Goal: Task Accomplishment & Management: Manage account settings

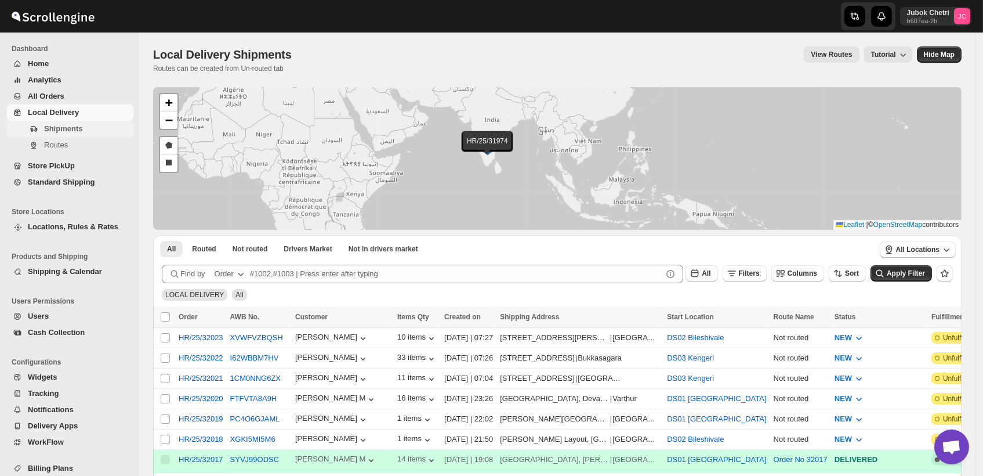
click at [77, 130] on span "Shipments" at bounding box center [63, 128] width 38 height 9
click at [86, 128] on span "Shipments" at bounding box center [87, 129] width 87 height 12
click at [69, 132] on span "Shipments" at bounding box center [63, 128] width 38 height 9
click at [166, 376] on input "Select shipment" at bounding box center [165, 378] width 9 height 9
checkbox input "true"
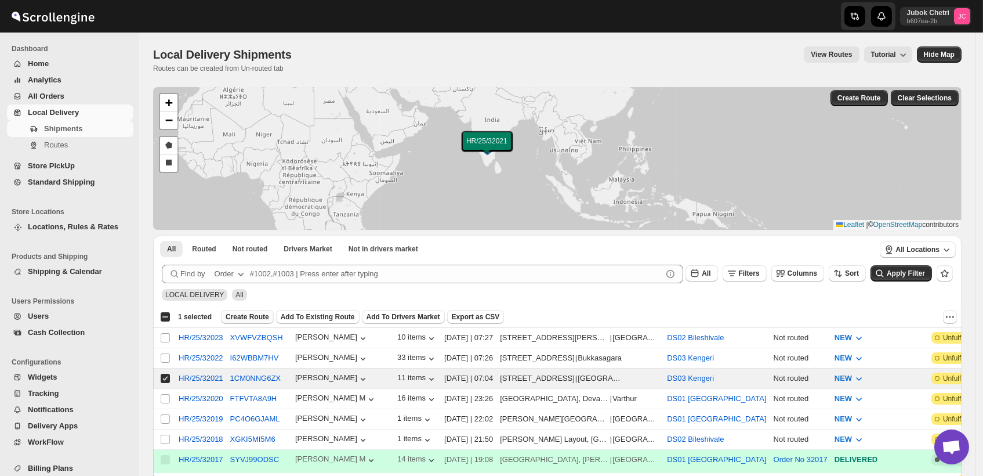
click at [256, 316] on span "Create Route" at bounding box center [248, 316] width 44 height 9
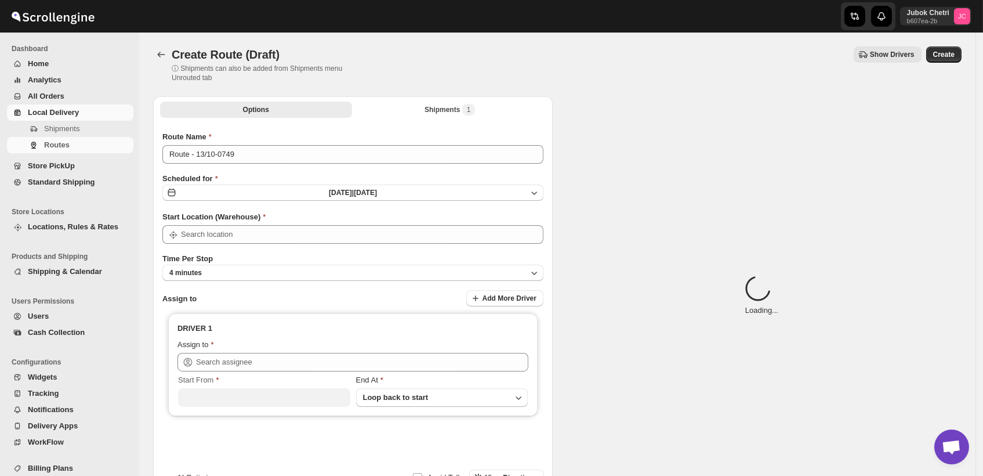
type input "DS03 Kengeri"
click at [256, 276] on button "4 minutes" at bounding box center [352, 273] width 381 height 16
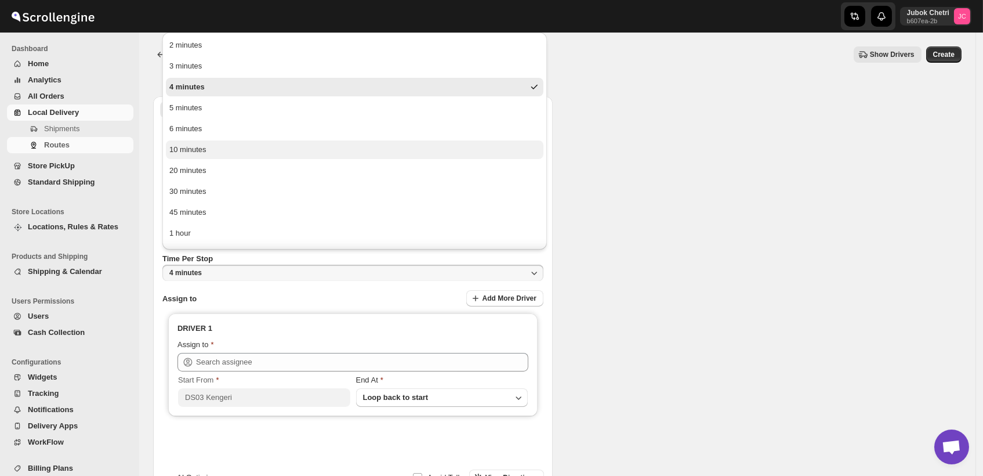
click at [206, 153] on button "10 minutes" at bounding box center [355, 149] width 378 height 19
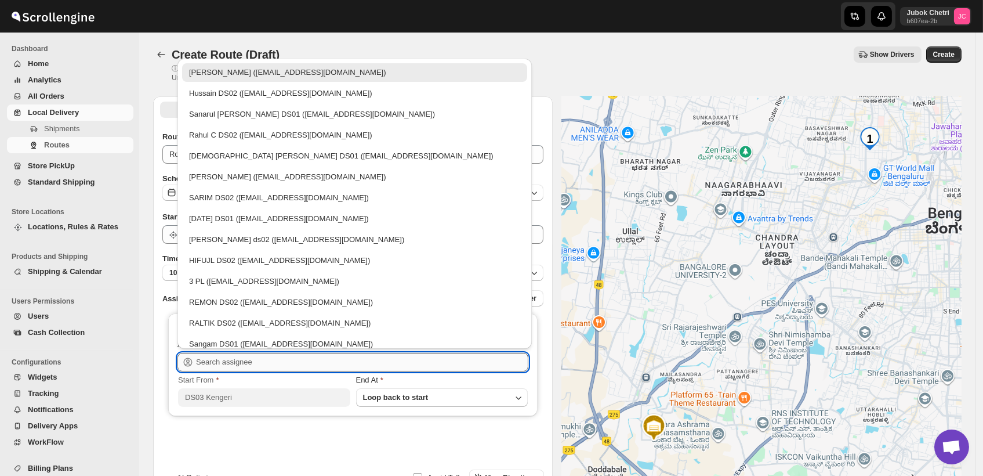
click at [244, 365] on input "text" at bounding box center [362, 362] width 332 height 19
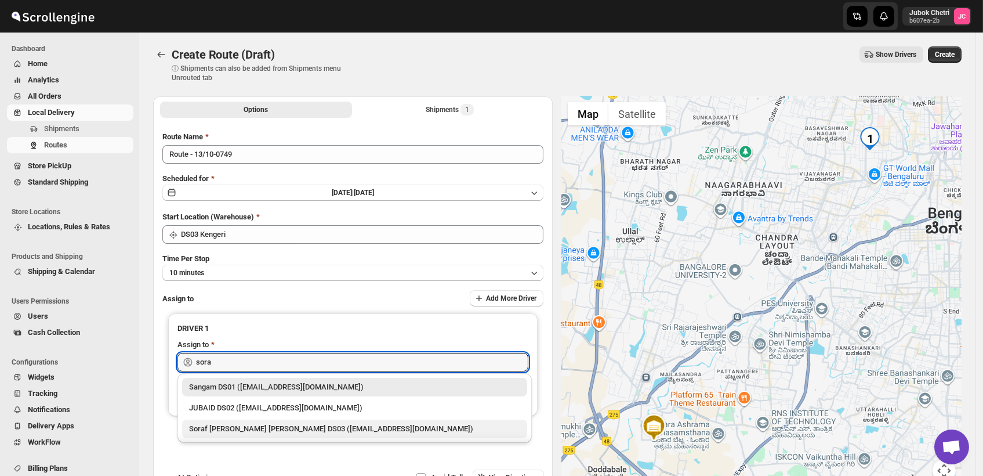
click at [245, 432] on div "Soraf [PERSON_NAME] [PERSON_NAME] DS03 ([EMAIL_ADDRESS][DOMAIN_NAME])" at bounding box center [354, 429] width 331 height 12
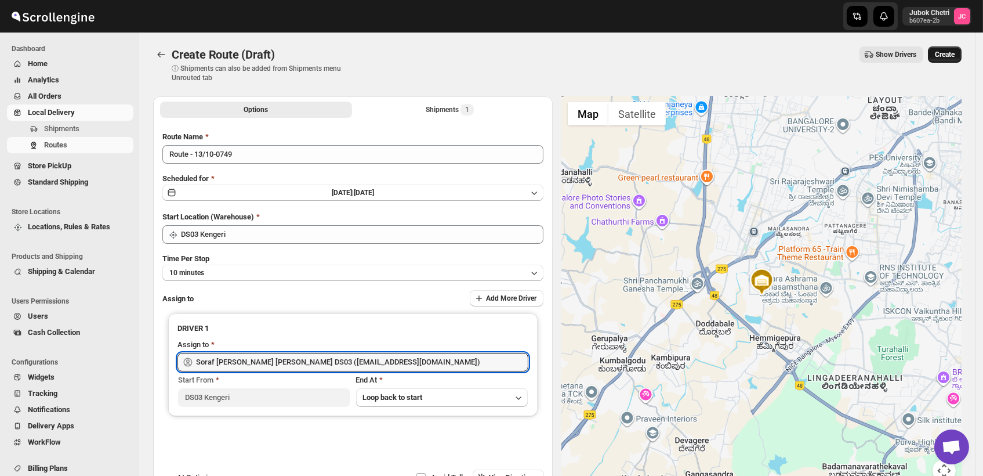
type input "Soraf [PERSON_NAME] [PERSON_NAME] DS03 ([EMAIL_ADDRESS][DOMAIN_NAME])"
click at [951, 52] on span "Create" at bounding box center [945, 54] width 20 height 9
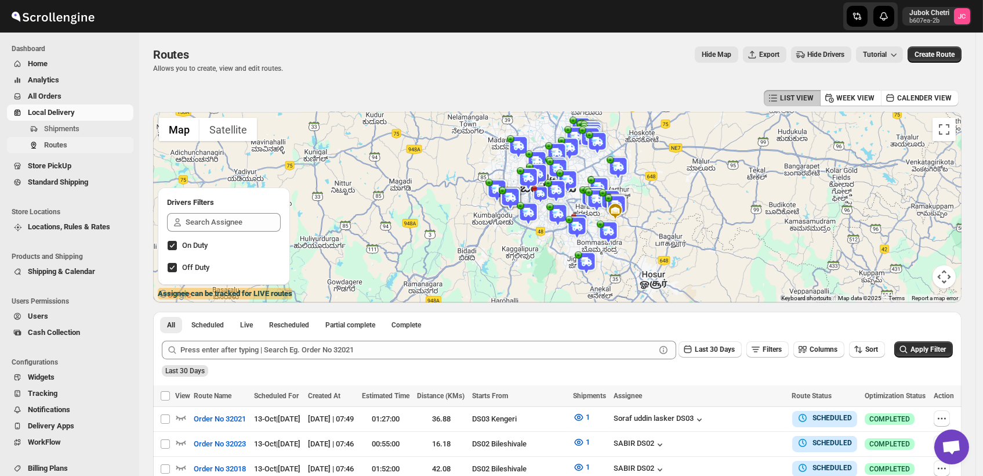
click at [76, 143] on span "Routes" at bounding box center [87, 145] width 87 height 12
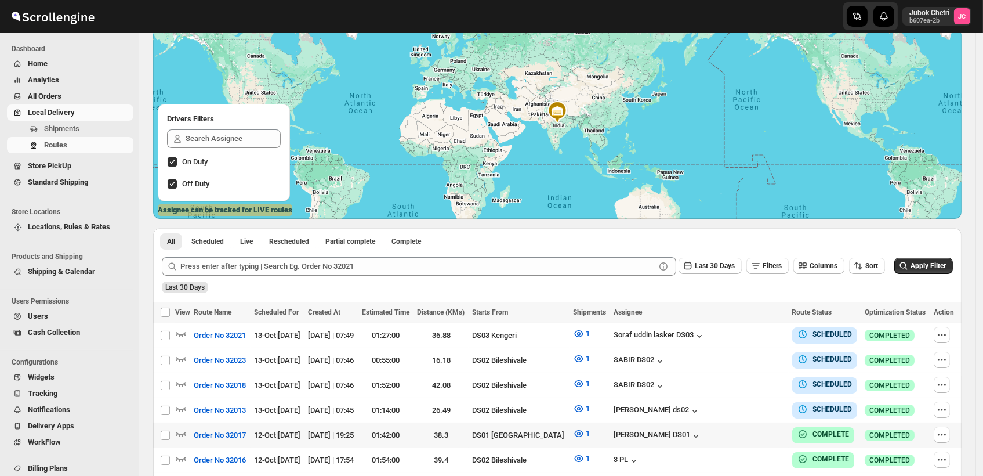
scroll to position [193, 0]
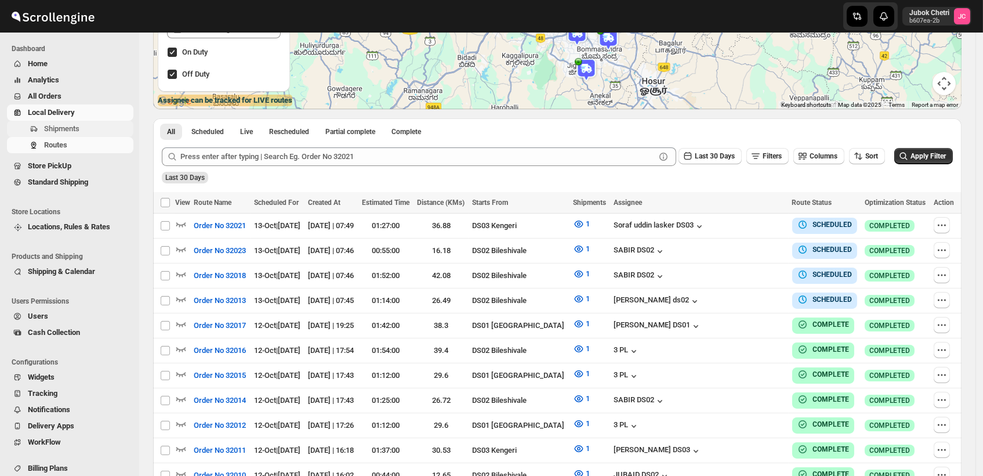
click at [71, 125] on span "Shipments" at bounding box center [61, 128] width 35 height 9
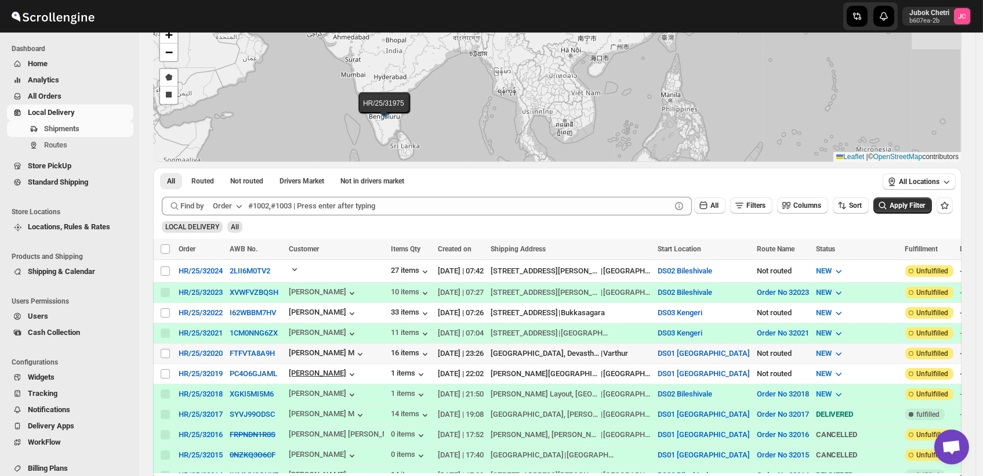
scroll to position [129, 0]
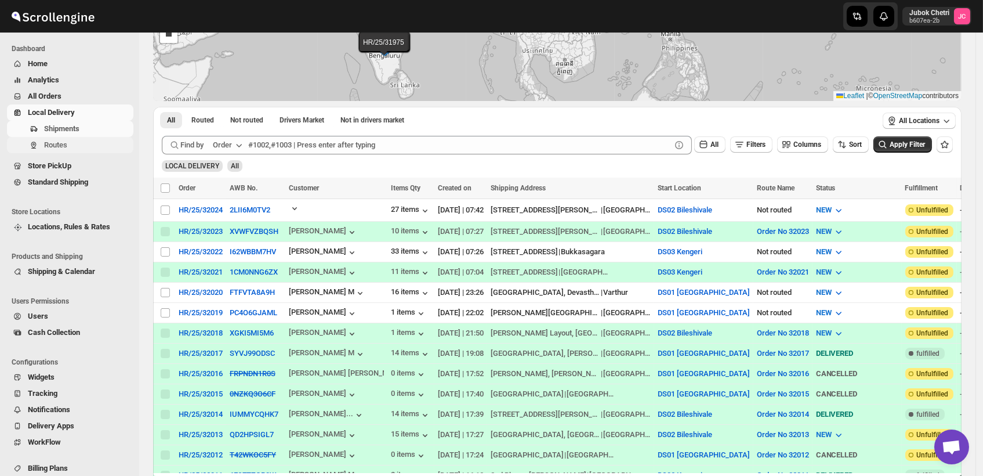
click at [63, 149] on span "Routes" at bounding box center [55, 144] width 23 height 9
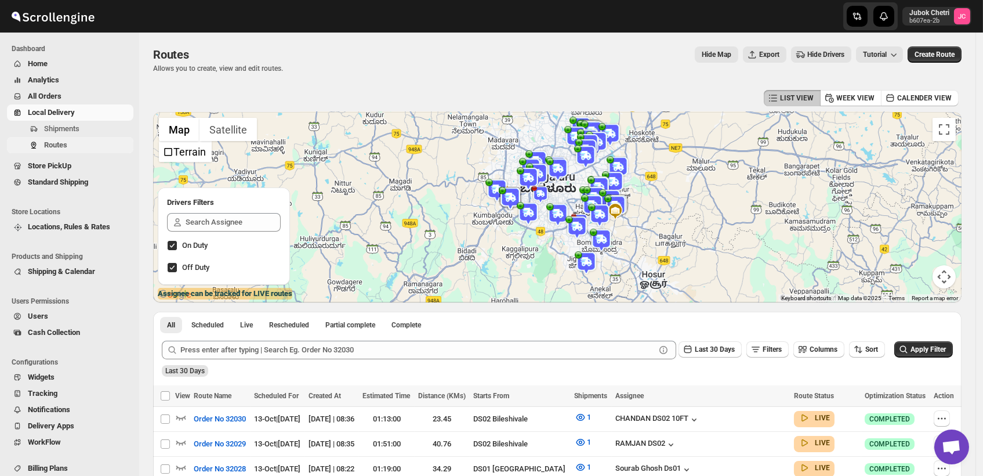
click at [74, 149] on span "Routes" at bounding box center [87, 145] width 87 height 12
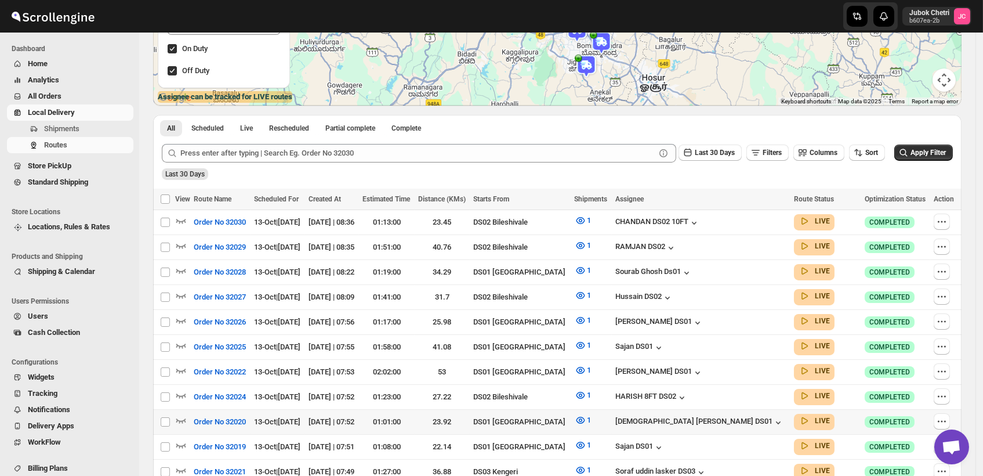
scroll to position [258, 0]
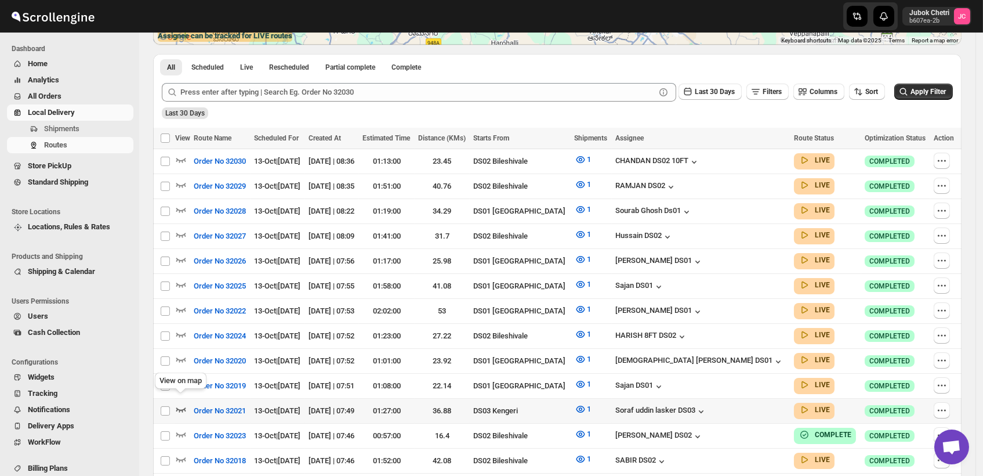
click at [181, 403] on icon "button" at bounding box center [181, 409] width 12 height 12
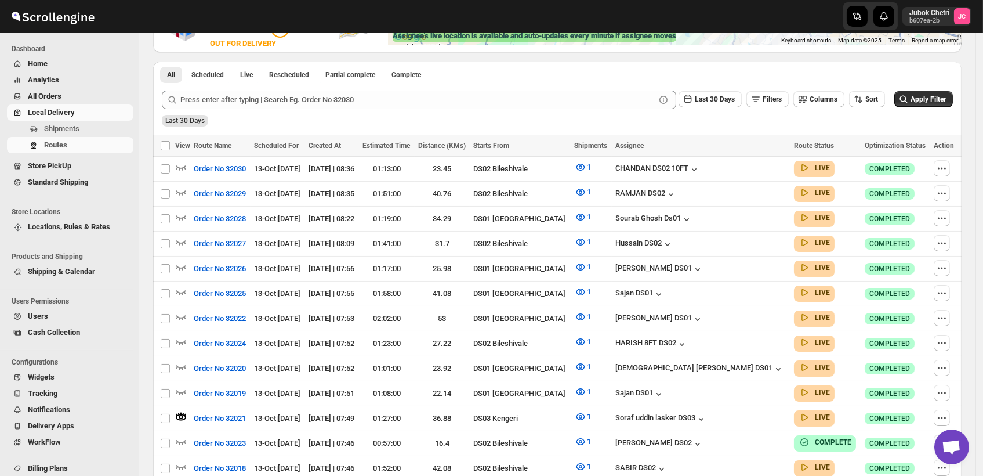
scroll to position [0, 0]
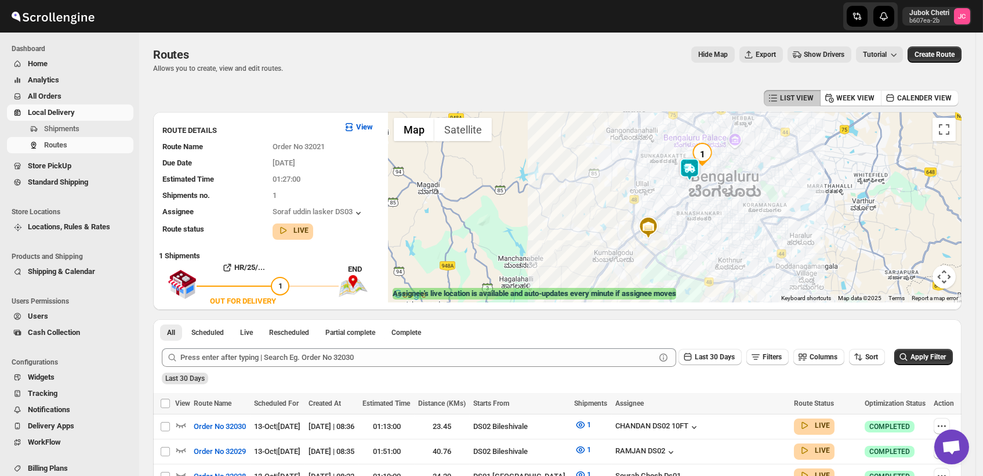
click at [692, 170] on img at bounding box center [689, 169] width 23 height 23
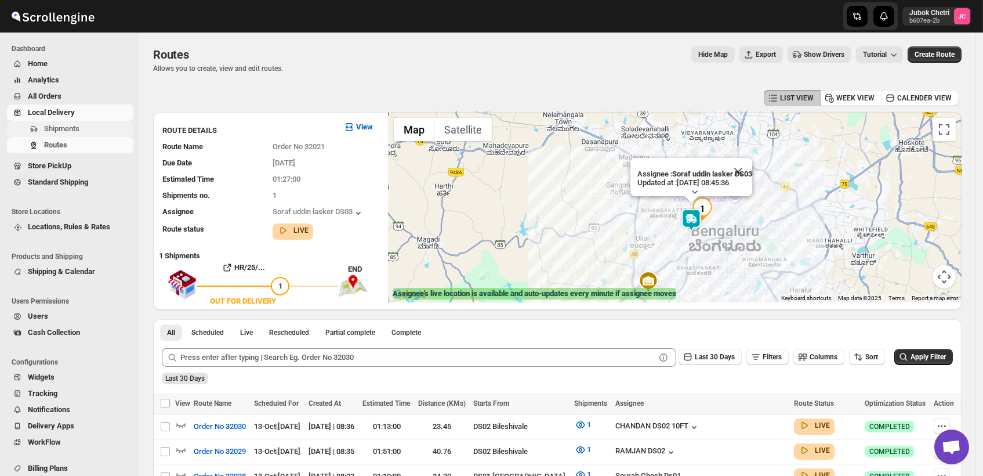
click at [93, 129] on span "Shipments" at bounding box center [87, 129] width 87 height 12
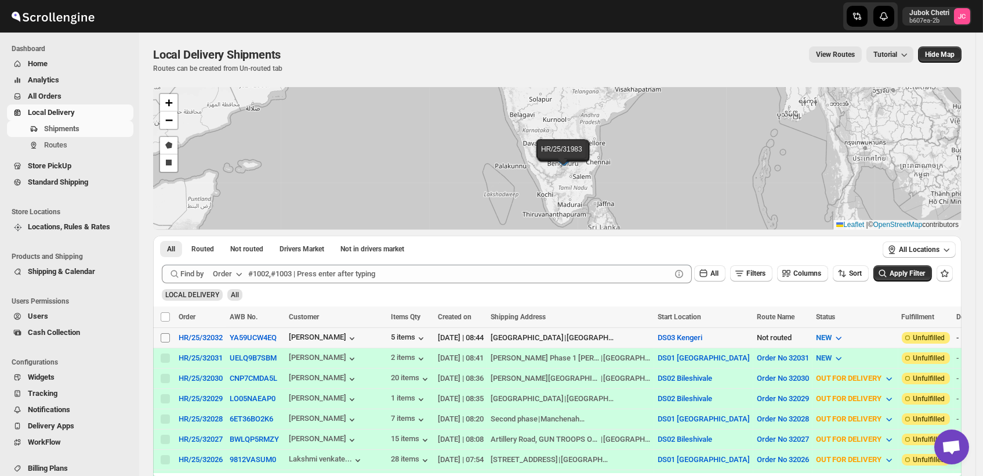
click at [162, 338] on input "Select shipment" at bounding box center [165, 337] width 9 height 9
checkbox input "true"
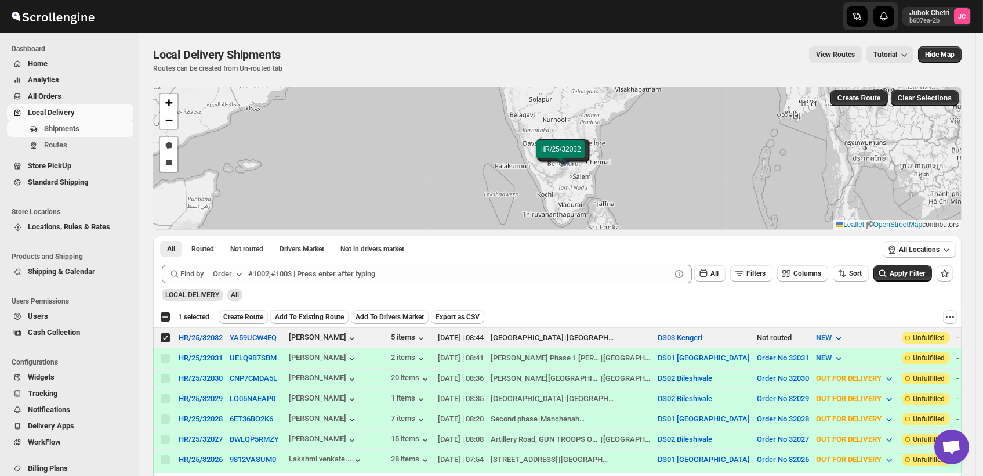
click at [258, 314] on span "Create Route" at bounding box center [243, 316] width 40 height 9
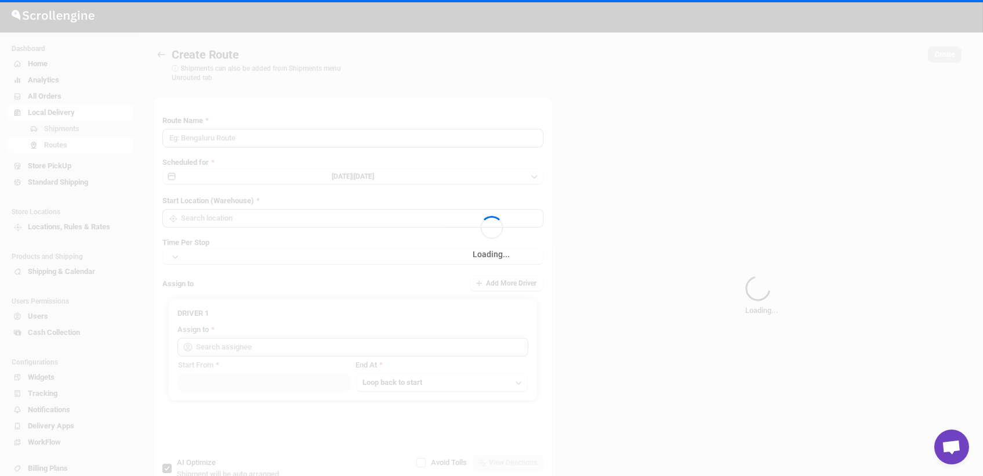
type input "Route - 13/10-0845"
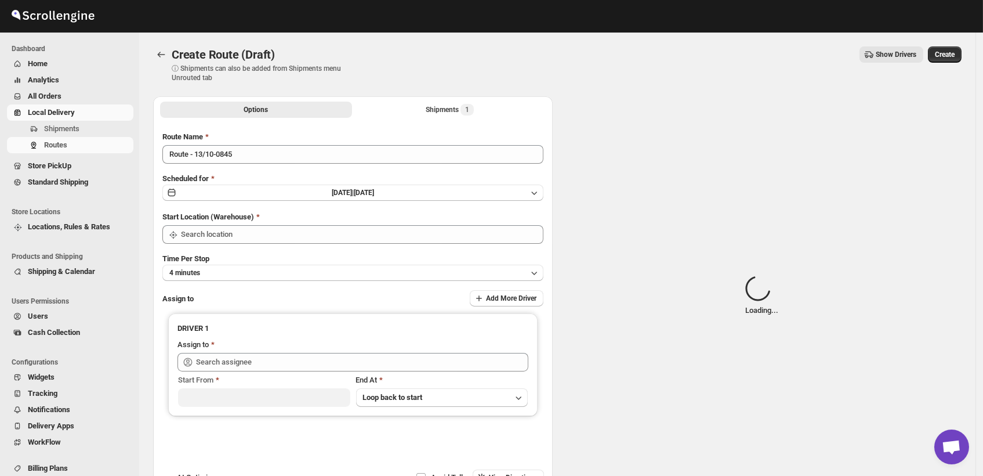
type input "DS03 Kengeri"
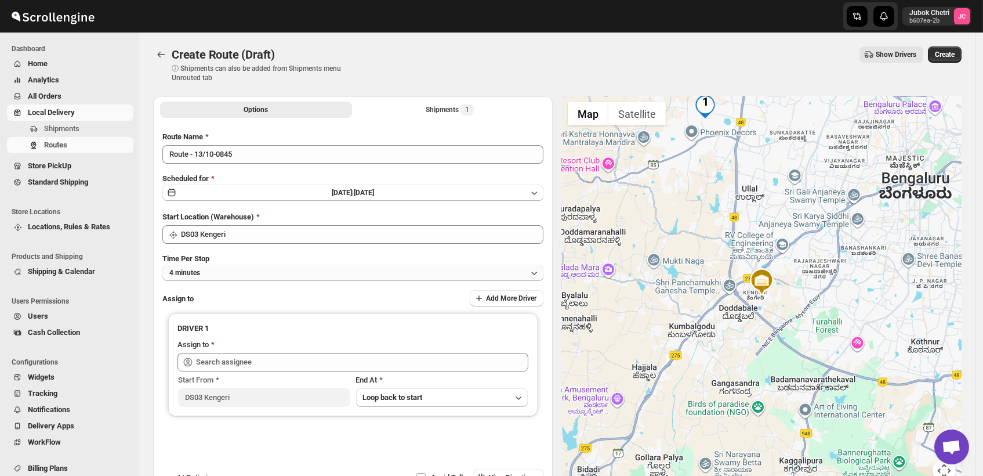
click at [232, 268] on button "4 minutes" at bounding box center [352, 273] width 381 height 16
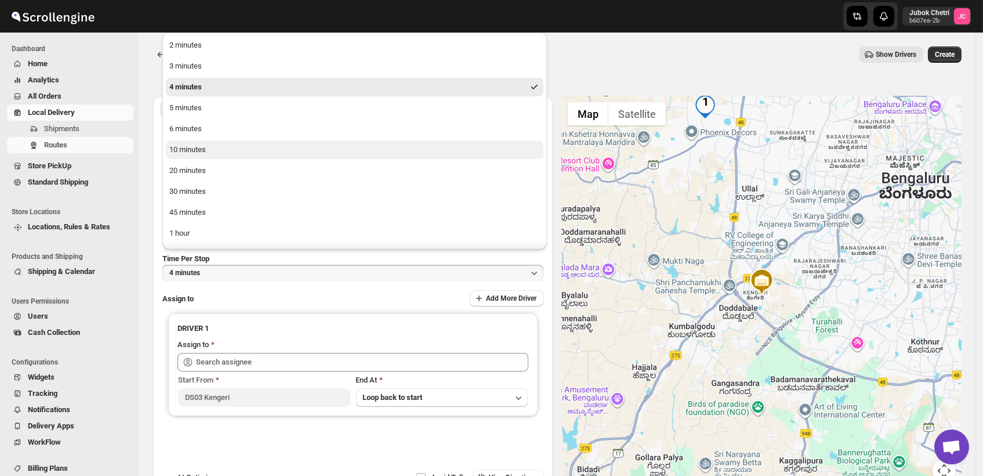
click at [192, 147] on div "10 minutes" at bounding box center [187, 150] width 37 height 12
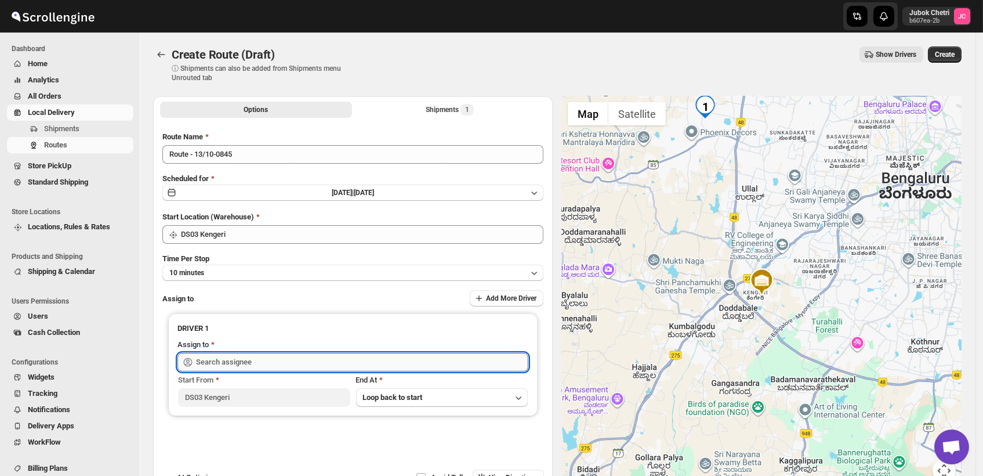
click at [290, 357] on input "text" at bounding box center [362, 362] width 332 height 19
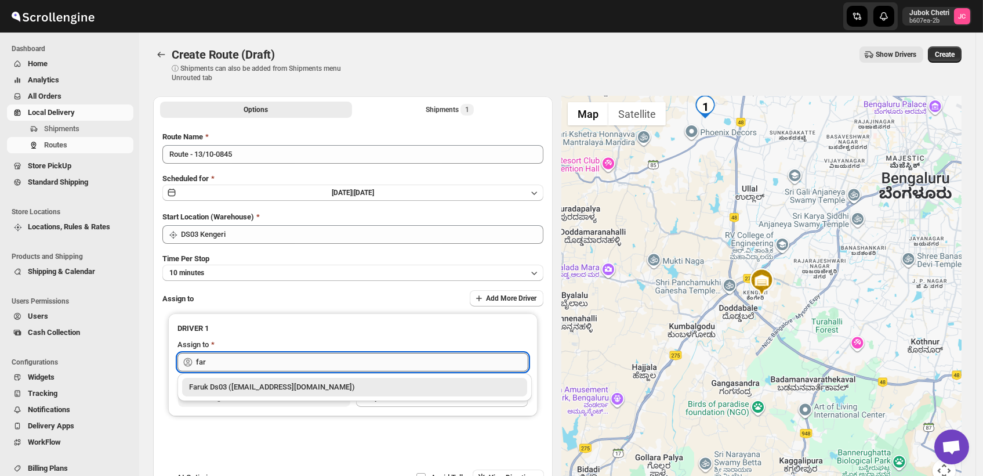
click at [210, 357] on input "far" at bounding box center [362, 362] width 332 height 19
type input "f"
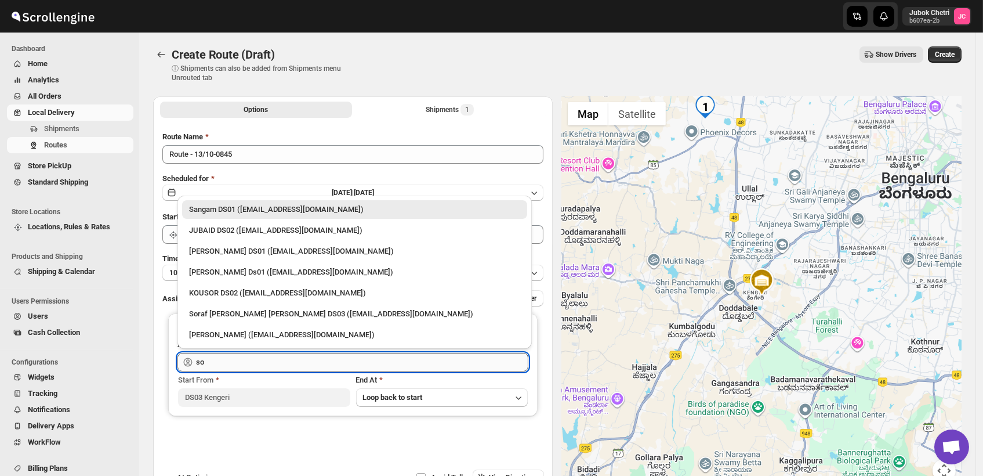
type input "s"
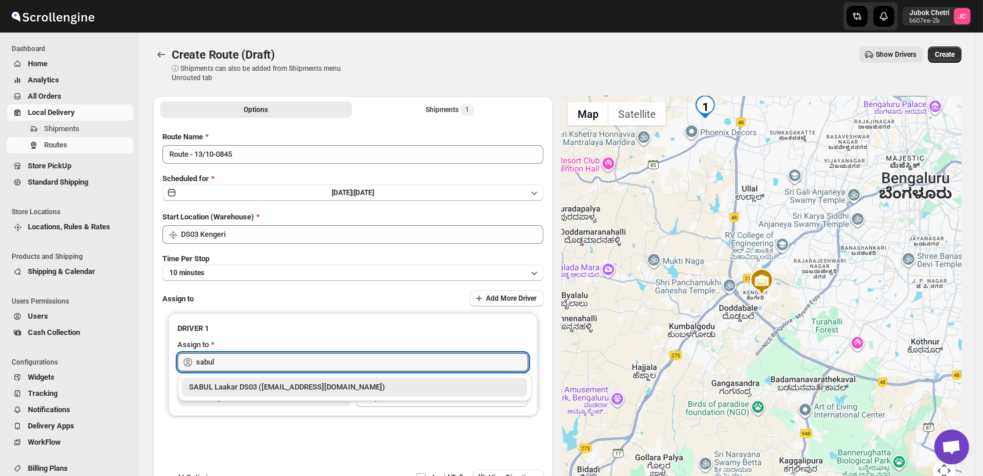
click at [272, 391] on div "SABUL Laakar DS03 ([EMAIL_ADDRESS][DOMAIN_NAME])" at bounding box center [354, 387] width 331 height 12
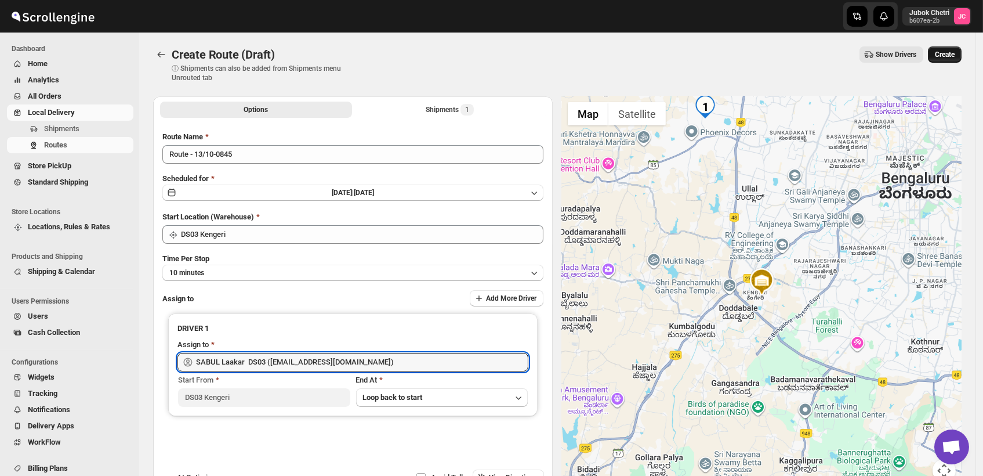
type input "SABUL Laakar DS03 ([EMAIL_ADDRESS][DOMAIN_NAME])"
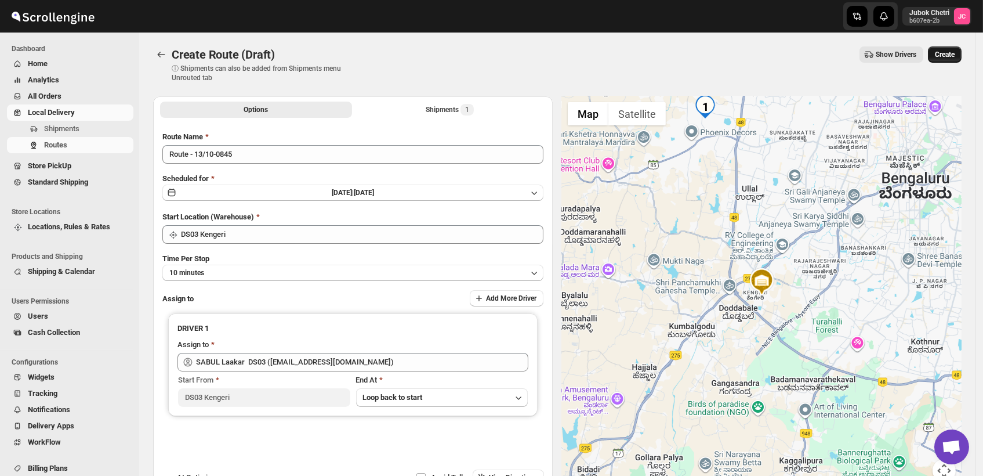
click at [950, 57] on span "Create" at bounding box center [945, 54] width 20 height 9
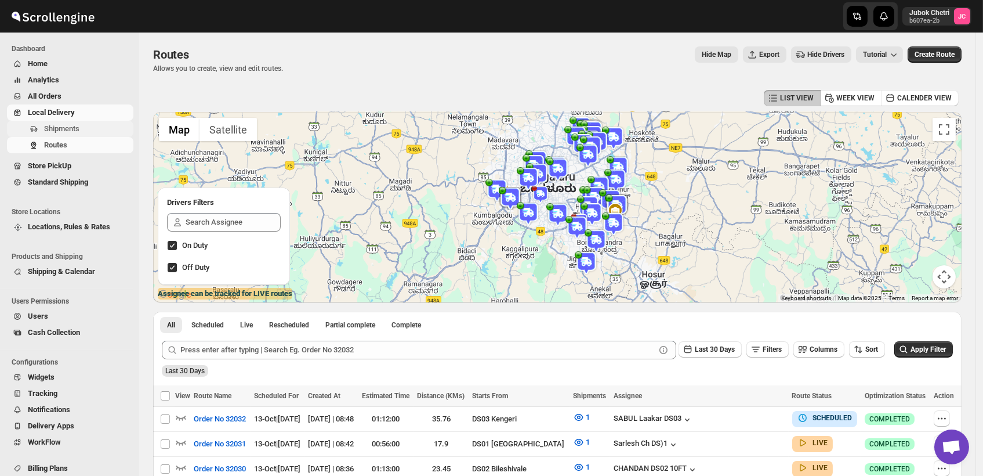
click at [76, 126] on span "Shipments" at bounding box center [61, 128] width 35 height 9
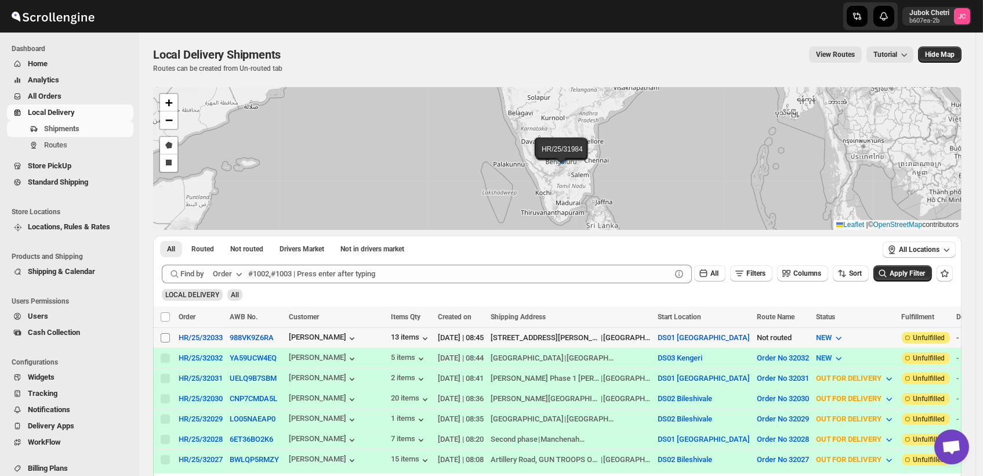
click at [163, 333] on input "Select shipment" at bounding box center [165, 337] width 9 height 9
checkbox input "true"
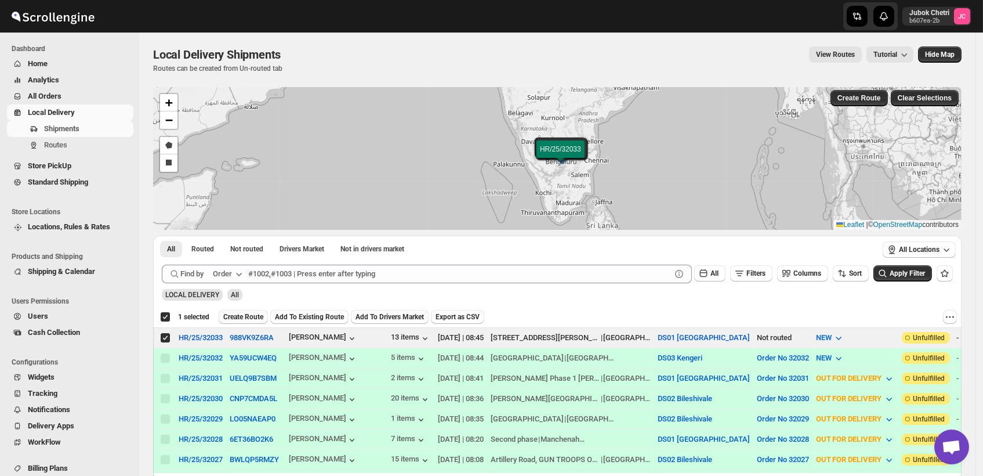
click at [252, 314] on span "Create Route" at bounding box center [243, 316] width 40 height 9
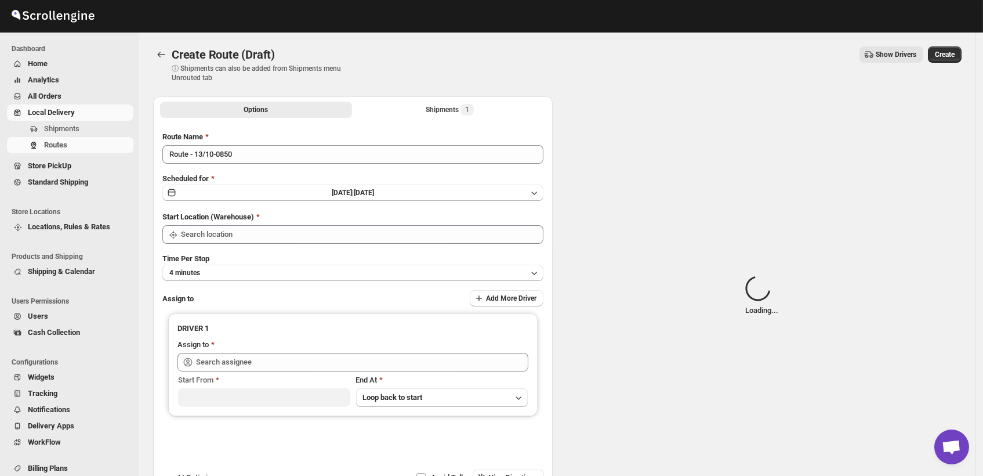
type input "DS01 [GEOGRAPHIC_DATA]"
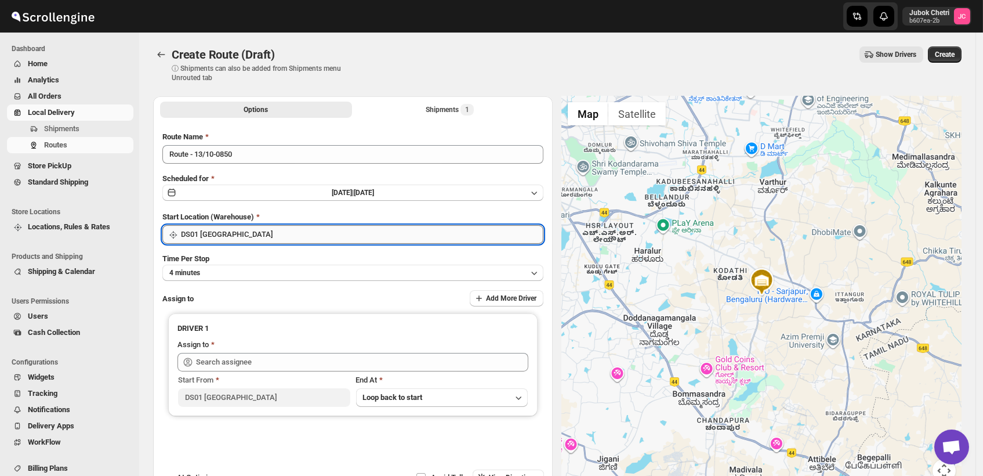
click at [276, 237] on input "DS01 [GEOGRAPHIC_DATA]" at bounding box center [362, 234] width 363 height 19
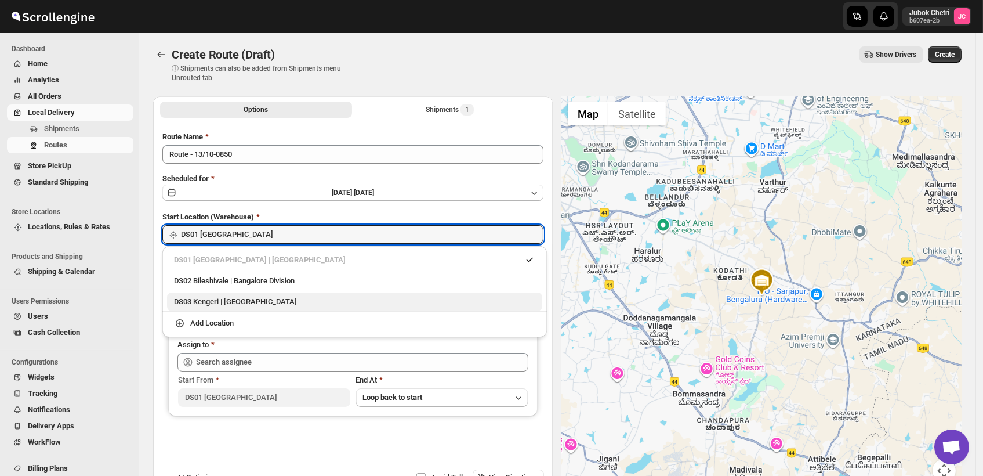
click at [276, 296] on div "DS03 Kengeri | [GEOGRAPHIC_DATA]" at bounding box center [354, 302] width 361 height 12
type input "DS03 Kengeri"
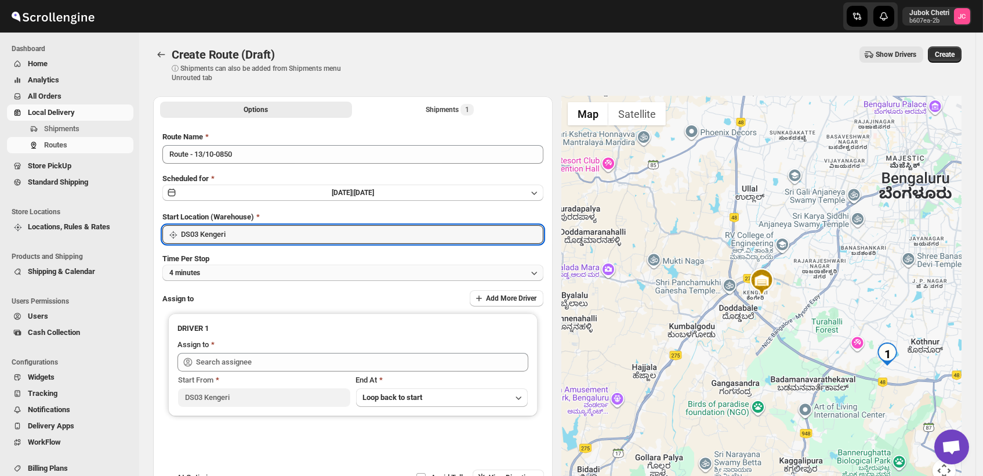
click at [222, 272] on button "4 minutes" at bounding box center [352, 273] width 381 height 16
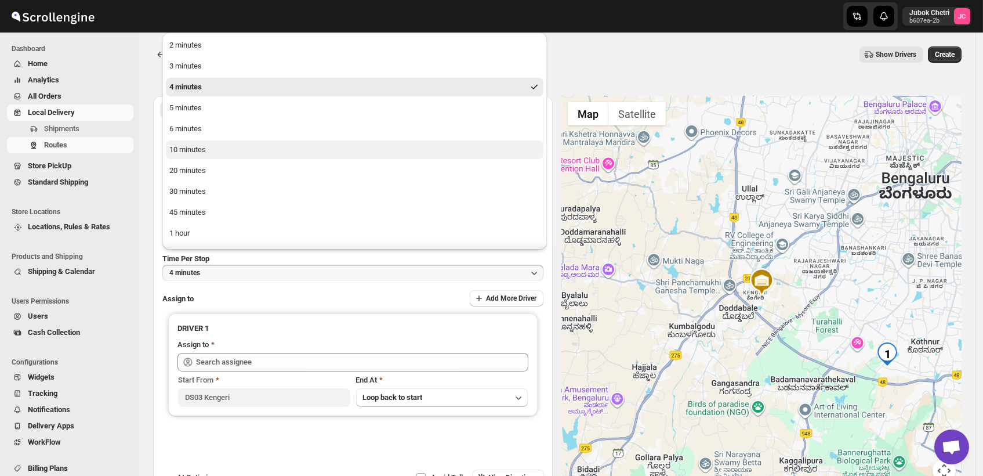
click at [184, 144] on div "10 minutes" at bounding box center [187, 150] width 37 height 12
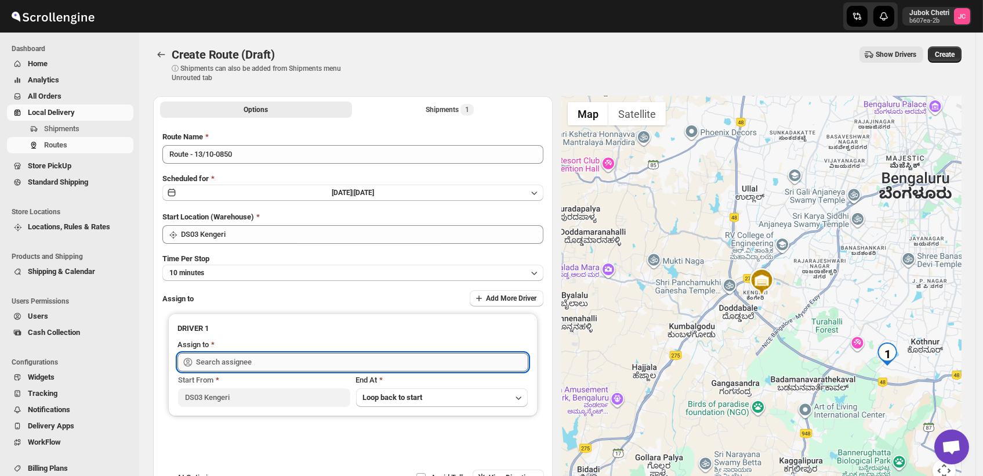
click at [279, 367] on input "text" at bounding box center [362, 362] width 332 height 19
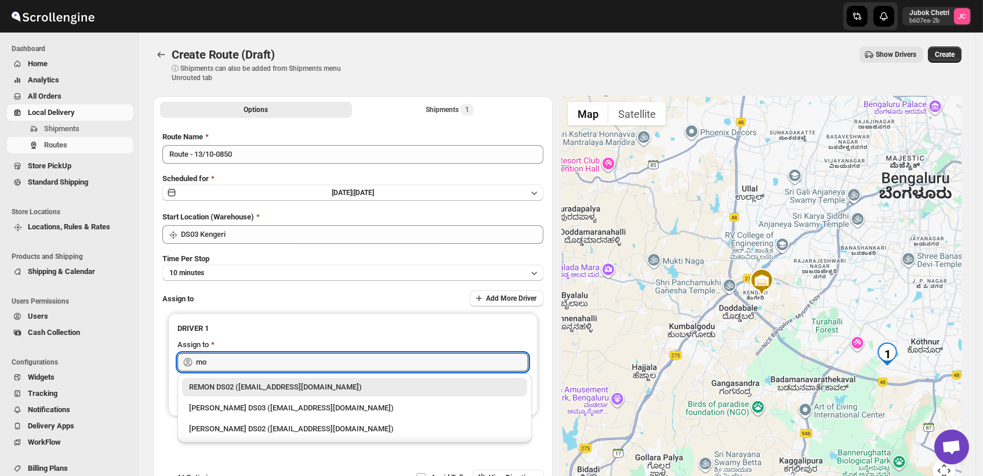
drag, startPoint x: 251, startPoint y: 405, endPoint x: 257, endPoint y: 399, distance: 8.6
click at [255, 401] on div "[PERSON_NAME] DS03 ([EMAIL_ADDRESS][DOMAIN_NAME])" at bounding box center [354, 408] width 345 height 19
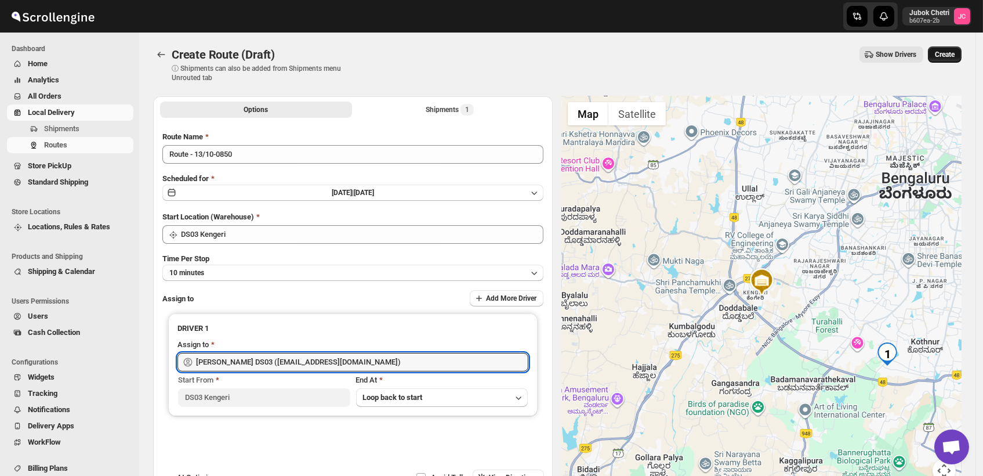
type input "[PERSON_NAME] DS03 ([EMAIL_ADDRESS][DOMAIN_NAME])"
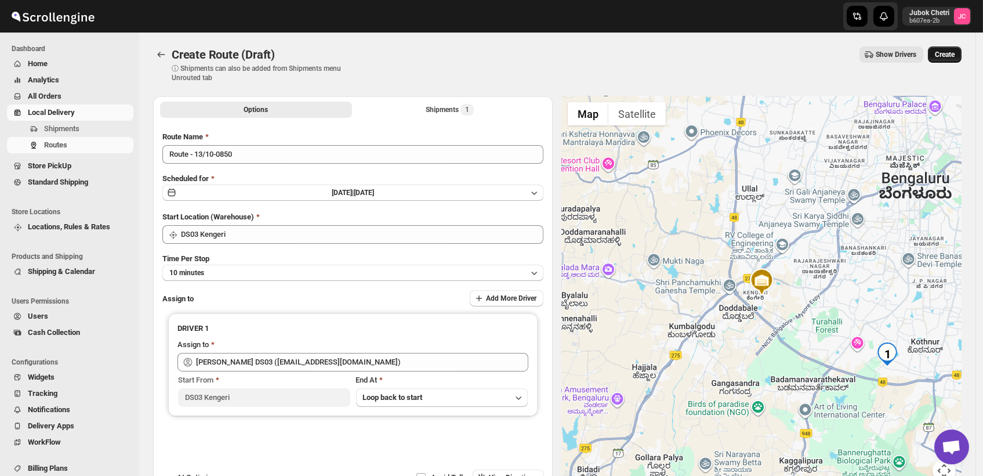
click at [955, 49] on button "Create" at bounding box center [945, 54] width 34 height 16
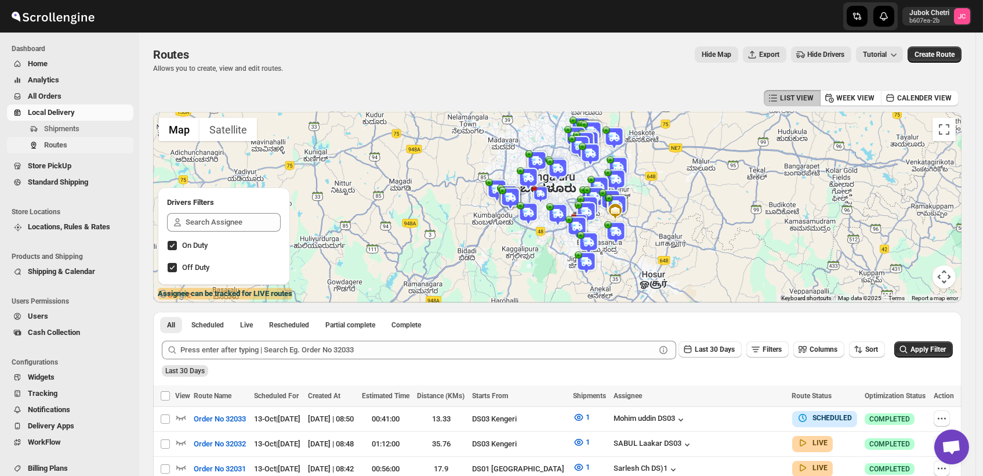
click at [47, 144] on span "Routes" at bounding box center [55, 144] width 23 height 9
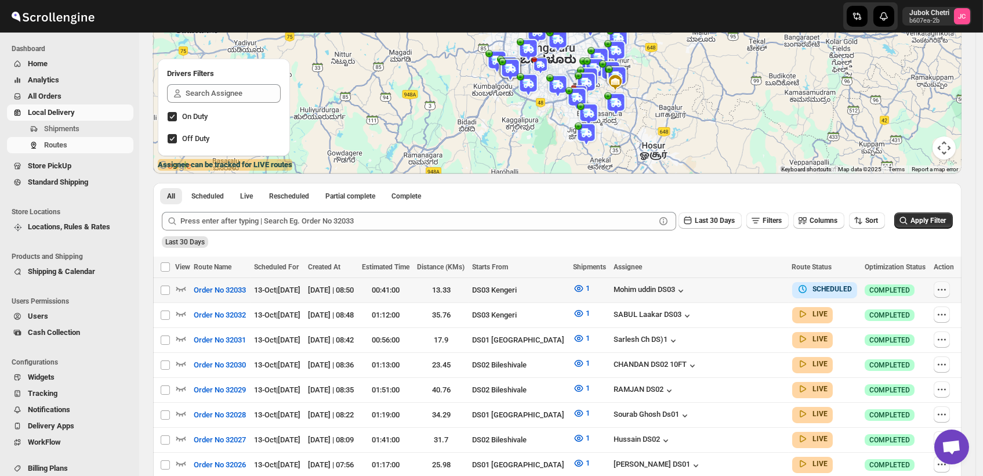
click at [947, 289] on icon "button" at bounding box center [942, 290] width 12 height 12
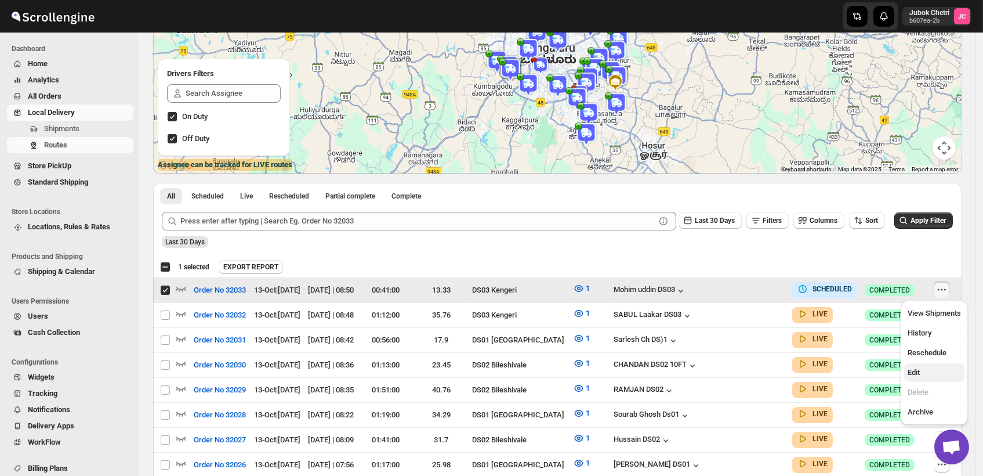
click at [927, 365] on button "Edit" at bounding box center [934, 372] width 60 height 19
checkbox input "false"
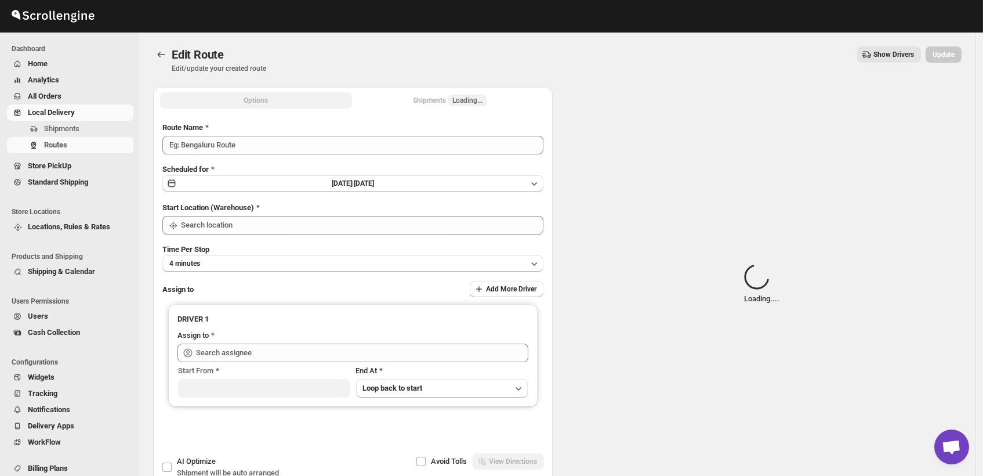
type input "Order No 32033"
type input "DS03 Kengeri"
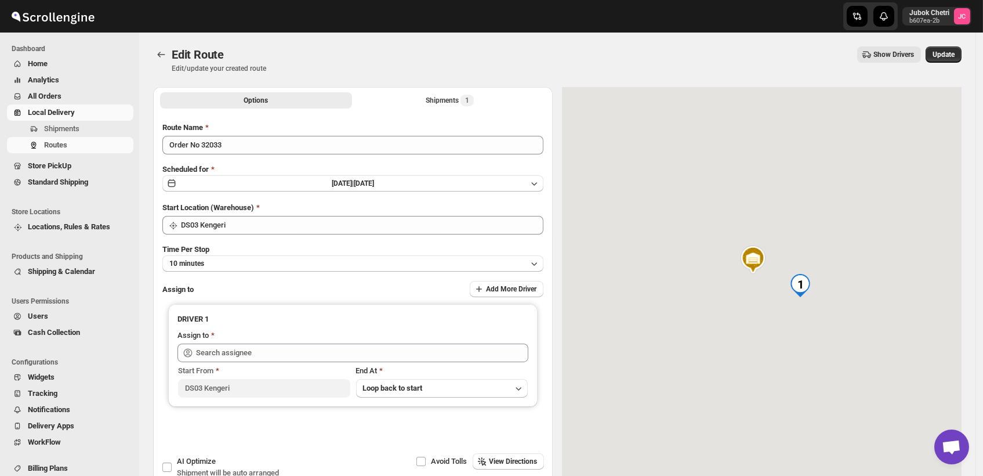
type input "[PERSON_NAME] DS03 ([EMAIL_ADDRESS][DOMAIN_NAME])"
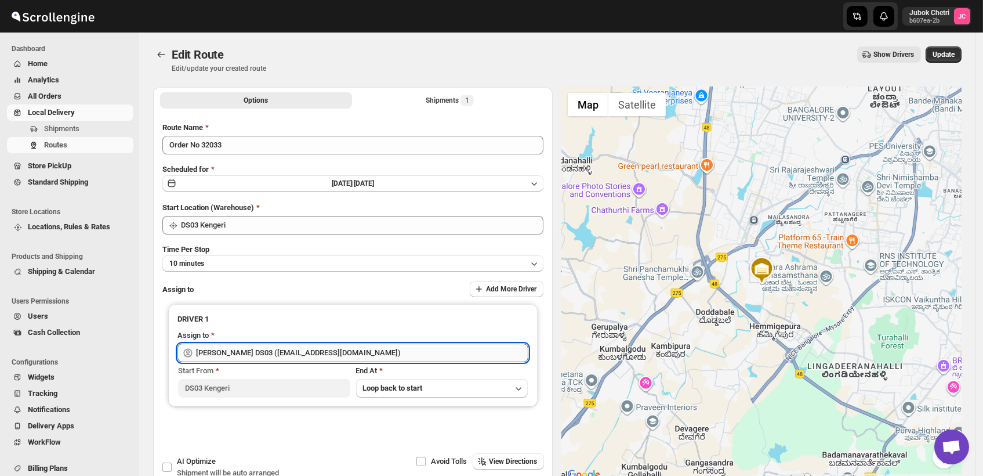
click at [362, 354] on input "[PERSON_NAME] DS03 ([EMAIL_ADDRESS][DOMAIN_NAME])" at bounding box center [362, 352] width 332 height 19
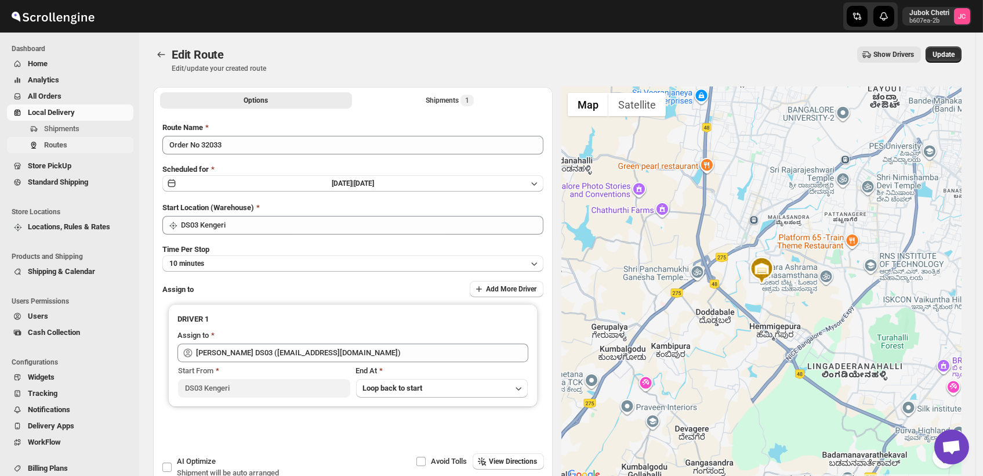
click at [70, 147] on span "Routes" at bounding box center [87, 145] width 87 height 12
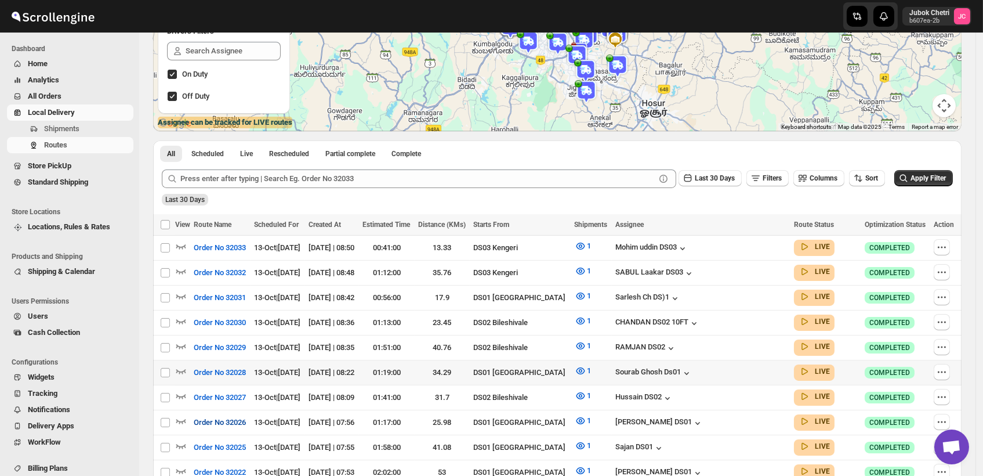
scroll to position [193, 0]
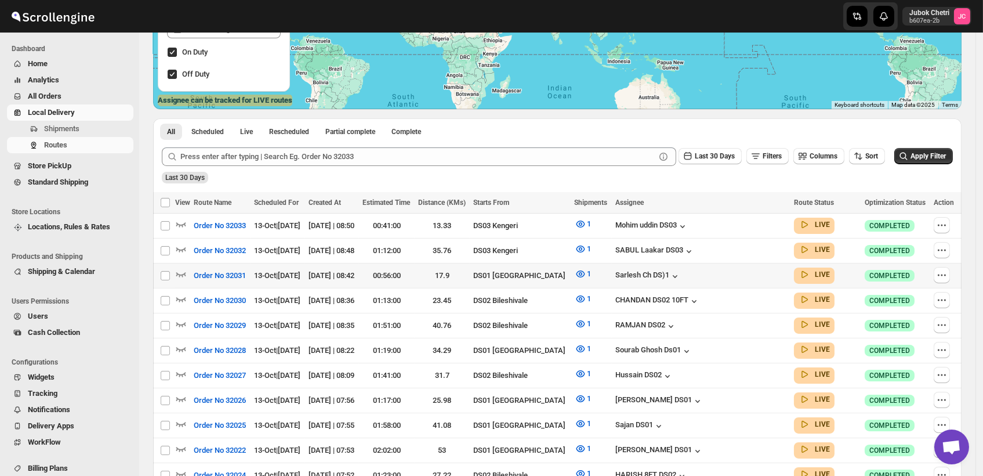
scroll to position [451, 0]
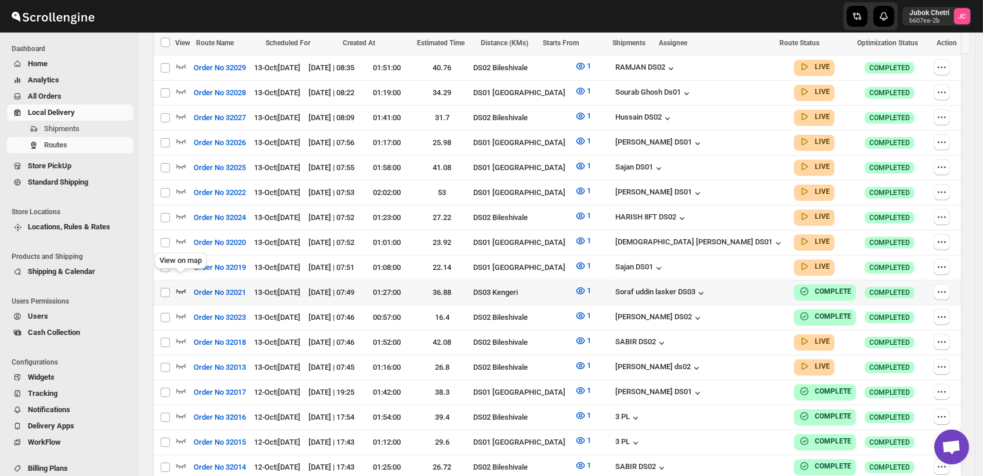
click at [180, 285] on icon "button" at bounding box center [181, 291] width 12 height 12
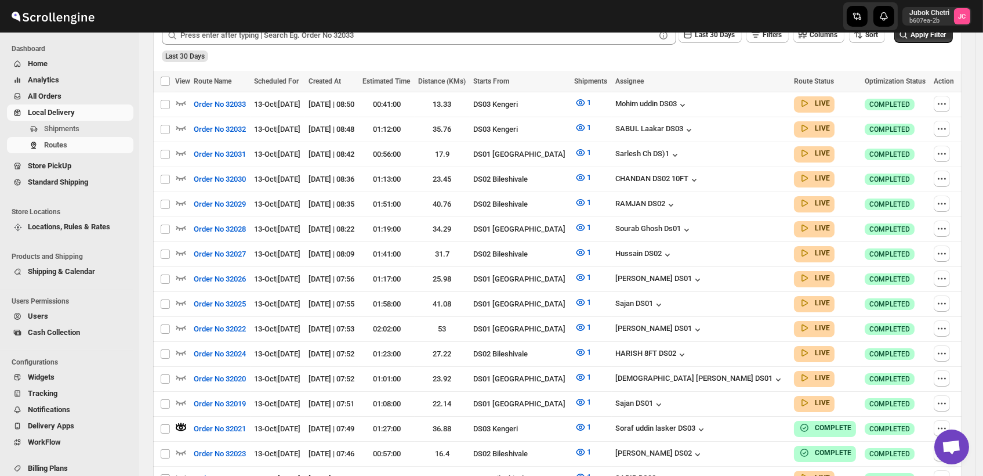
scroll to position [0, 0]
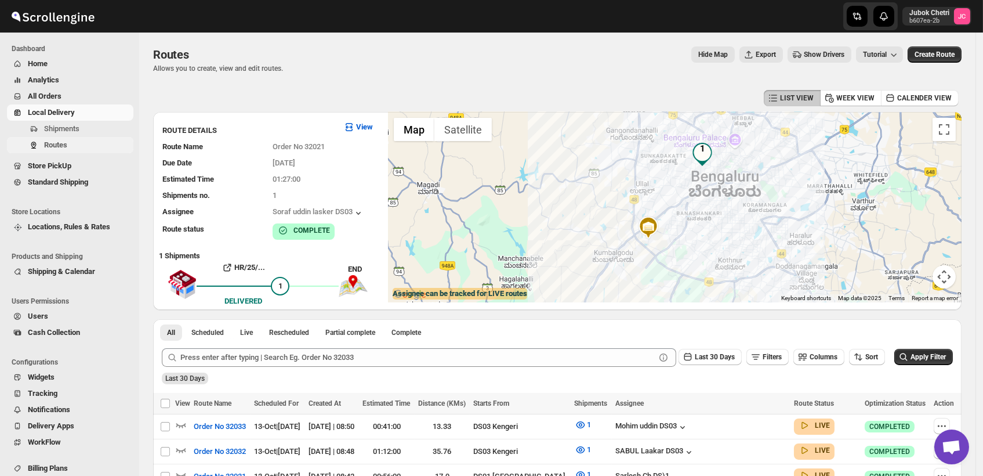
click at [74, 142] on span "Routes" at bounding box center [87, 145] width 87 height 12
click at [63, 146] on span "Routes" at bounding box center [55, 144] width 23 height 9
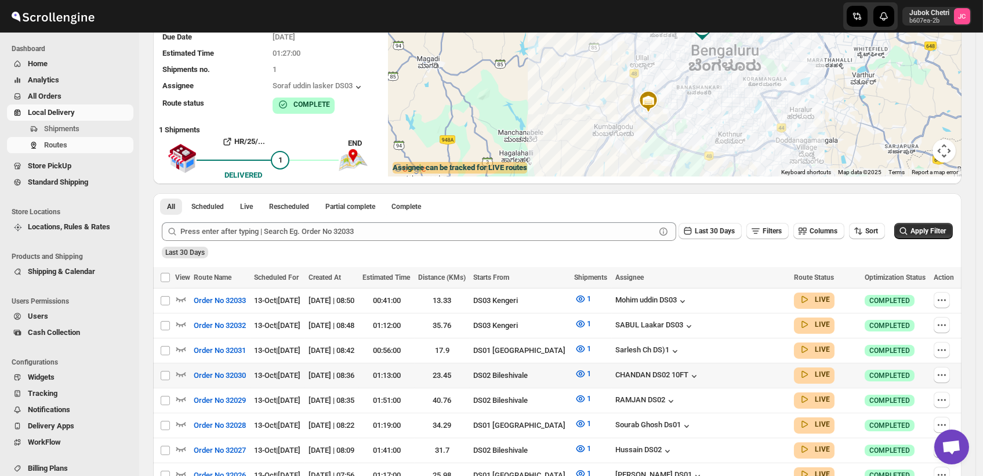
scroll to position [129, 0]
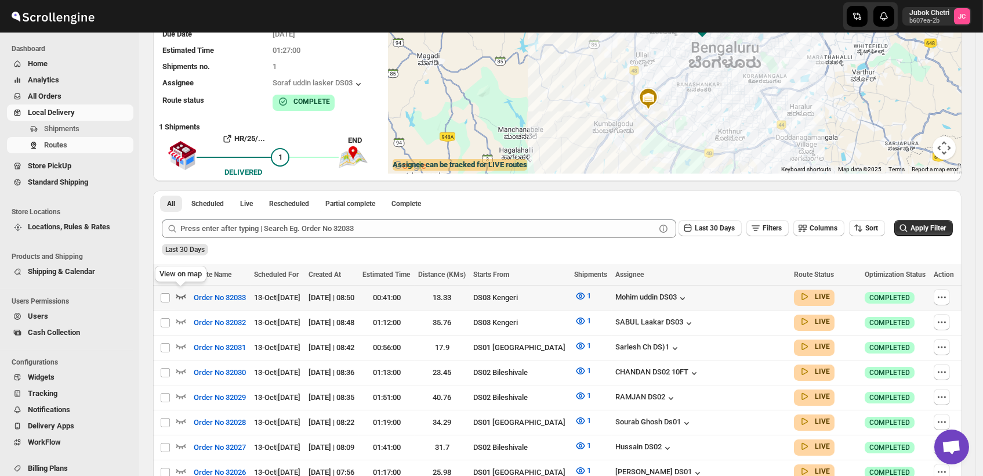
click at [180, 294] on icon "button" at bounding box center [181, 296] width 12 height 12
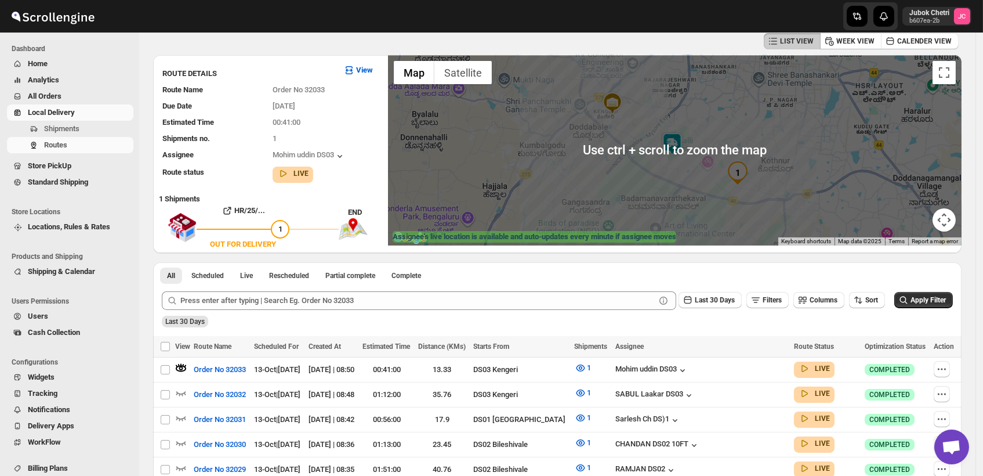
scroll to position [0, 0]
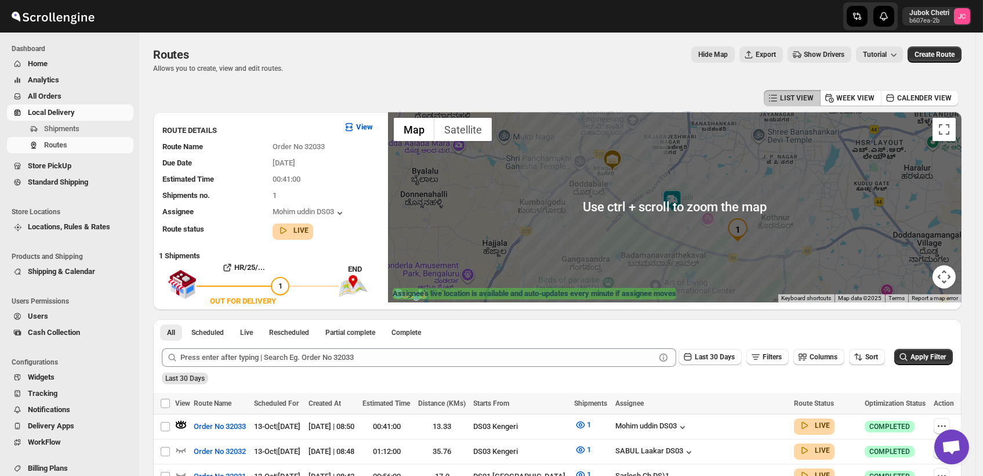
click at [678, 210] on img at bounding box center [672, 200] width 23 height 23
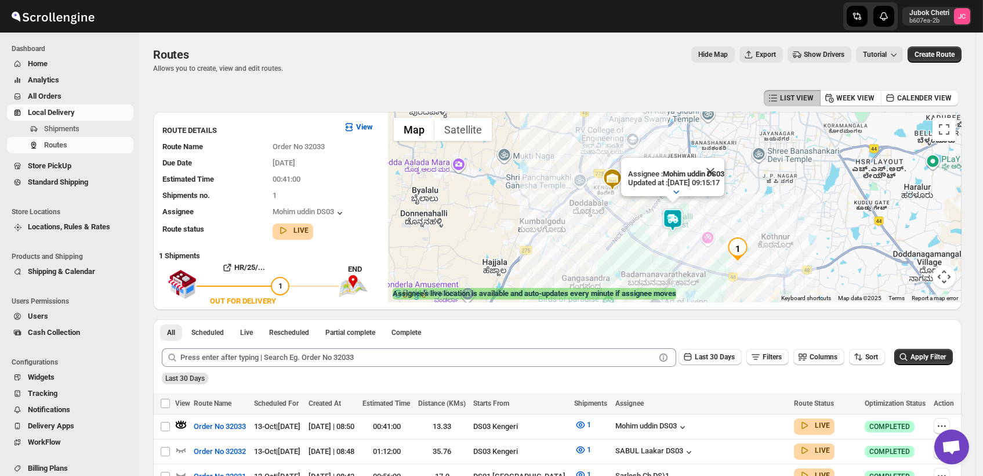
click at [678, 216] on img at bounding box center [672, 219] width 23 height 23
click at [677, 216] on img at bounding box center [672, 219] width 23 height 23
click at [73, 147] on span "Routes" at bounding box center [87, 145] width 87 height 12
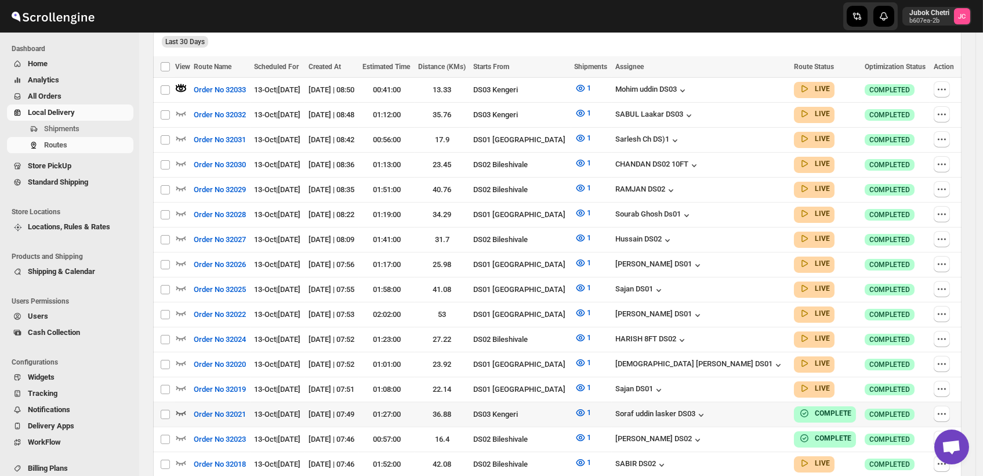
scroll to position [451, 0]
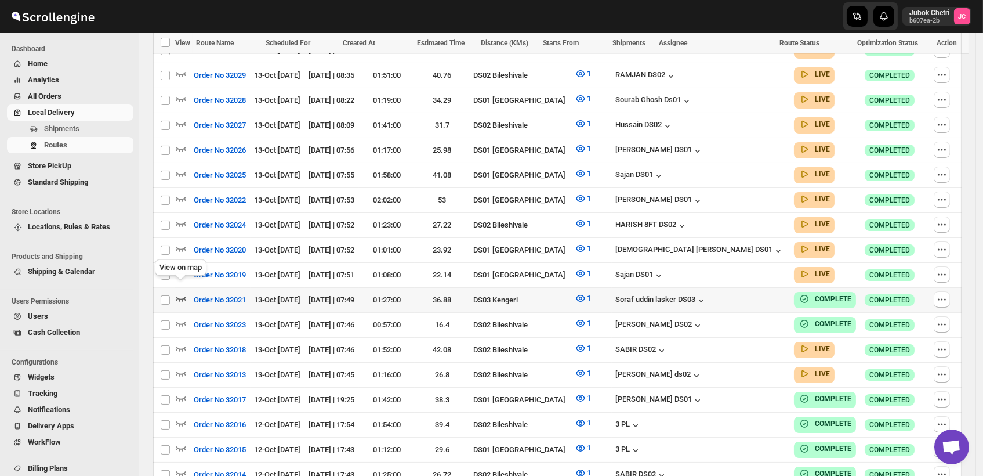
click at [176, 296] on icon "button" at bounding box center [181, 298] width 10 height 5
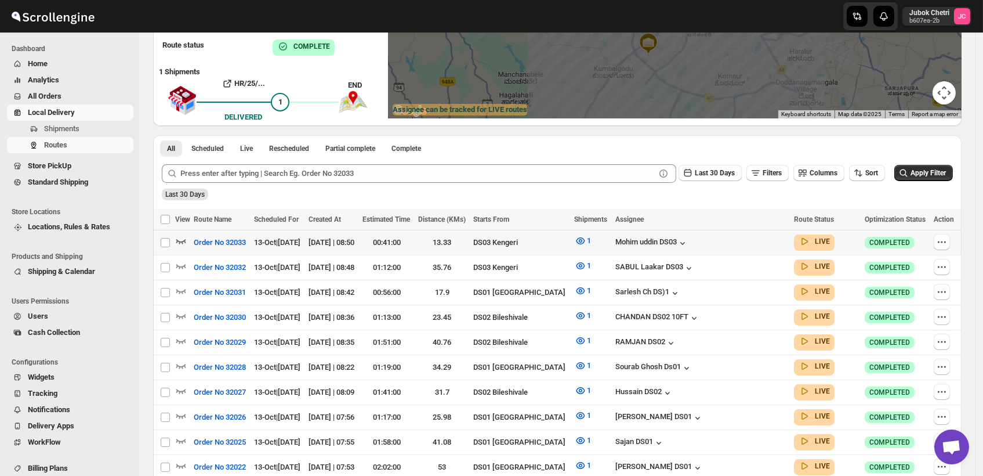
scroll to position [193, 0]
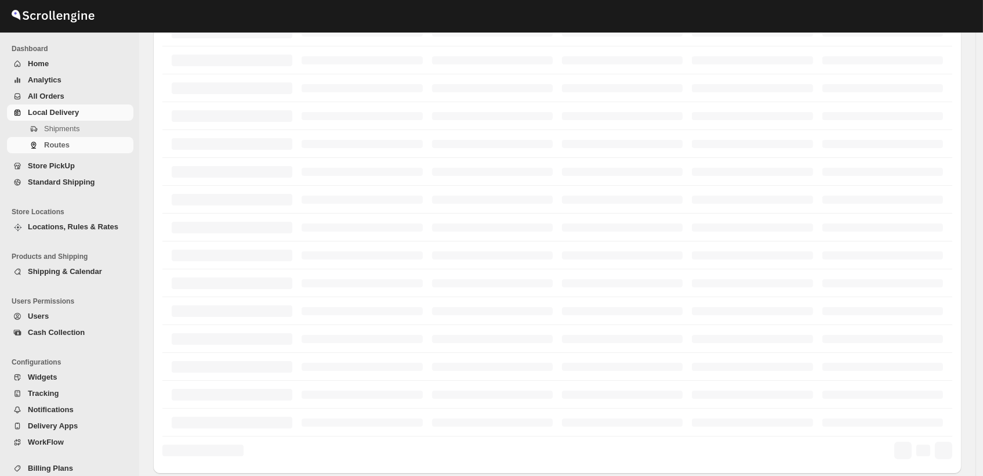
scroll to position [193, 0]
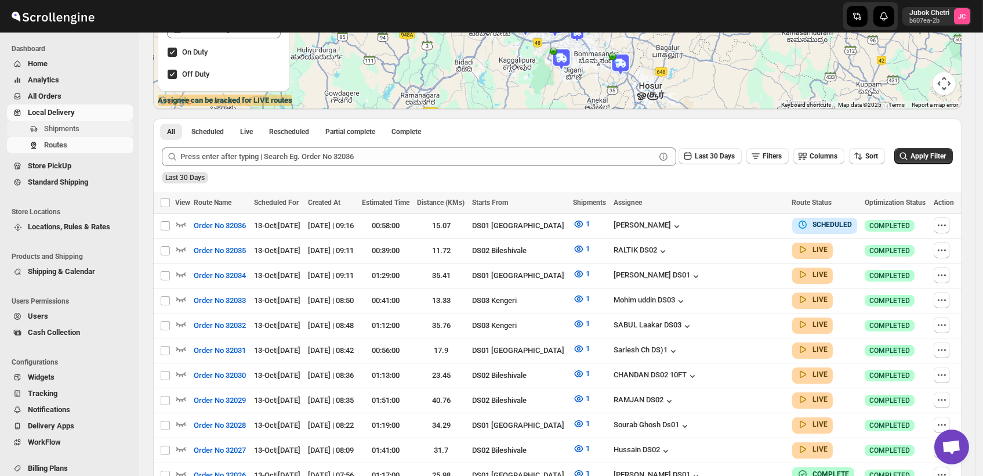
click at [76, 128] on span "Shipments" at bounding box center [61, 128] width 35 height 9
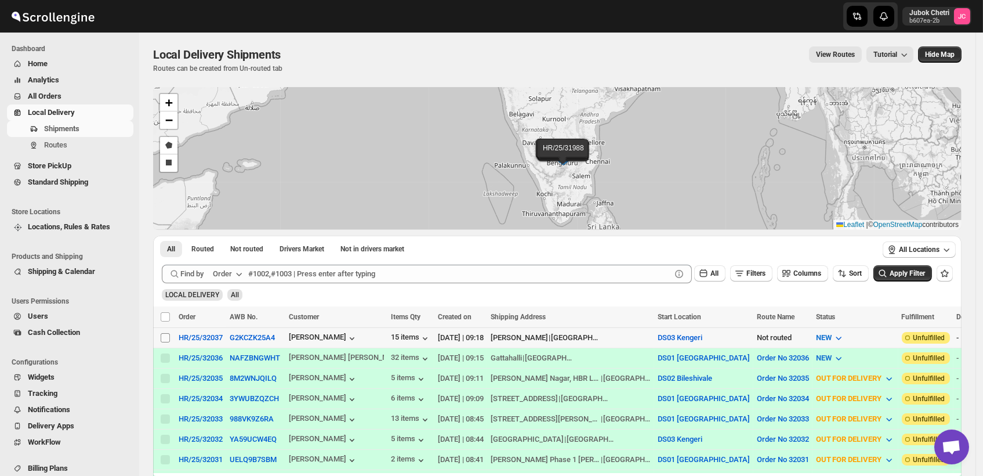
click at [165, 338] on input "Select shipment" at bounding box center [165, 337] width 9 height 9
checkbox input "true"
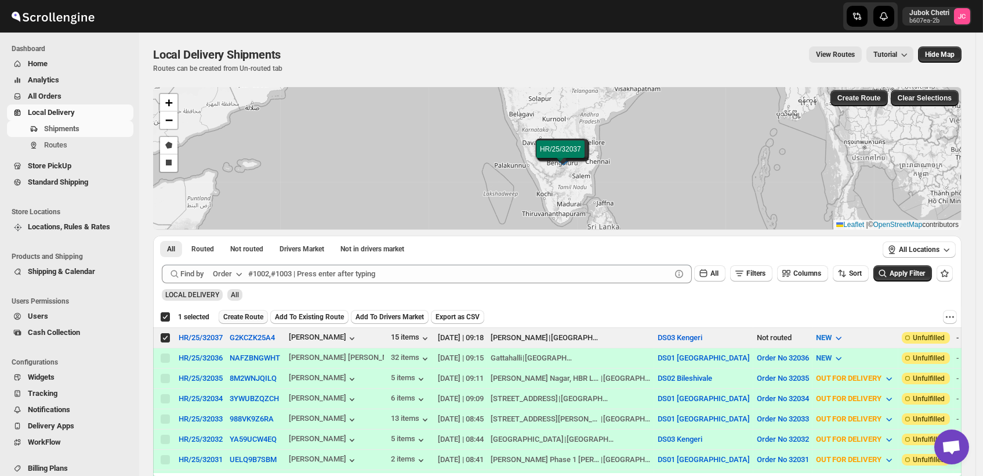
click at [245, 314] on span "Create Route" at bounding box center [243, 316] width 40 height 9
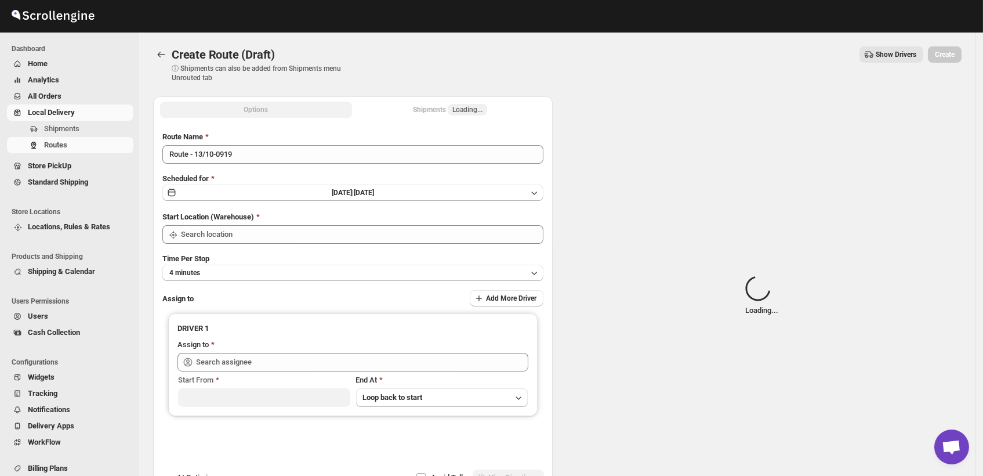
type input "DS03 Kengeri"
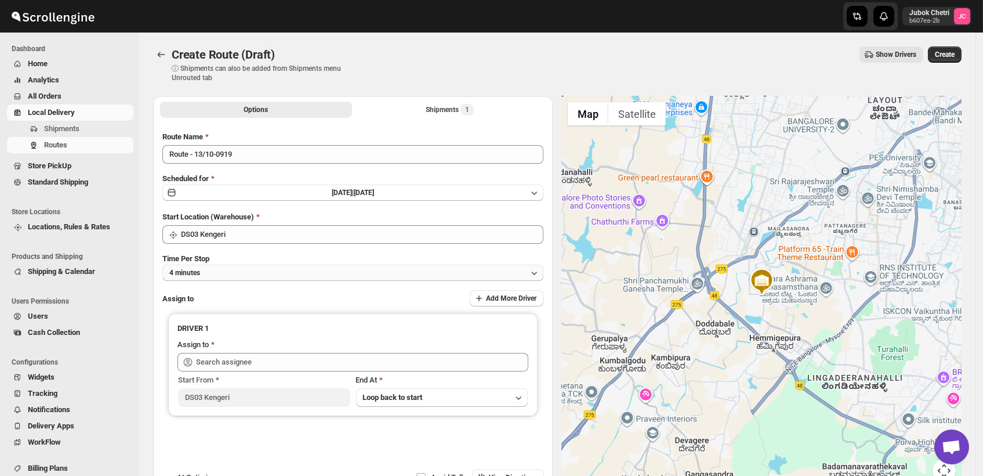
click at [266, 272] on button "4 minutes" at bounding box center [352, 273] width 381 height 16
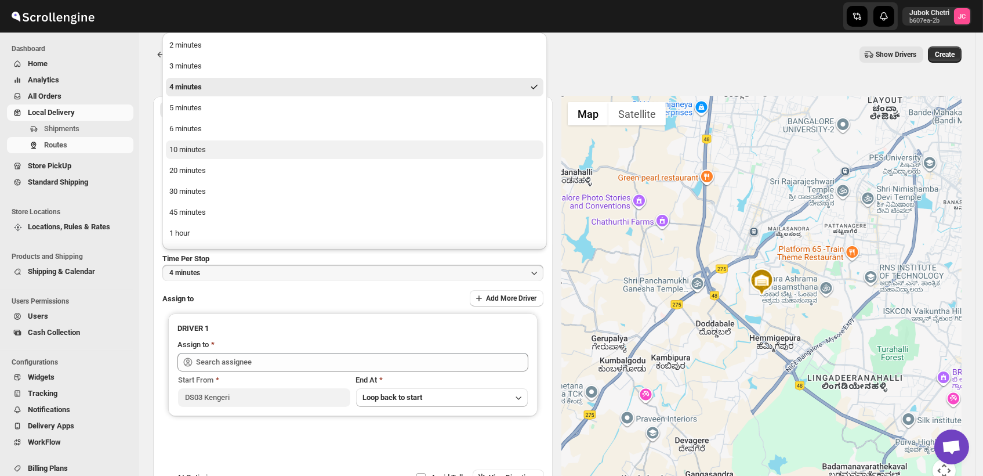
click at [205, 156] on button "10 minutes" at bounding box center [355, 149] width 378 height 19
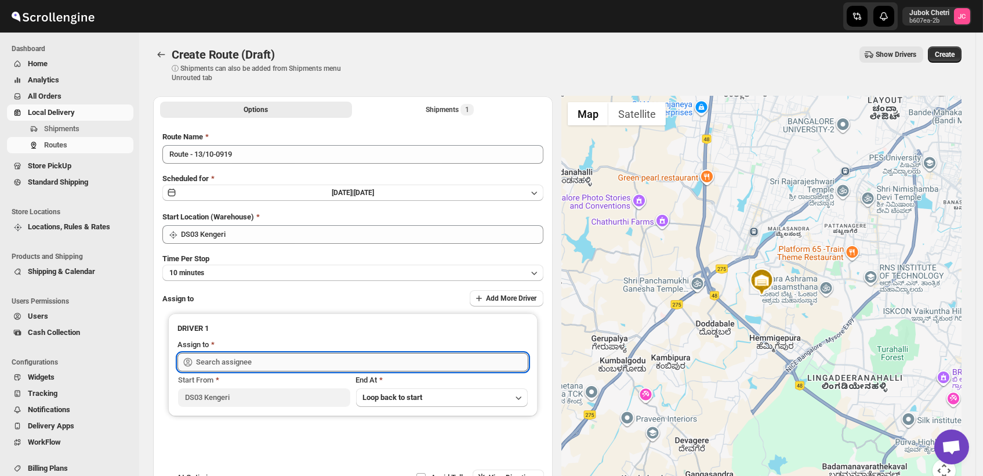
click at [252, 363] on input "text" at bounding box center [362, 362] width 332 height 19
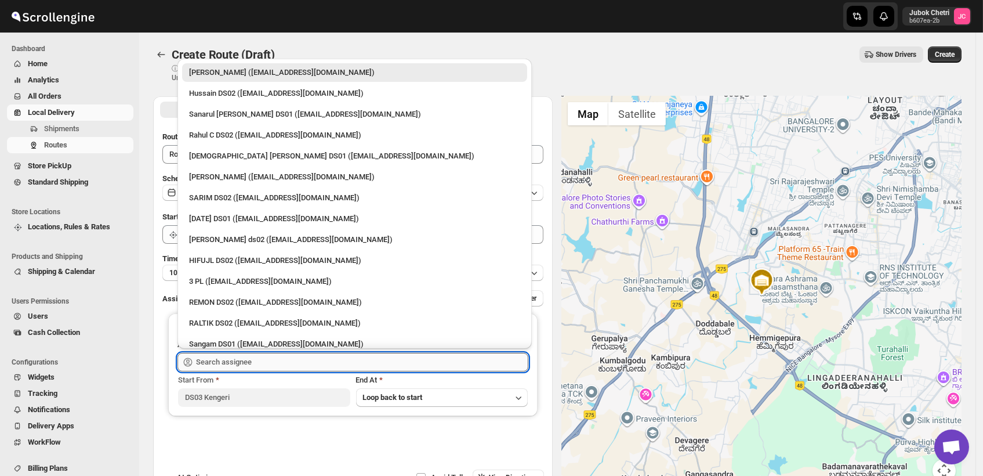
click at [232, 363] on input "text" at bounding box center [362, 362] width 332 height 19
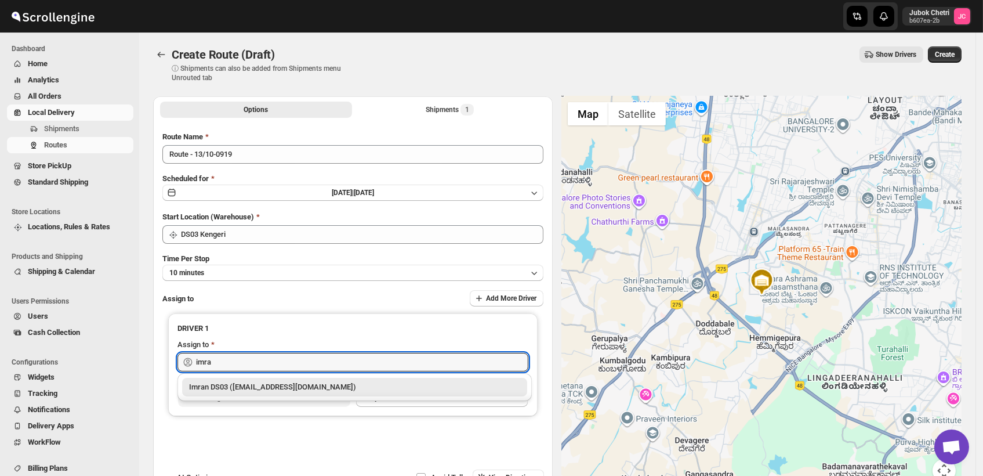
click at [308, 391] on div "Imran DS03 ([EMAIL_ADDRESS][DOMAIN_NAME])" at bounding box center [354, 387] width 331 height 12
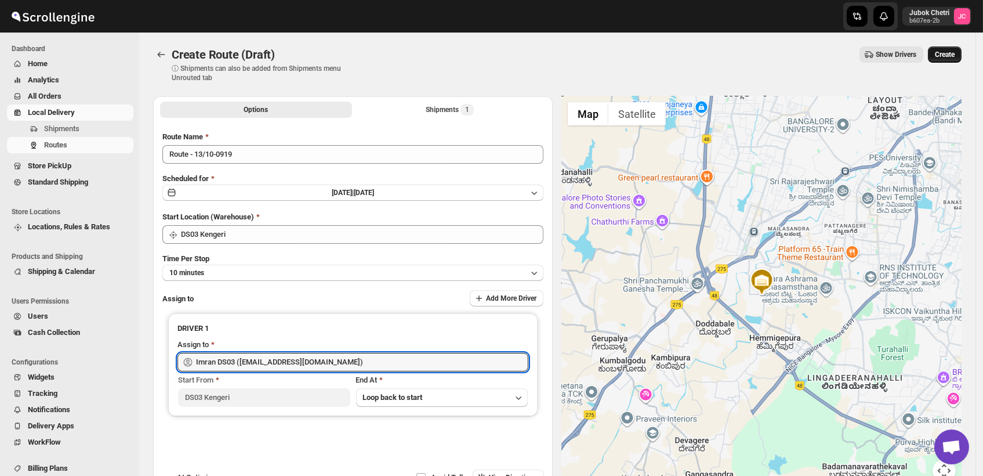
type input "Imran DS03 ([EMAIL_ADDRESS][DOMAIN_NAME])"
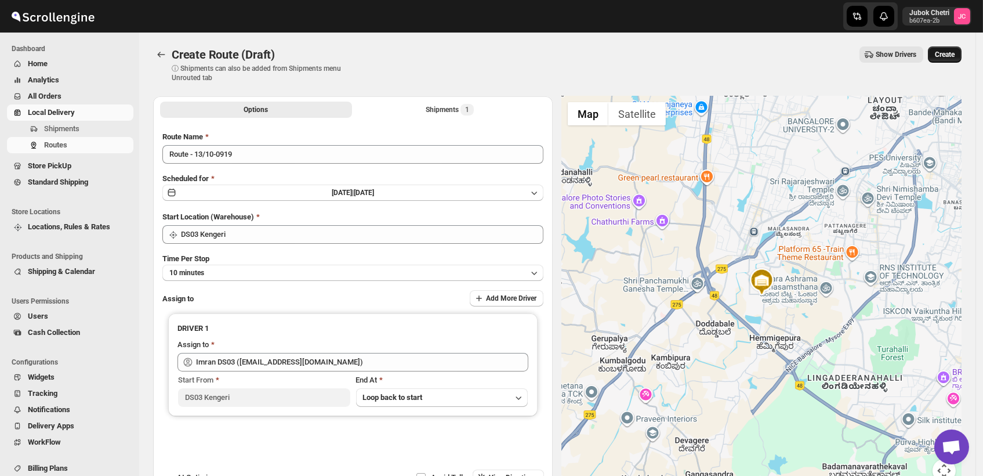
click at [954, 51] on span "Create" at bounding box center [945, 54] width 20 height 9
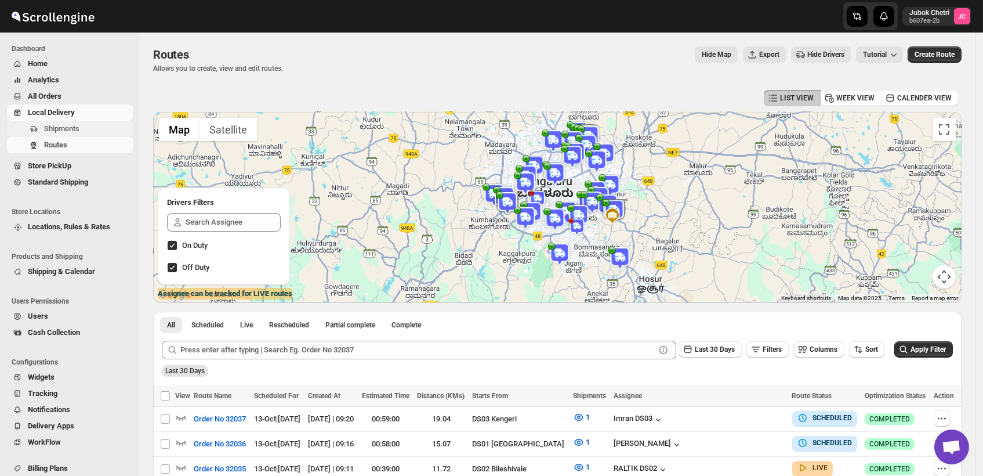
click at [56, 127] on span "Shipments" at bounding box center [61, 128] width 35 height 9
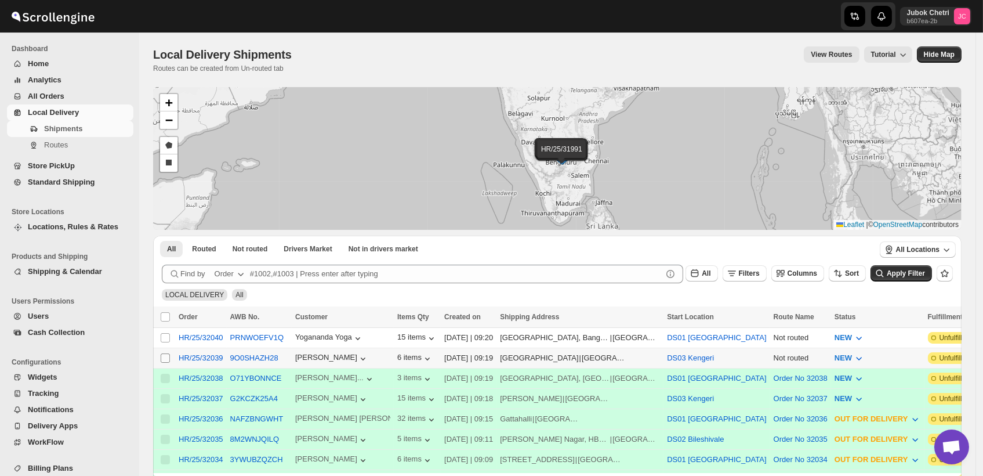
click at [164, 353] on input "Select shipment" at bounding box center [165, 357] width 9 height 9
checkbox input "true"
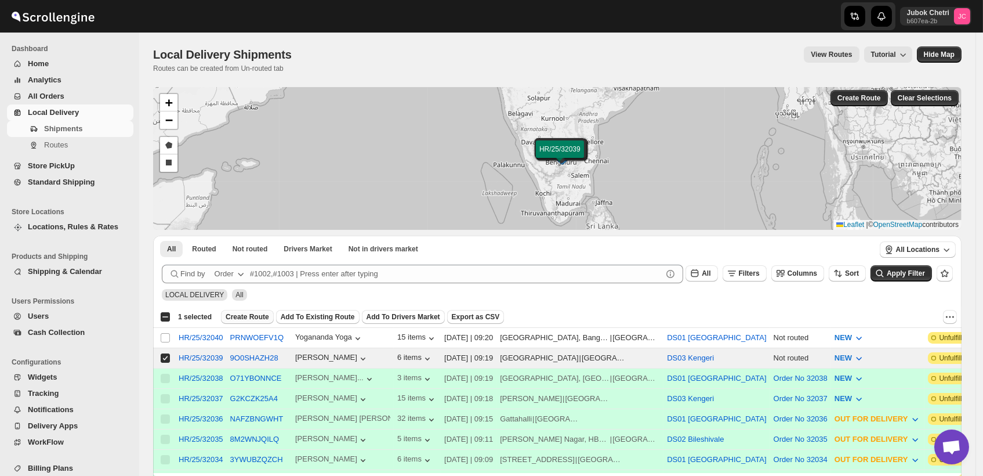
click at [243, 313] on span "Create Route" at bounding box center [248, 316] width 44 height 9
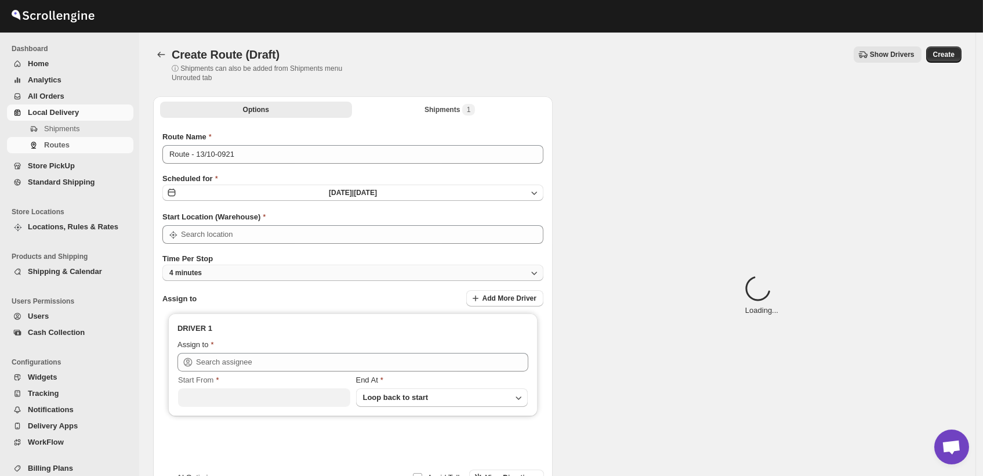
type input "DS03 Kengeri"
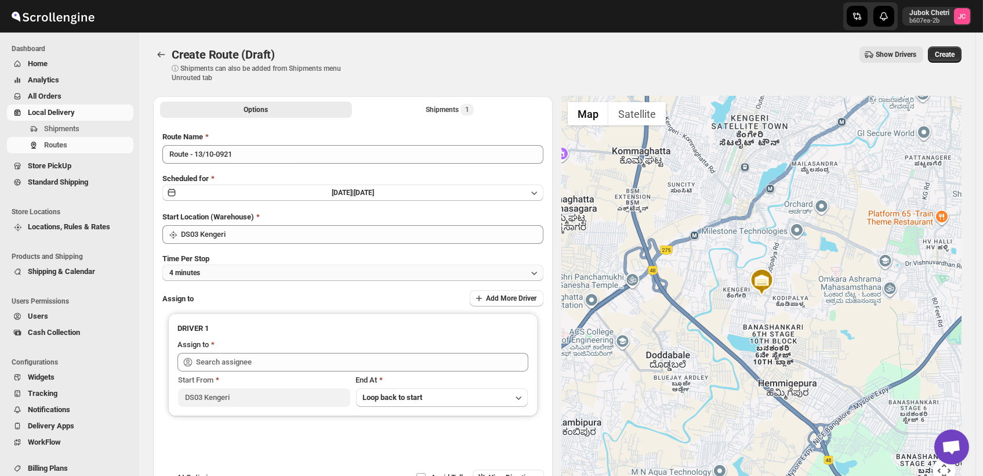
click at [238, 277] on button "4 minutes" at bounding box center [352, 273] width 381 height 16
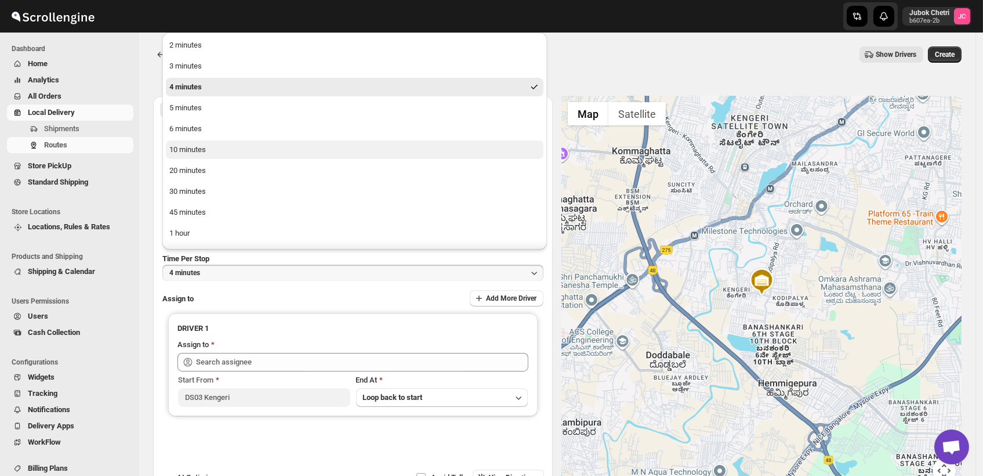
click at [218, 151] on button "10 minutes" at bounding box center [355, 149] width 378 height 19
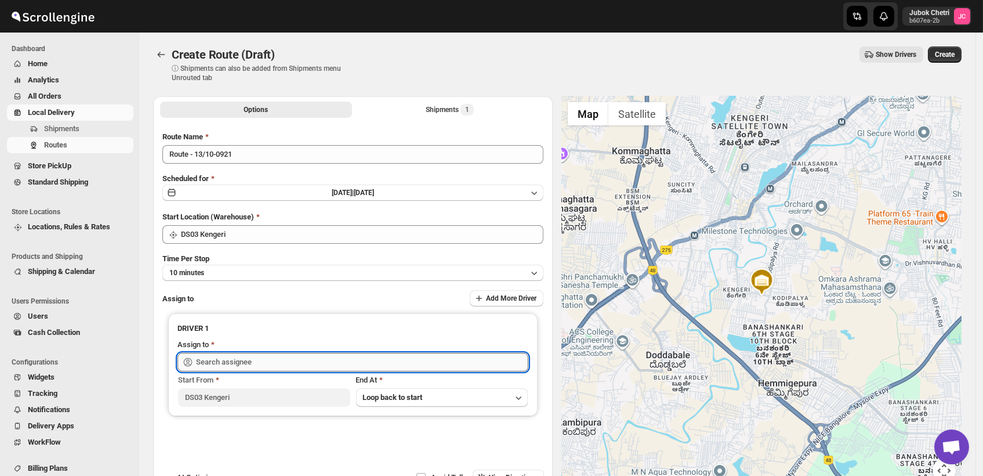
click at [237, 358] on input "text" at bounding box center [362, 362] width 332 height 19
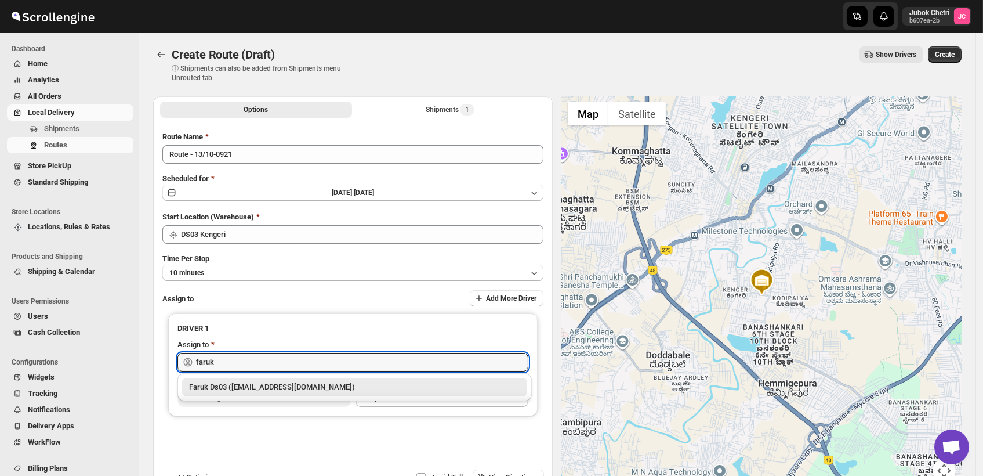
click at [341, 389] on div "Faruk Ds03 ([EMAIL_ADDRESS][DOMAIN_NAME])" at bounding box center [354, 387] width 331 height 12
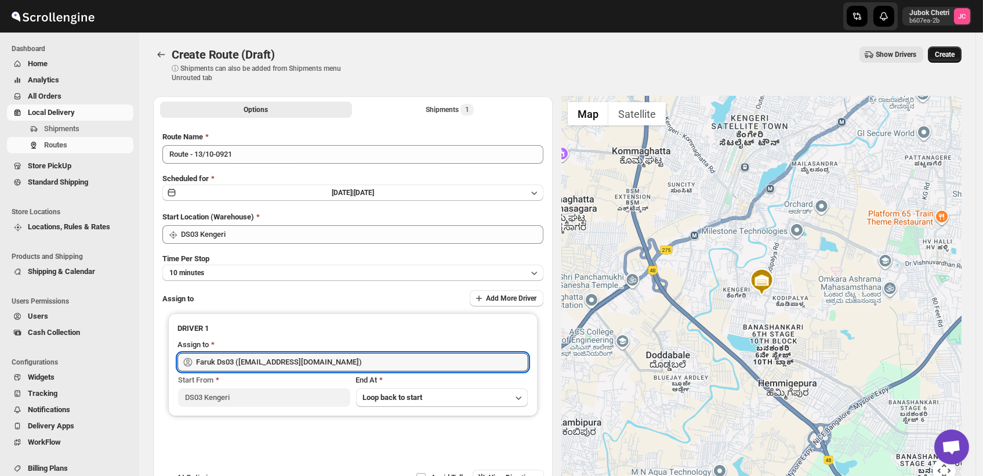
type input "Faruk Ds03 ([EMAIL_ADDRESS][DOMAIN_NAME])"
click at [950, 57] on span "Create" at bounding box center [945, 54] width 20 height 9
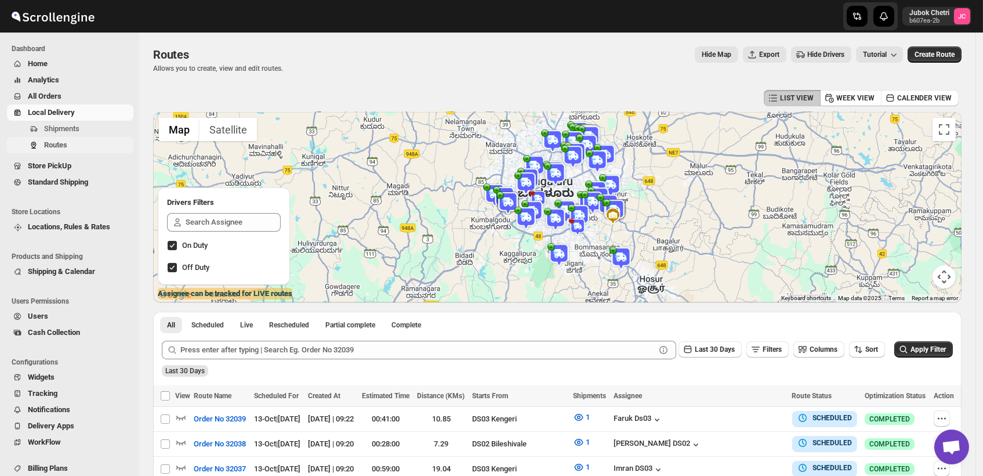
click at [74, 144] on span "Routes" at bounding box center [87, 145] width 87 height 12
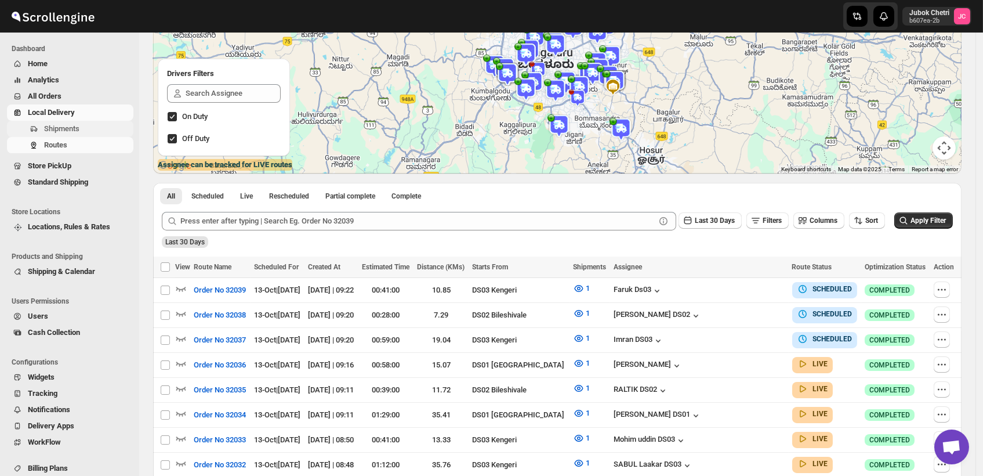
click at [69, 131] on span "Shipments" at bounding box center [61, 128] width 35 height 9
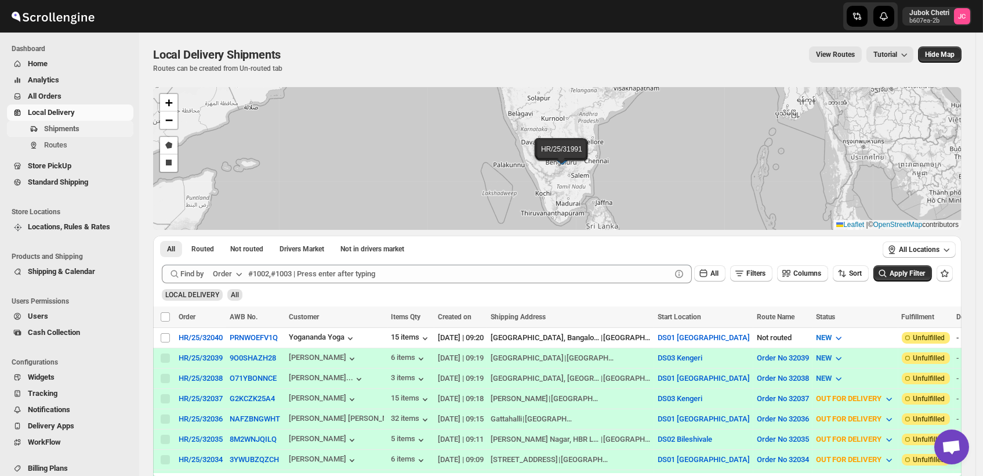
click at [60, 128] on span "Shipments" at bounding box center [61, 128] width 35 height 9
click at [168, 337] on input "Select shipment" at bounding box center [165, 337] width 9 height 9
checkbox input "true"
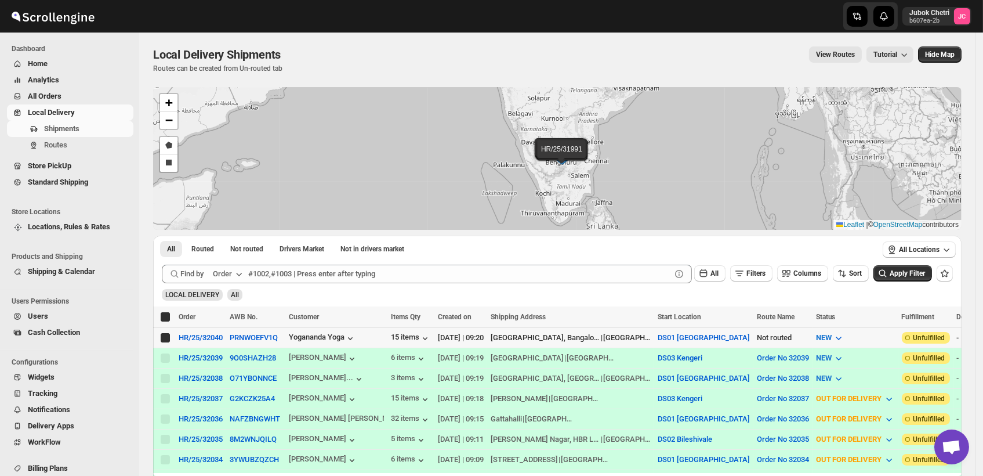
checkbox input "true"
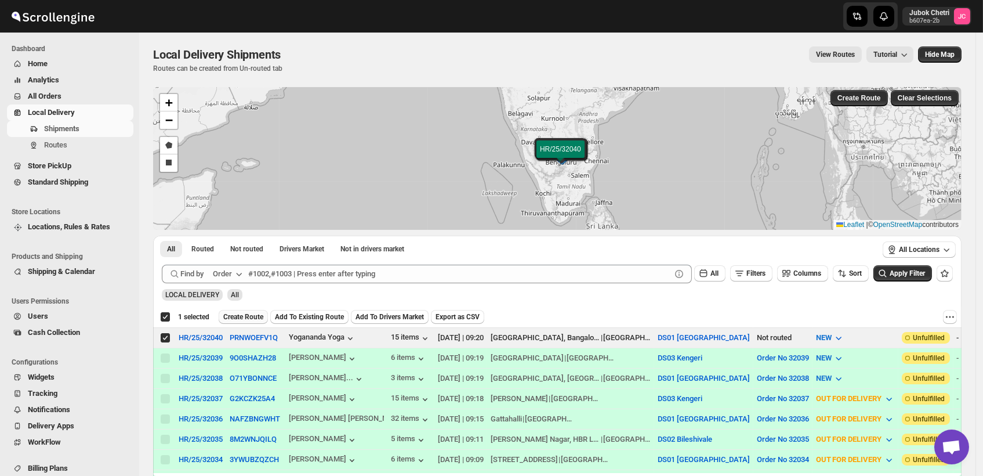
click at [243, 318] on span "Create Route" at bounding box center [243, 316] width 40 height 9
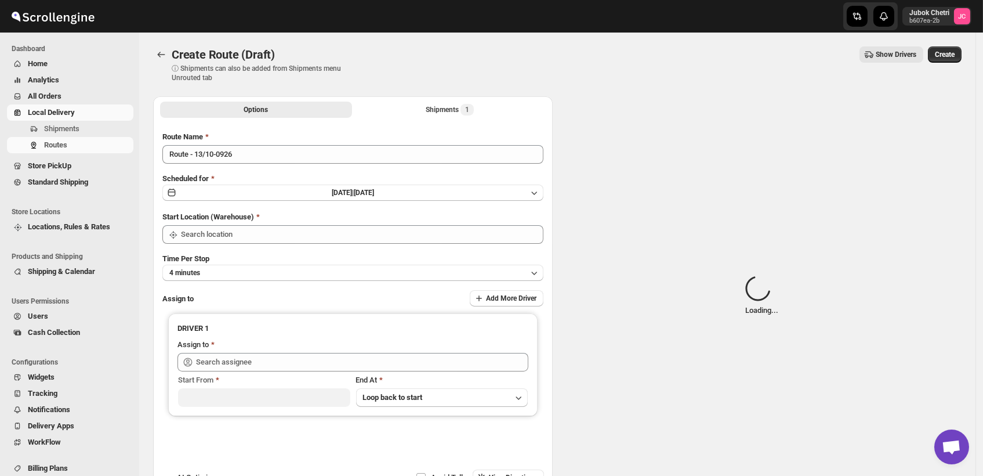
type input "DS01 [GEOGRAPHIC_DATA]"
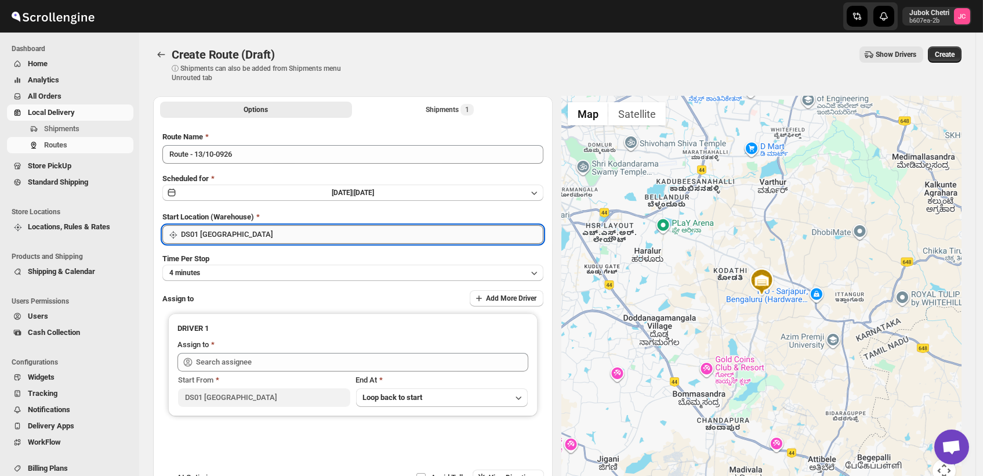
click at [274, 236] on input "DS01 [GEOGRAPHIC_DATA]" at bounding box center [362, 234] width 363 height 19
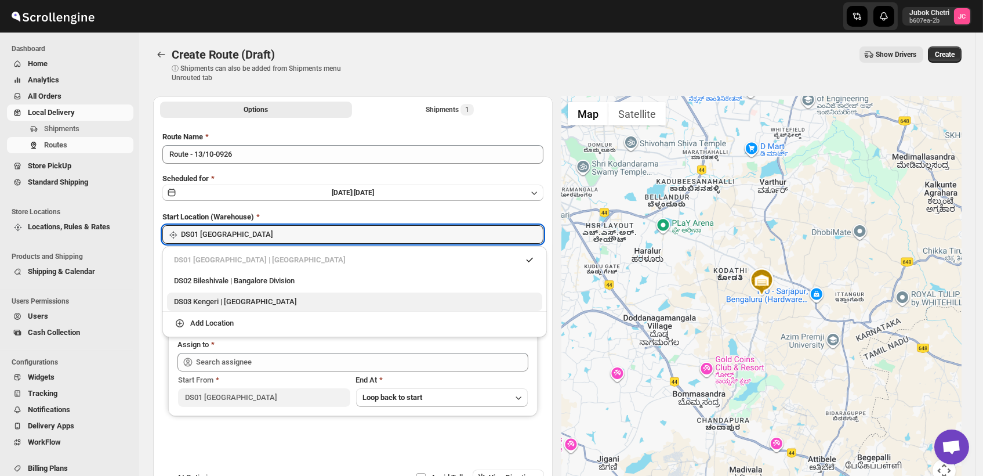
click at [269, 303] on div "DS03 Kengeri | Bengaluru" at bounding box center [354, 302] width 361 height 12
type input "DS03 Kengeri"
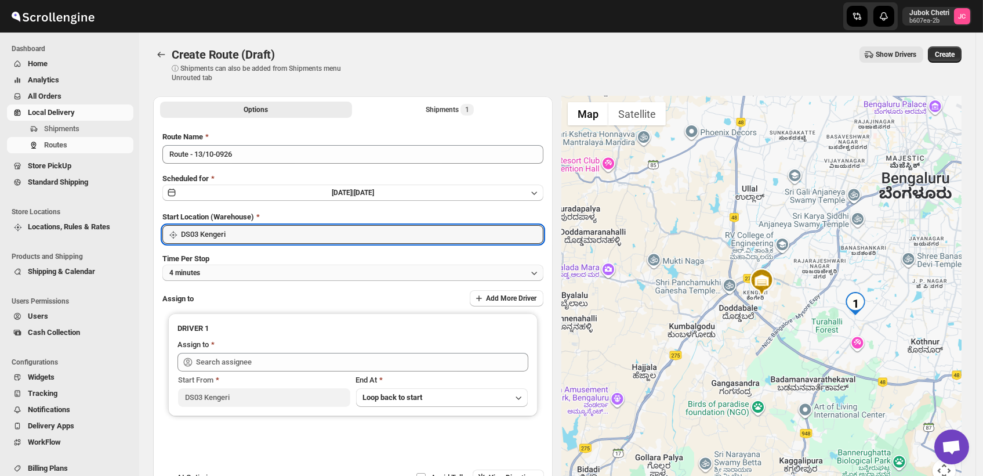
click at [258, 276] on button "4 minutes" at bounding box center [352, 273] width 381 height 16
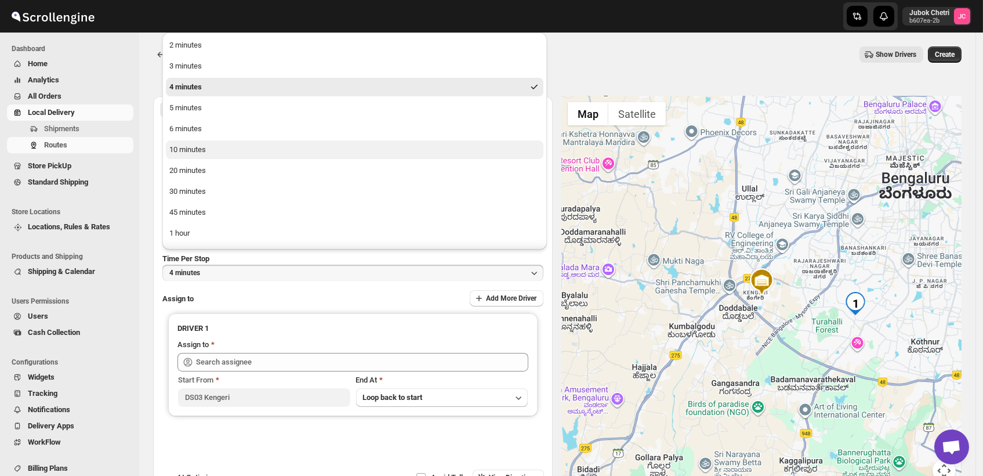
click at [218, 157] on button "10 minutes" at bounding box center [355, 149] width 378 height 19
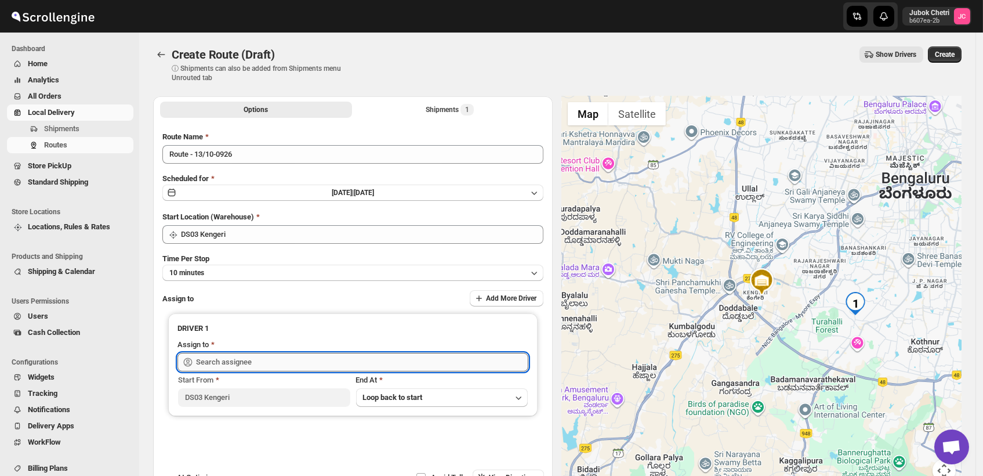
click at [271, 355] on input "text" at bounding box center [362, 362] width 332 height 19
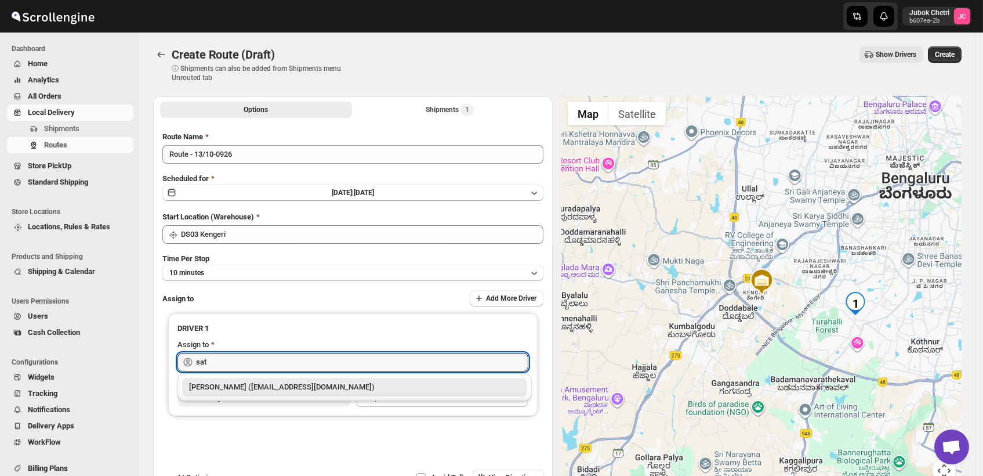
click at [295, 385] on div "Satish kumar veera (tehaxi9762@chaublog.com)" at bounding box center [354, 387] width 331 height 12
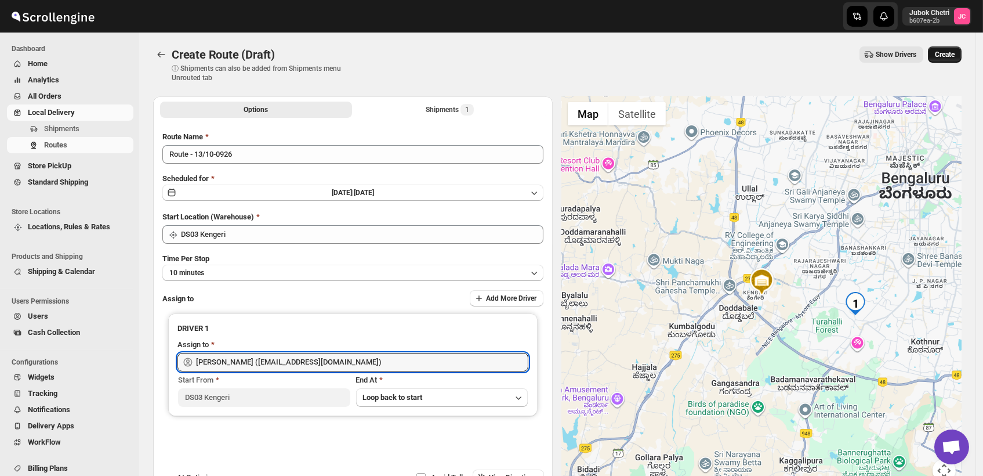
type input "Satish kumar veera (tehaxi9762@chaublog.com)"
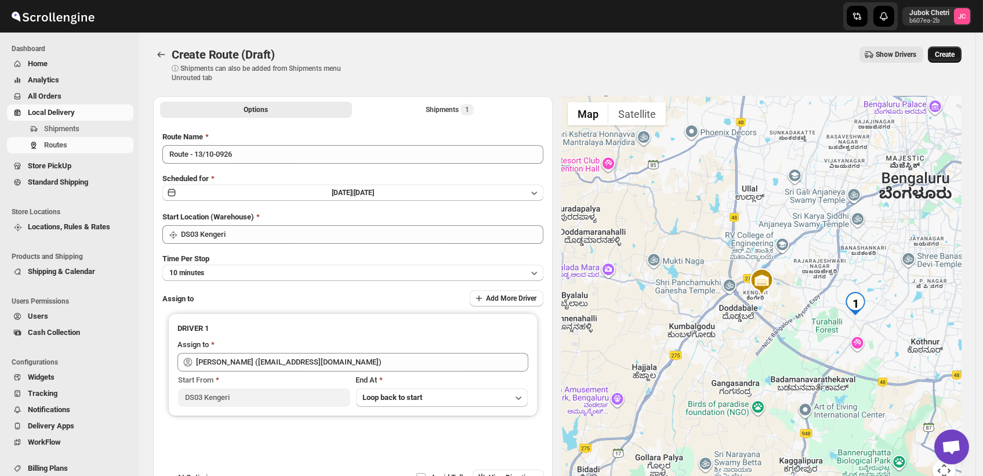
click at [955, 54] on span "Create" at bounding box center [945, 54] width 20 height 9
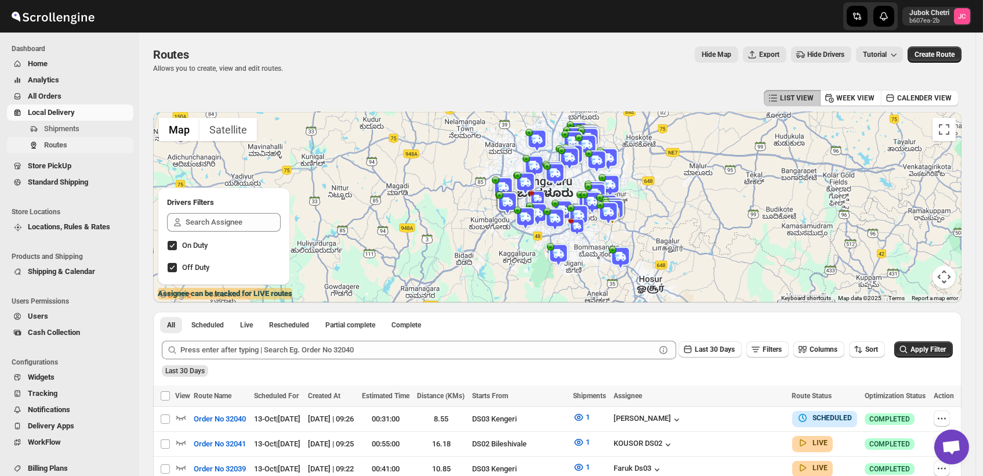
click at [64, 146] on span "Routes" at bounding box center [55, 144] width 23 height 9
click at [91, 132] on span "Shipments" at bounding box center [87, 129] width 87 height 12
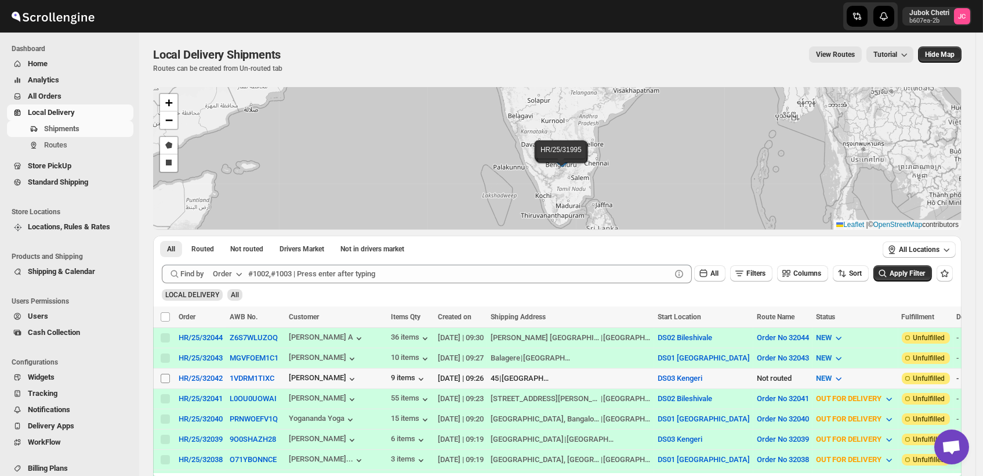
click at [166, 377] on input "Select shipment" at bounding box center [165, 378] width 9 height 9
checkbox input "true"
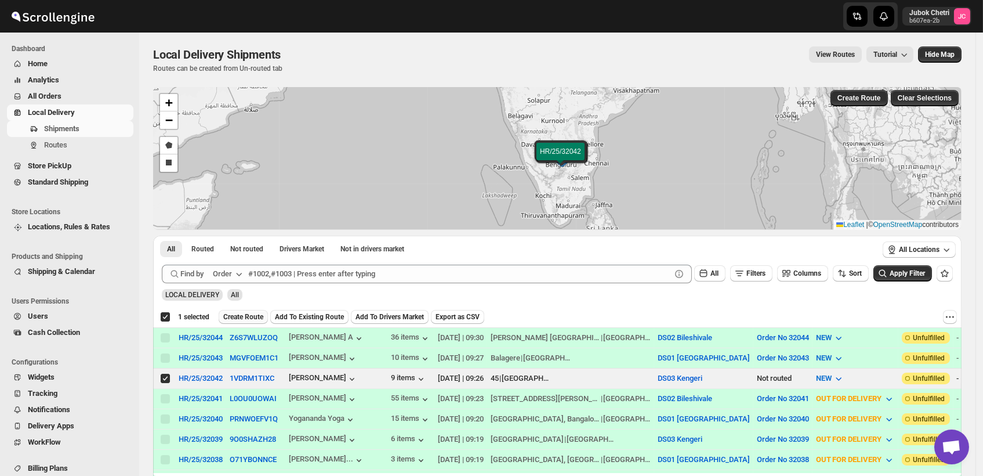
click at [241, 314] on span "Create Route" at bounding box center [243, 316] width 40 height 9
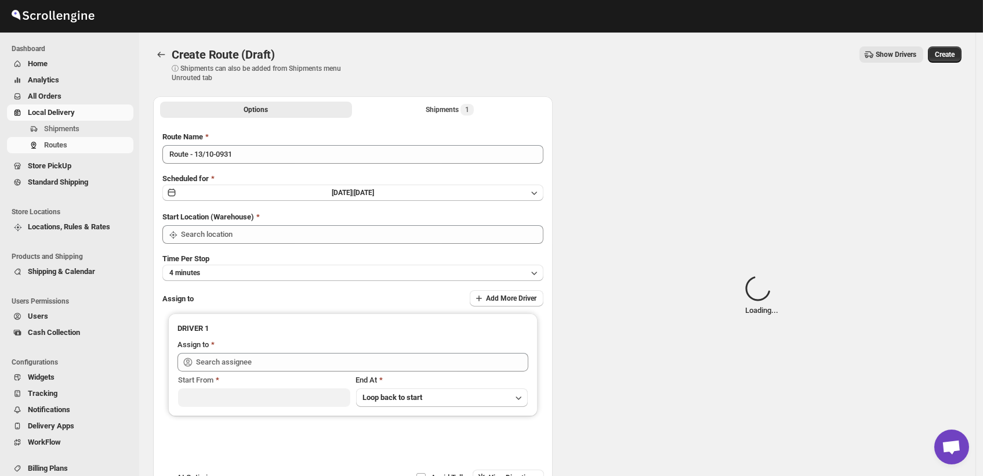
type input "DS03 Kengeri"
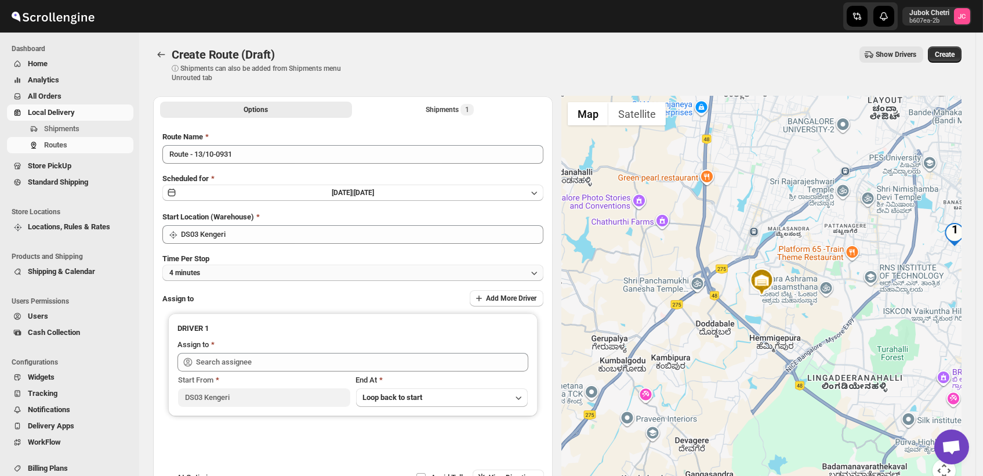
click at [277, 274] on button "4 minutes" at bounding box center [352, 273] width 381 height 16
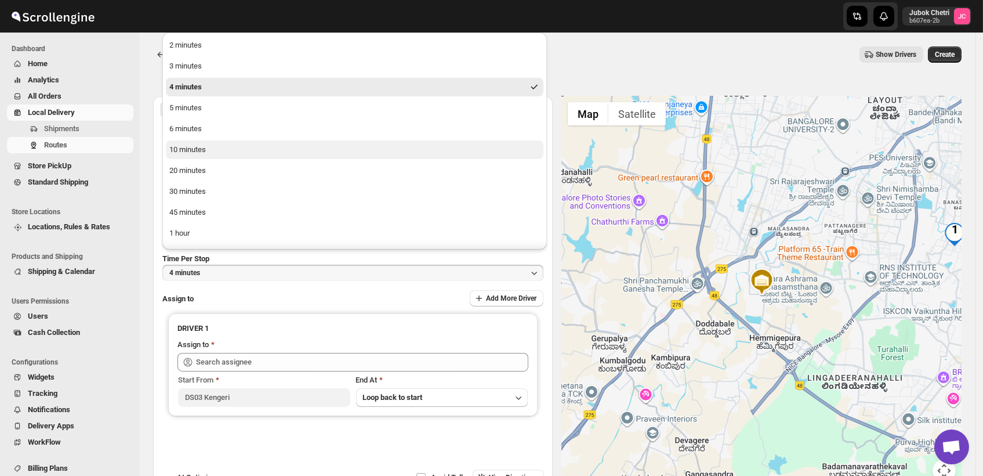
click at [218, 153] on button "10 minutes" at bounding box center [355, 149] width 378 height 19
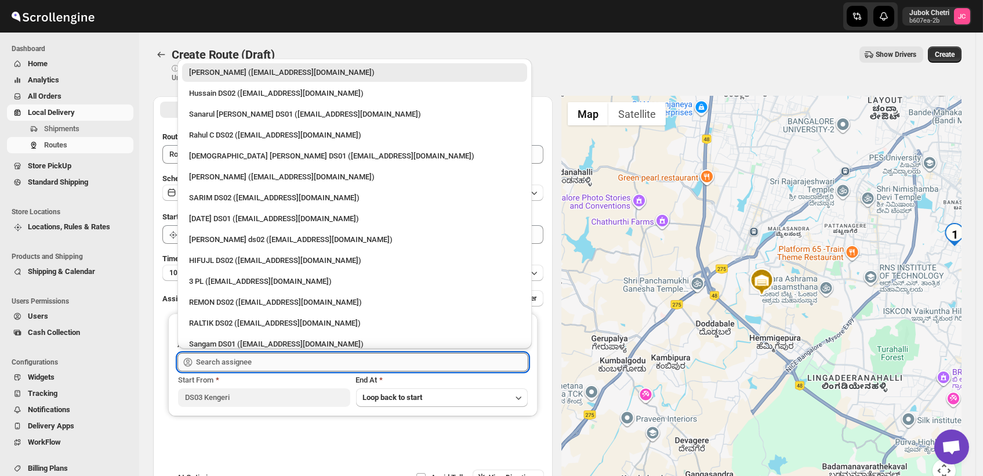
click at [260, 360] on input "text" at bounding box center [362, 362] width 332 height 19
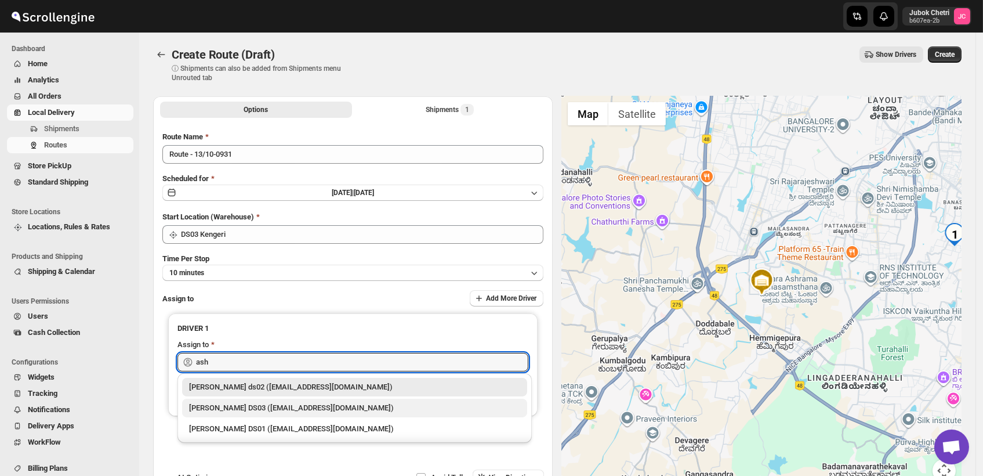
click at [283, 410] on div "[PERSON_NAME] DS03 ([EMAIL_ADDRESS][DOMAIN_NAME])" at bounding box center [354, 408] width 331 height 12
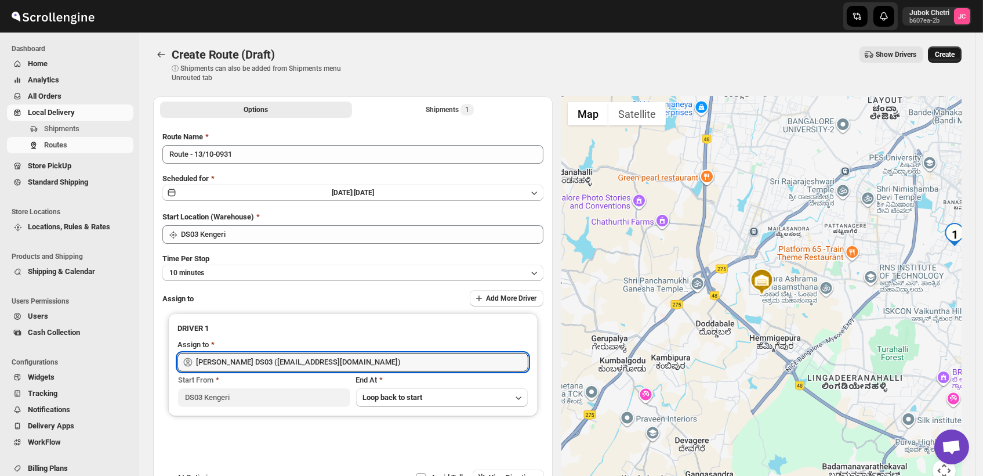
type input "[PERSON_NAME] DS03 ([EMAIL_ADDRESS][DOMAIN_NAME])"
click at [951, 51] on span "Create" at bounding box center [945, 54] width 20 height 9
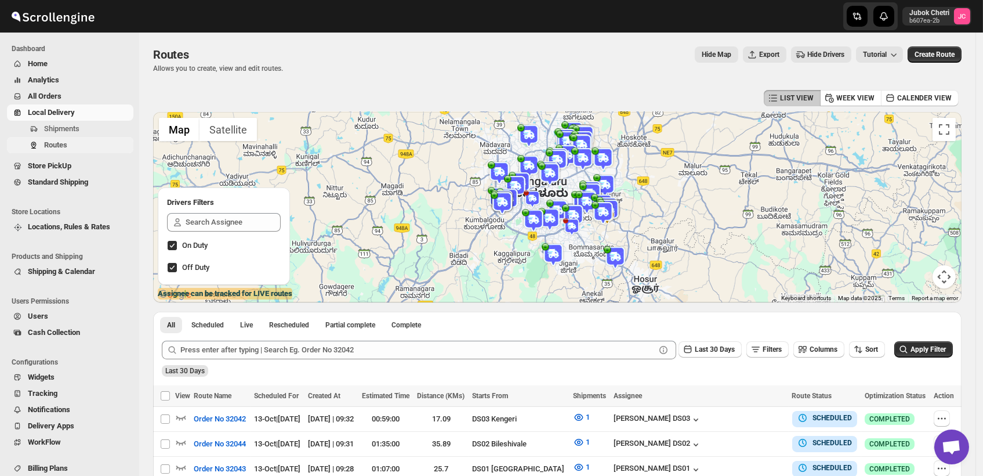
click at [76, 140] on span "Routes" at bounding box center [87, 145] width 87 height 12
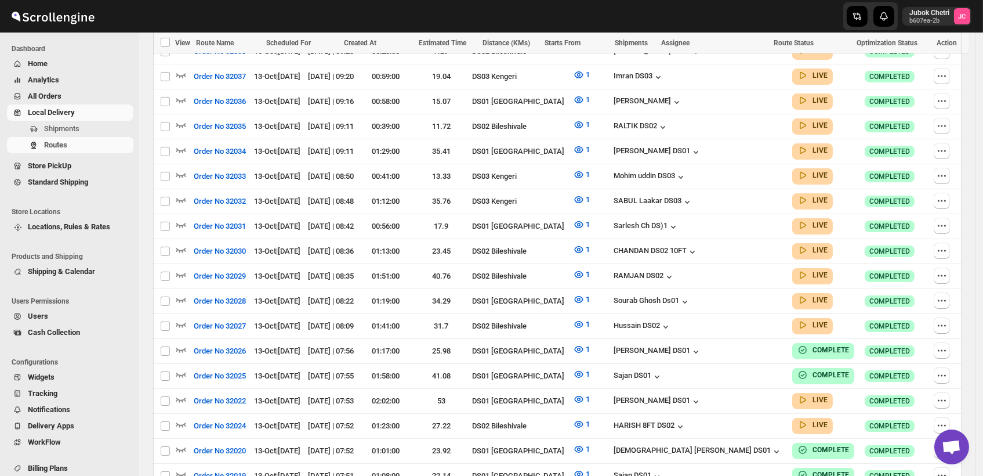
scroll to position [645, 0]
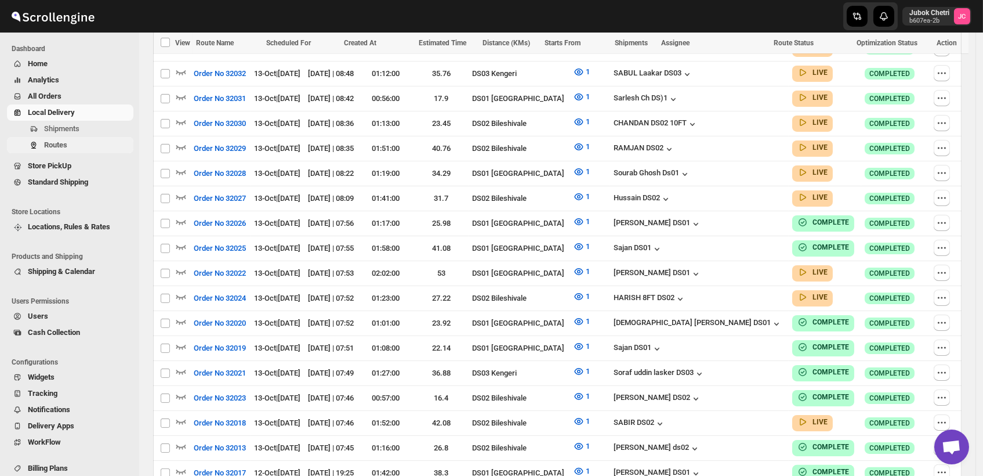
click at [99, 143] on span "Routes" at bounding box center [87, 145] width 87 height 12
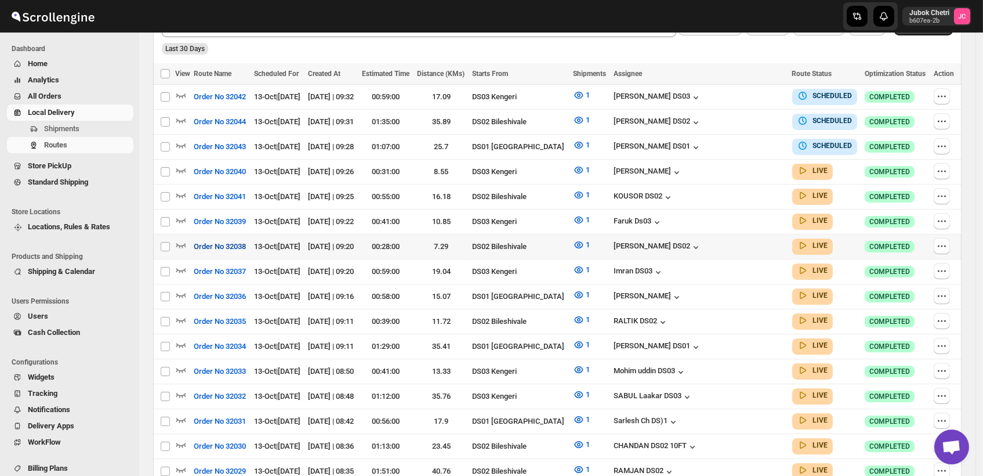
scroll to position [193, 0]
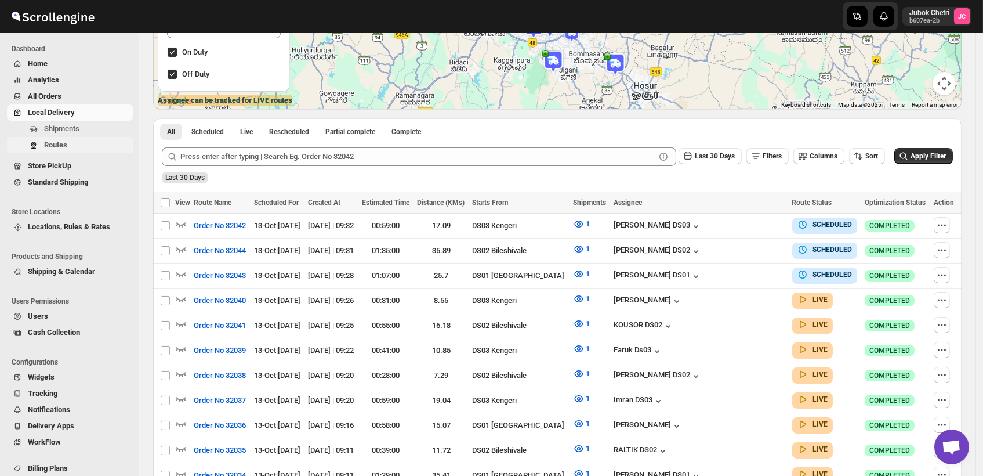
click at [72, 145] on span "Routes" at bounding box center [87, 145] width 87 height 12
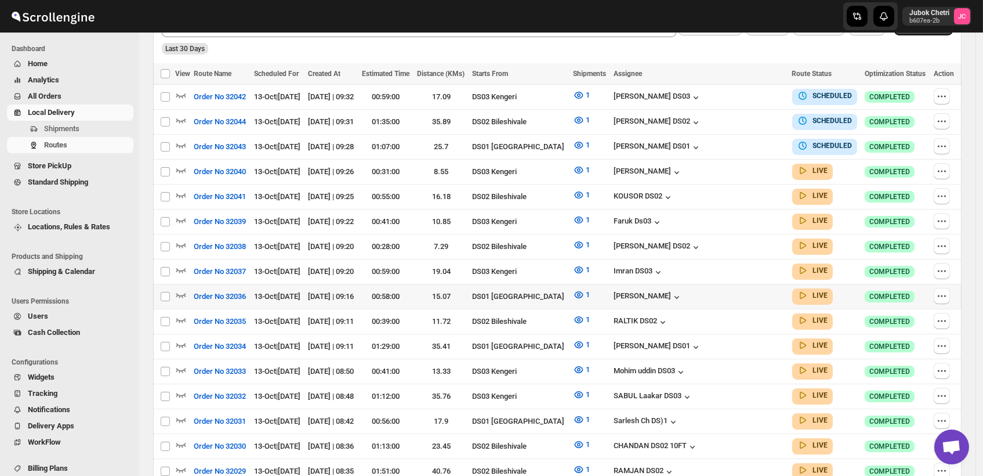
scroll to position [386, 0]
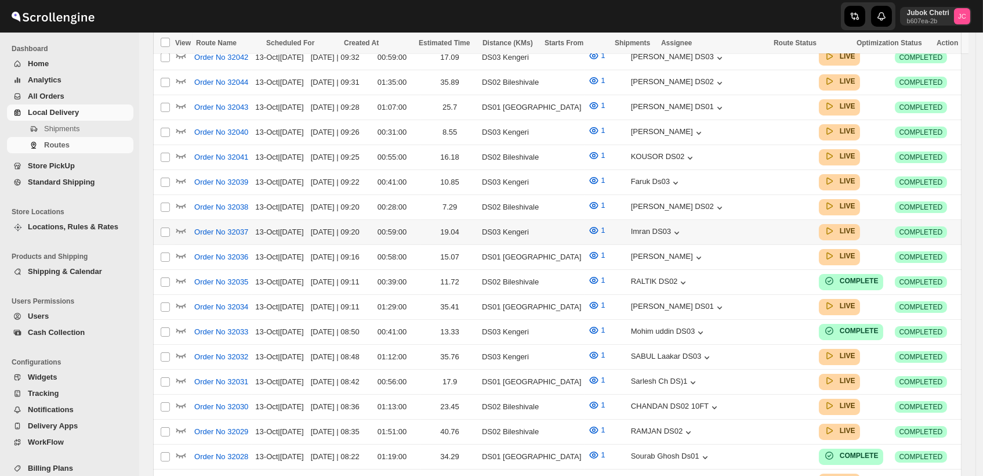
scroll to position [386, 0]
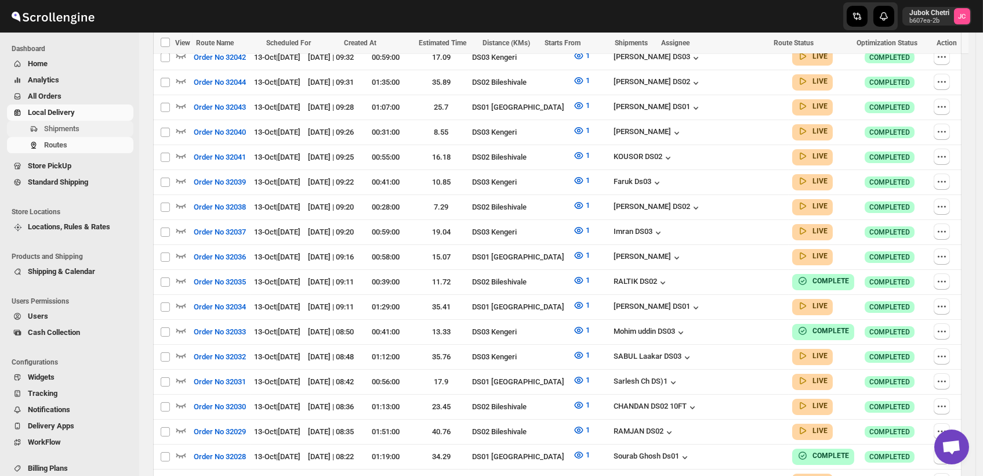
click at [106, 131] on span "Shipments" at bounding box center [87, 129] width 87 height 12
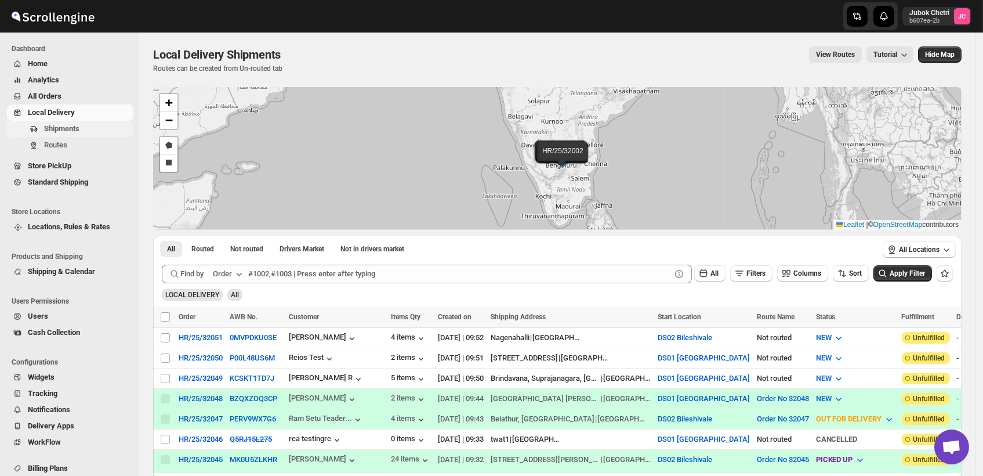
click at [77, 131] on span "Shipments" at bounding box center [61, 128] width 35 height 9
click at [167, 377] on input "Select shipment" at bounding box center [165, 378] width 9 height 9
checkbox input "true"
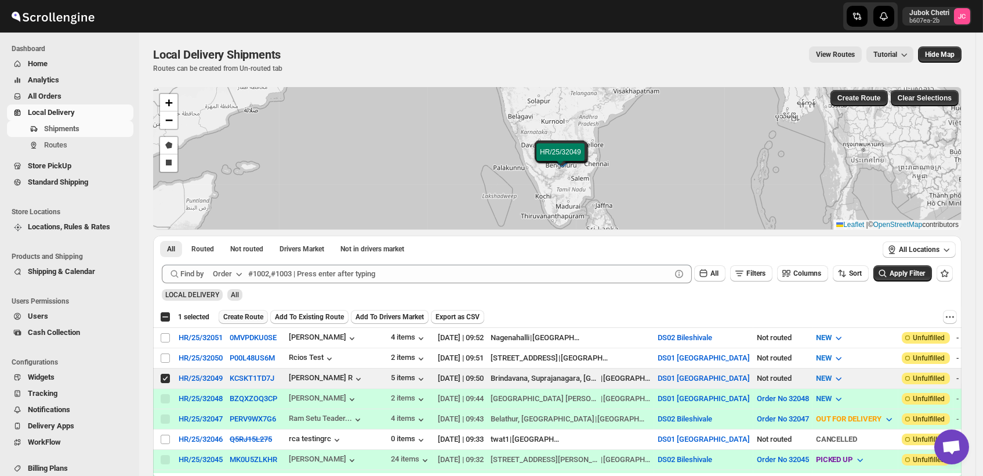
click at [252, 316] on span "Create Route" at bounding box center [243, 316] width 40 height 9
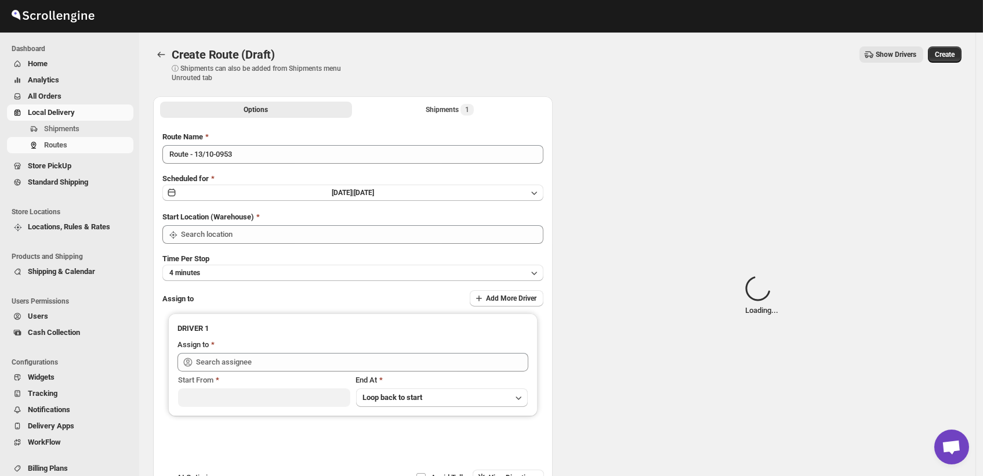
type input "DS01 [GEOGRAPHIC_DATA]"
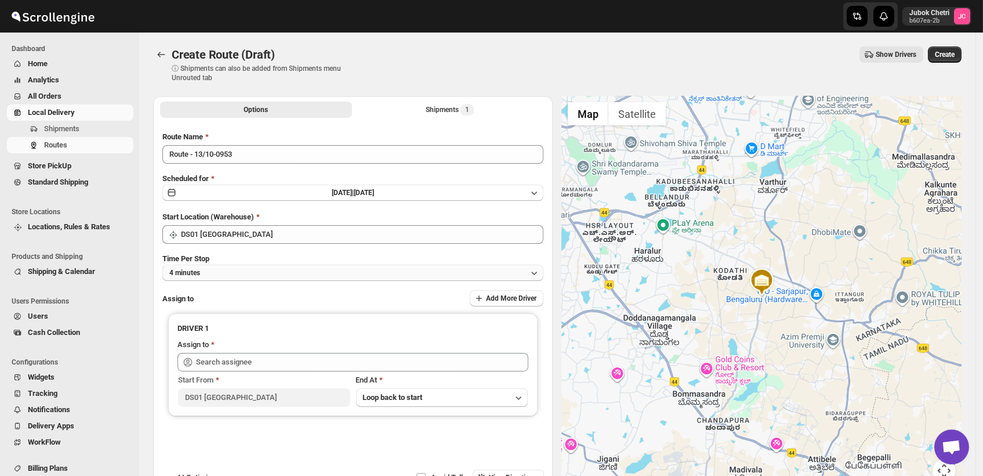
click at [216, 267] on button "4 minutes" at bounding box center [352, 273] width 381 height 16
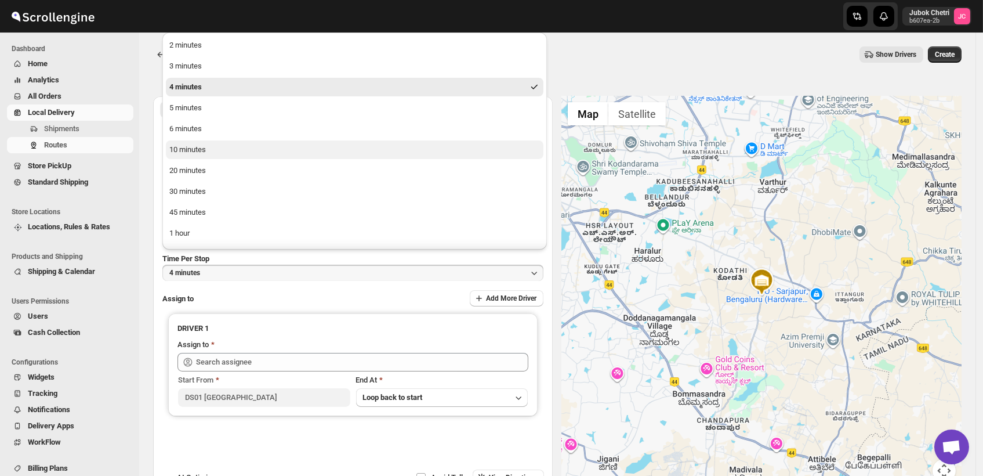
click at [181, 145] on div "10 minutes" at bounding box center [187, 150] width 37 height 12
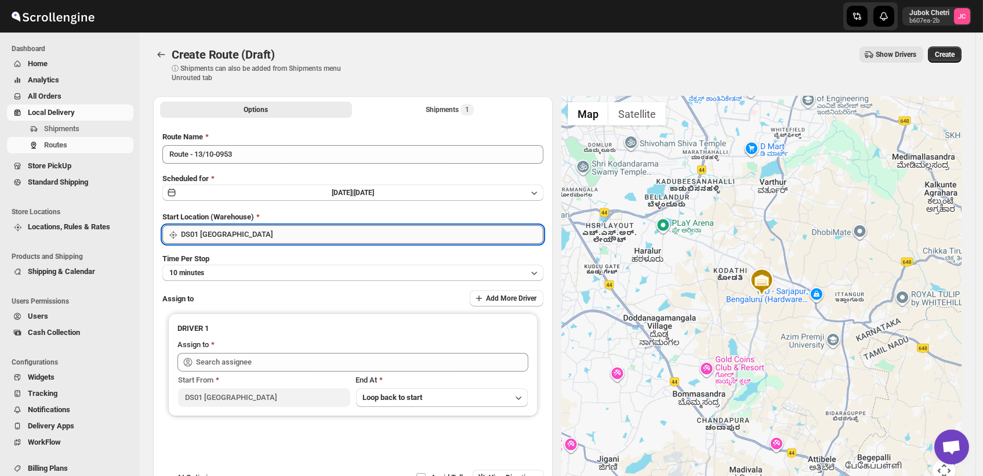
click at [255, 232] on input "DS01 [GEOGRAPHIC_DATA]" at bounding box center [362, 234] width 363 height 19
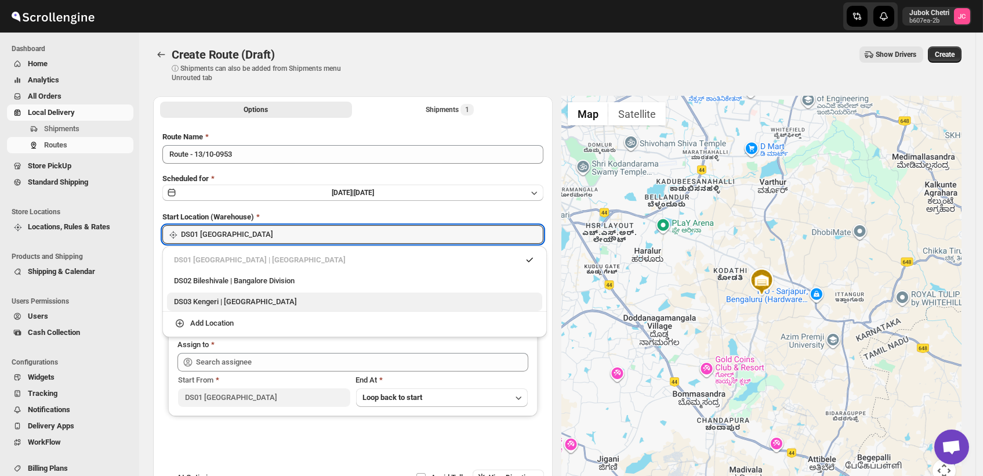
click at [236, 305] on div "DS03 Kengeri | Bengaluru" at bounding box center [354, 302] width 361 height 12
type input "DS03 Kengeri"
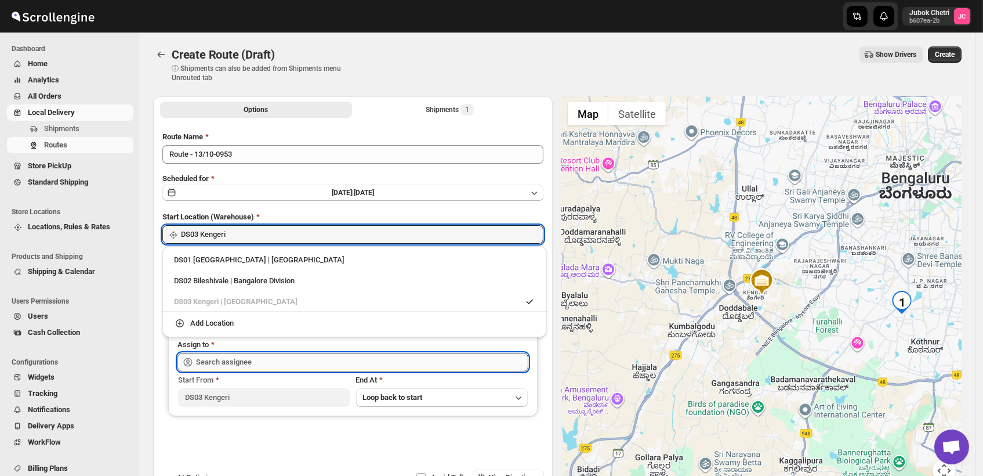
click at [262, 360] on input "text" at bounding box center [362, 362] width 332 height 19
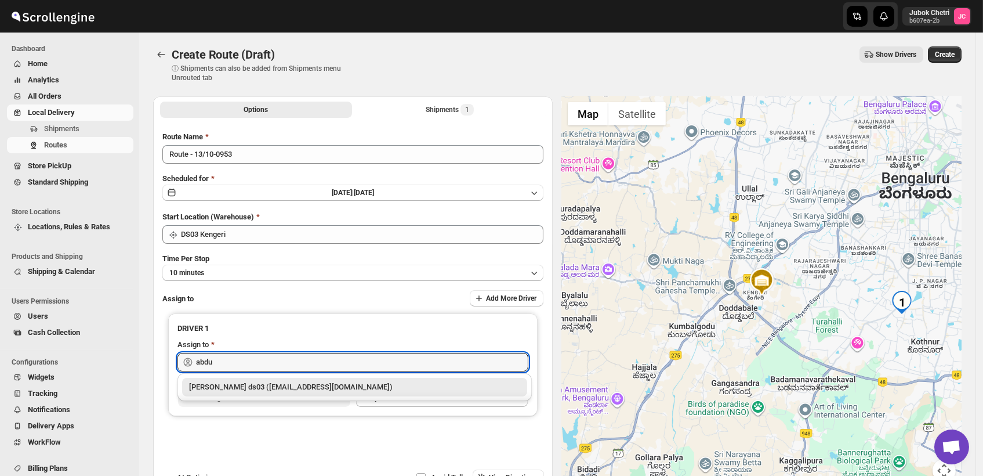
click at [273, 392] on div "Abdul Ahmed Laskar ds03 (dofesex377@dextrago.com)" at bounding box center [354, 387] width 331 height 12
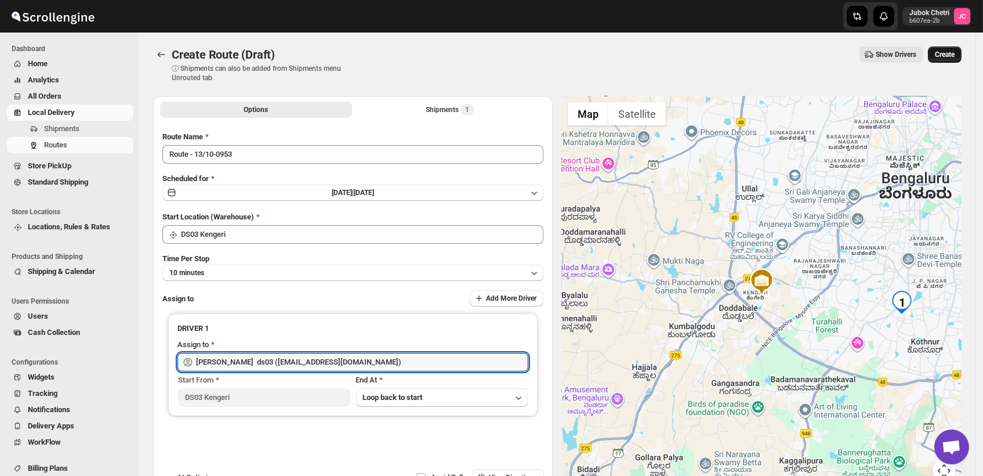
type input "Abdul Ahmed Laskar ds03 (dofesex377@dextrago.com)"
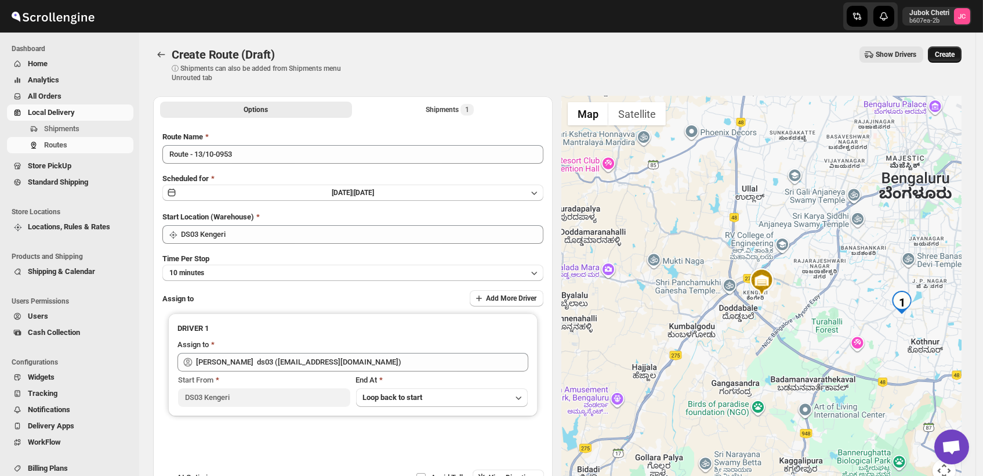
click at [960, 48] on button "Create" at bounding box center [945, 54] width 34 height 16
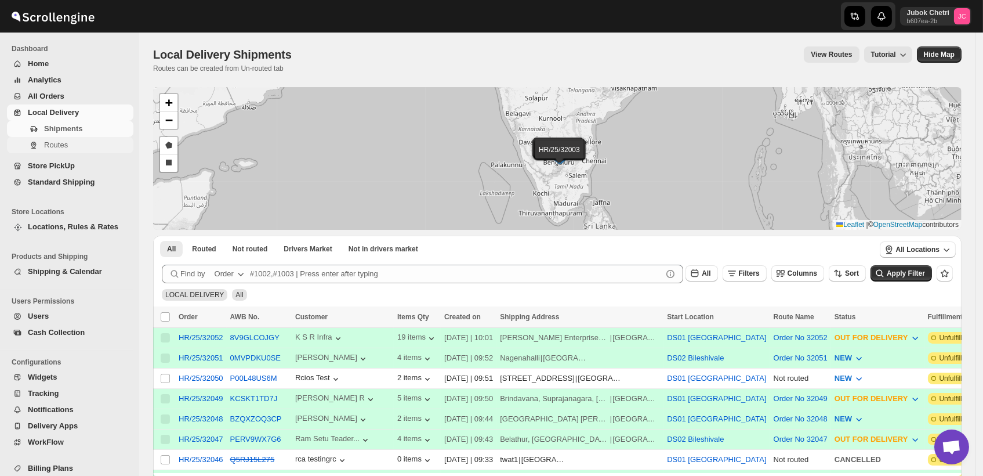
click at [84, 147] on span "Routes" at bounding box center [87, 145] width 87 height 12
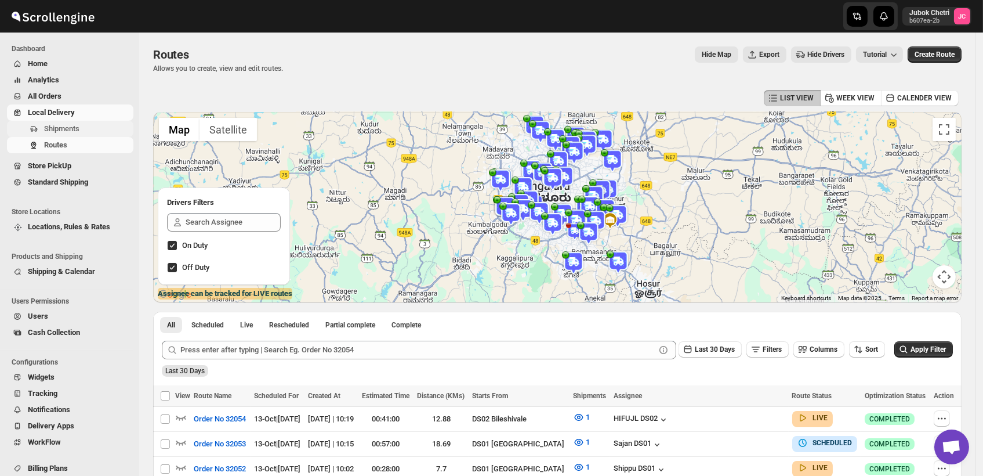
click at [82, 128] on span "Shipments" at bounding box center [87, 129] width 87 height 12
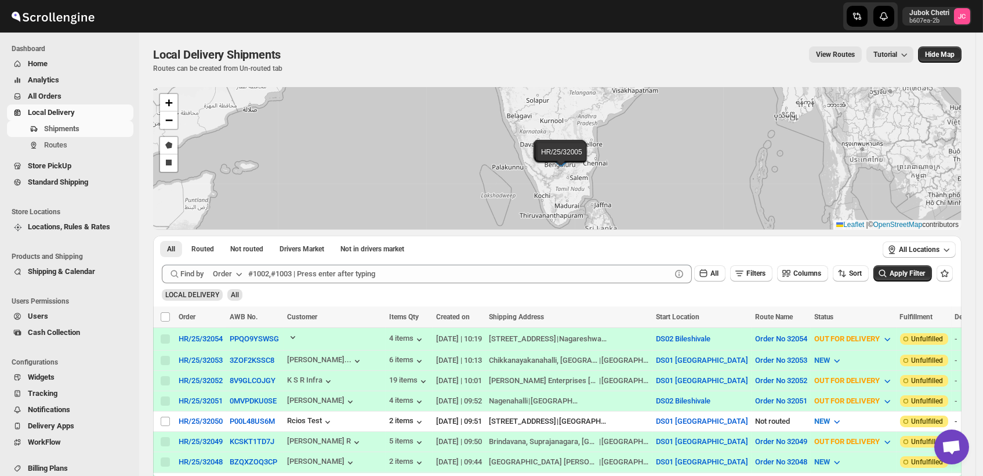
click at [61, 98] on span "All Orders" at bounding box center [45, 96] width 34 height 9
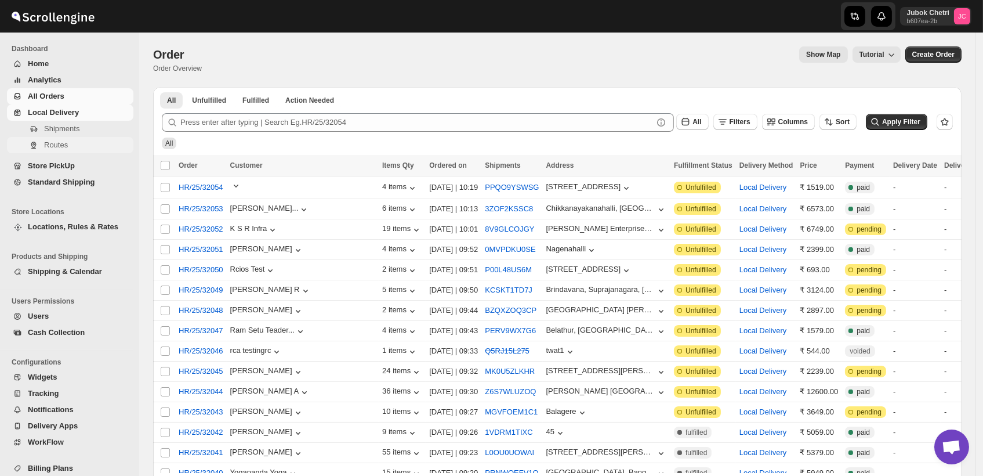
click at [68, 142] on span "Routes" at bounding box center [87, 145] width 87 height 12
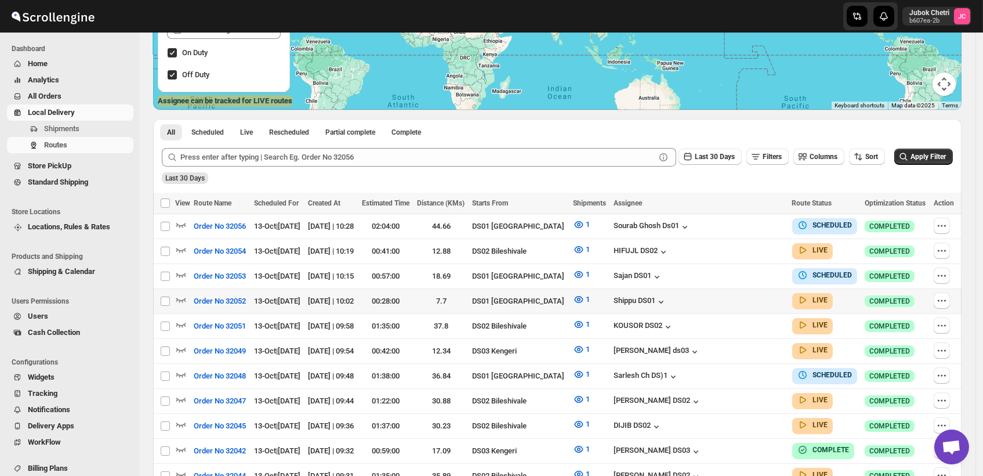
scroll to position [193, 0]
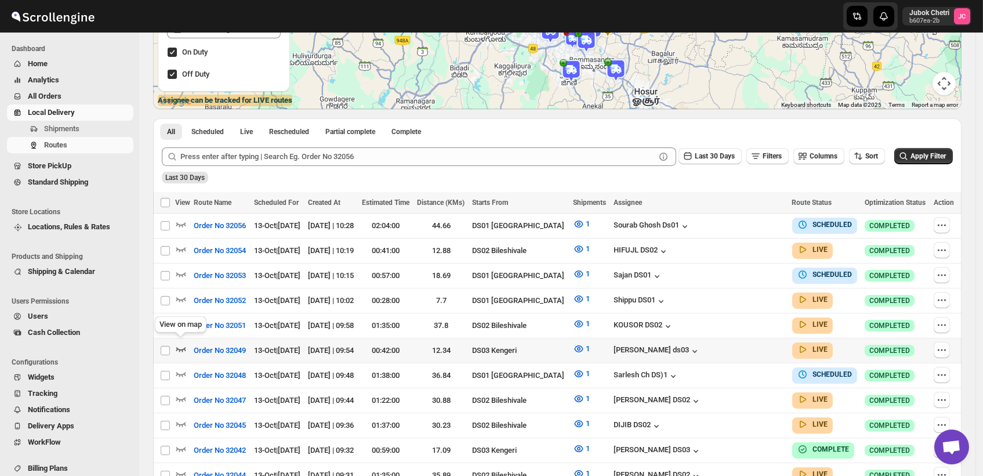
click at [184, 347] on icon "button" at bounding box center [181, 349] width 10 height 5
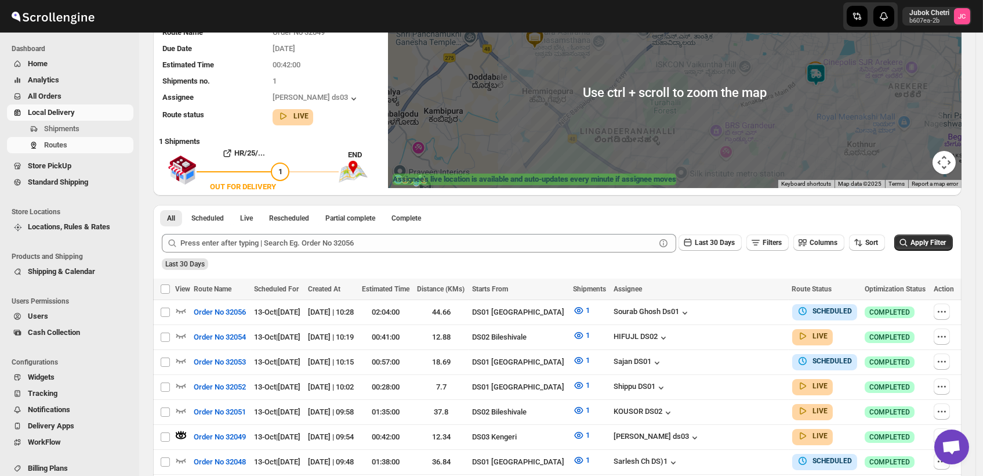
scroll to position [129, 0]
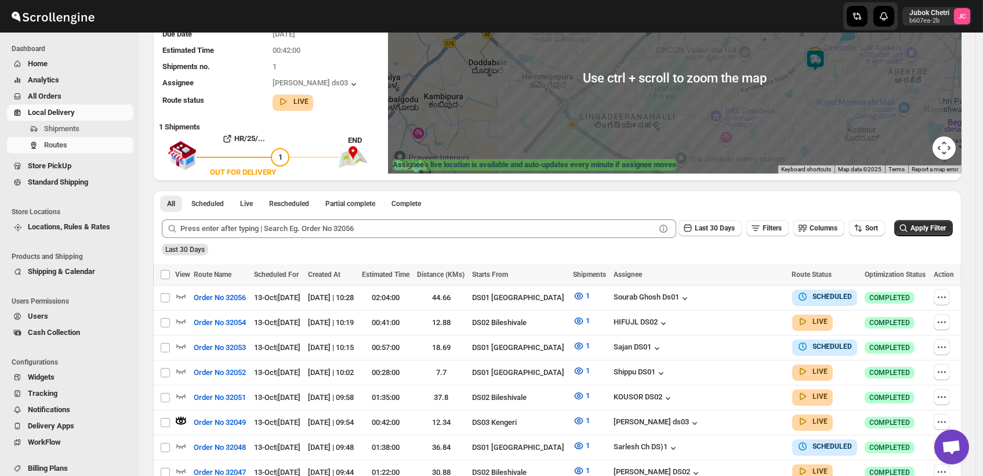
click at [708, 111] on div at bounding box center [675, 78] width 574 height 190
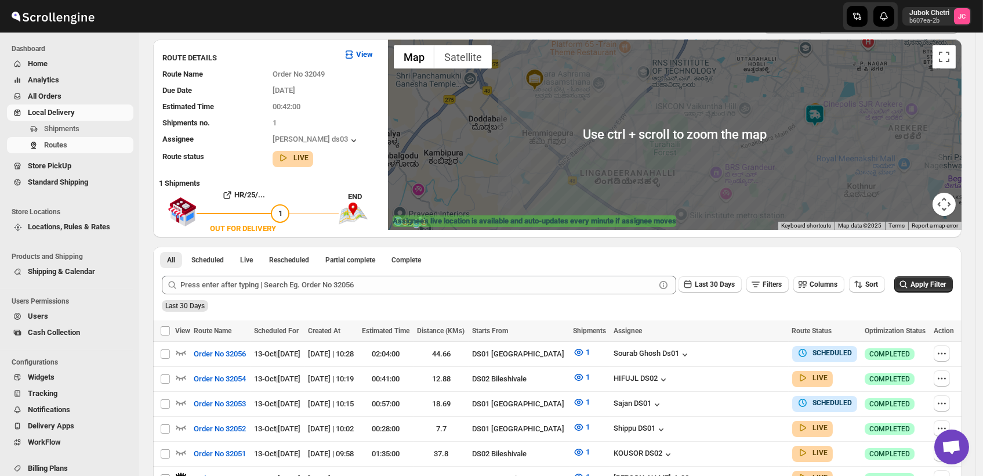
scroll to position [64, 0]
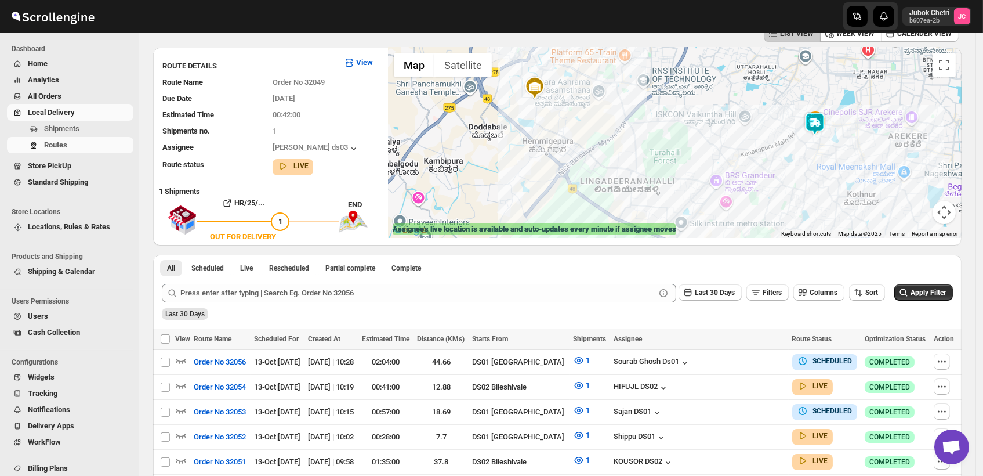
click at [822, 127] on img at bounding box center [815, 123] width 23 height 23
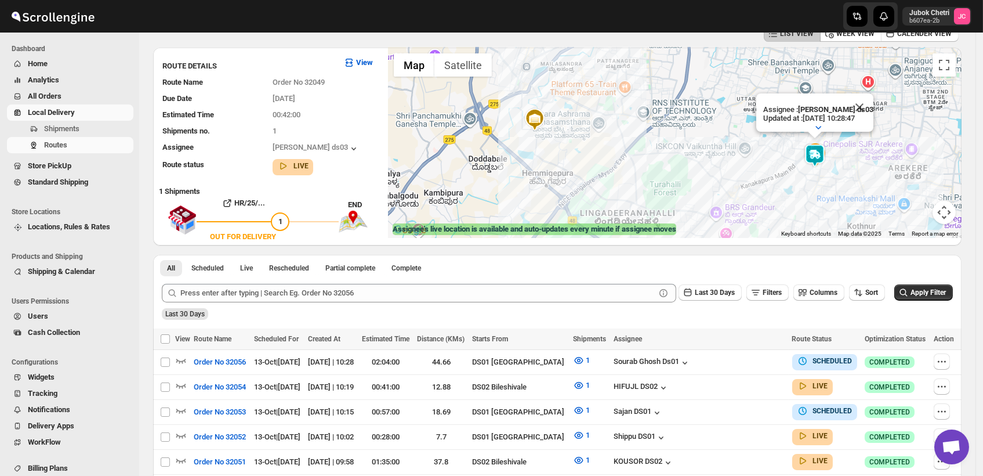
click at [814, 159] on img at bounding box center [815, 155] width 23 height 23
click at [76, 146] on span "Routes" at bounding box center [87, 145] width 87 height 12
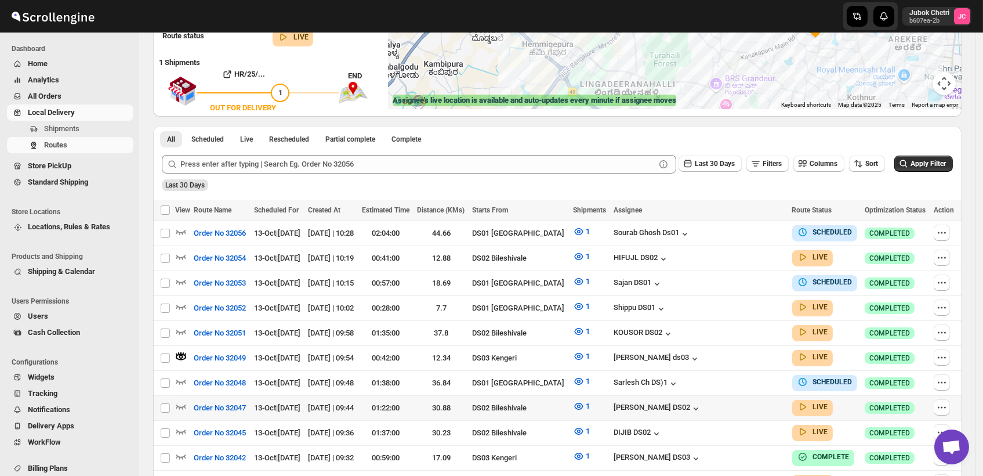
scroll to position [258, 0]
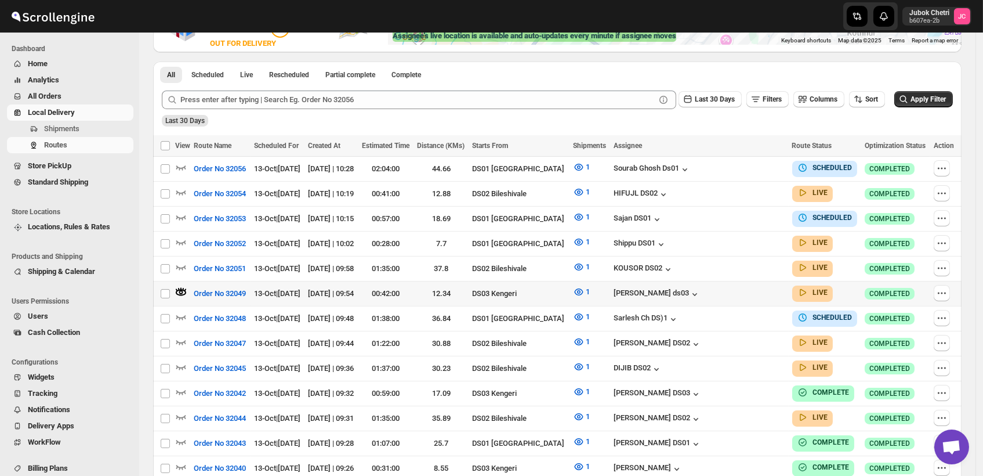
click at [178, 287] on icon "button" at bounding box center [181, 292] width 12 height 12
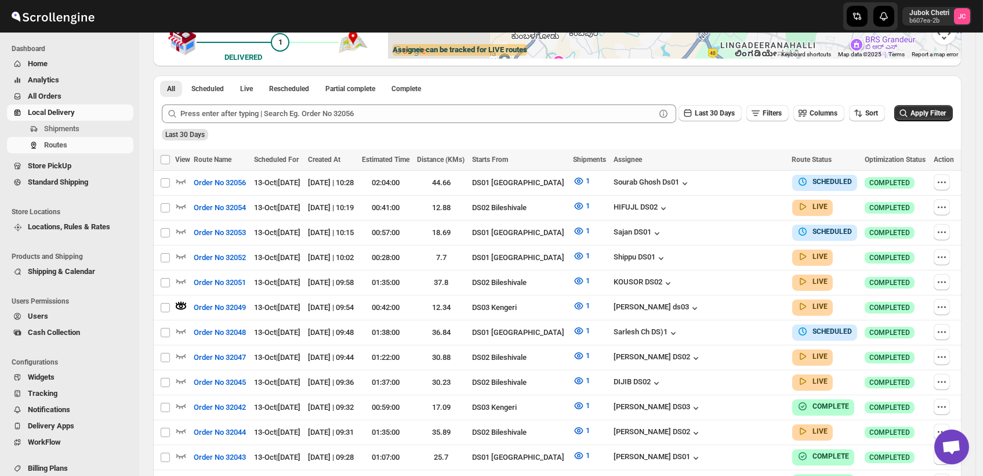
scroll to position [0, 0]
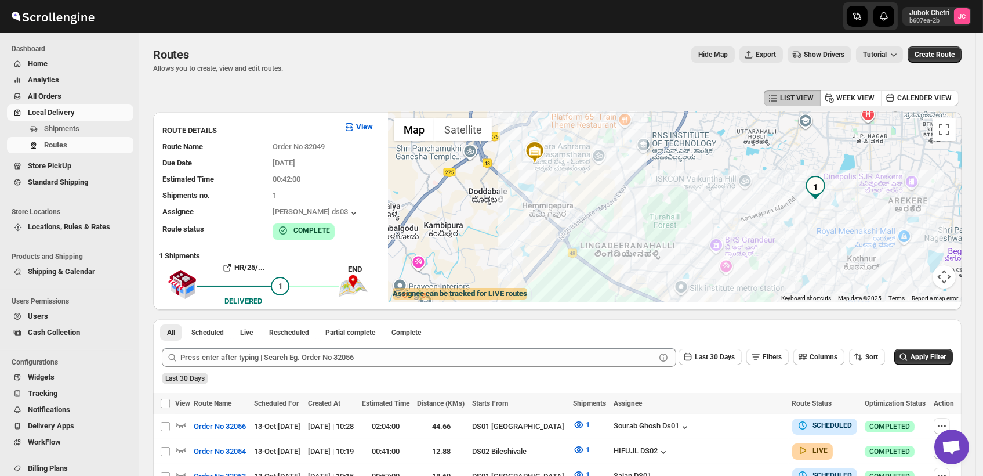
click at [826, 187] on img "1" at bounding box center [815, 187] width 23 height 23
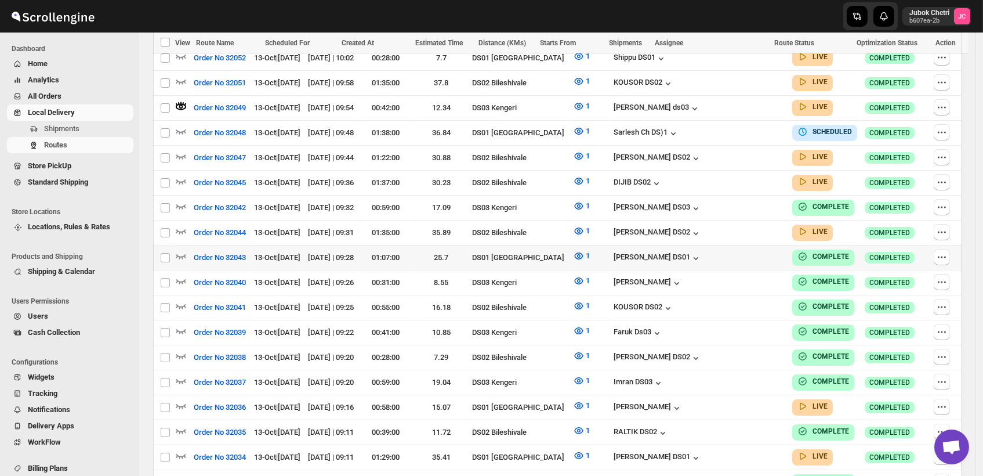
scroll to position [451, 0]
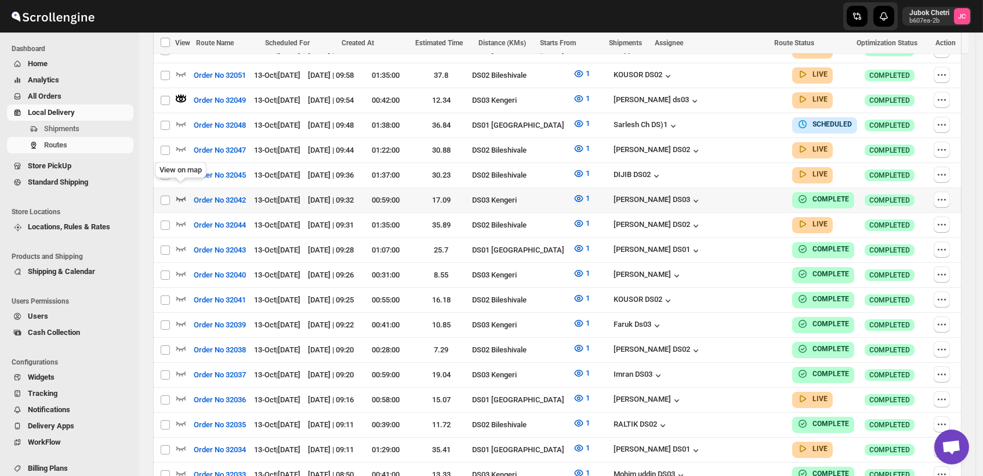
click at [177, 197] on icon "button" at bounding box center [181, 199] width 10 height 5
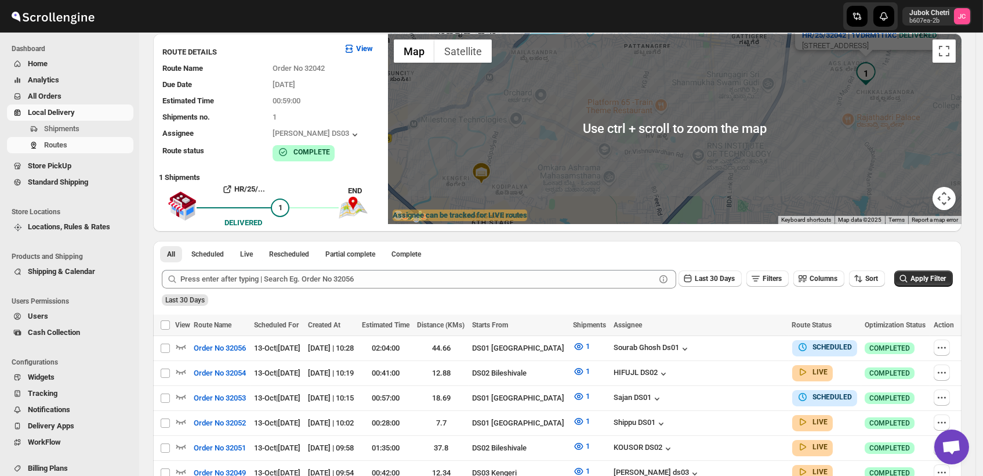
scroll to position [129, 0]
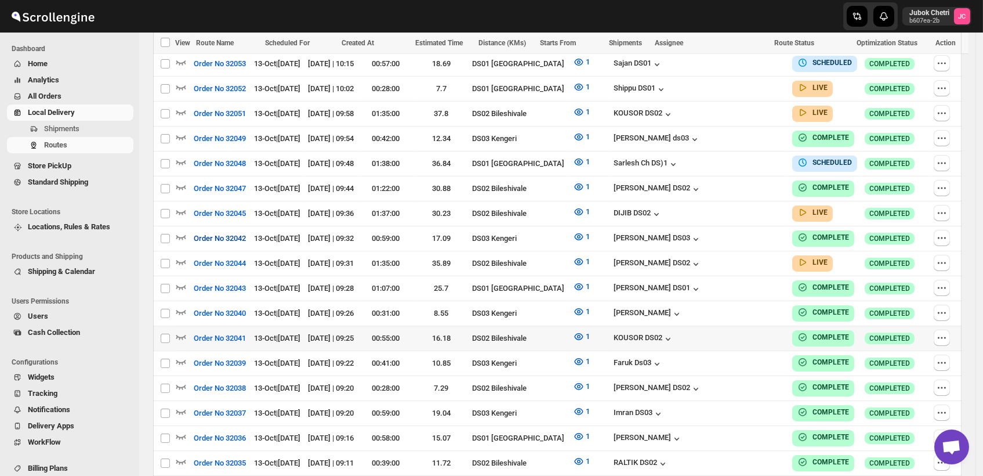
scroll to position [515, 0]
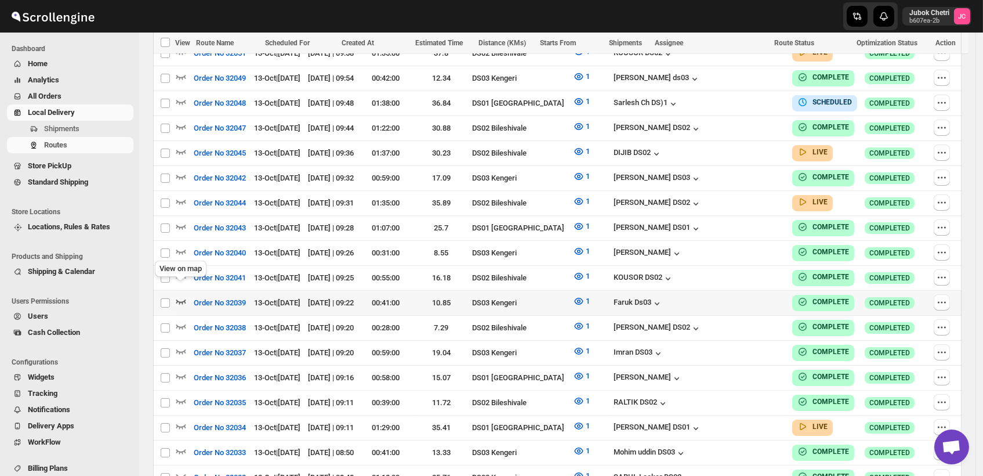
click at [182, 299] on icon "button" at bounding box center [181, 301] width 10 height 5
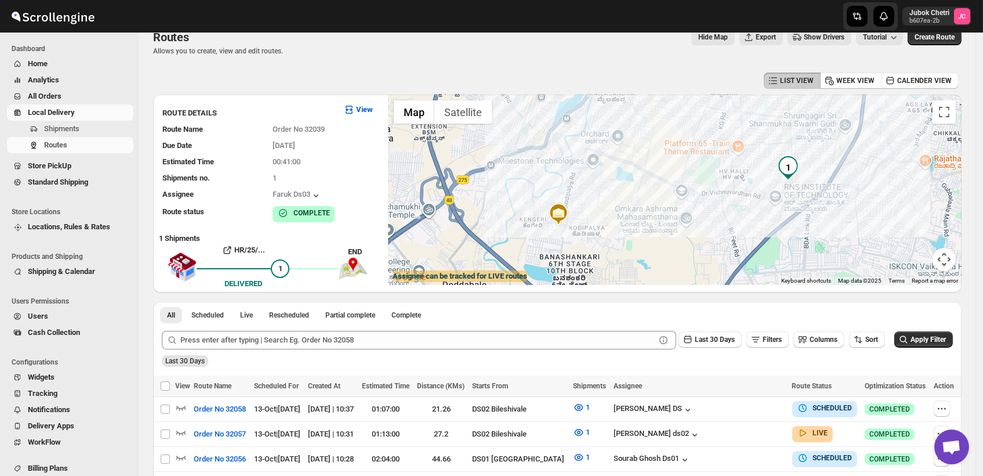
scroll to position [0, 0]
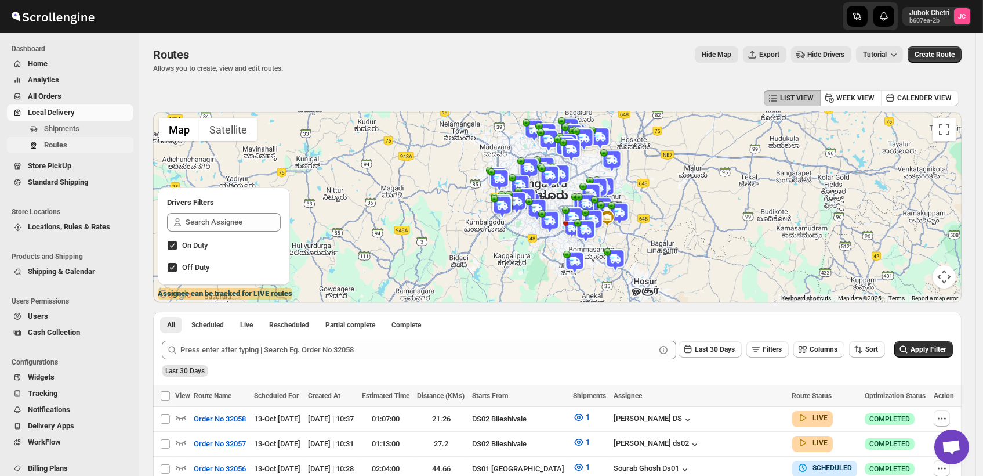
click at [70, 146] on span "Routes" at bounding box center [87, 145] width 87 height 12
click at [81, 126] on span "Shipments" at bounding box center [87, 129] width 87 height 12
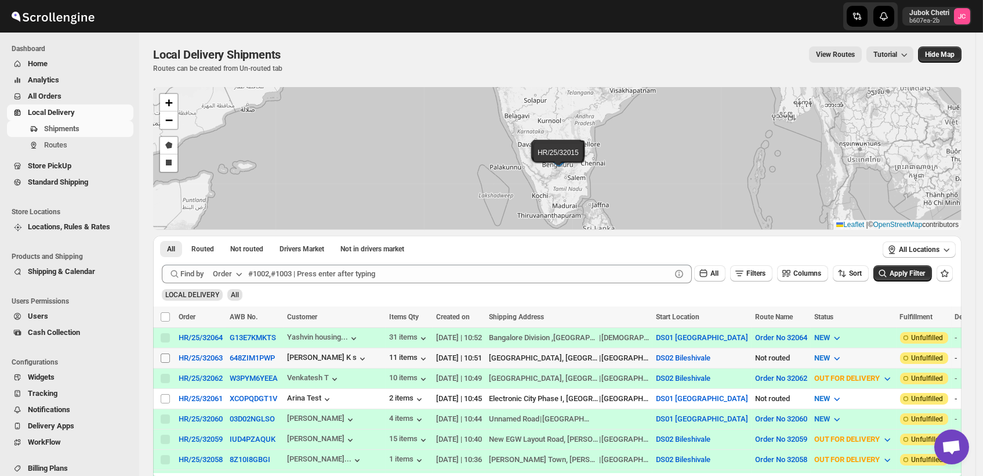
click at [163, 353] on input "Select shipment" at bounding box center [165, 357] width 9 height 9
checkbox input "true"
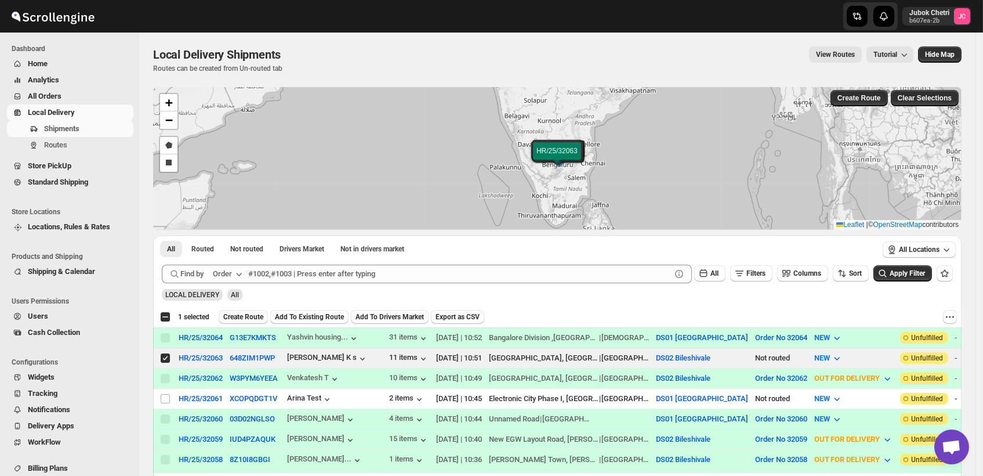
click at [251, 313] on span "Create Route" at bounding box center [243, 316] width 40 height 9
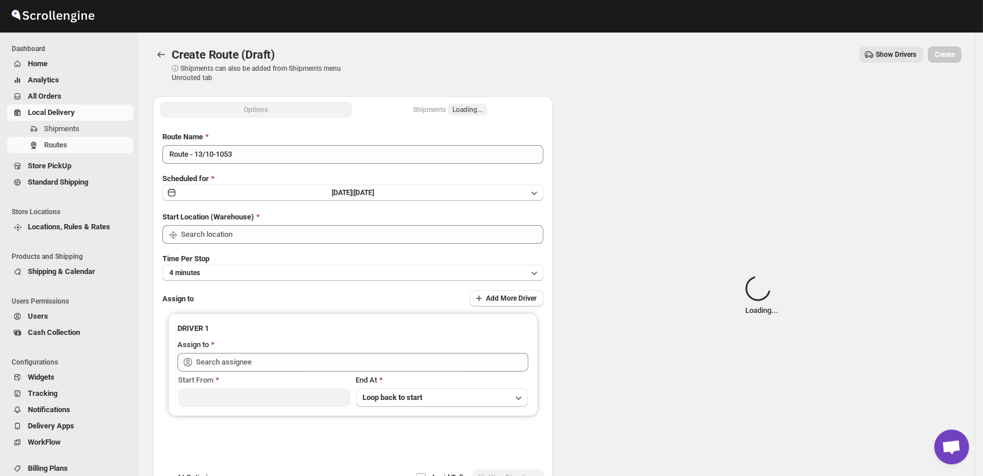
type input "DS02 Bileshivale"
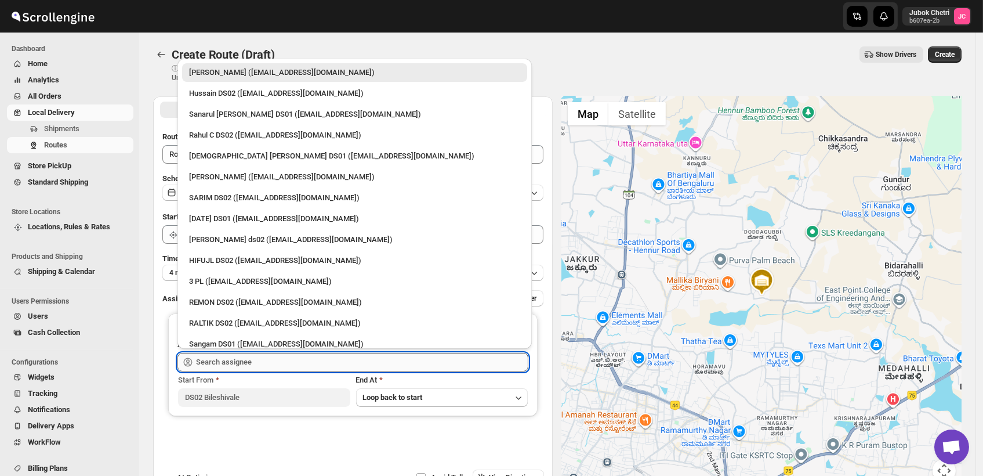
click at [251, 359] on input "text" at bounding box center [362, 362] width 332 height 19
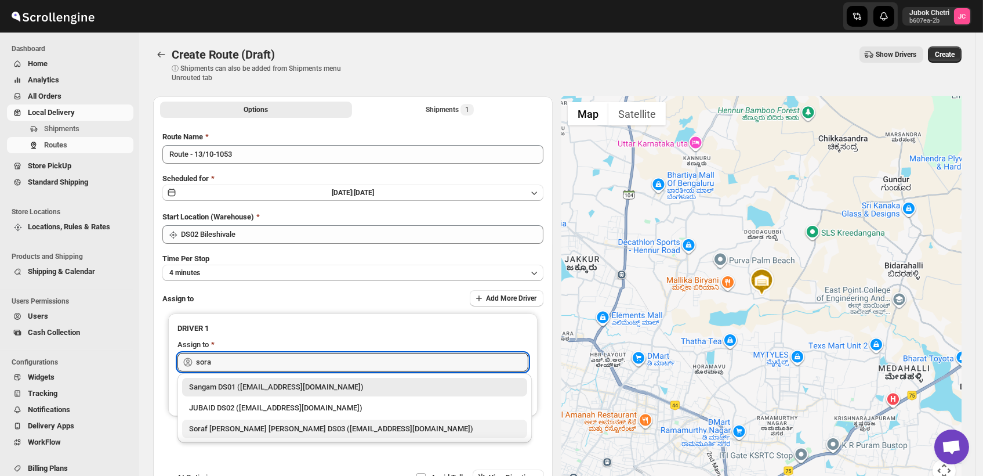
click at [272, 436] on div "Soraf [PERSON_NAME] [PERSON_NAME] DS03 ([EMAIL_ADDRESS][DOMAIN_NAME])" at bounding box center [354, 428] width 345 height 19
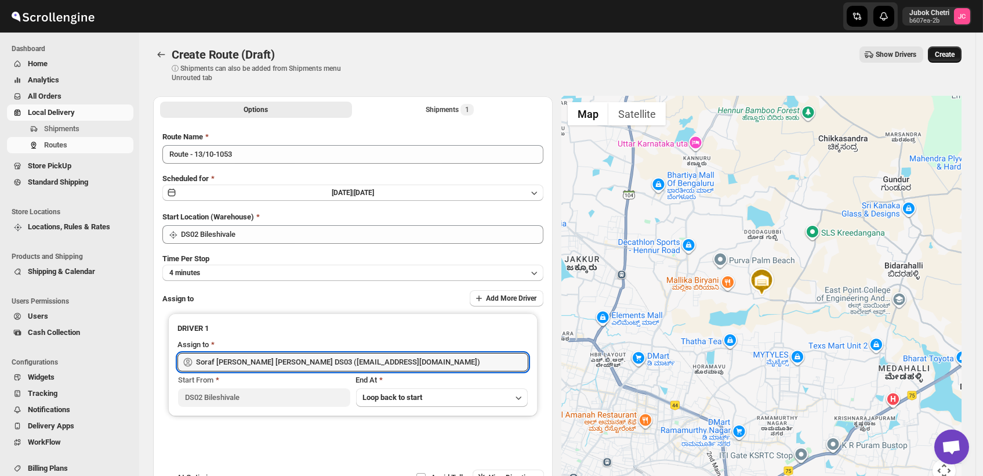
type input "Soraf [PERSON_NAME] [PERSON_NAME] DS03 ([EMAIL_ADDRESS][DOMAIN_NAME])"
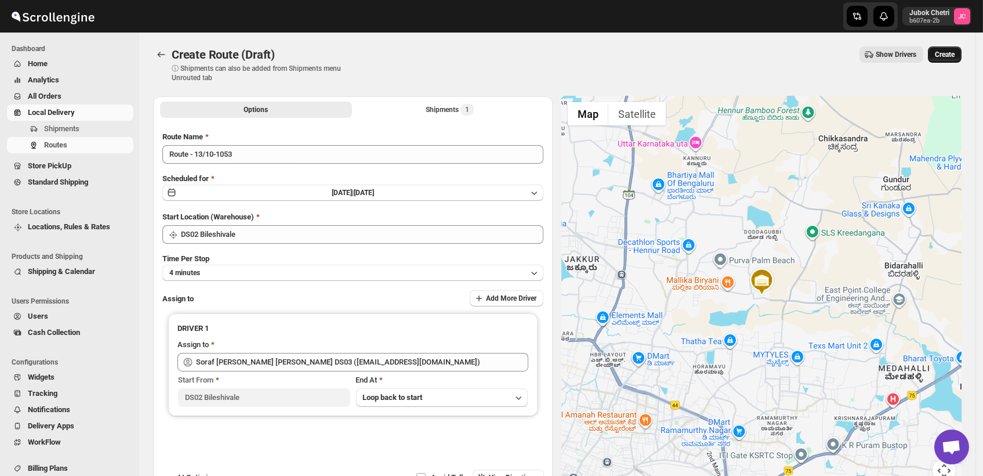
click at [955, 52] on span "Create" at bounding box center [945, 54] width 20 height 9
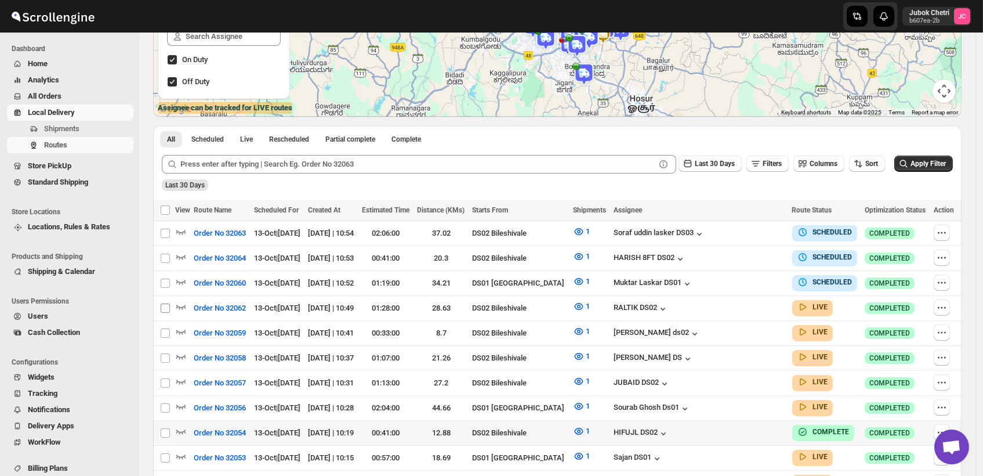
scroll to position [193, 0]
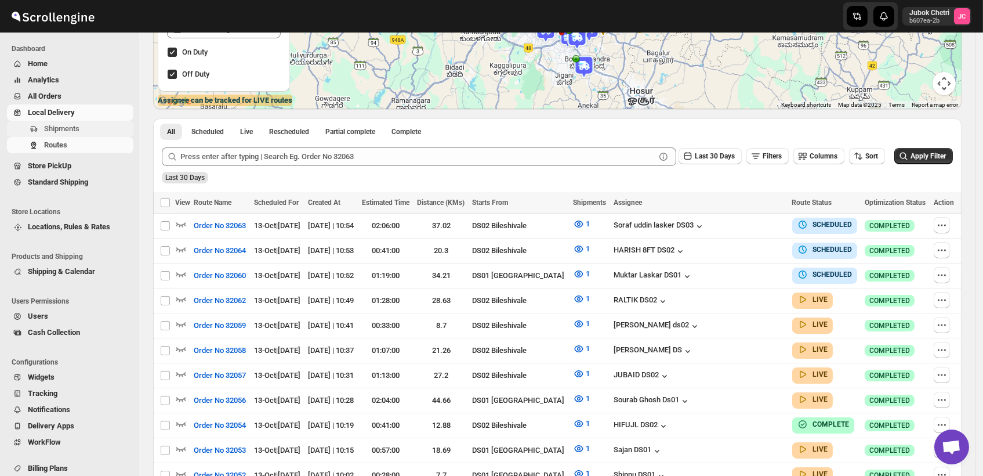
click at [93, 131] on span "Shipments" at bounding box center [87, 129] width 87 height 12
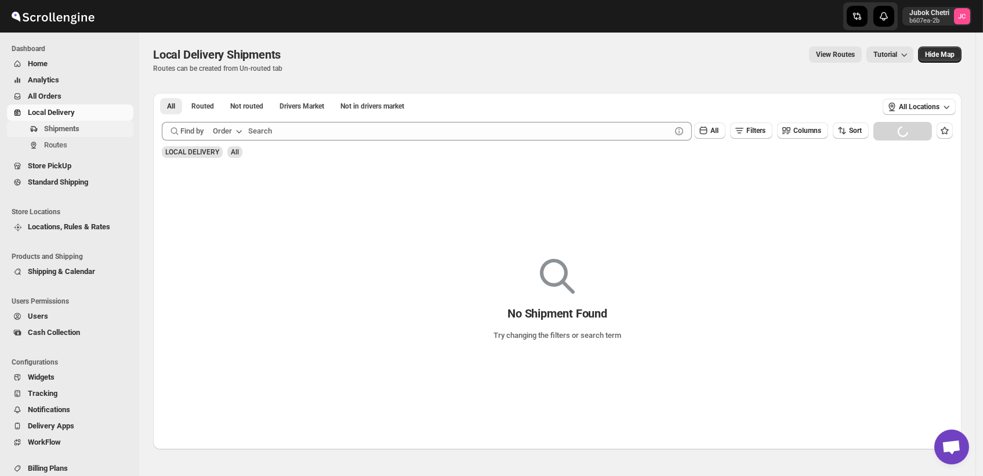
click at [85, 125] on span "Shipments" at bounding box center [87, 129] width 87 height 12
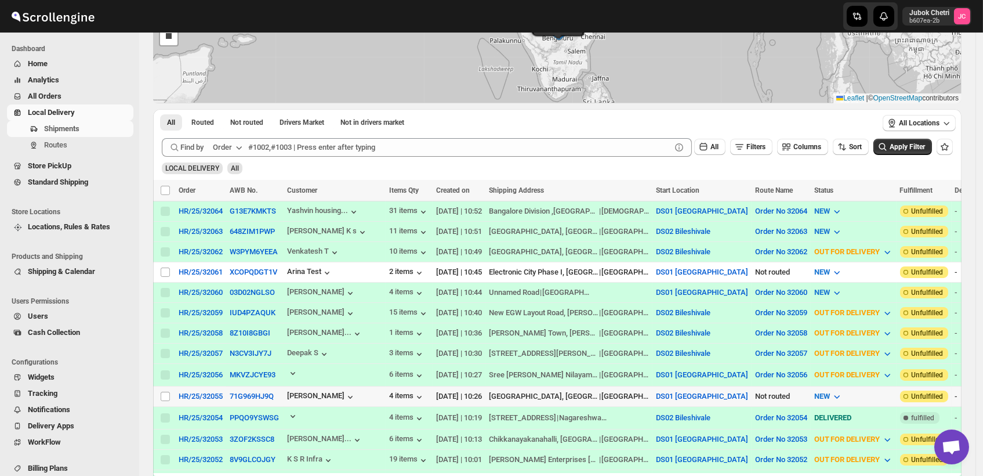
scroll to position [129, 0]
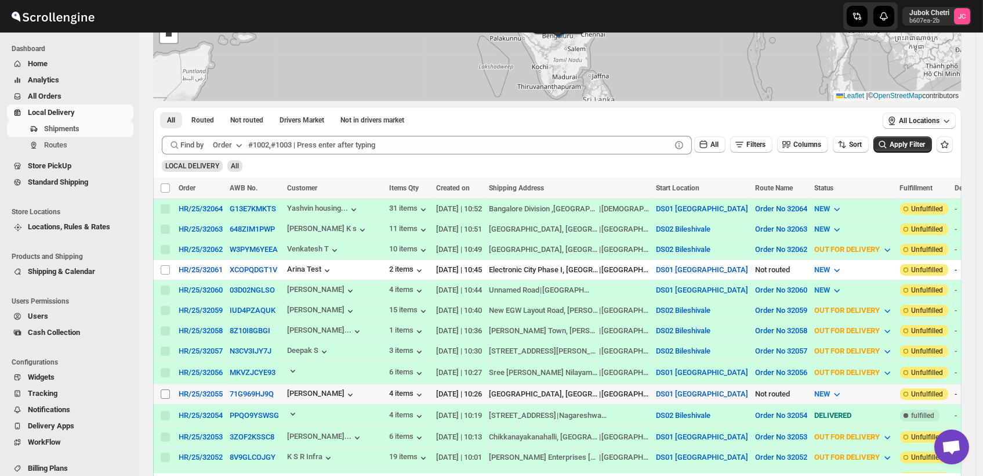
click at [163, 389] on input "Select shipment" at bounding box center [165, 393] width 9 height 9
checkbox input "true"
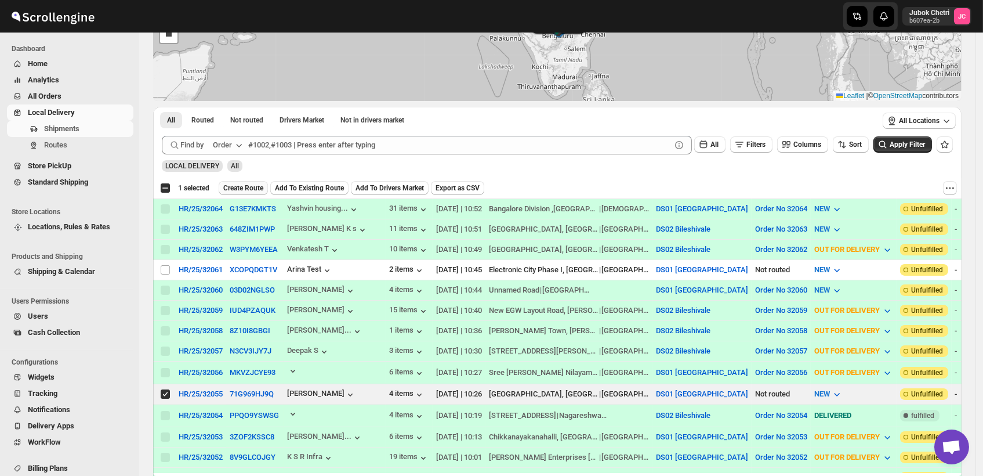
click at [252, 186] on span "Create Route" at bounding box center [243, 187] width 40 height 9
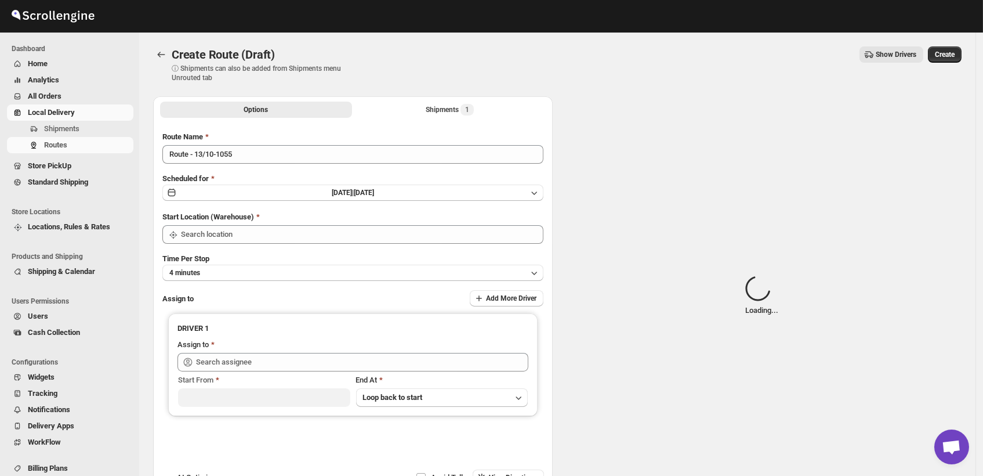
type input "DS01 [GEOGRAPHIC_DATA]"
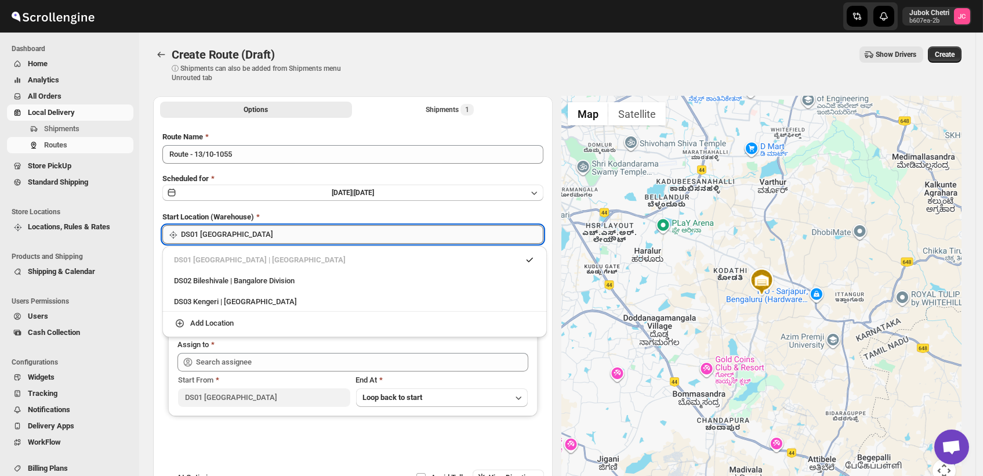
click at [278, 238] on input "DS01 [GEOGRAPHIC_DATA]" at bounding box center [362, 234] width 363 height 19
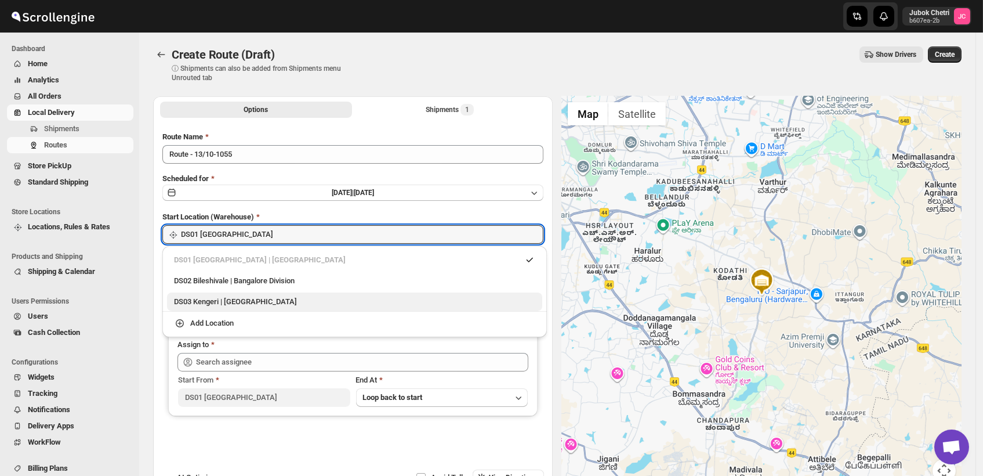
click at [255, 307] on div "DS03 Kengeri | [GEOGRAPHIC_DATA]" at bounding box center [354, 302] width 361 height 12
type input "DS03 Kengeri"
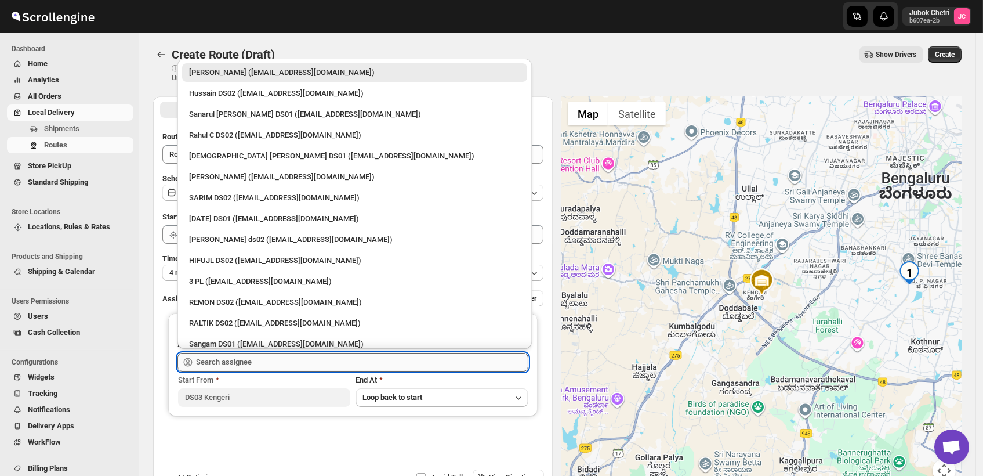
click at [265, 361] on input "text" at bounding box center [362, 362] width 332 height 19
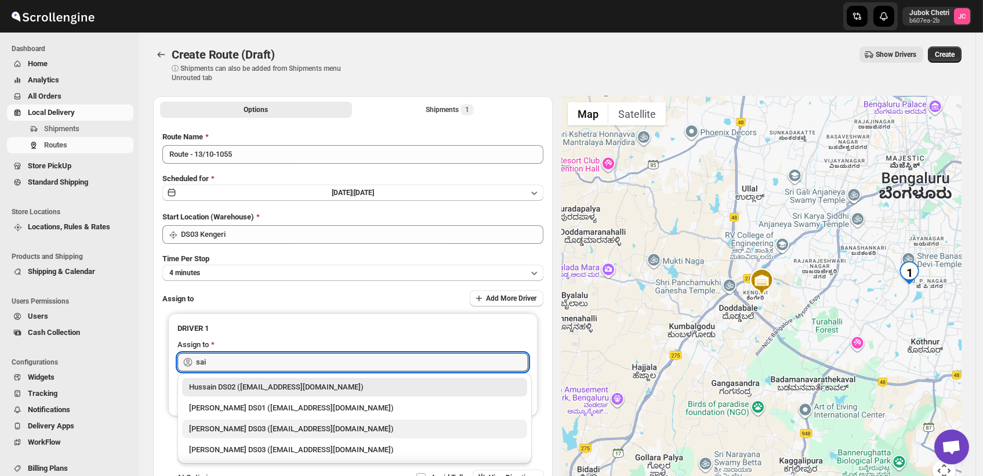
click at [290, 433] on div "[PERSON_NAME] DS03 ([EMAIL_ADDRESS][DOMAIN_NAME])" at bounding box center [354, 429] width 331 height 12
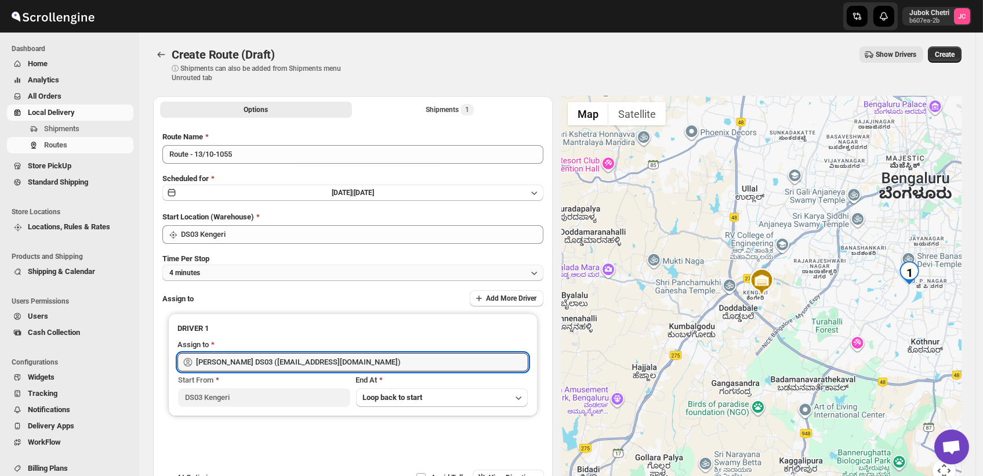
type input "[PERSON_NAME] DS03 ([EMAIL_ADDRESS][DOMAIN_NAME])"
click at [285, 273] on button "4 minutes" at bounding box center [352, 273] width 381 height 16
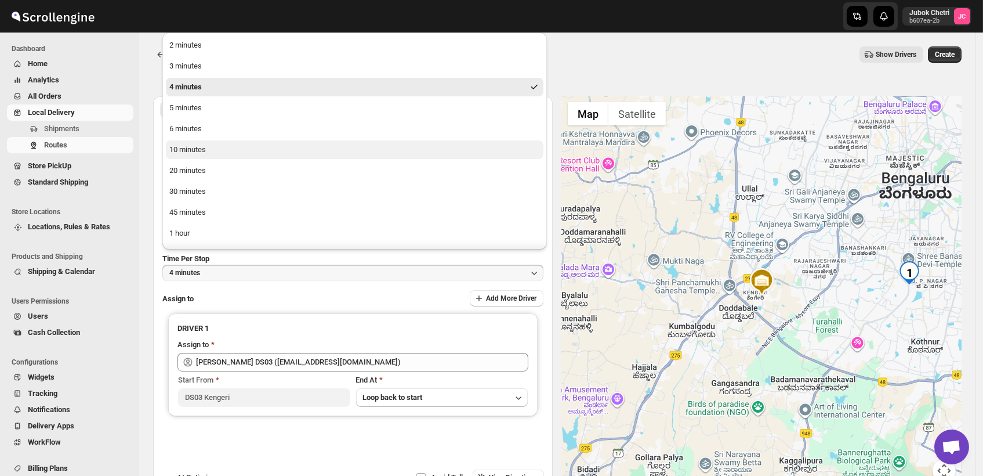
click at [209, 152] on button "10 minutes" at bounding box center [355, 149] width 378 height 19
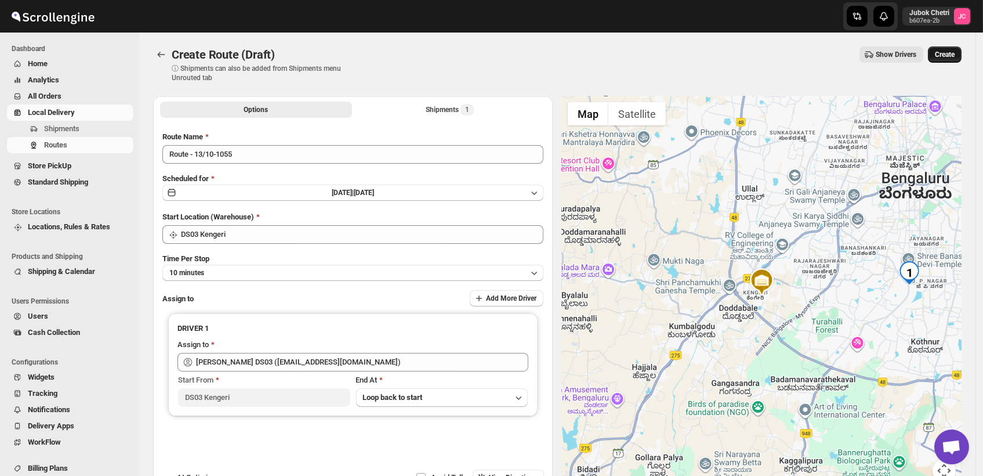
click at [955, 52] on span "Create" at bounding box center [945, 54] width 20 height 9
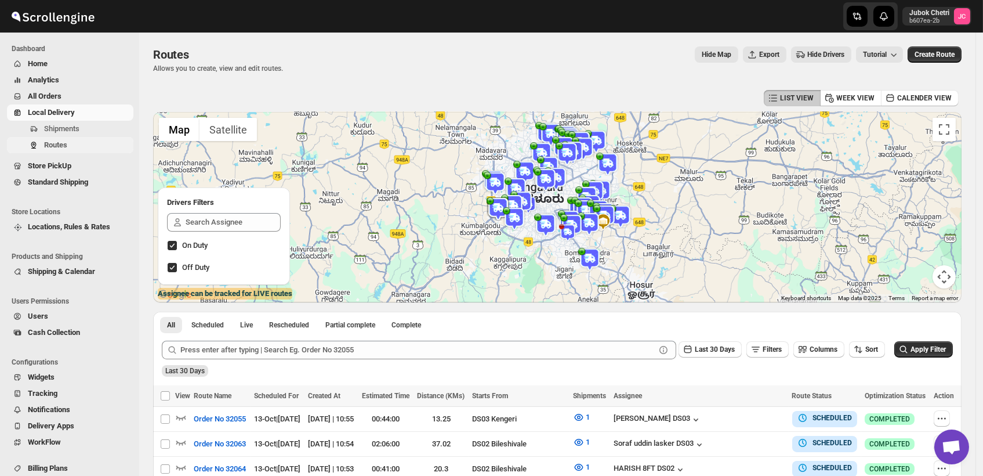
click at [86, 141] on span "Routes" at bounding box center [87, 145] width 87 height 12
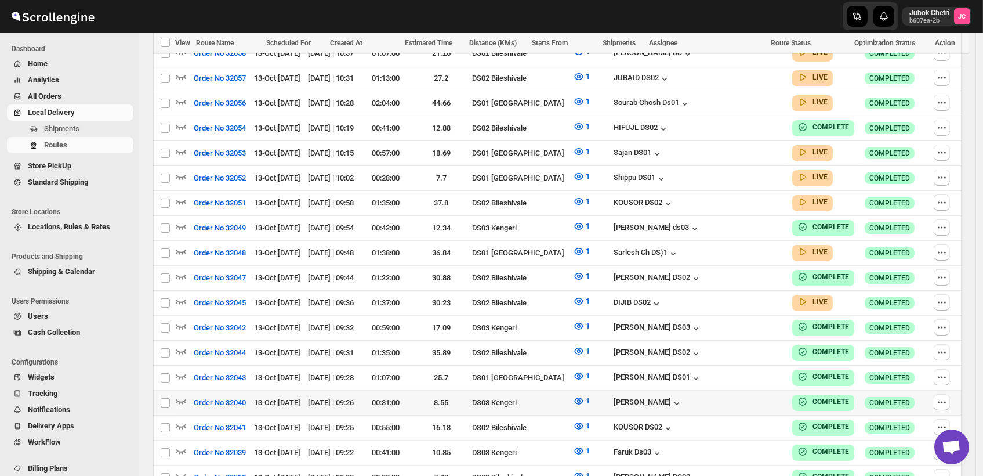
scroll to position [580, 0]
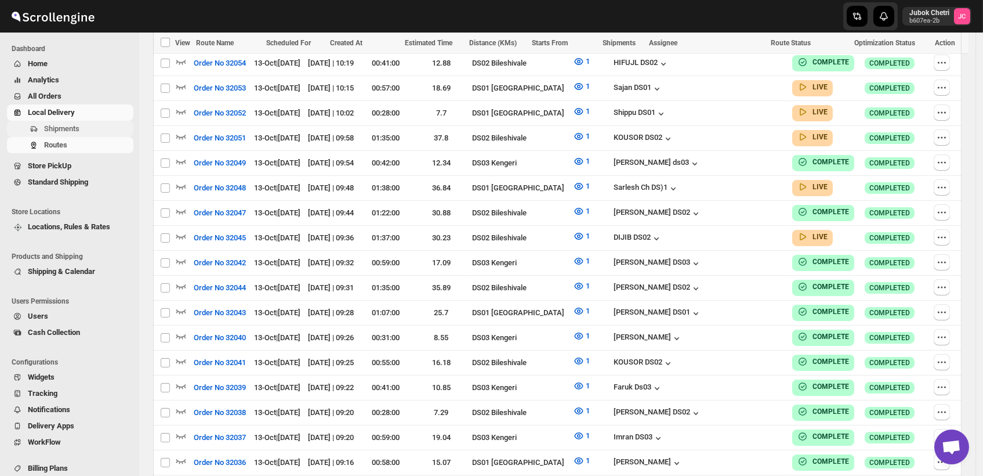
click at [73, 127] on span "Shipments" at bounding box center [61, 128] width 35 height 9
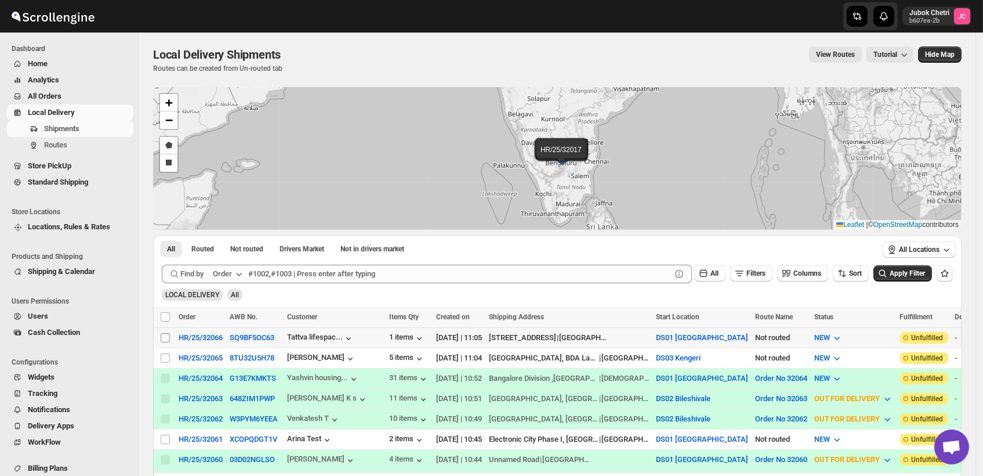
click at [168, 336] on input "Select shipment" at bounding box center [165, 337] width 9 height 9
checkbox input "true"
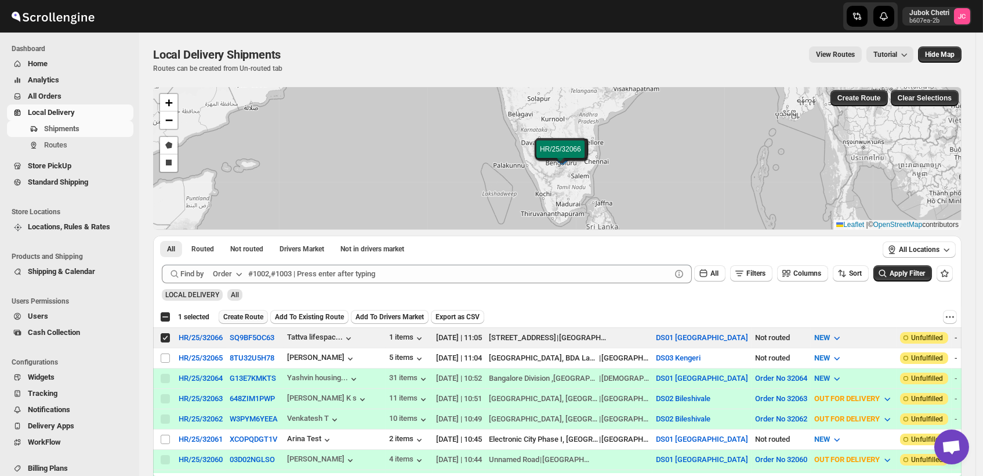
click at [250, 319] on span "Create Route" at bounding box center [243, 316] width 40 height 9
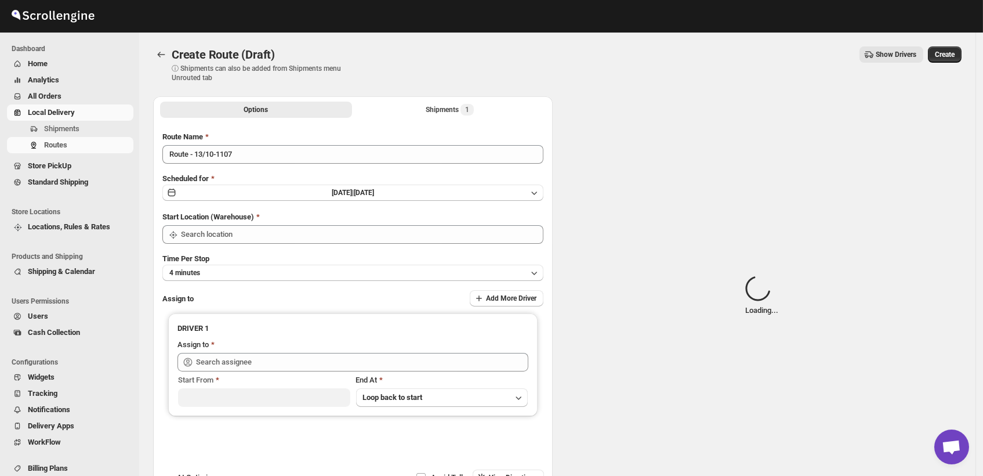
type input "DS01 [GEOGRAPHIC_DATA]"
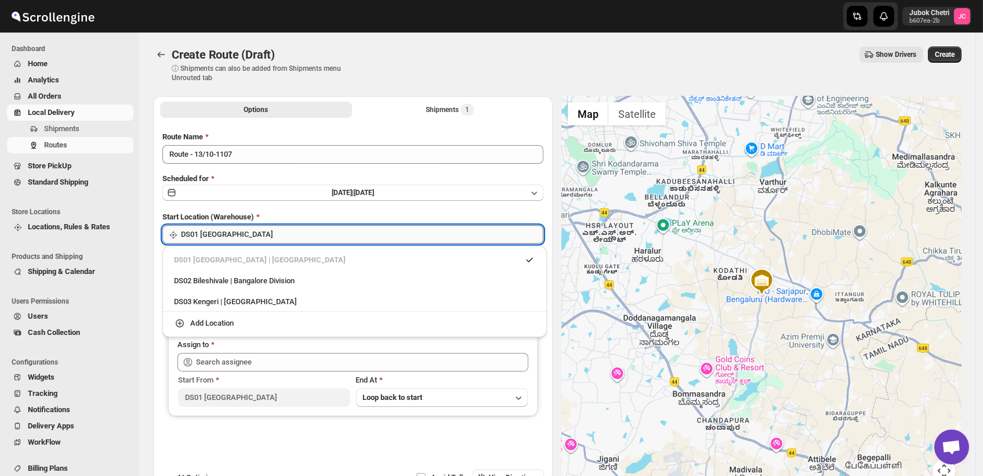
click at [243, 238] on input "DS01 [GEOGRAPHIC_DATA]" at bounding box center [362, 234] width 363 height 19
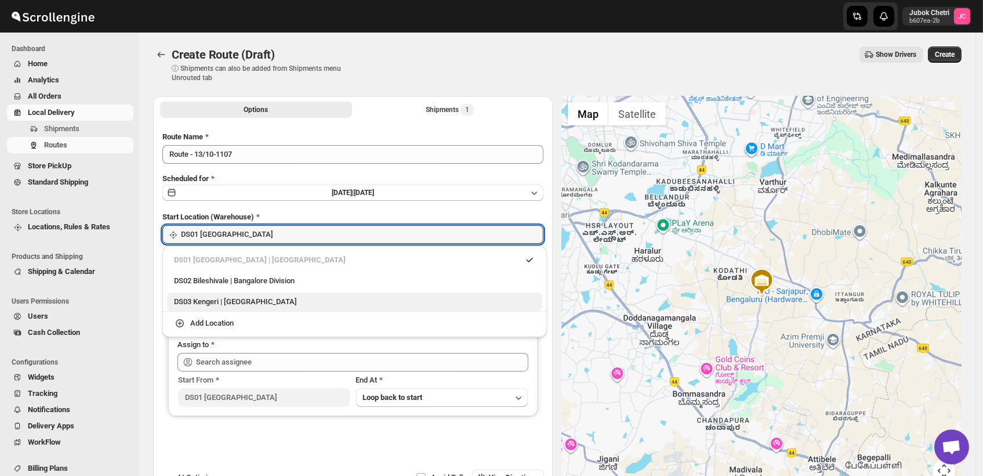
click at [245, 306] on div "DS03 Kengeri | Bengaluru" at bounding box center [354, 302] width 361 height 12
type input "DS03 Kengeri"
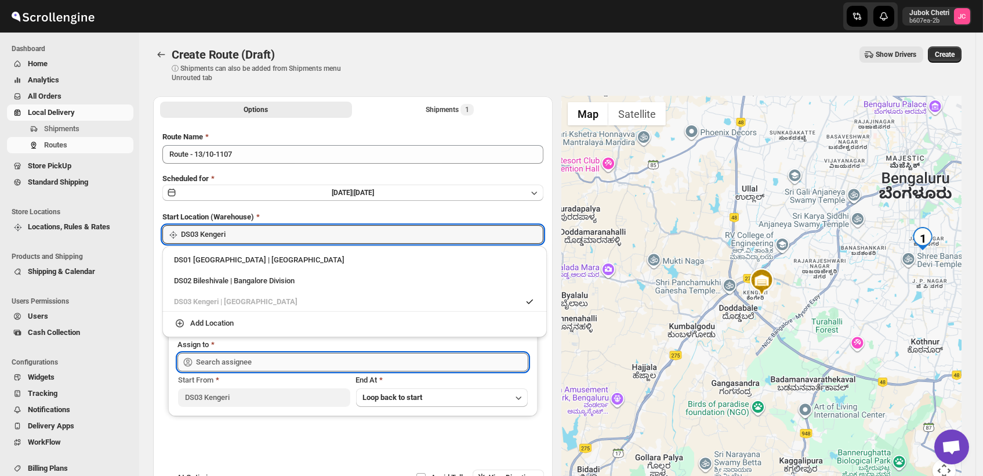
click at [260, 358] on input "text" at bounding box center [362, 362] width 332 height 19
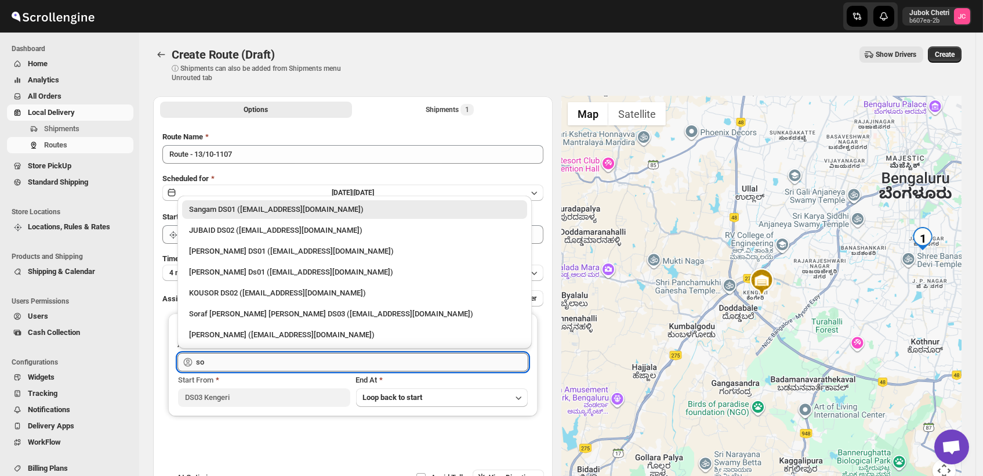
type input "s"
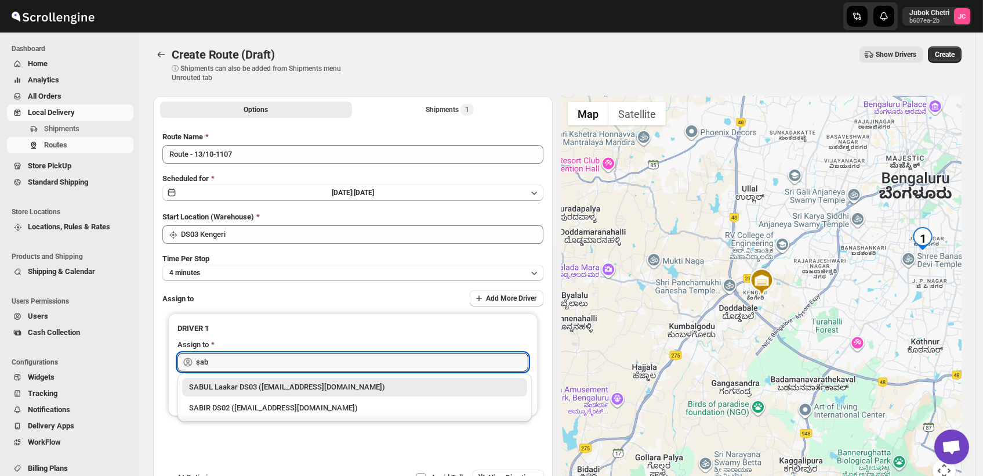
click at [276, 385] on div "SABUL Laakar DS03 (pokogin390@dextrago.com)" at bounding box center [354, 387] width 331 height 12
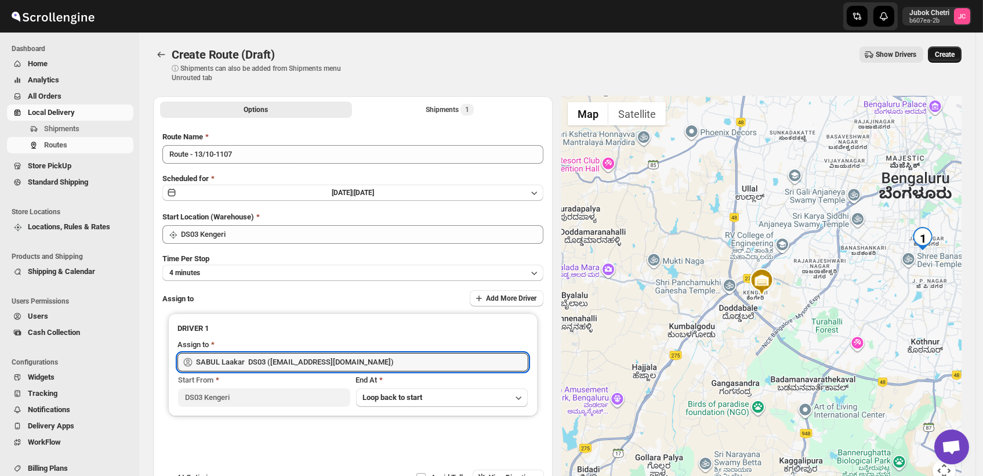
type input "SABUL Laakar DS03 (pokogin390@dextrago.com)"
click at [954, 52] on span "Create" at bounding box center [945, 54] width 20 height 9
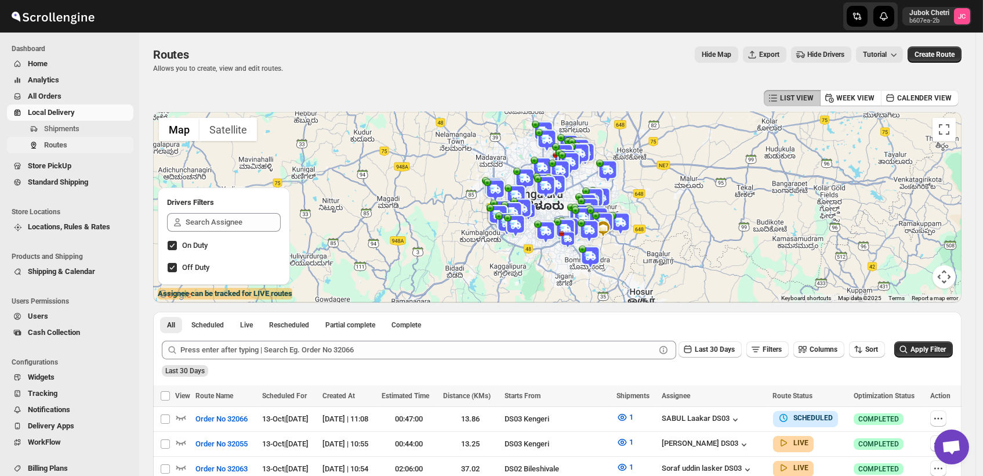
click at [70, 146] on span "Routes" at bounding box center [87, 145] width 87 height 12
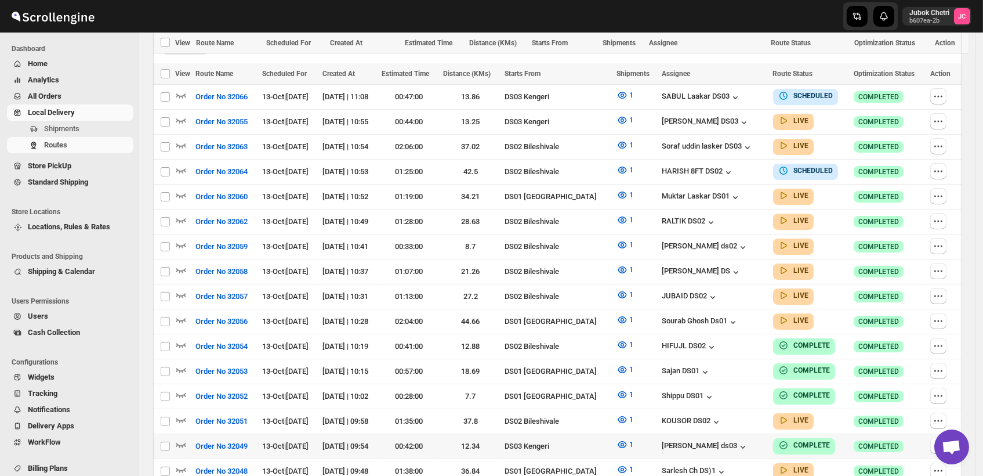
scroll to position [386, 0]
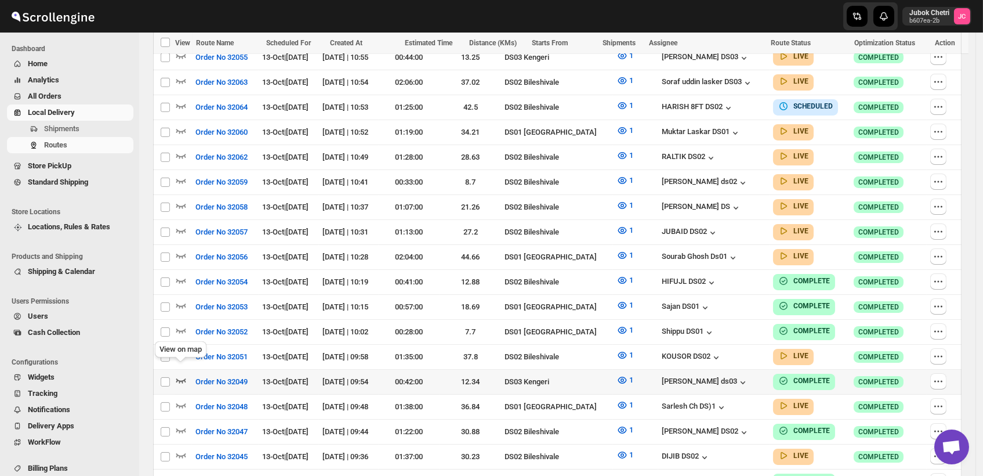
click at [181, 374] on icon "button" at bounding box center [181, 380] width 12 height 12
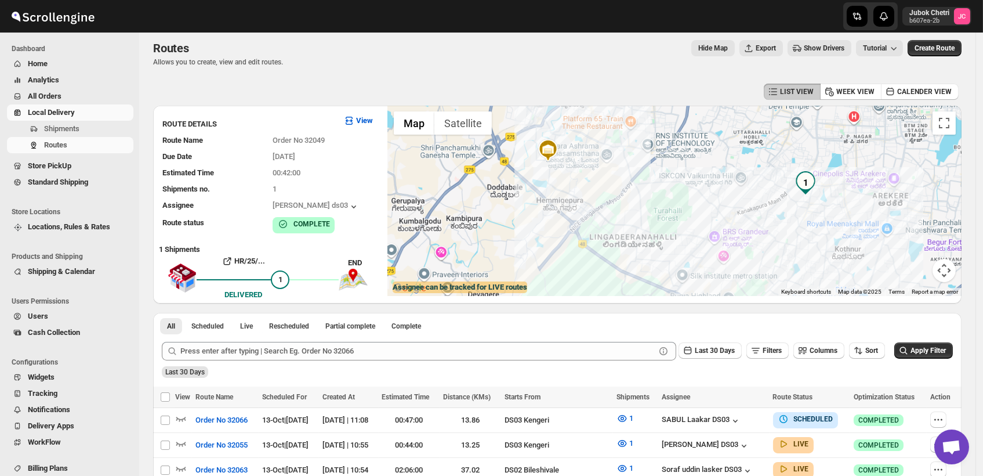
scroll to position [0, 0]
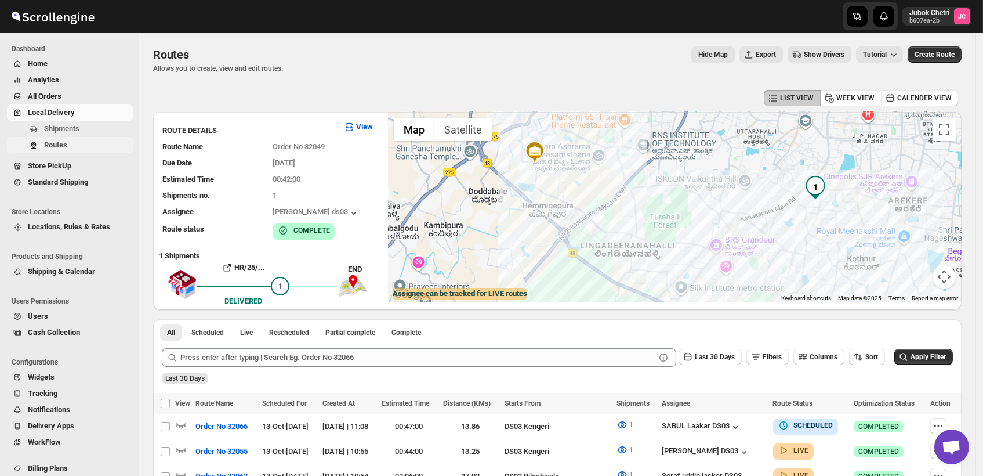
click at [65, 143] on span "Routes" at bounding box center [55, 144] width 23 height 9
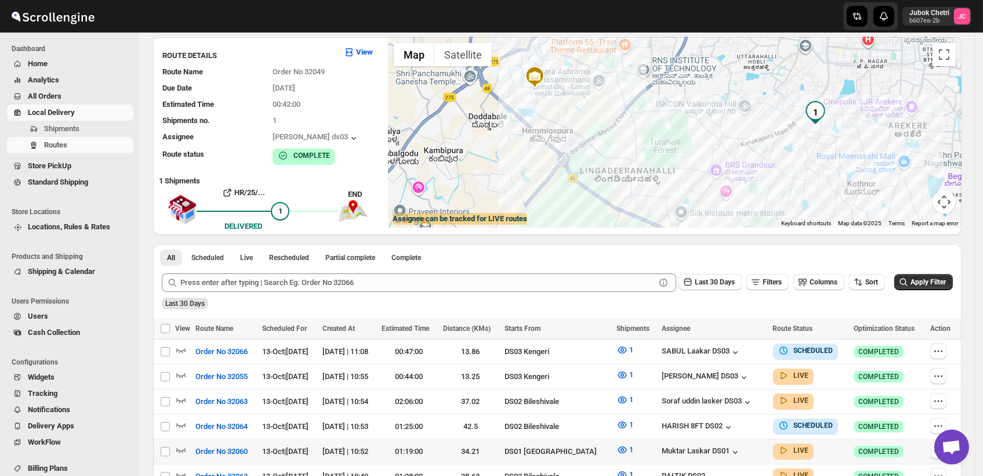
scroll to position [129, 0]
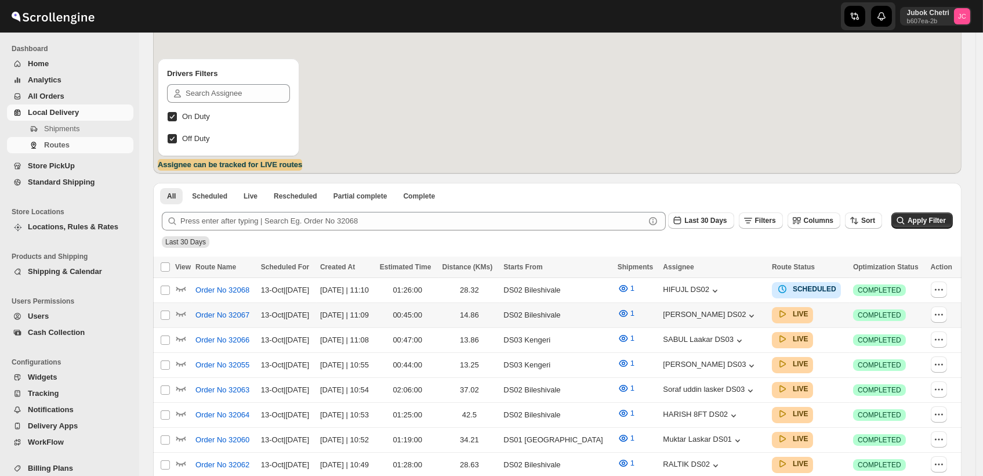
scroll to position [129, 0]
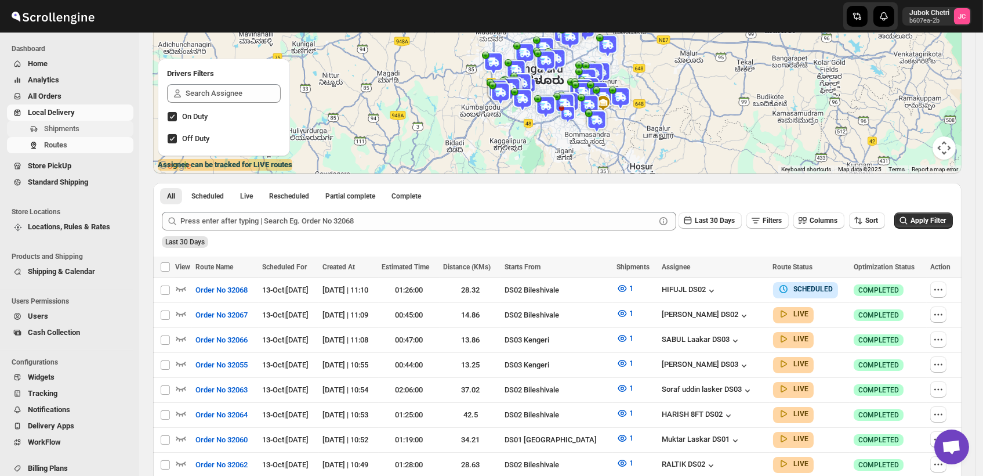
click at [84, 136] on button "Shipments" at bounding box center [70, 129] width 126 height 16
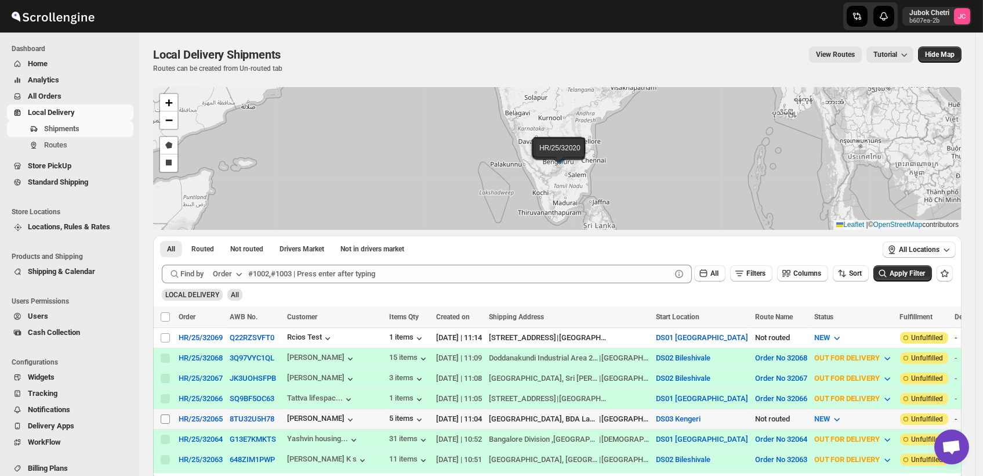
click at [164, 414] on input "Select shipment" at bounding box center [165, 418] width 9 height 9
checkbox input "true"
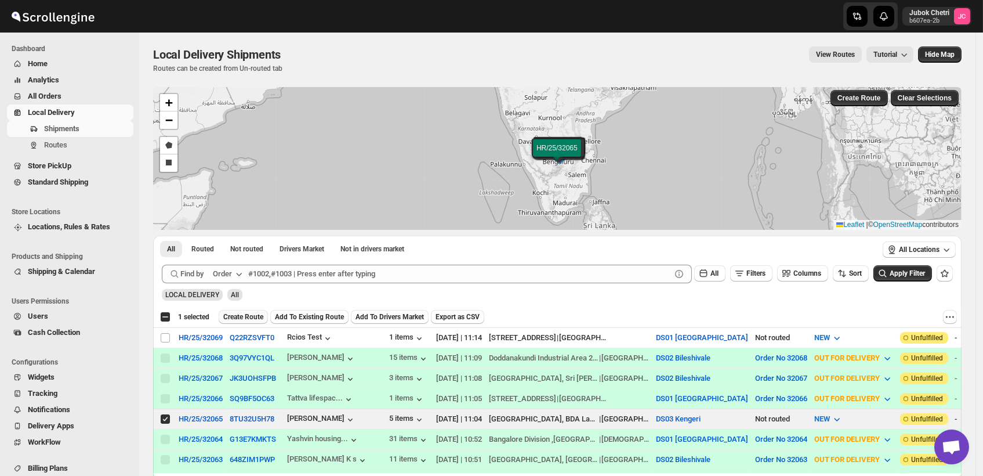
click at [253, 317] on span "Create Route" at bounding box center [243, 316] width 40 height 9
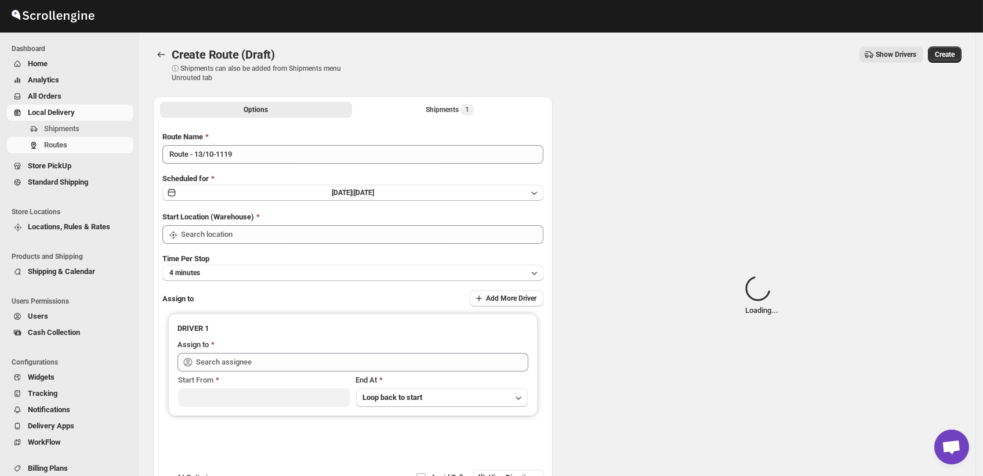
type input "DS03 Kengeri"
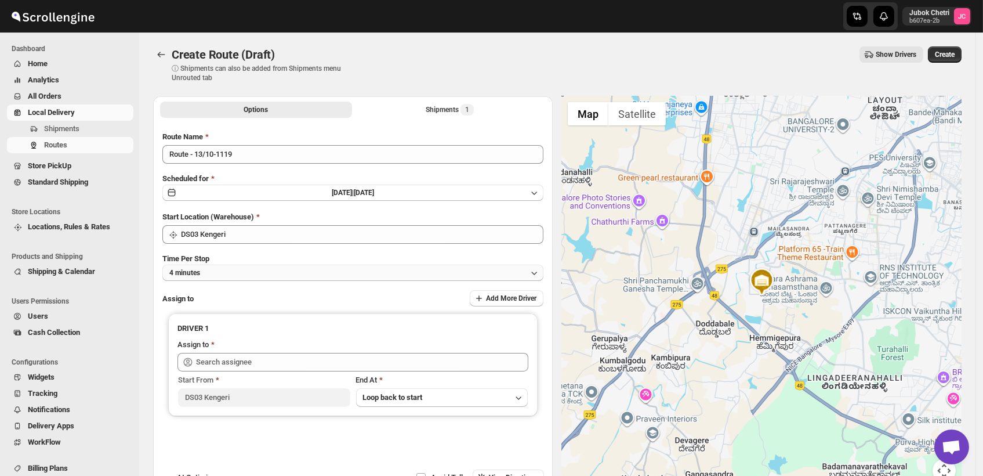
click at [244, 272] on button "4 minutes" at bounding box center [352, 273] width 381 height 16
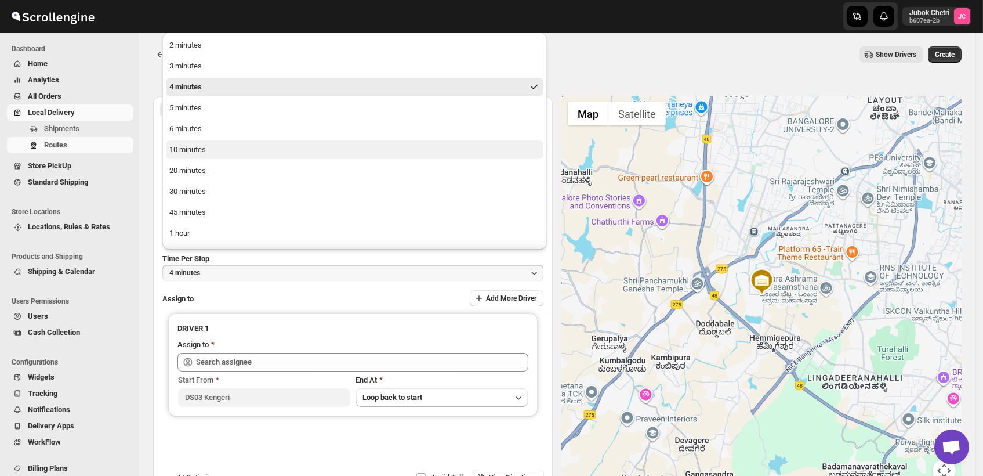
click at [202, 151] on div "10 minutes" at bounding box center [187, 150] width 37 height 12
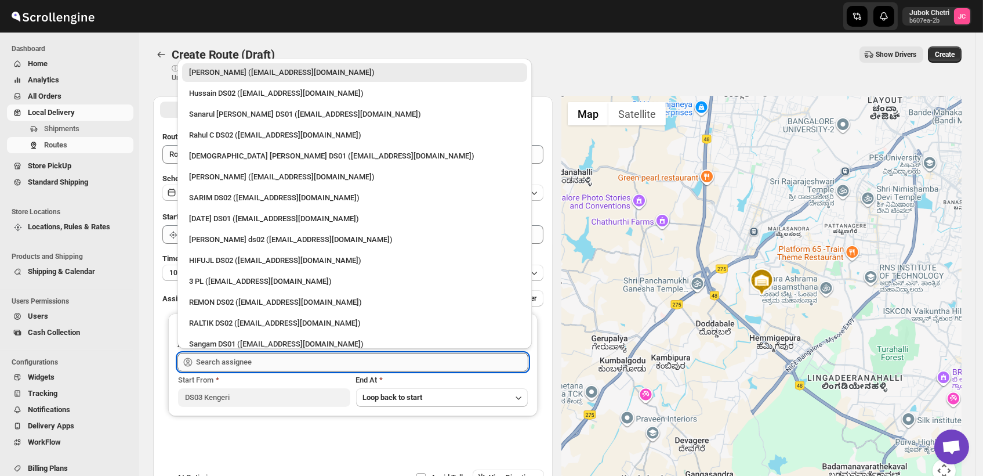
click at [262, 363] on input "text" at bounding box center [362, 362] width 332 height 19
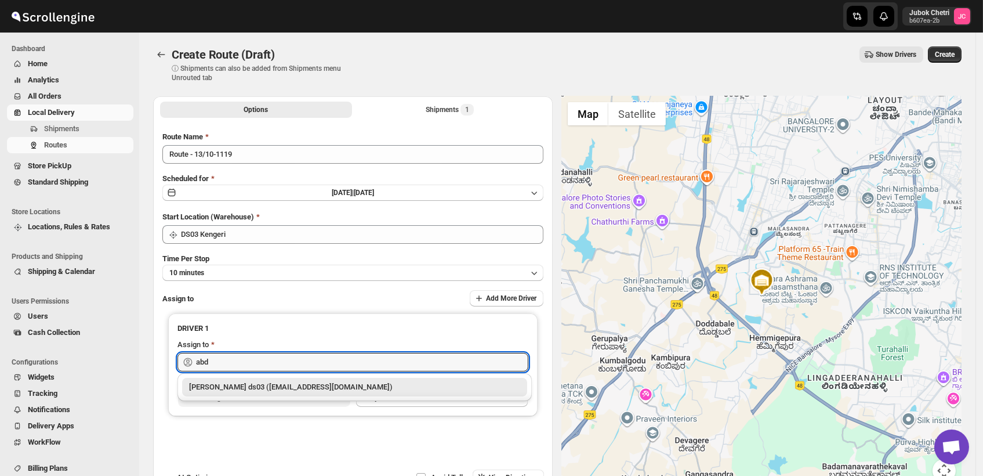
click at [272, 386] on div "[PERSON_NAME] ds03 ([EMAIL_ADDRESS][DOMAIN_NAME])" at bounding box center [354, 387] width 331 height 12
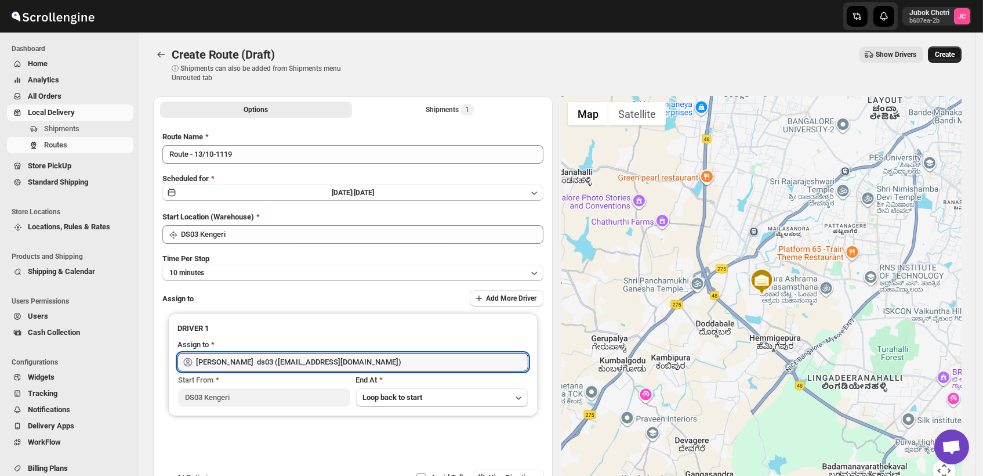
type input "[PERSON_NAME] ds03 ([EMAIL_ADDRESS][DOMAIN_NAME])"
click at [955, 56] on span "Create" at bounding box center [945, 54] width 20 height 9
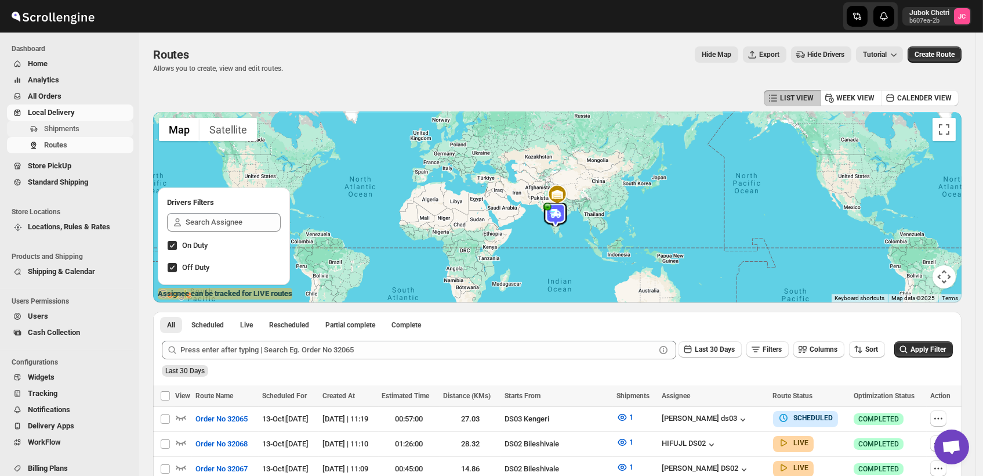
click at [74, 127] on span "Shipments" at bounding box center [61, 128] width 35 height 9
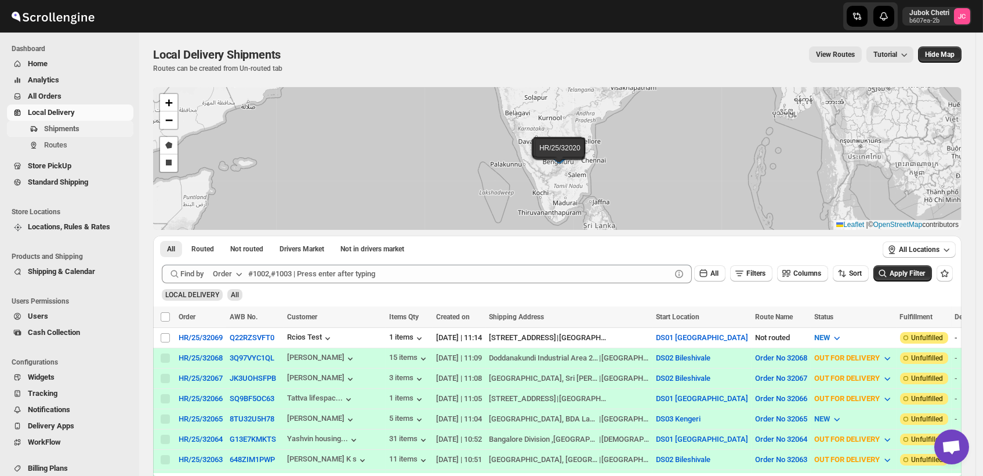
click at [73, 136] on button "Shipments" at bounding box center [70, 129] width 126 height 16
click at [78, 143] on span "Routes" at bounding box center [87, 145] width 87 height 12
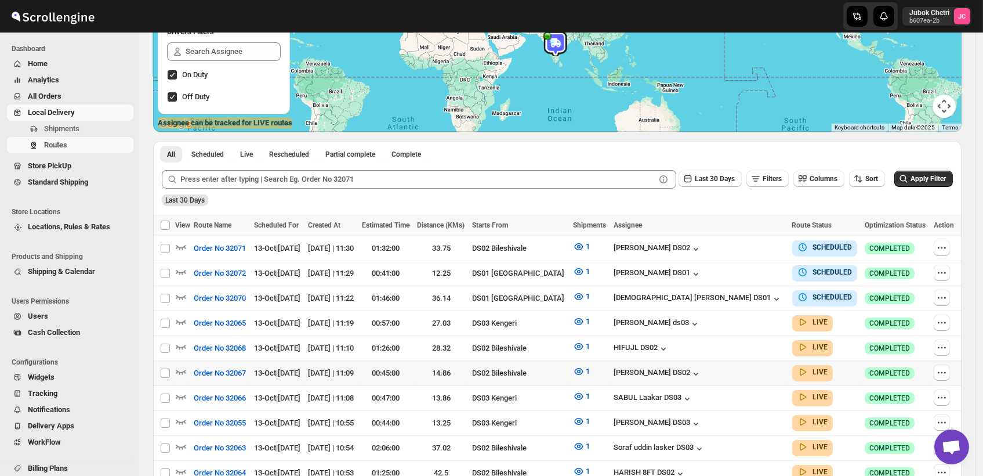
scroll to position [193, 0]
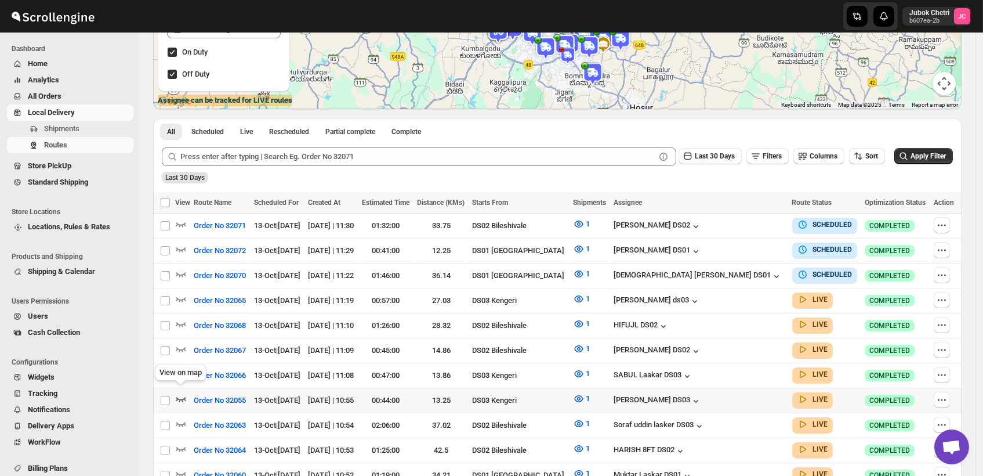
click at [184, 397] on icon "button" at bounding box center [181, 399] width 10 height 5
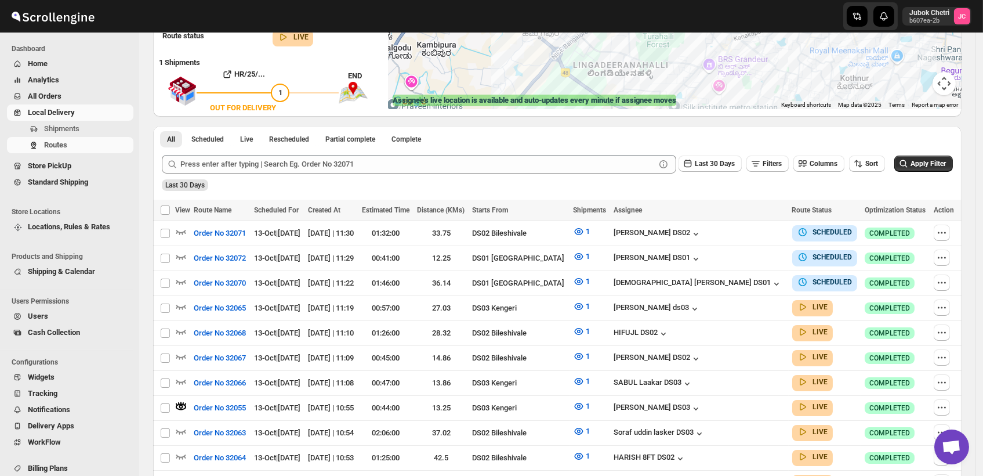
scroll to position [0, 0]
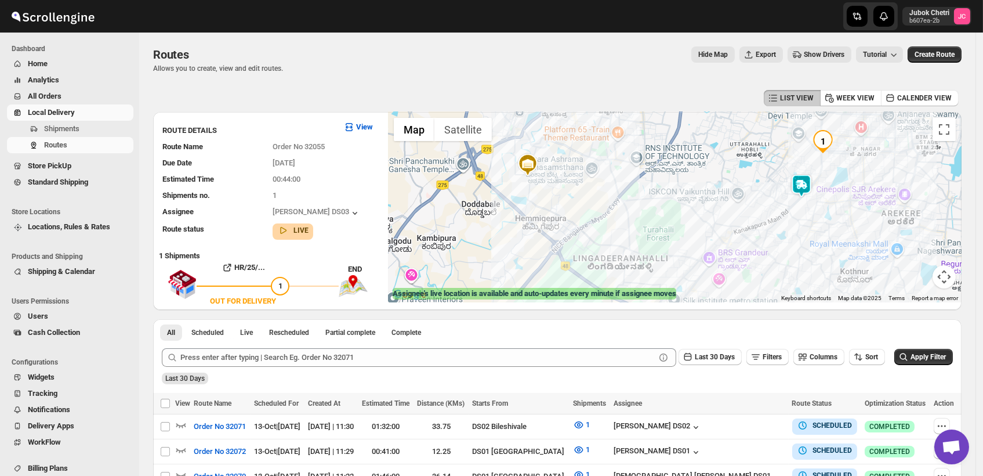
click at [811, 180] on img at bounding box center [801, 185] width 23 height 23
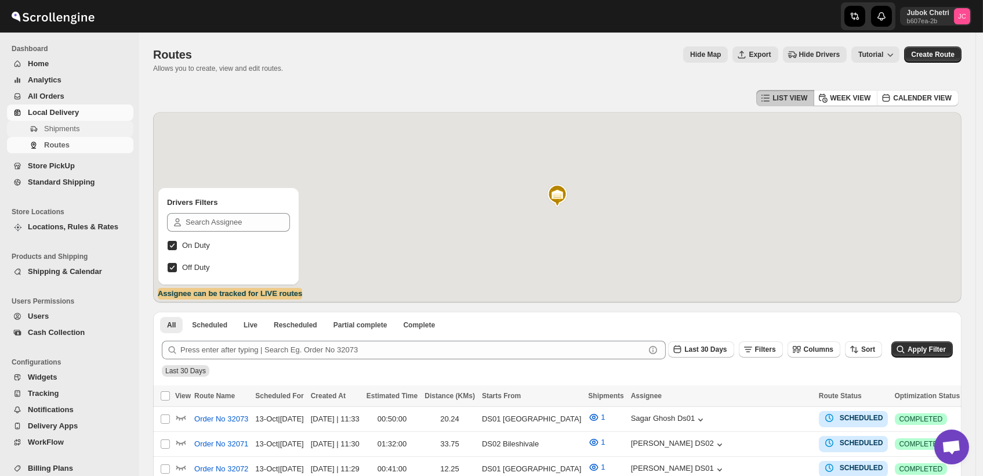
click at [70, 131] on span "Shipments" at bounding box center [61, 128] width 35 height 9
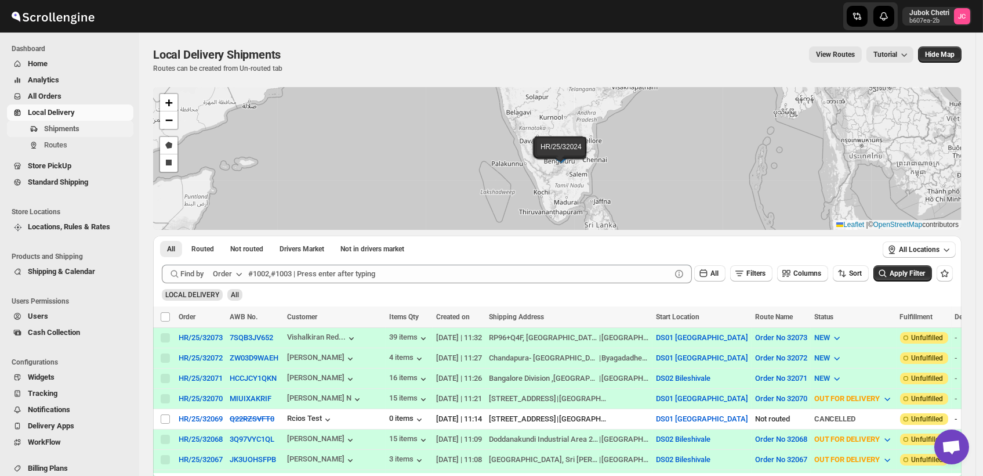
click at [82, 128] on span "Shipments" at bounding box center [87, 129] width 87 height 12
click at [82, 131] on span "Shipments" at bounding box center [87, 129] width 87 height 12
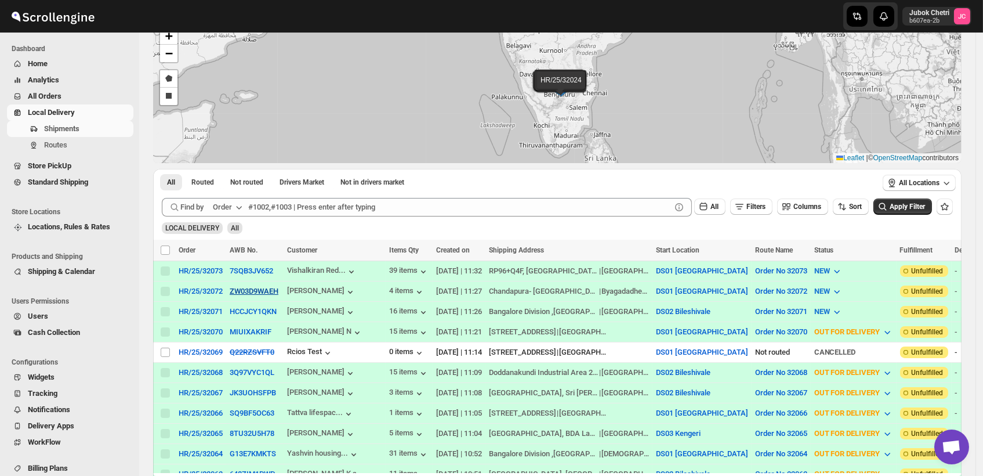
scroll to position [129, 0]
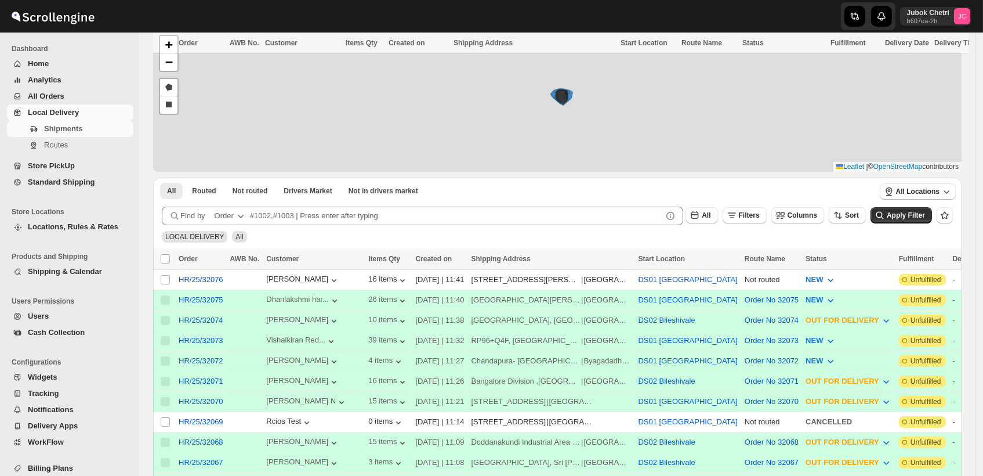
scroll to position [139, 0]
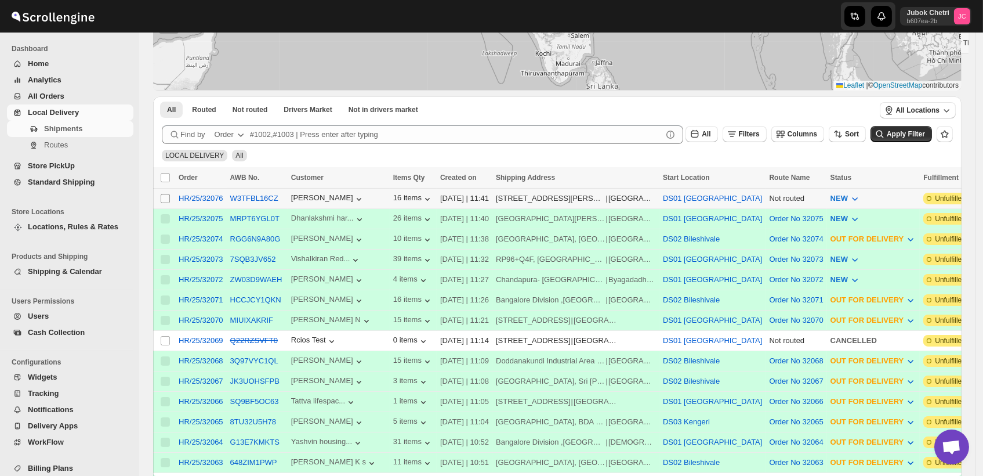
click at [165, 199] on input "Select shipment" at bounding box center [165, 198] width 9 height 9
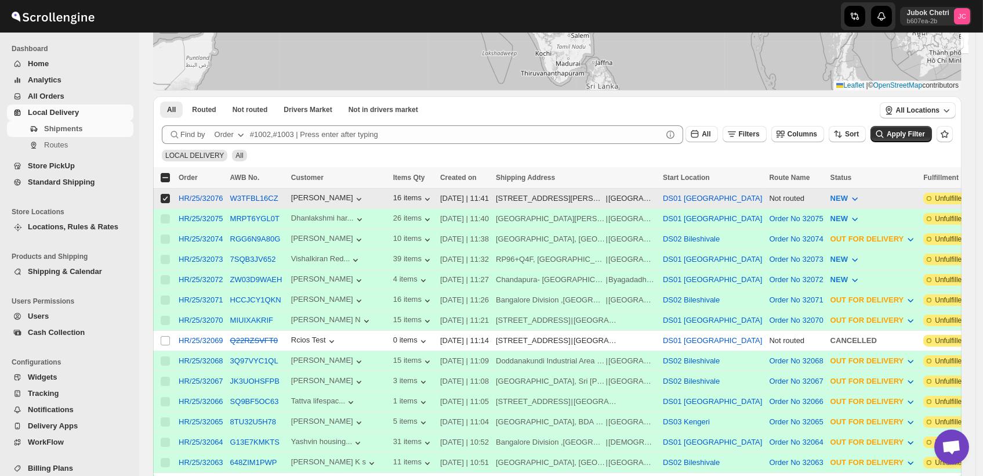
click at [169, 196] on input "Select shipment" at bounding box center [165, 198] width 9 height 9
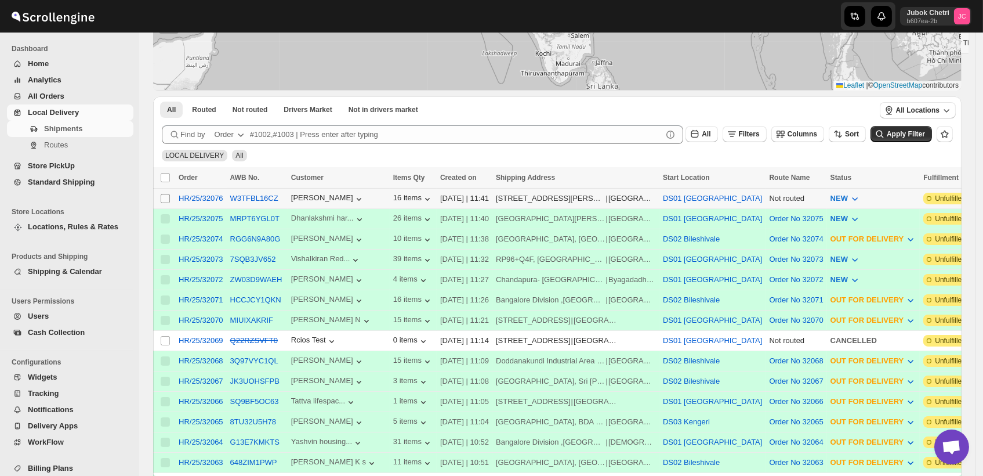
click at [167, 196] on input "Select shipment" at bounding box center [165, 198] width 9 height 9
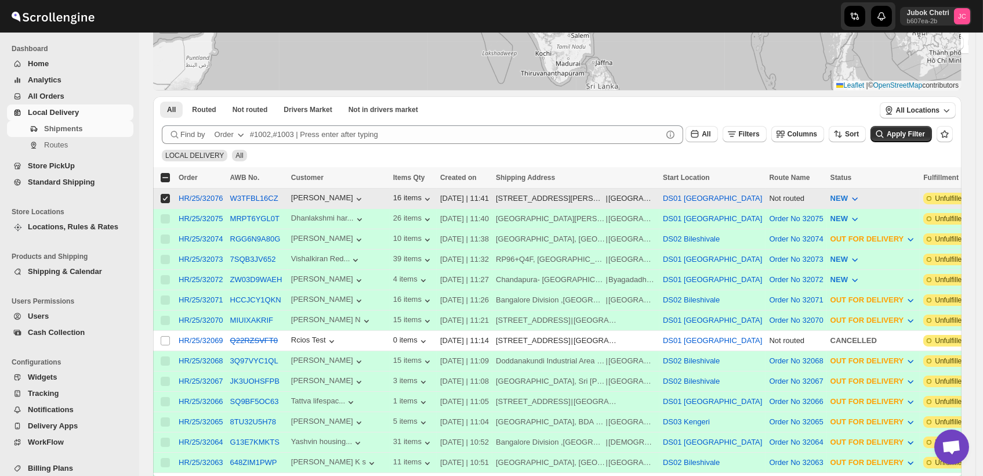
click at [167, 196] on input "Select shipment" at bounding box center [165, 198] width 9 height 9
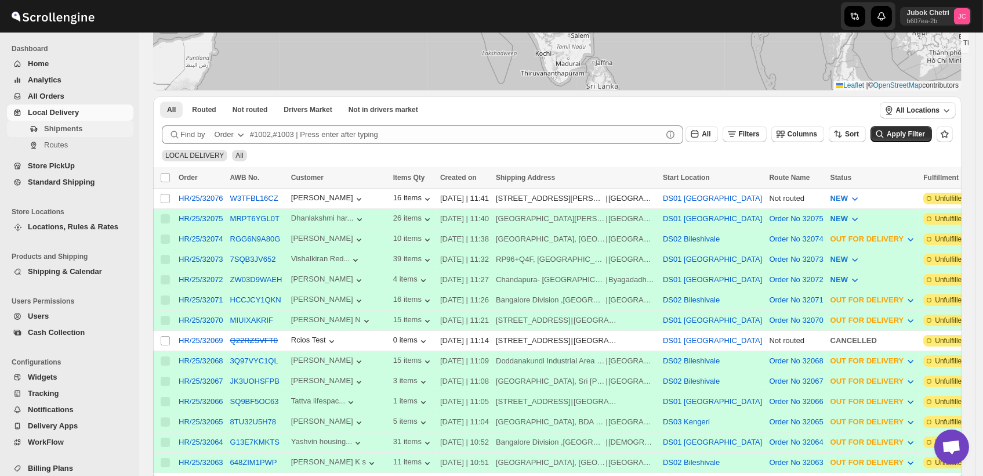
click at [81, 129] on span "Shipments" at bounding box center [87, 129] width 87 height 12
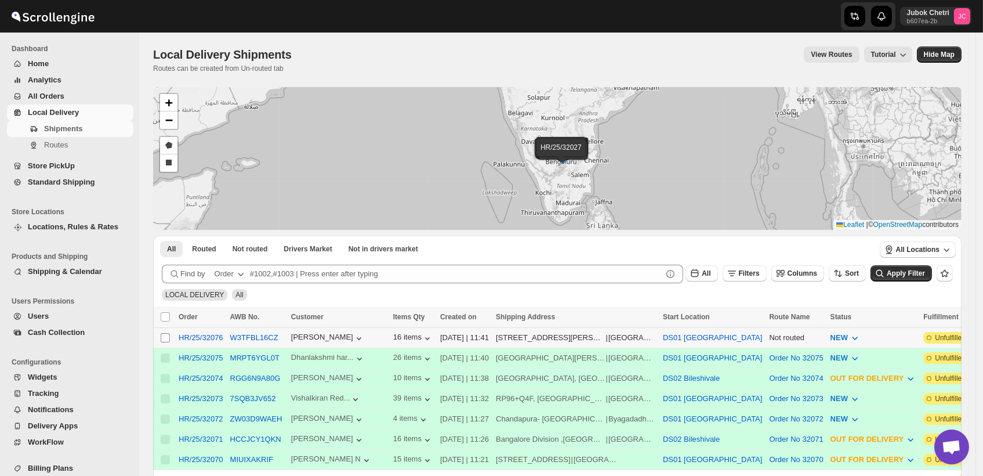
click at [167, 336] on input "Select shipment" at bounding box center [165, 337] width 9 height 9
checkbox input "true"
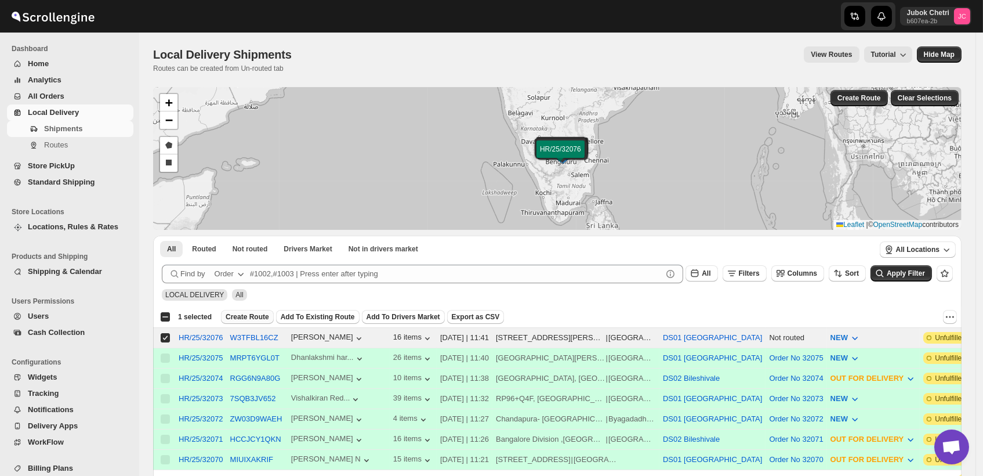
click at [248, 319] on span "Create Route" at bounding box center [248, 316] width 44 height 9
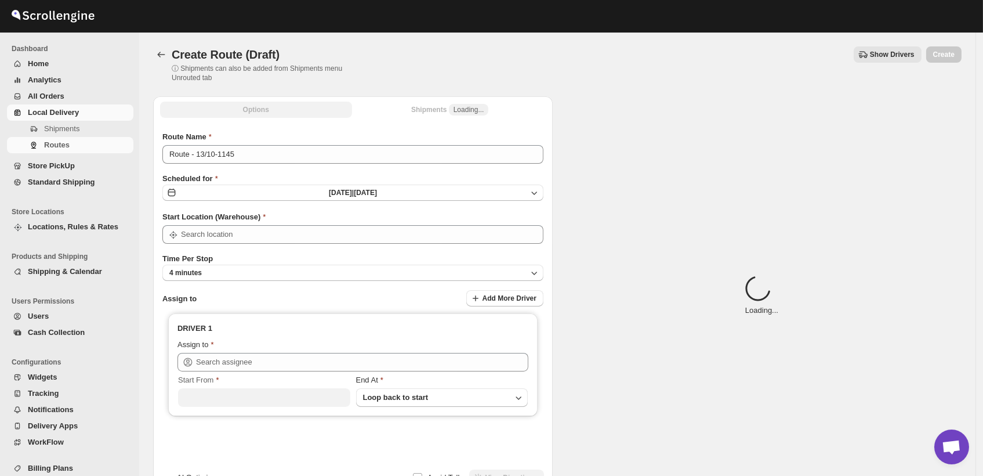
type input "DS01 [GEOGRAPHIC_DATA]"
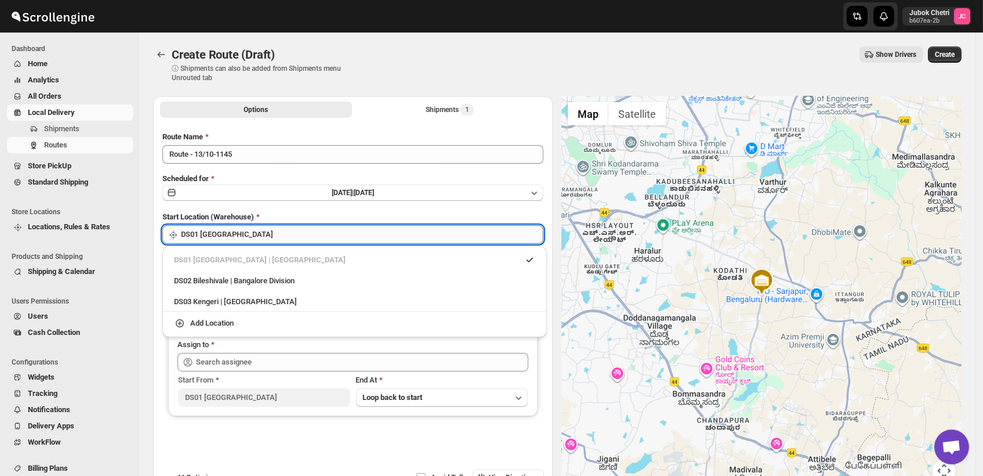
click at [301, 234] on input "DS01 [GEOGRAPHIC_DATA]" at bounding box center [362, 234] width 363 height 19
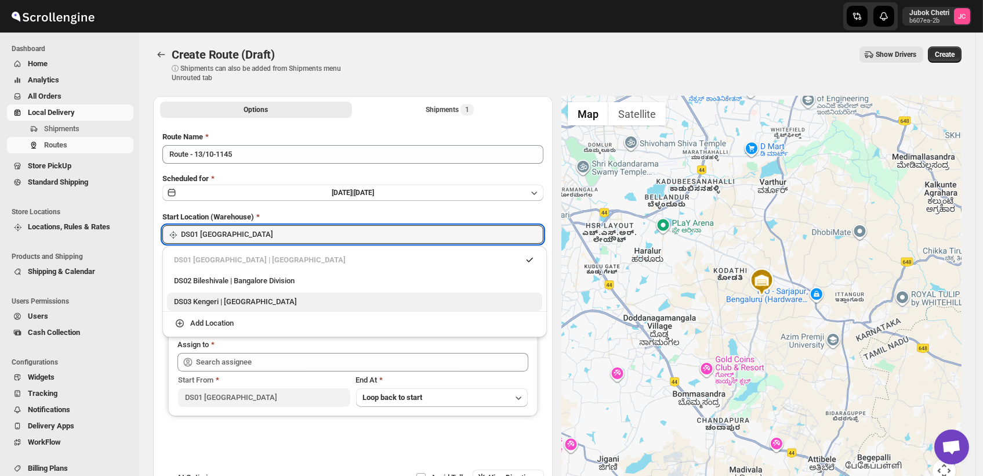
click at [239, 309] on div "DS03 Kengeri | [GEOGRAPHIC_DATA]" at bounding box center [354, 301] width 375 height 19
type input "DS03 Kengeri"
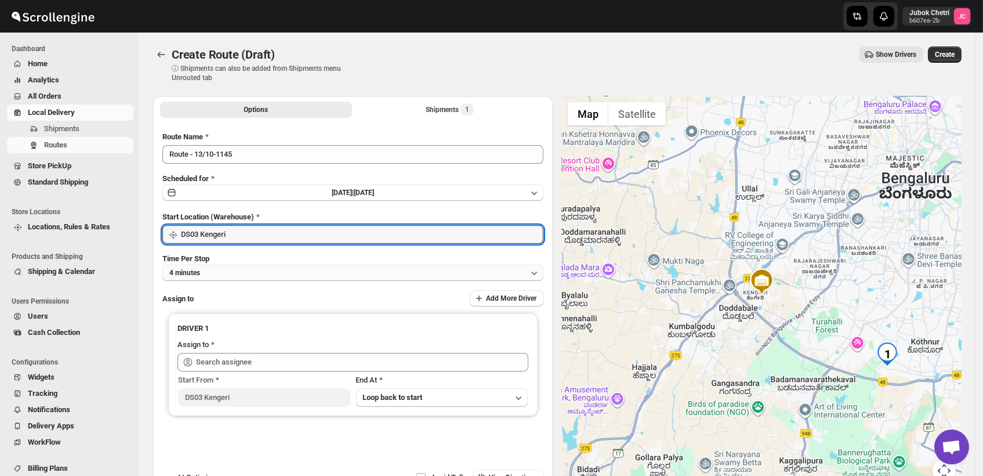
click at [231, 276] on button "4 minutes" at bounding box center [352, 273] width 381 height 16
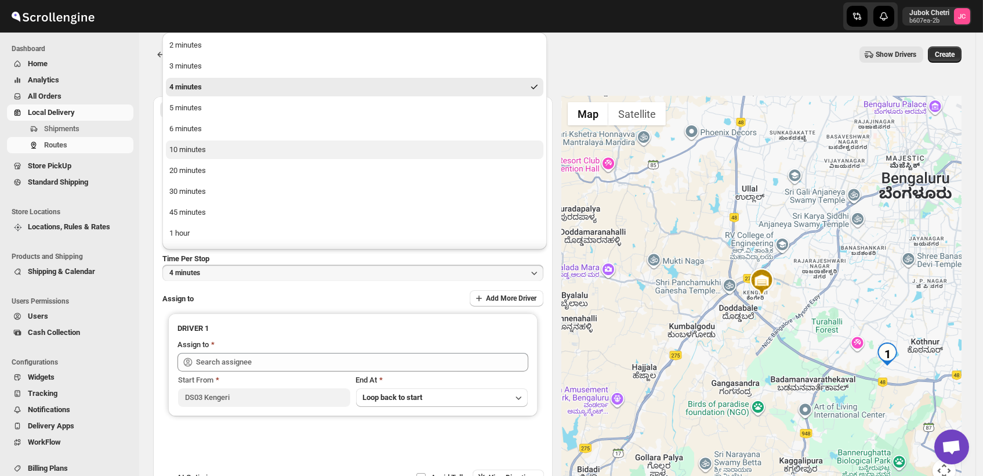
click at [209, 150] on button "10 minutes" at bounding box center [355, 149] width 378 height 19
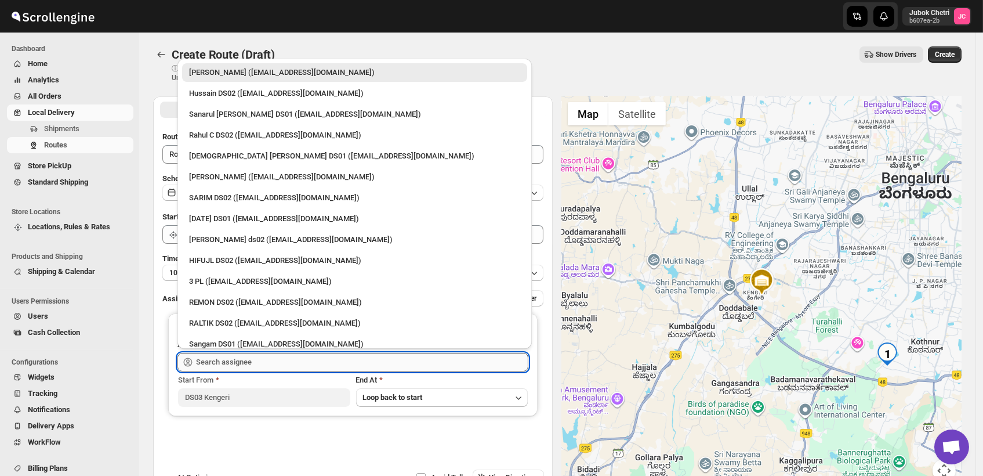
click at [241, 363] on input "text" at bounding box center [362, 362] width 332 height 19
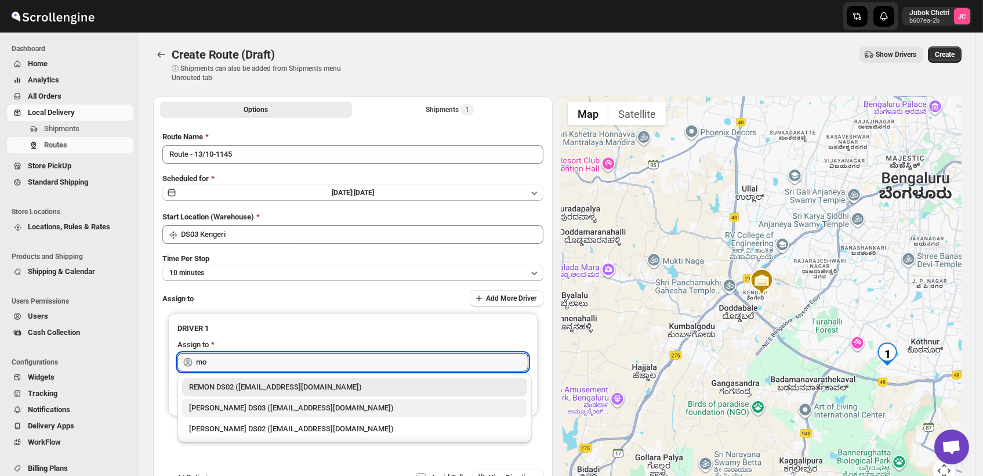
click at [274, 410] on div "[PERSON_NAME] DS03 ([EMAIL_ADDRESS][DOMAIN_NAME])" at bounding box center [354, 408] width 331 height 12
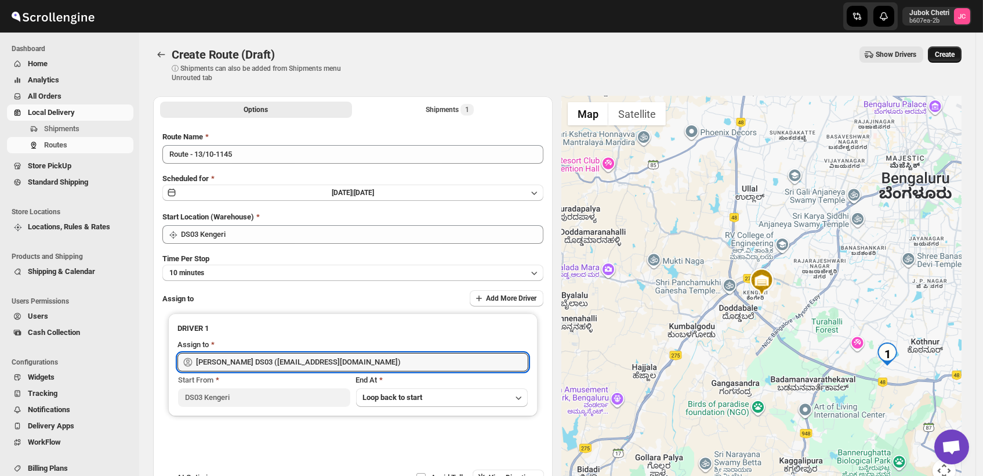
type input "[PERSON_NAME] DS03 ([EMAIL_ADDRESS][DOMAIN_NAME])"
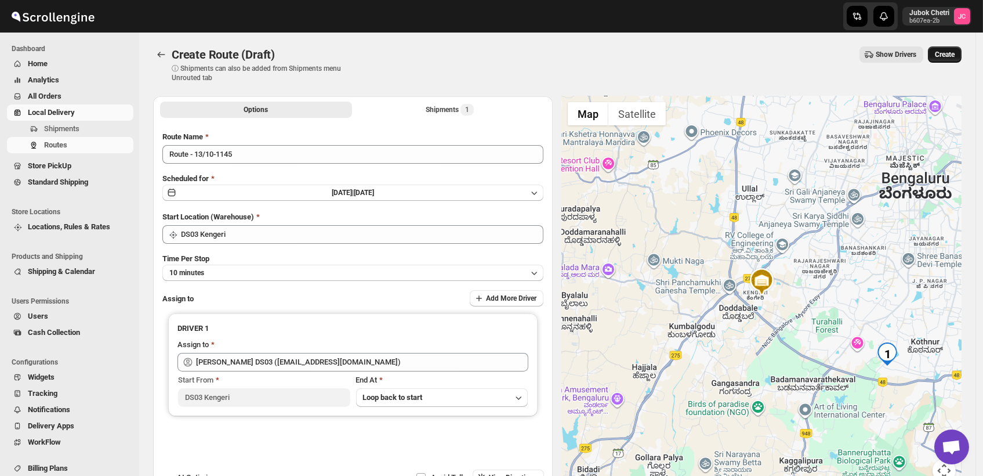
click at [948, 52] on span "Create" at bounding box center [945, 54] width 20 height 9
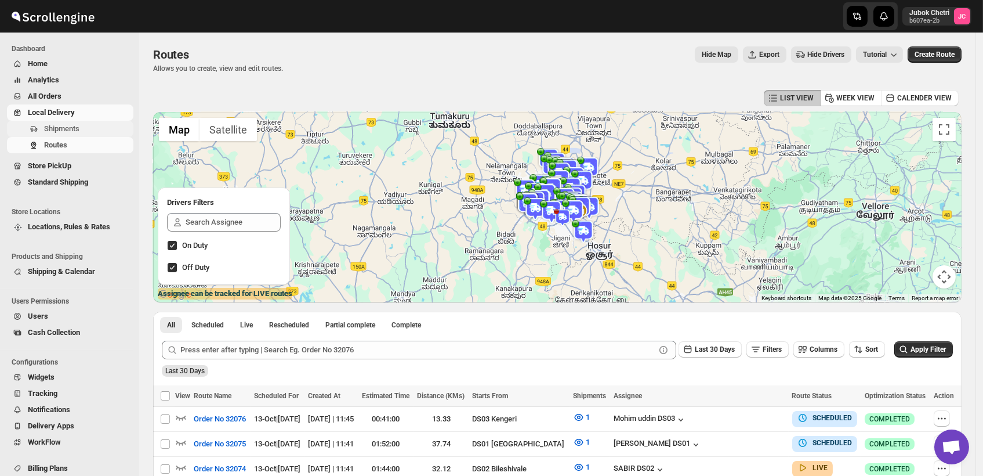
click at [76, 128] on span "Shipments" at bounding box center [61, 128] width 35 height 9
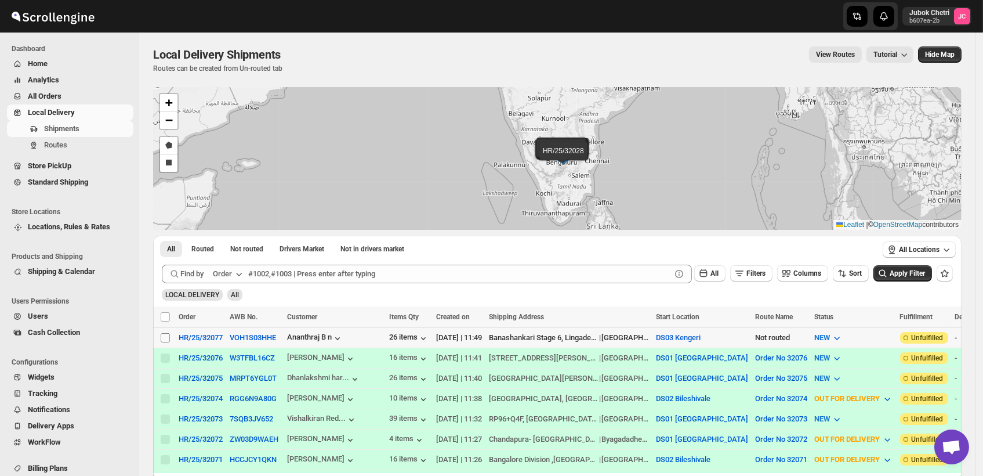
click at [162, 337] on input "Select shipment" at bounding box center [165, 337] width 9 height 9
checkbox input "true"
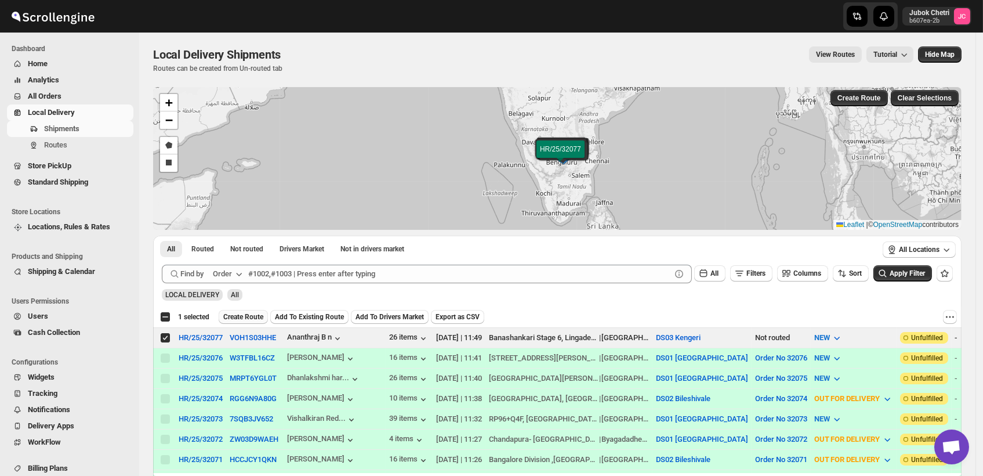
click at [254, 315] on span "Create Route" at bounding box center [243, 316] width 40 height 9
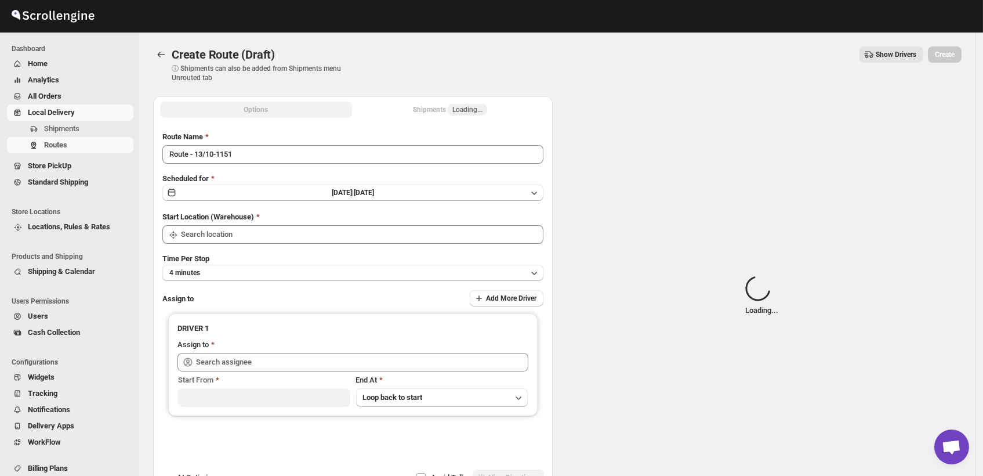
type input "DS03 Kengeri"
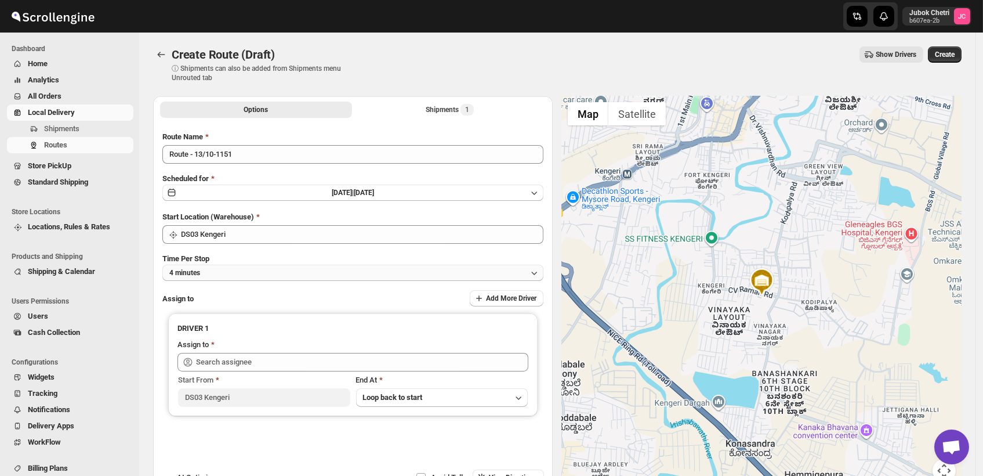
click at [255, 274] on button "4 minutes" at bounding box center [352, 273] width 381 height 16
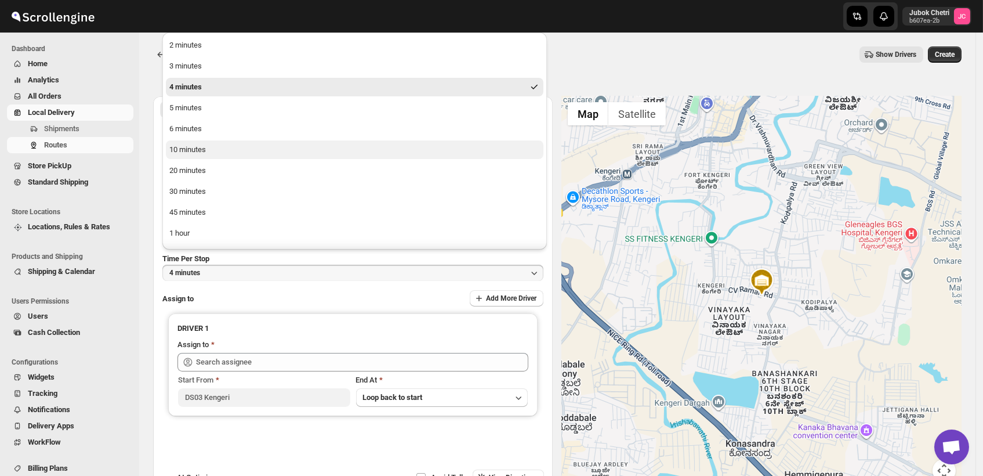
click at [195, 149] on div "10 minutes" at bounding box center [187, 150] width 37 height 12
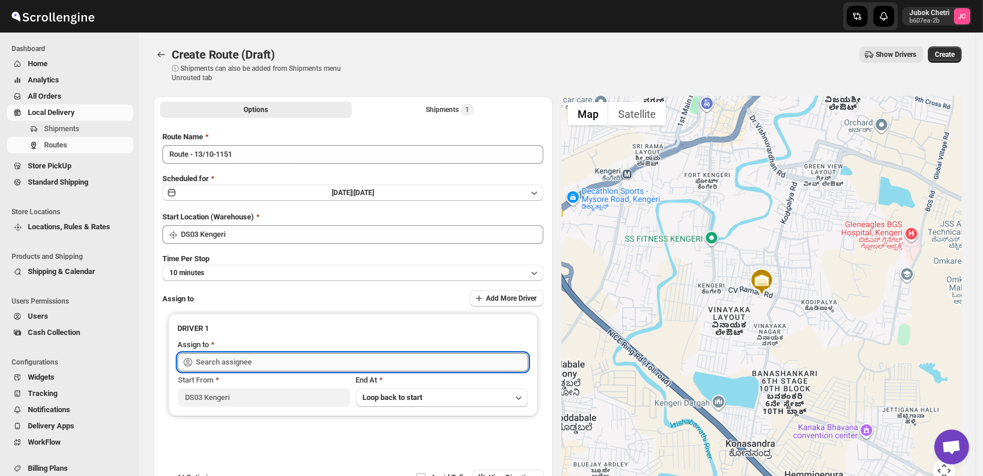
click at [256, 357] on input "text" at bounding box center [362, 362] width 332 height 19
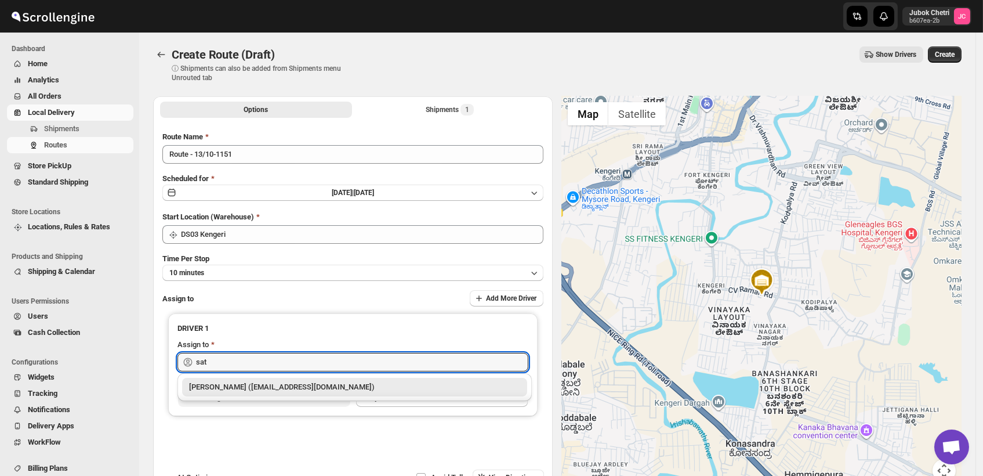
click at [300, 393] on div "[PERSON_NAME] ([EMAIL_ADDRESS][DOMAIN_NAME])" at bounding box center [354, 387] width 345 height 19
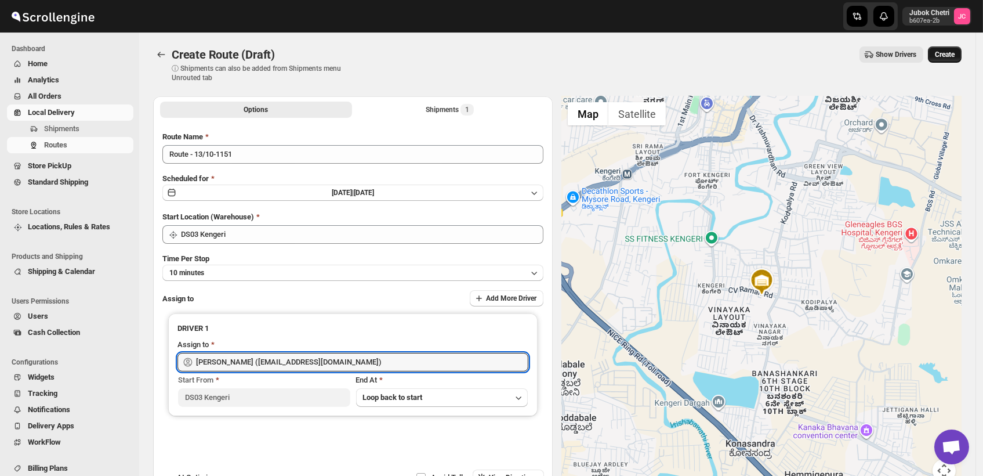
type input "[PERSON_NAME] ([EMAIL_ADDRESS][DOMAIN_NAME])"
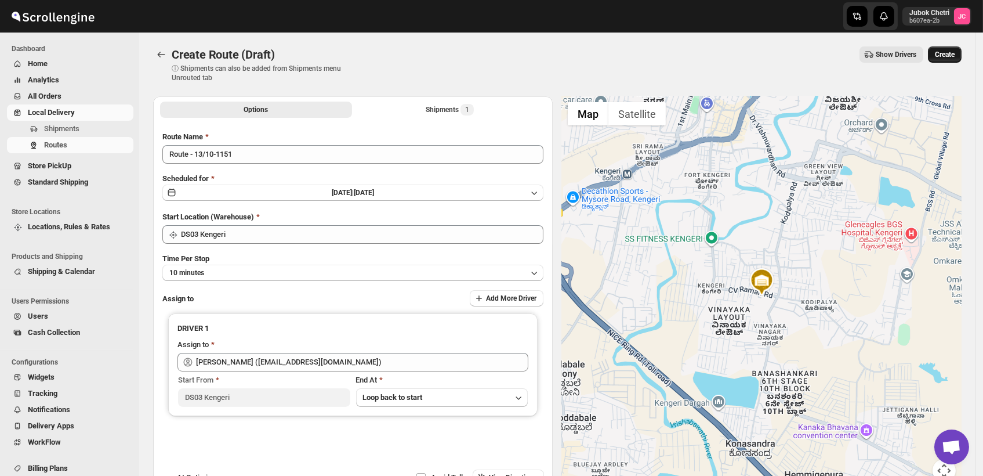
click at [955, 51] on span "Create" at bounding box center [945, 54] width 20 height 9
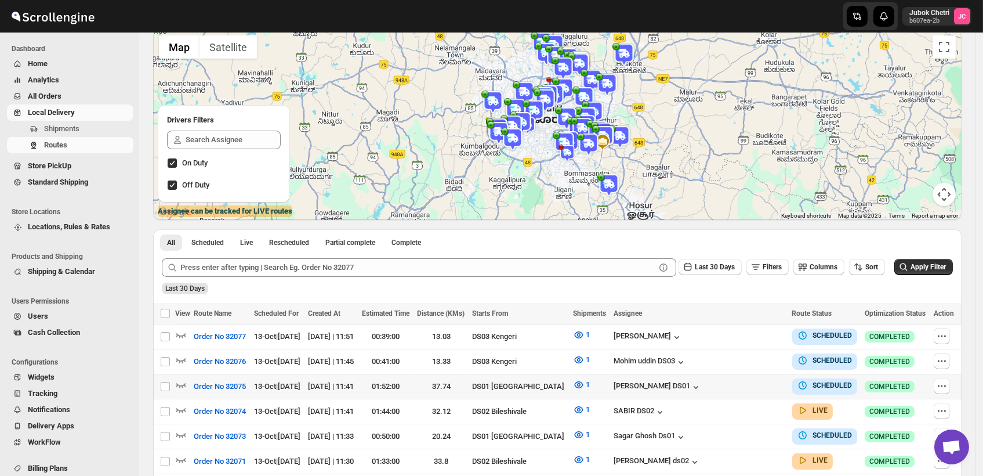
scroll to position [129, 0]
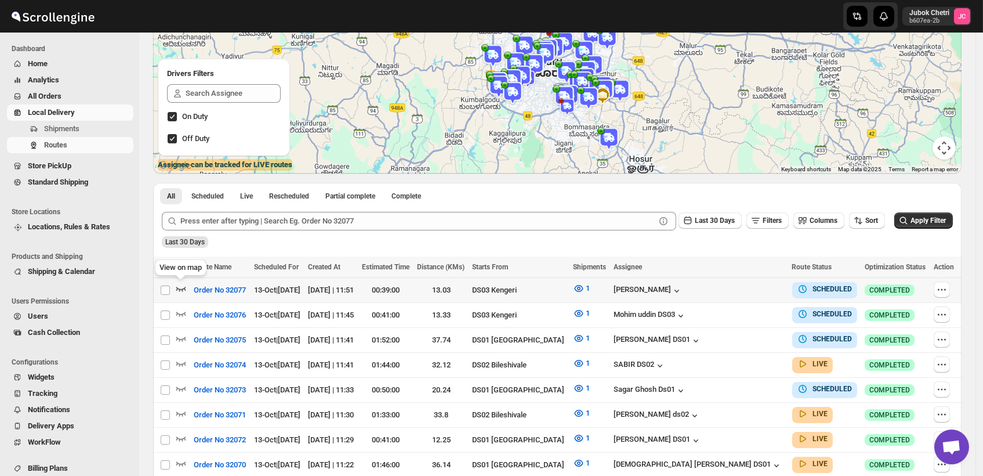
click at [183, 289] on icon "button" at bounding box center [181, 289] width 12 height 12
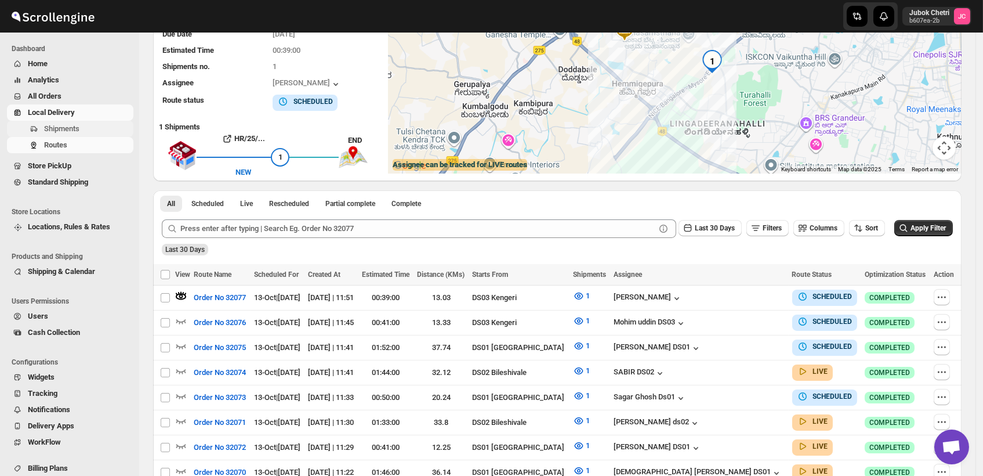
click at [91, 130] on span "Shipments" at bounding box center [87, 129] width 87 height 12
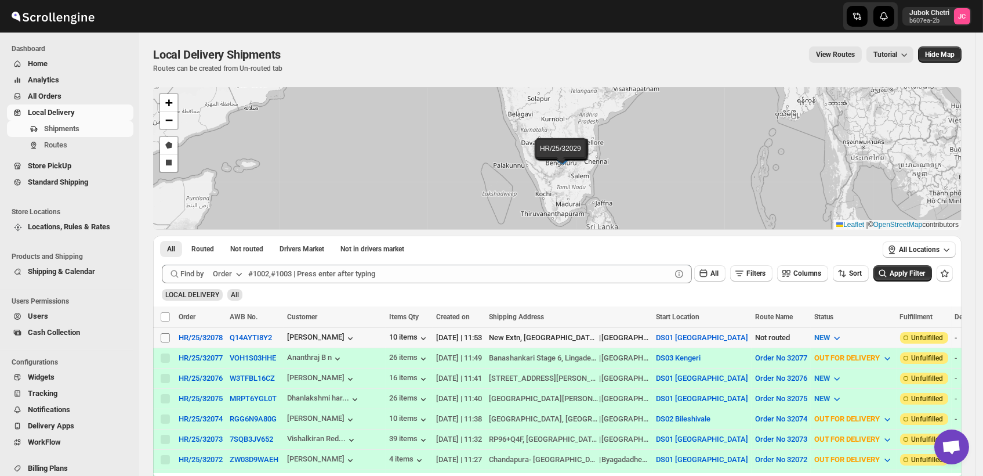
click at [168, 336] on input "Select shipment" at bounding box center [165, 337] width 9 height 9
checkbox input "true"
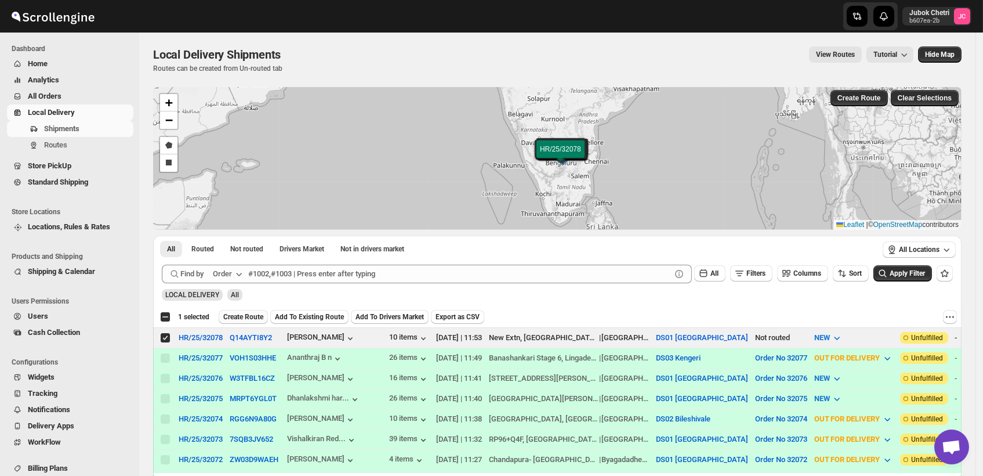
click at [249, 317] on span "Create Route" at bounding box center [243, 316] width 40 height 9
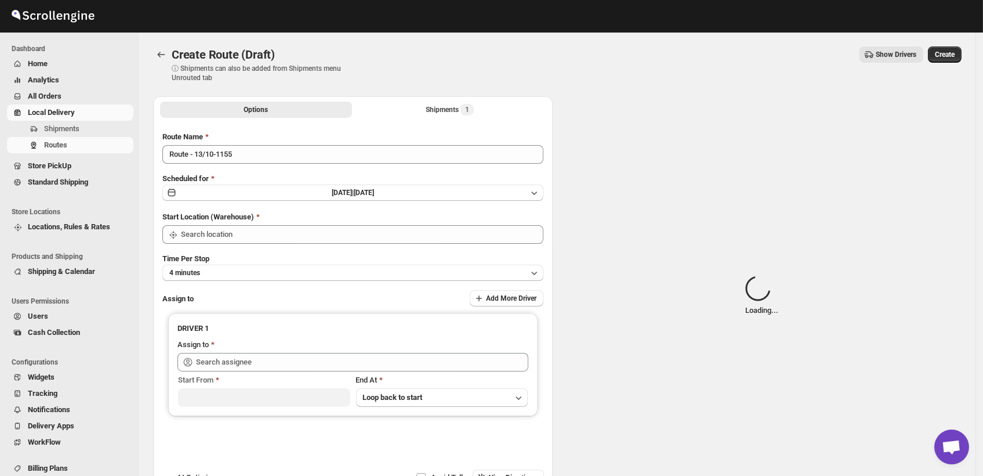
type input "DS01 [GEOGRAPHIC_DATA]"
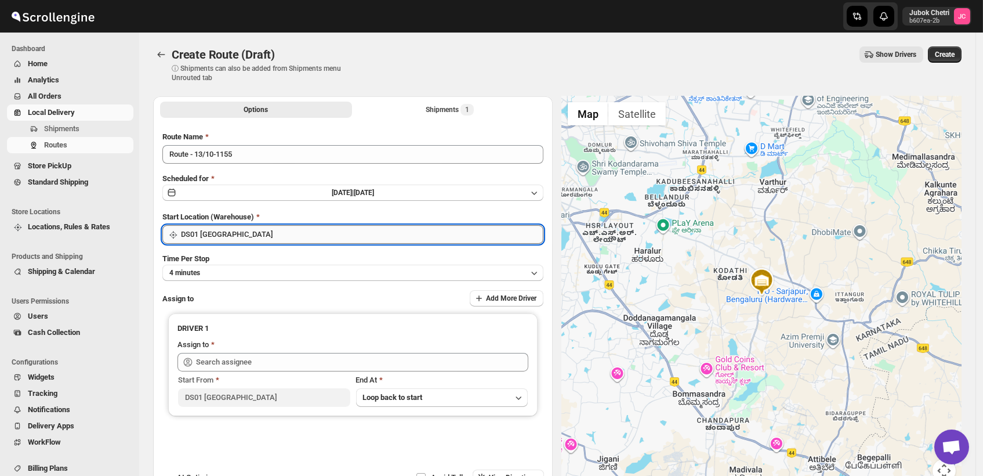
click at [273, 236] on input "DS01 [GEOGRAPHIC_DATA]" at bounding box center [362, 234] width 363 height 19
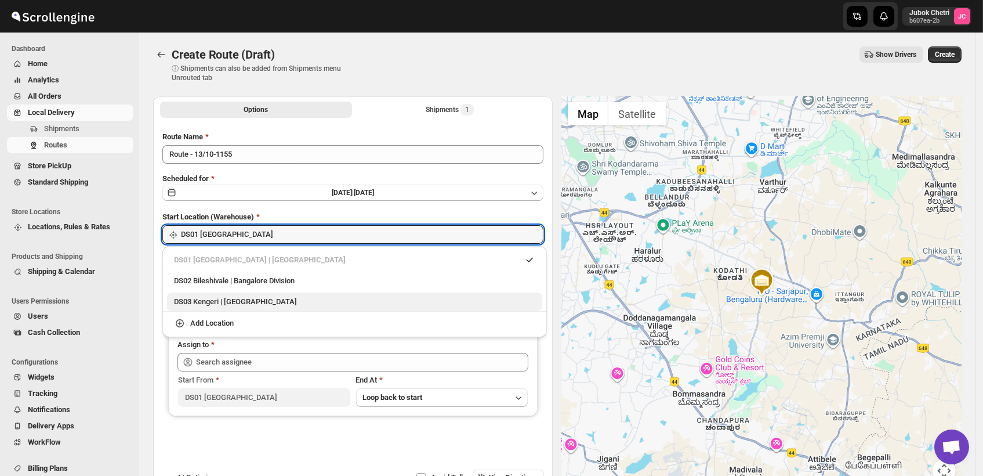
click at [269, 294] on div "DS03 Kengeri | [GEOGRAPHIC_DATA]" at bounding box center [354, 301] width 375 height 19
type input "DS03 Kengeri"
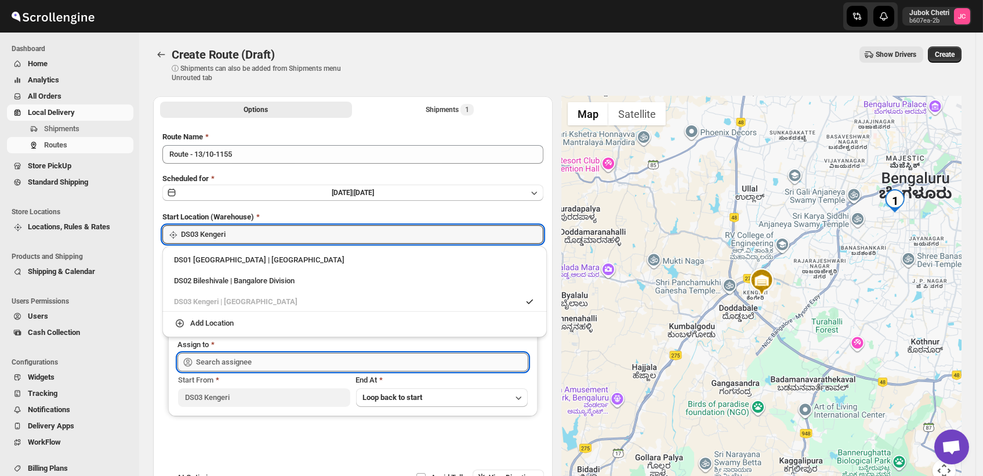
click at [247, 360] on input "text" at bounding box center [362, 362] width 332 height 19
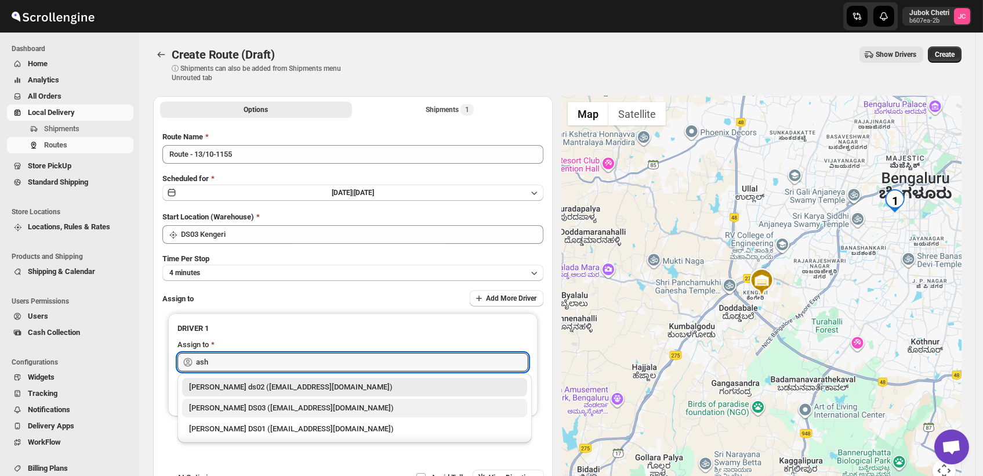
click at [254, 405] on div "[PERSON_NAME] DS03 ([EMAIL_ADDRESS][DOMAIN_NAME])" at bounding box center [354, 408] width 331 height 12
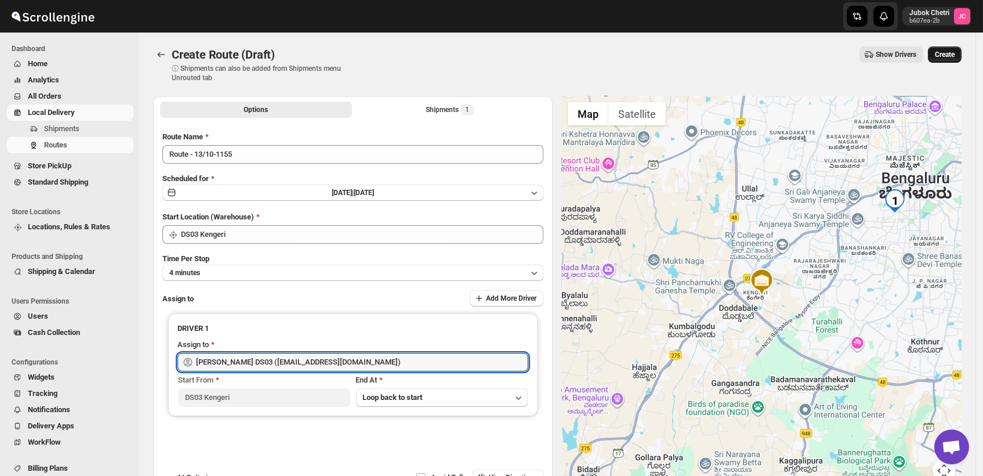
type input "[PERSON_NAME] DS03 ([EMAIL_ADDRESS][DOMAIN_NAME])"
click at [954, 53] on span "Create" at bounding box center [945, 54] width 20 height 9
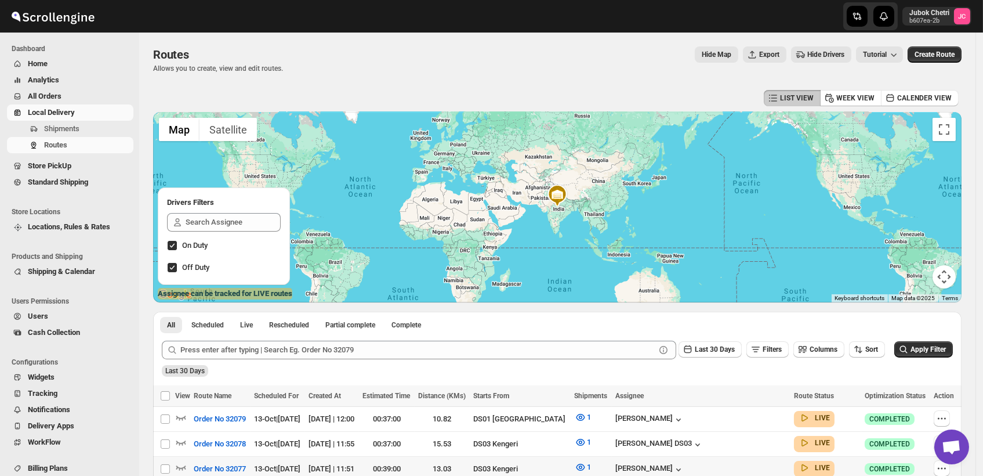
scroll to position [129, 0]
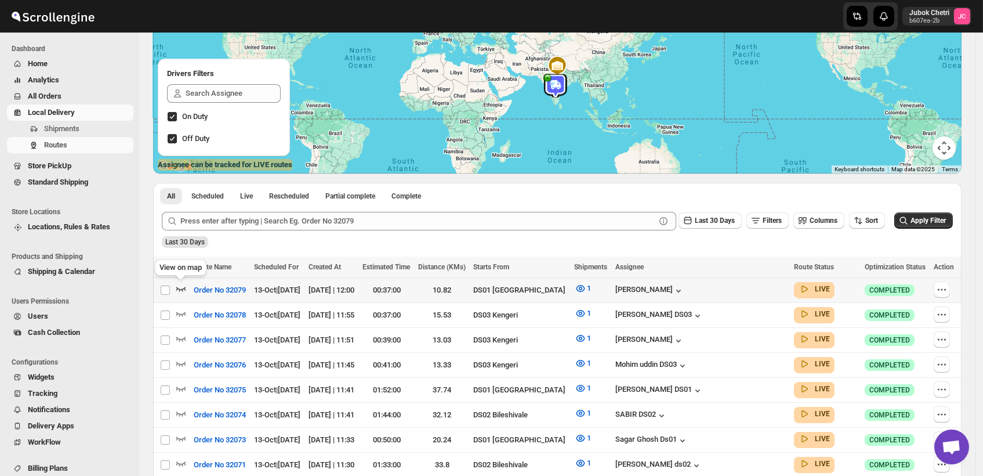
click at [179, 288] on icon "button" at bounding box center [181, 289] width 10 height 5
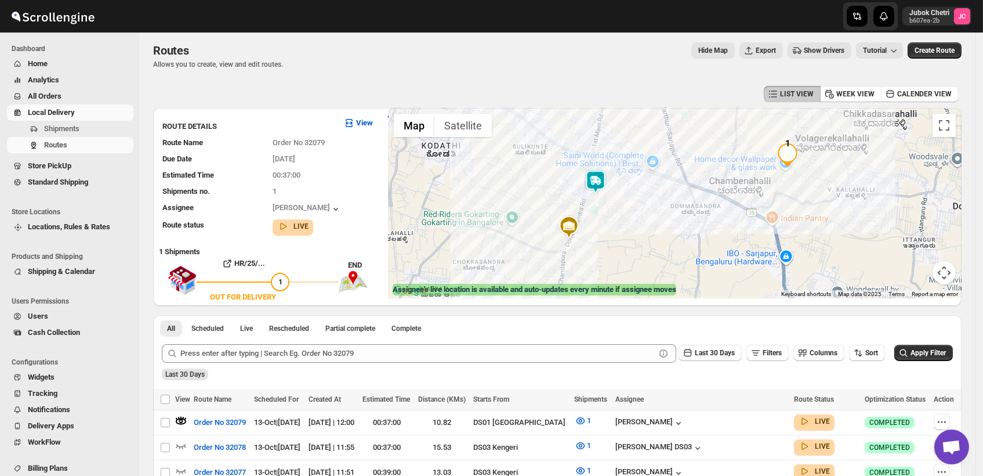
scroll to position [0, 0]
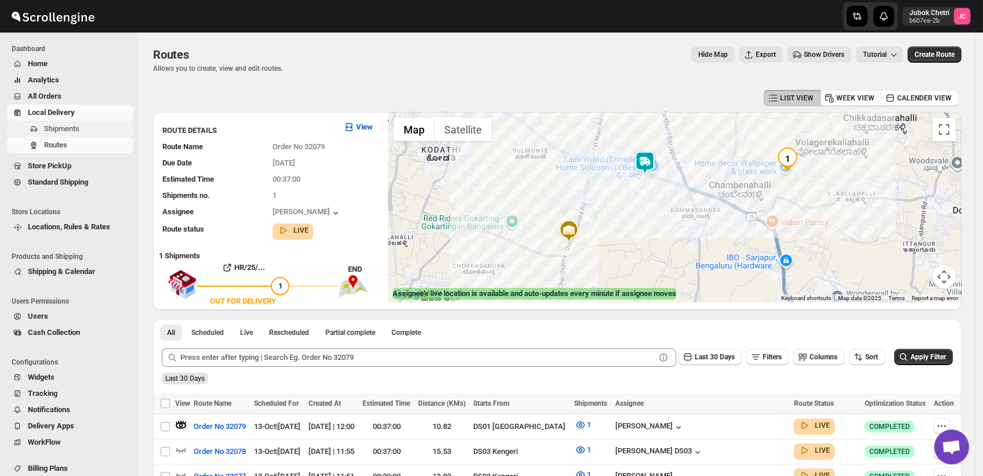
click at [66, 125] on span "Shipments" at bounding box center [61, 128] width 35 height 9
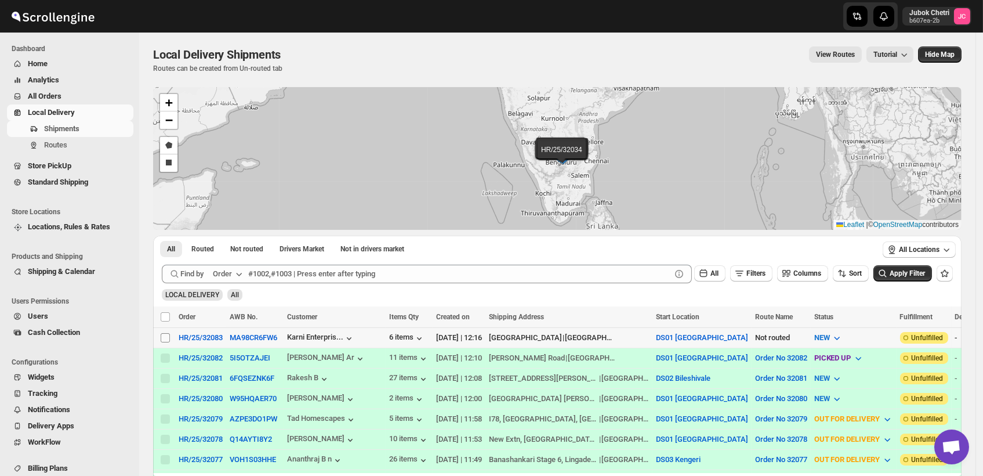
click at [165, 338] on input "Select shipment" at bounding box center [165, 337] width 9 height 9
checkbox input "true"
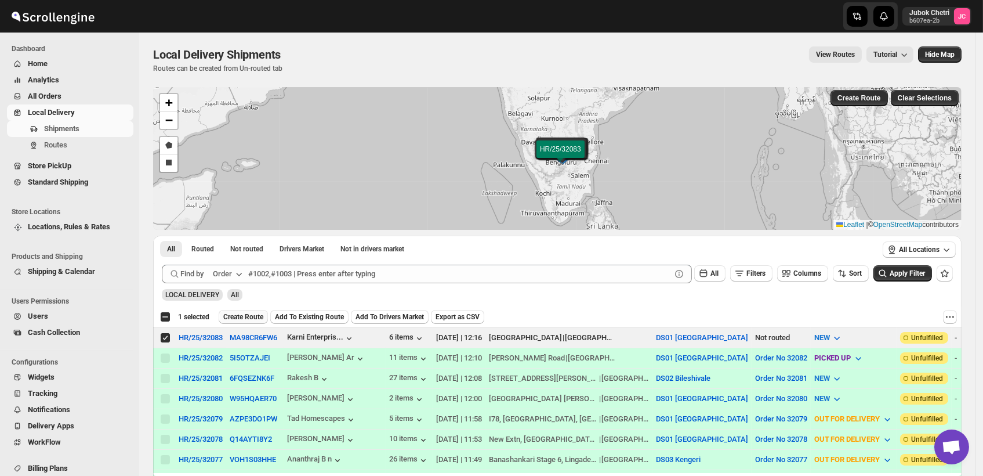
click at [241, 319] on span "Create Route" at bounding box center [243, 316] width 40 height 9
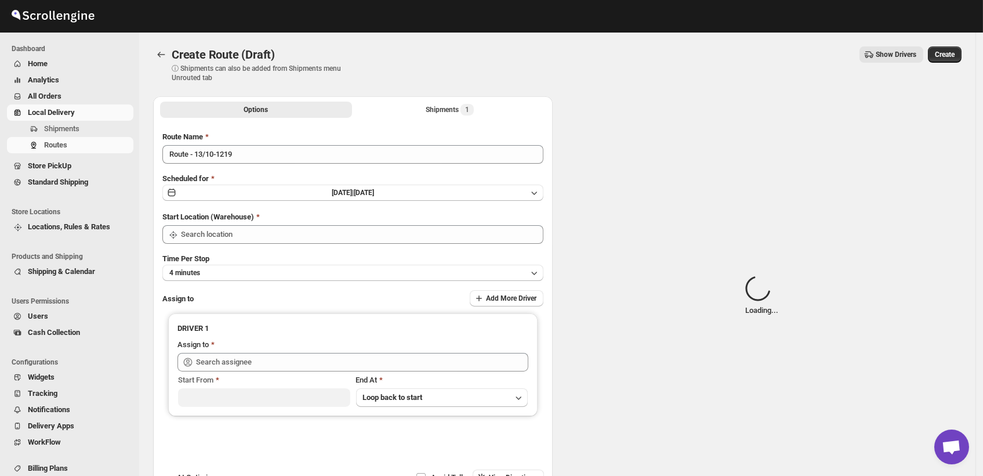
type input "DS01 [GEOGRAPHIC_DATA]"
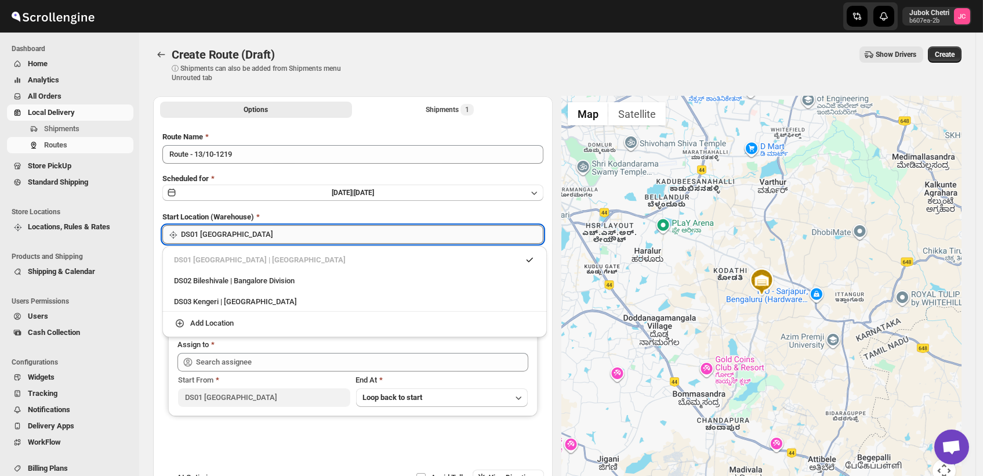
click at [263, 243] on input "DS01 [GEOGRAPHIC_DATA]" at bounding box center [362, 234] width 363 height 19
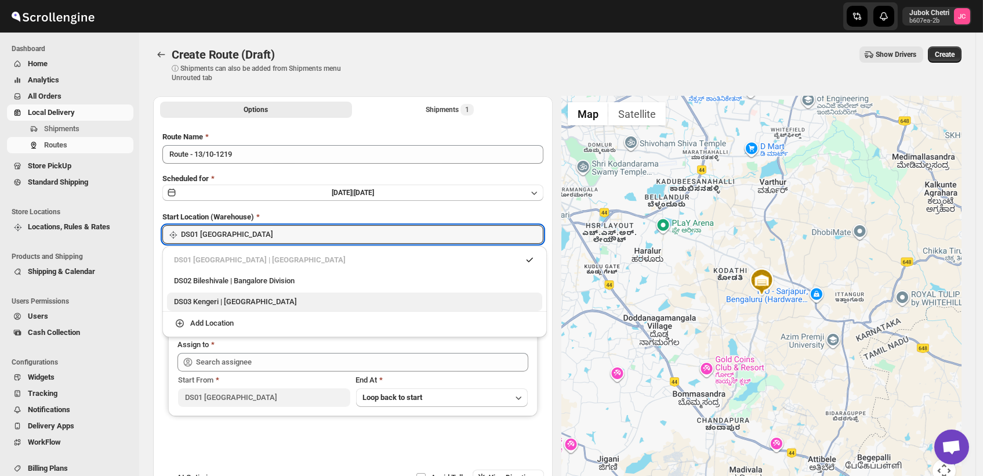
click at [256, 298] on div "DS03 Kengeri | [GEOGRAPHIC_DATA]" at bounding box center [354, 302] width 361 height 12
type input "DS03 Kengeri"
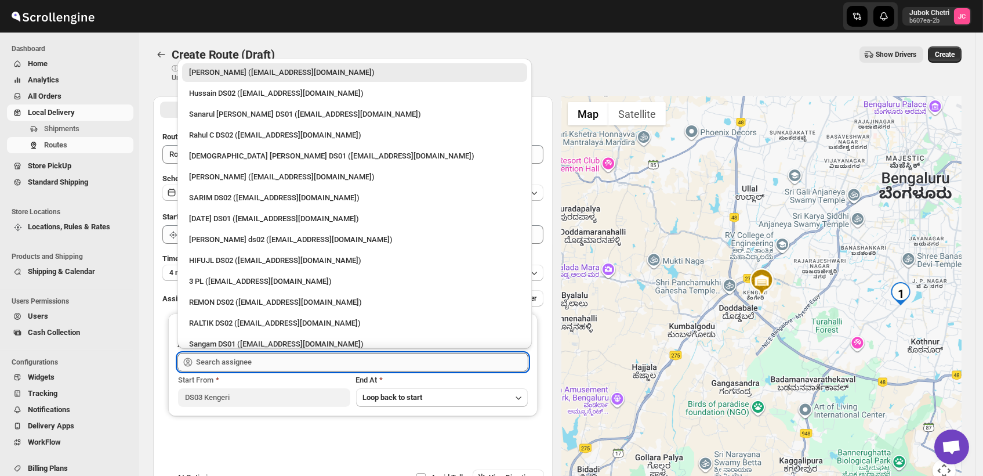
click at [256, 363] on input "text" at bounding box center [362, 362] width 332 height 19
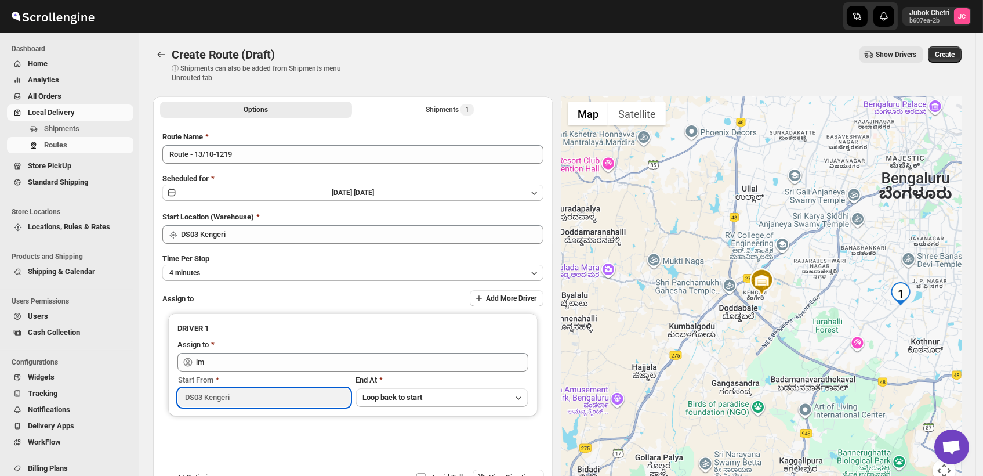
click at [206, 397] on input "DS03 Kengeri" at bounding box center [264, 397] width 172 height 19
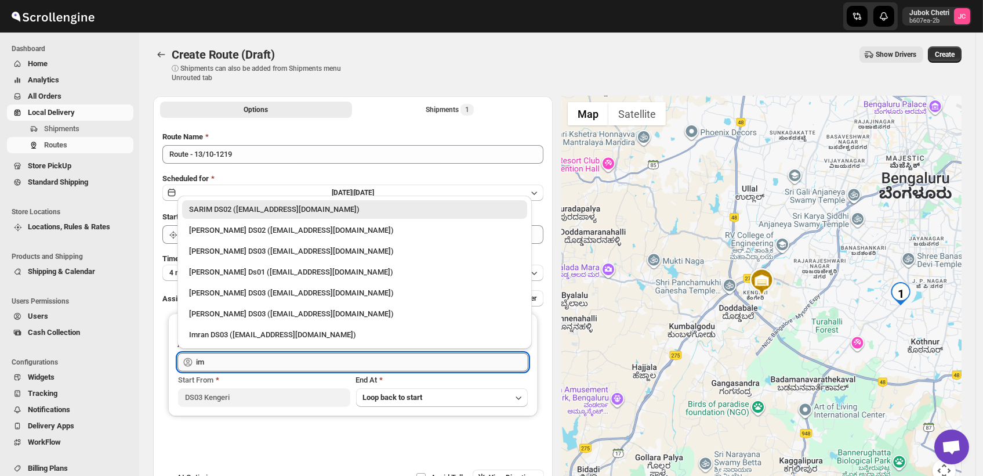
click at [257, 359] on input "im" at bounding box center [362, 362] width 332 height 19
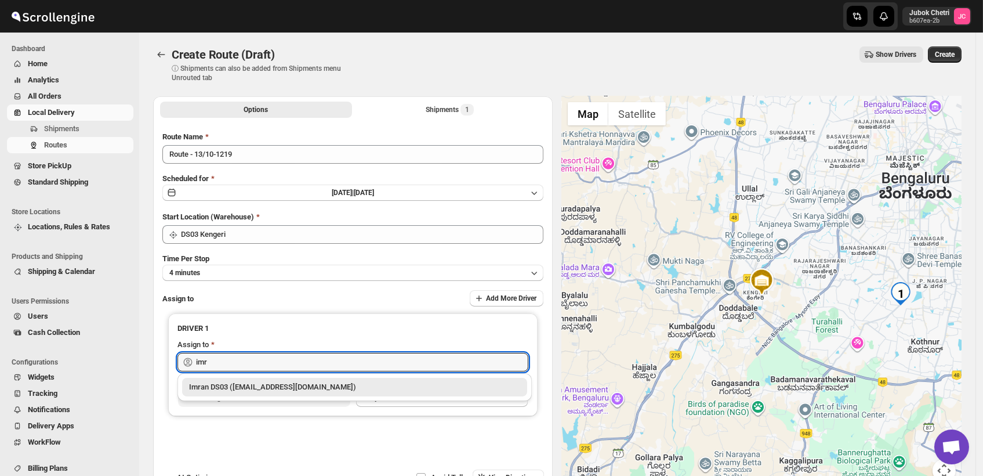
click at [209, 385] on div "Imran DS03 ([EMAIL_ADDRESS][DOMAIN_NAME])" at bounding box center [354, 387] width 331 height 12
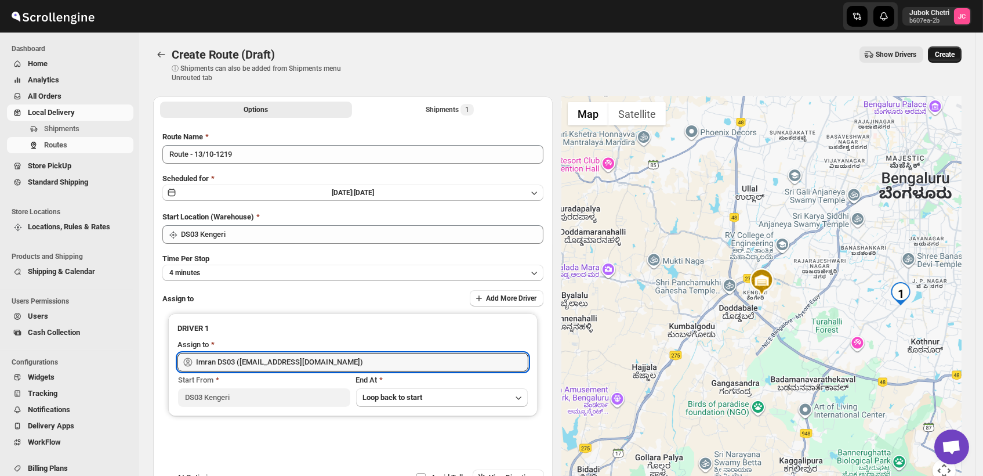
type input "Imran DS03 ([EMAIL_ADDRESS][DOMAIN_NAME])"
click at [955, 56] on span "Create" at bounding box center [945, 54] width 20 height 9
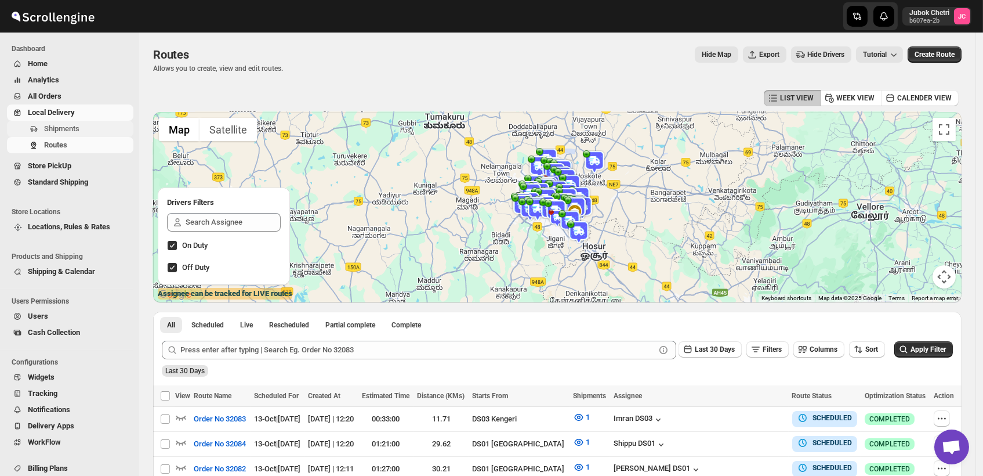
click at [89, 126] on span "Shipments" at bounding box center [87, 129] width 87 height 12
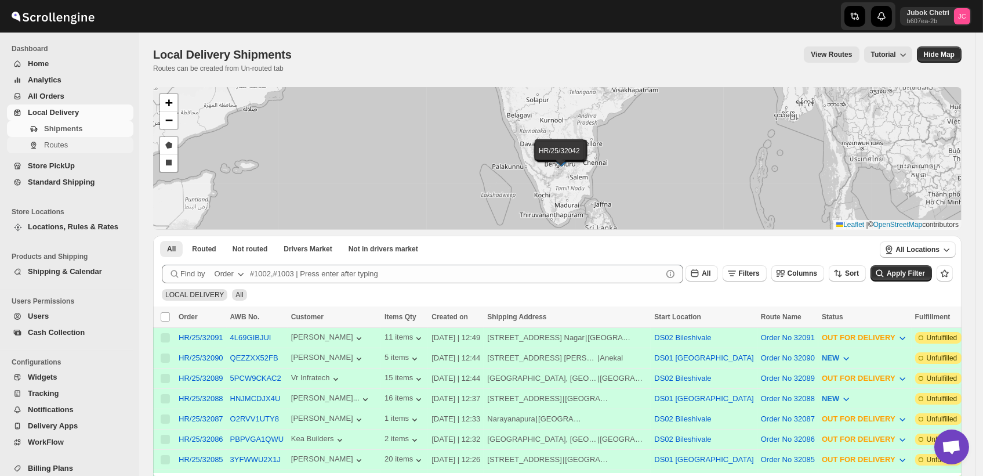
click at [44, 146] on span "Routes" at bounding box center [56, 144] width 24 height 9
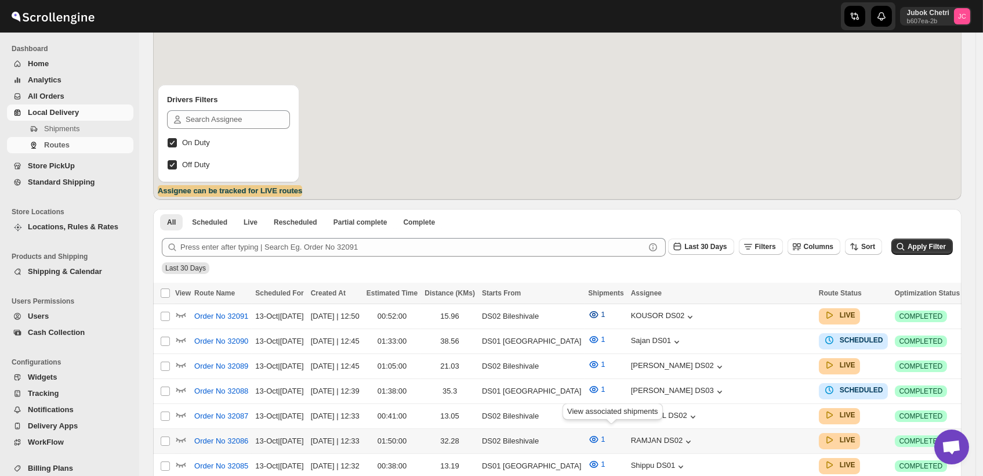
scroll to position [193, 0]
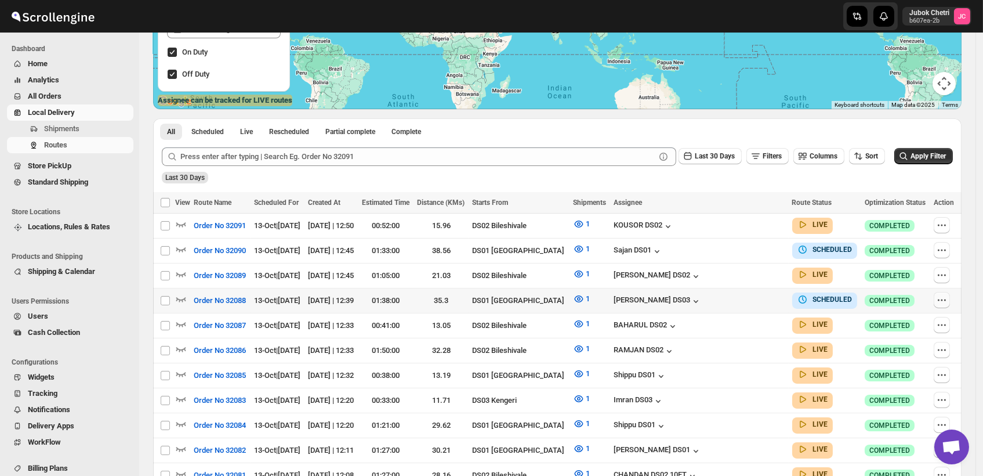
click at [946, 296] on icon "button" at bounding box center [942, 300] width 12 height 12
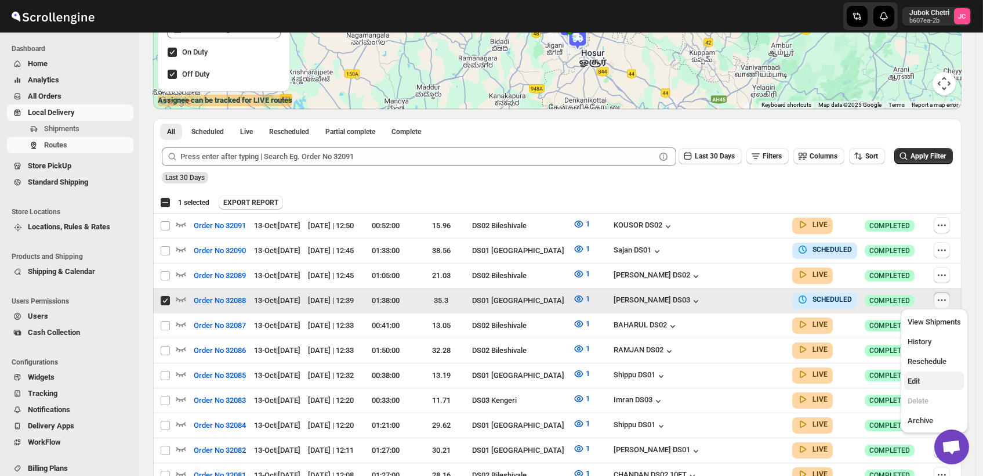
click at [929, 381] on span "Edit" at bounding box center [934, 381] width 53 height 12
checkbox input "false"
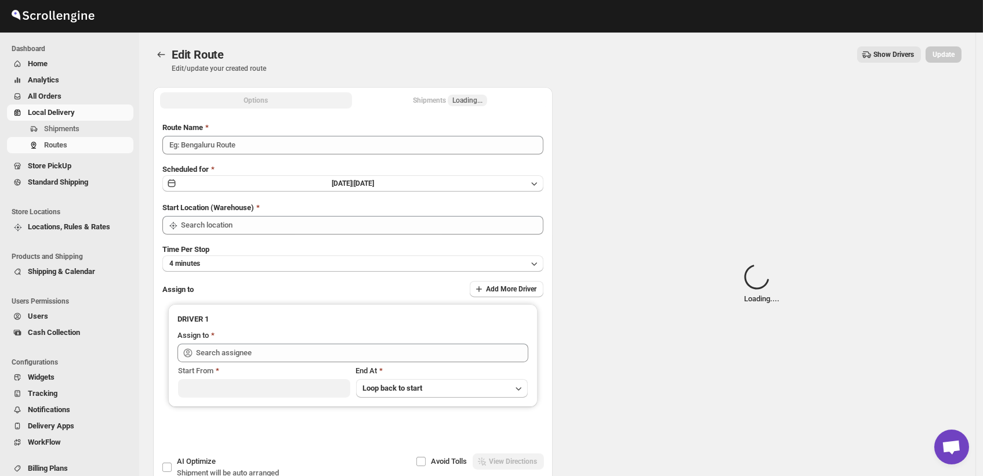
type input "Order No 32088"
type input "DS01 [GEOGRAPHIC_DATA]"
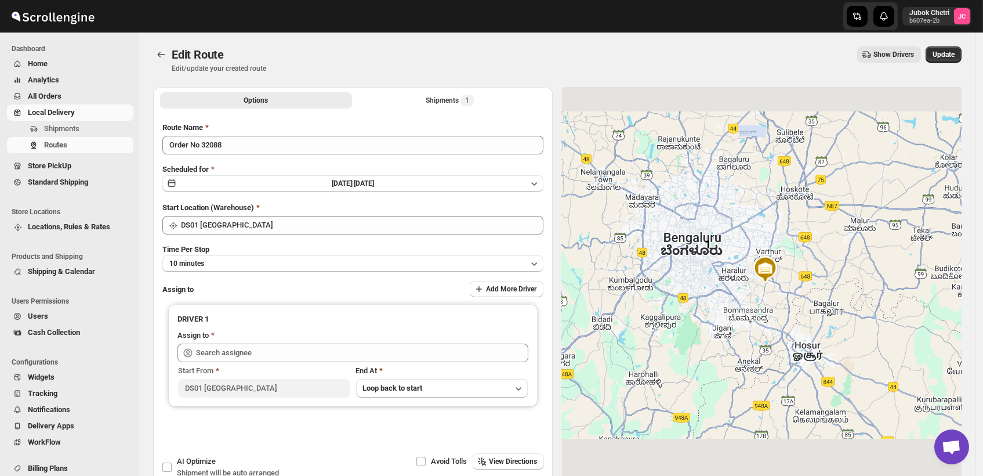
type input "[PERSON_NAME] DS03 ([EMAIL_ADDRESS][DOMAIN_NAME])"
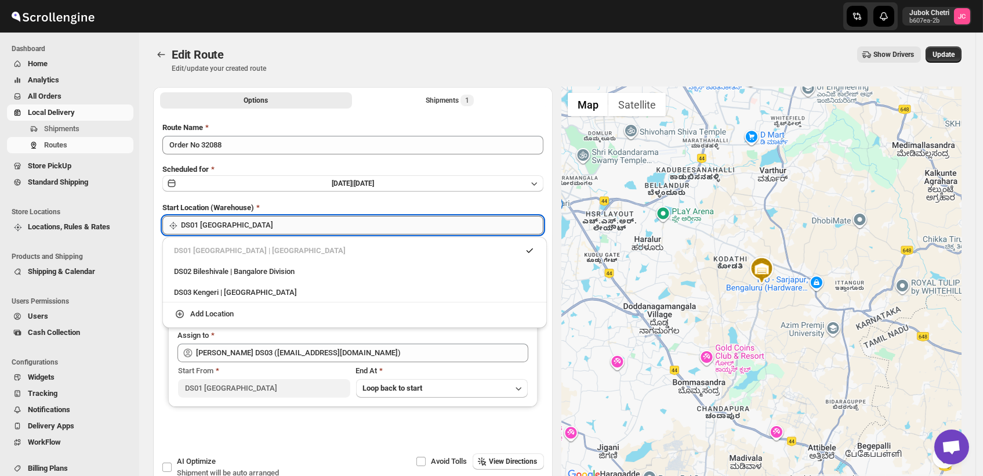
click at [265, 226] on input "DS01 [GEOGRAPHIC_DATA]" at bounding box center [362, 225] width 363 height 19
click at [254, 294] on div "DS03 Kengeri | [GEOGRAPHIC_DATA]" at bounding box center [354, 293] width 361 height 12
type input "DS03 Kengeri"
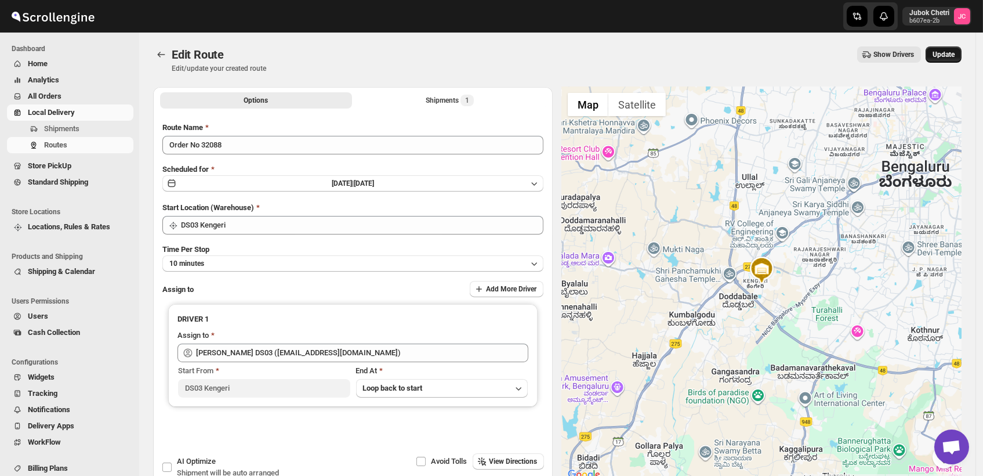
click at [951, 50] on span "Update" at bounding box center [944, 54] width 22 height 9
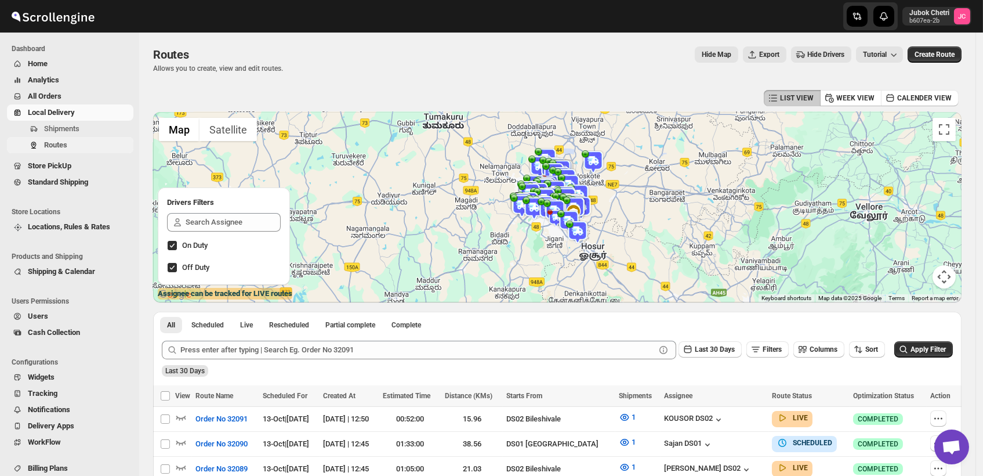
click at [73, 147] on span "Routes" at bounding box center [87, 145] width 87 height 12
click at [84, 122] on button "Shipments" at bounding box center [70, 129] width 126 height 16
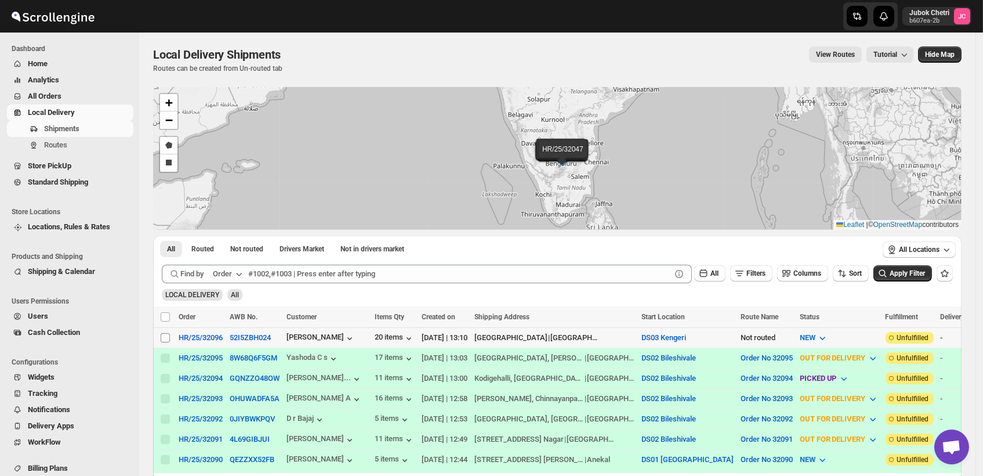
click at [162, 333] on input "Select shipment" at bounding box center [165, 337] width 9 height 9
checkbox input "true"
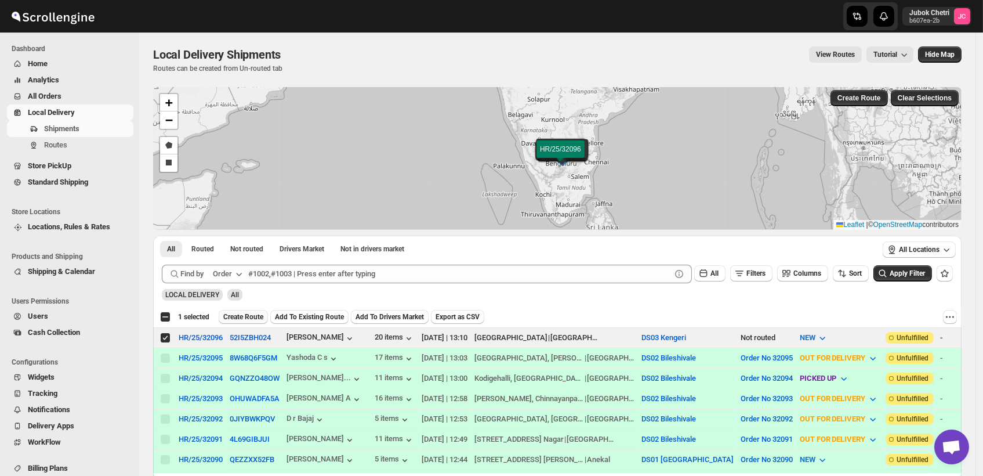
click at [251, 311] on button "Create Route" at bounding box center [243, 317] width 49 height 14
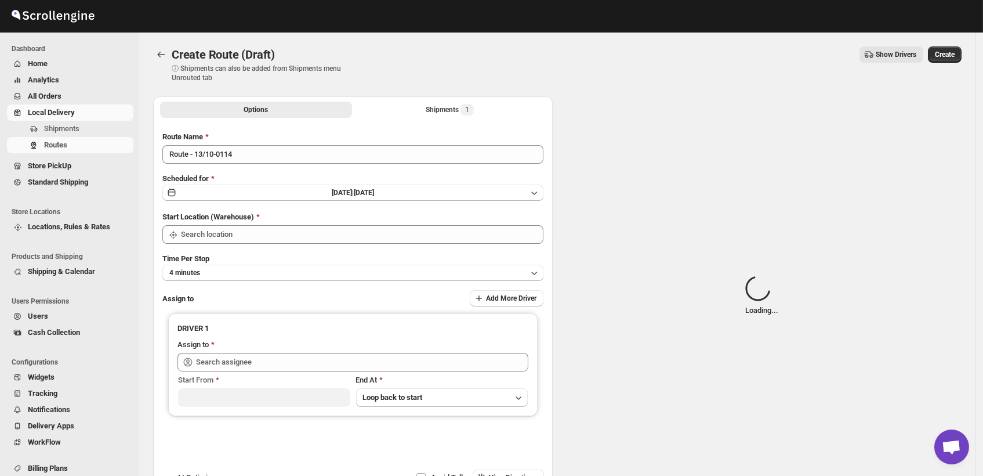
type input "DS03 Kengeri"
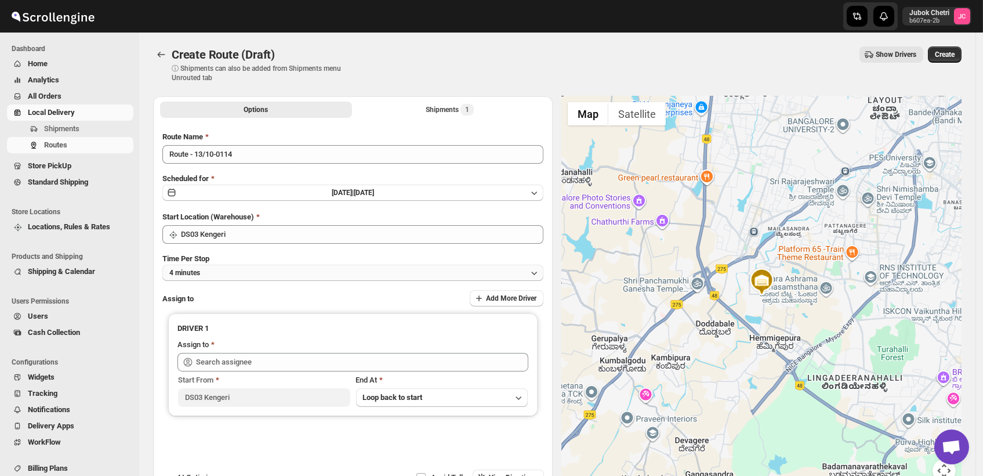
click at [308, 272] on button "4 minutes" at bounding box center [352, 273] width 381 height 16
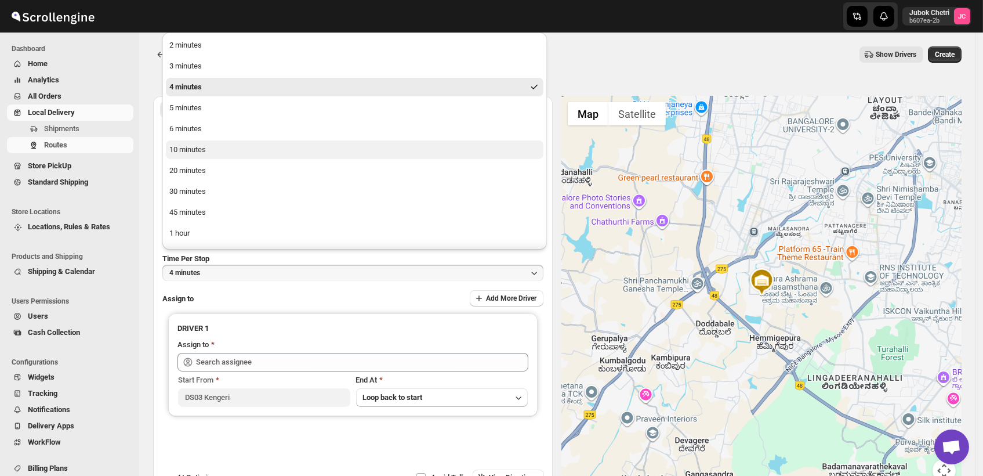
click at [212, 150] on button "10 minutes" at bounding box center [355, 149] width 378 height 19
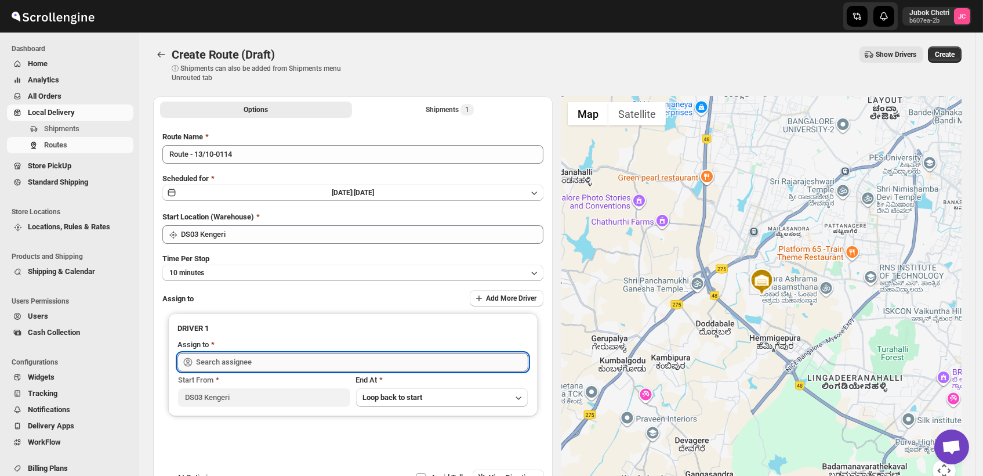
click at [302, 358] on input "text" at bounding box center [362, 362] width 332 height 19
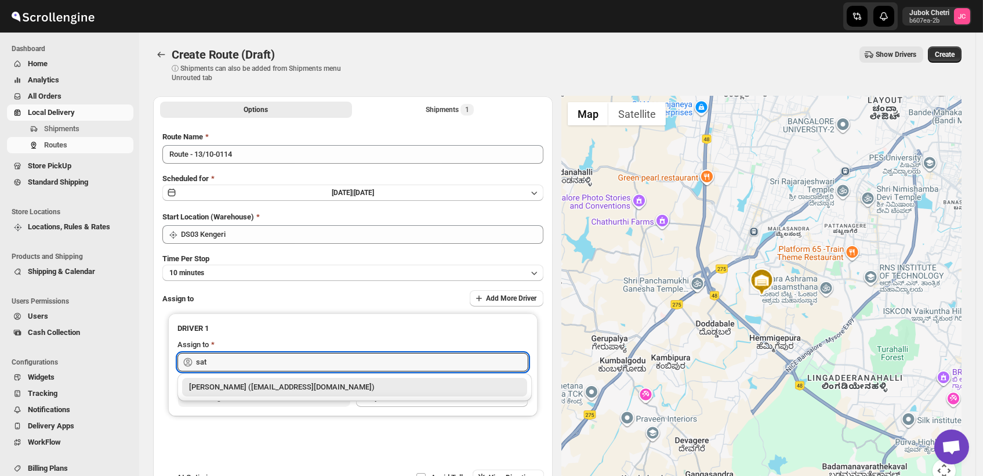
click at [307, 389] on div "[PERSON_NAME] ([EMAIL_ADDRESS][DOMAIN_NAME])" at bounding box center [354, 387] width 331 height 12
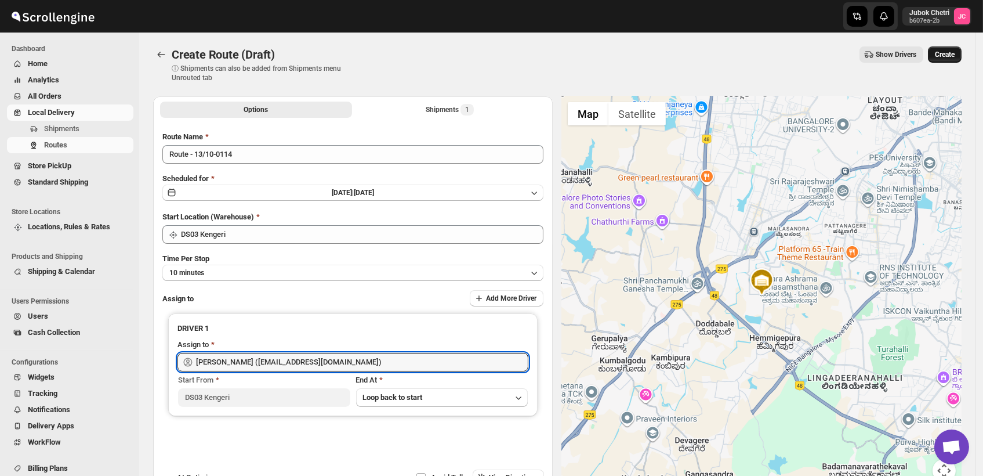
type input "[PERSON_NAME] ([EMAIL_ADDRESS][DOMAIN_NAME])"
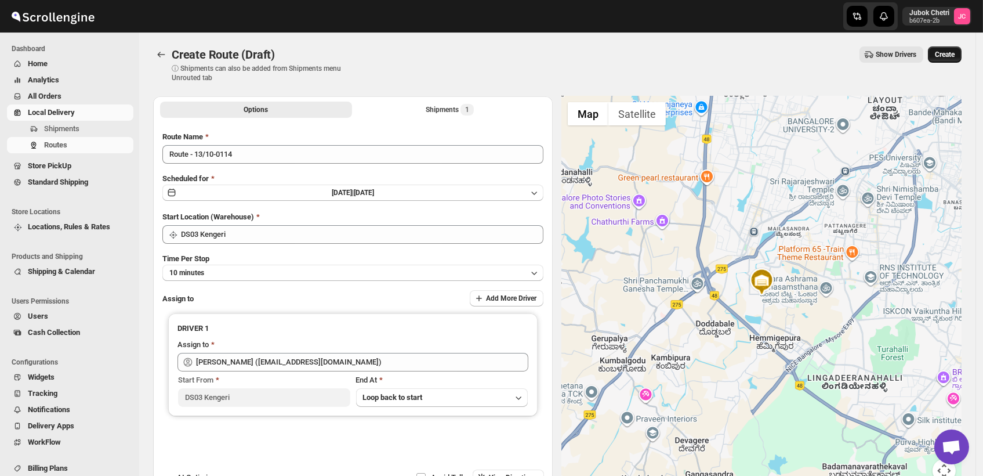
click at [950, 50] on span "Create" at bounding box center [945, 54] width 20 height 9
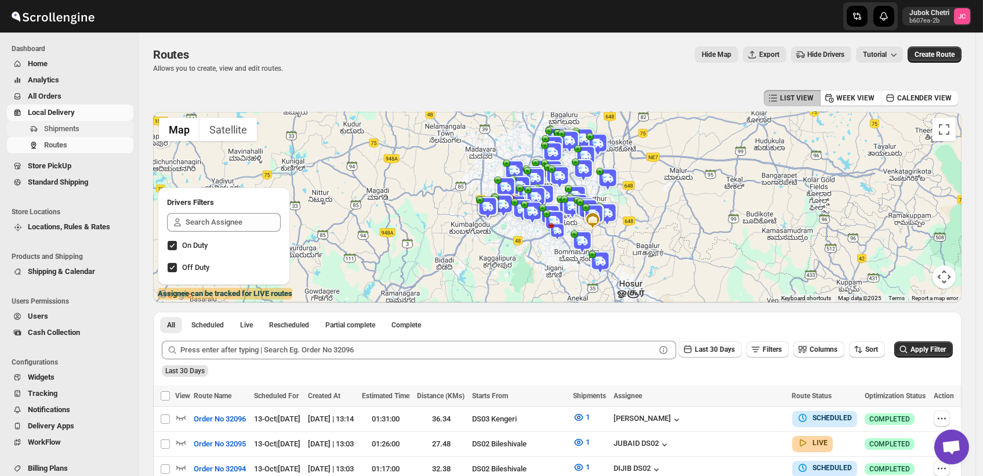
click at [77, 124] on span "Shipments" at bounding box center [61, 128] width 35 height 9
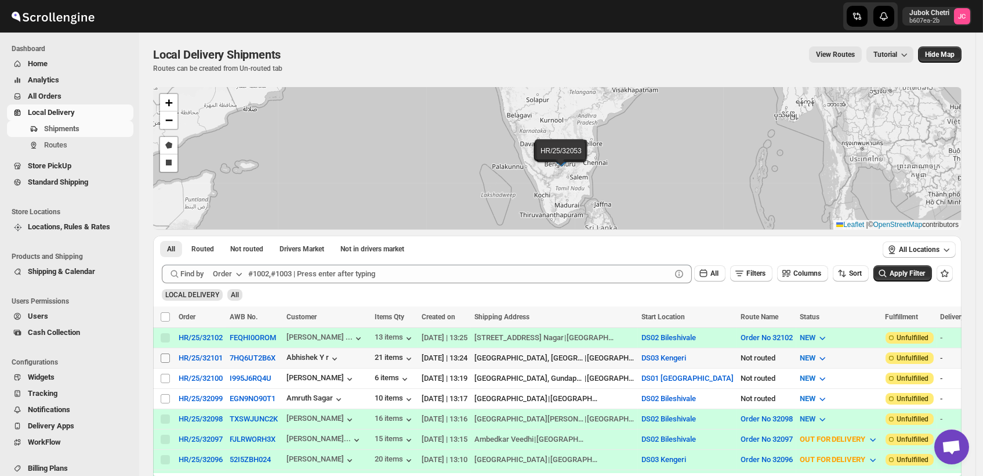
click at [164, 354] on input "Select shipment" at bounding box center [165, 357] width 9 height 9
checkbox input "true"
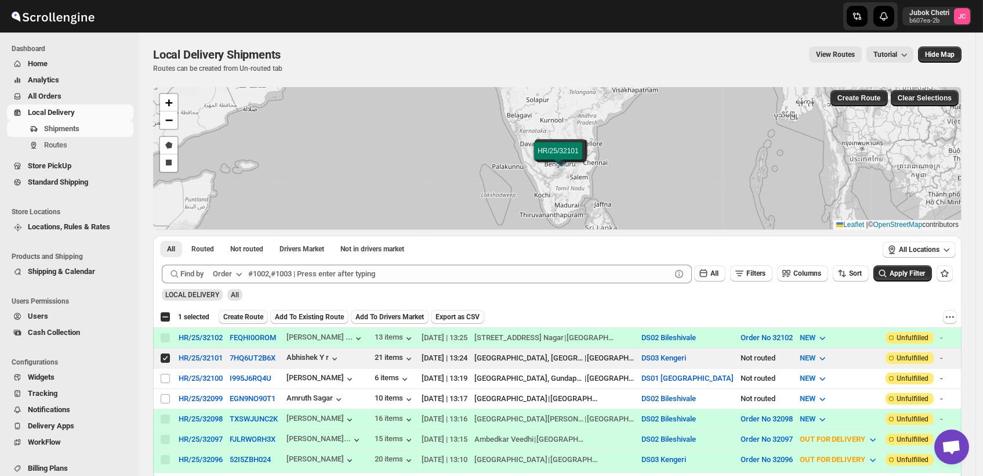
click at [245, 316] on span "Create Route" at bounding box center [243, 316] width 40 height 9
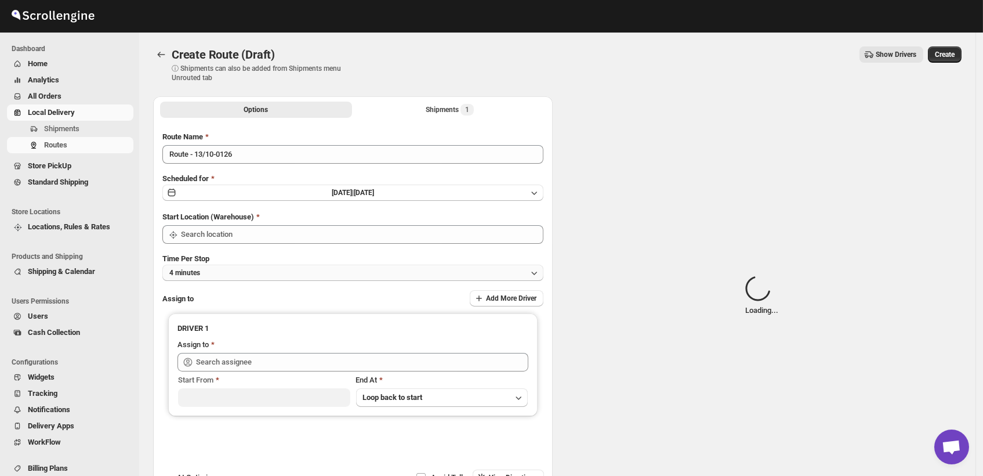
type input "DS03 Kengeri"
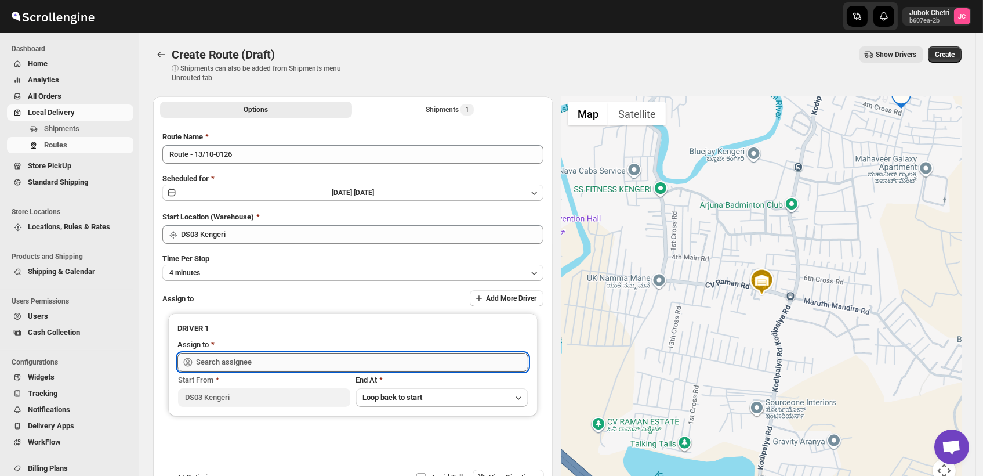
click at [288, 364] on input "text" at bounding box center [362, 362] width 332 height 19
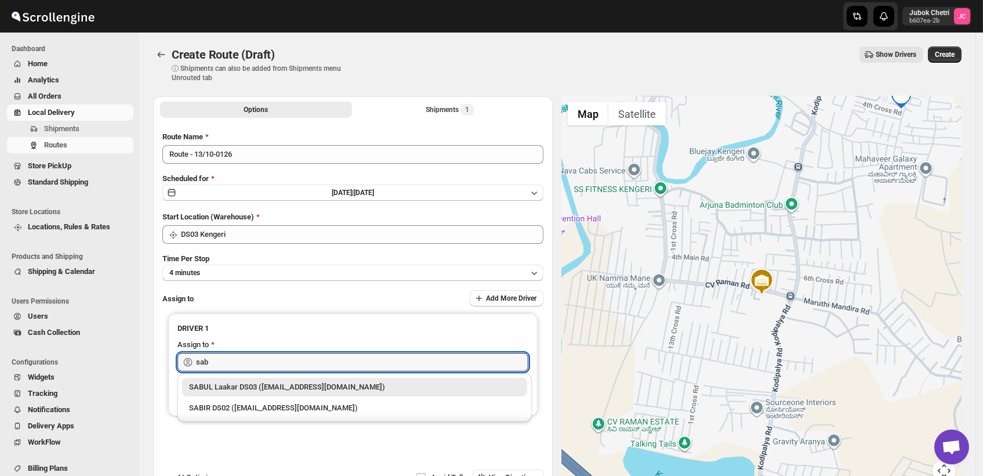
click at [324, 385] on div "SABUL Laakar DS03 (pokogin390@dextrago.com)" at bounding box center [354, 387] width 331 height 12
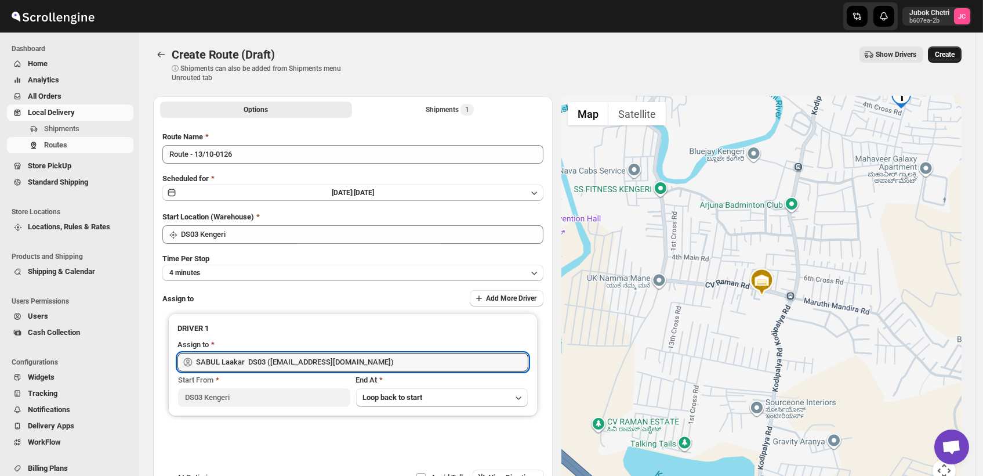
type input "SABUL Laakar DS03 (pokogin390@dextrago.com)"
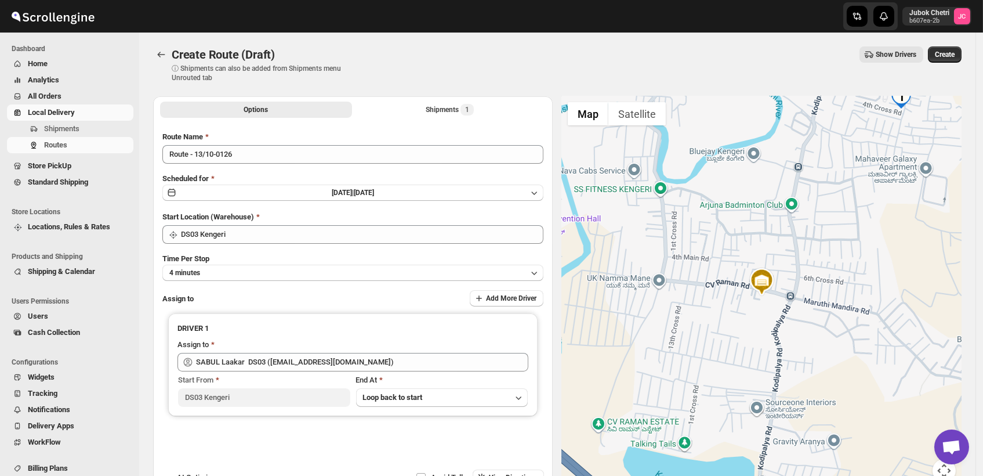
click at [950, 56] on span "Create" at bounding box center [945, 54] width 20 height 9
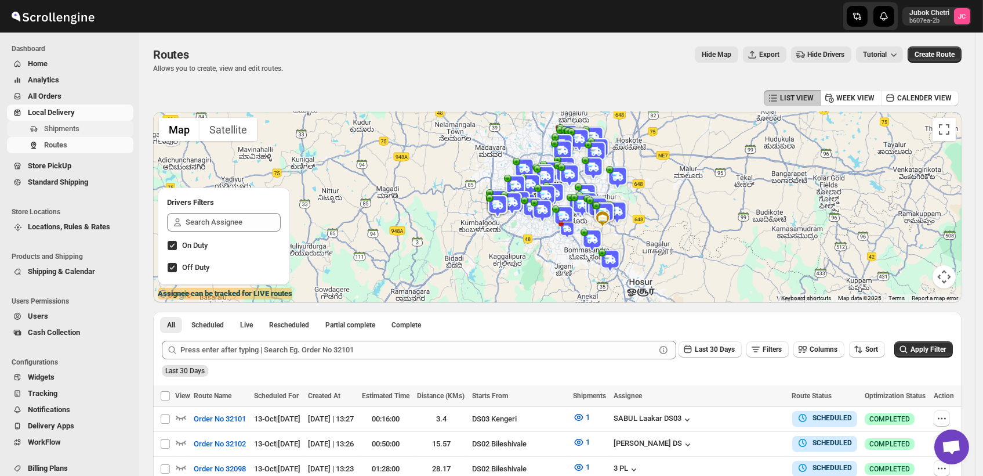
click at [84, 129] on span "Shipments" at bounding box center [87, 129] width 87 height 12
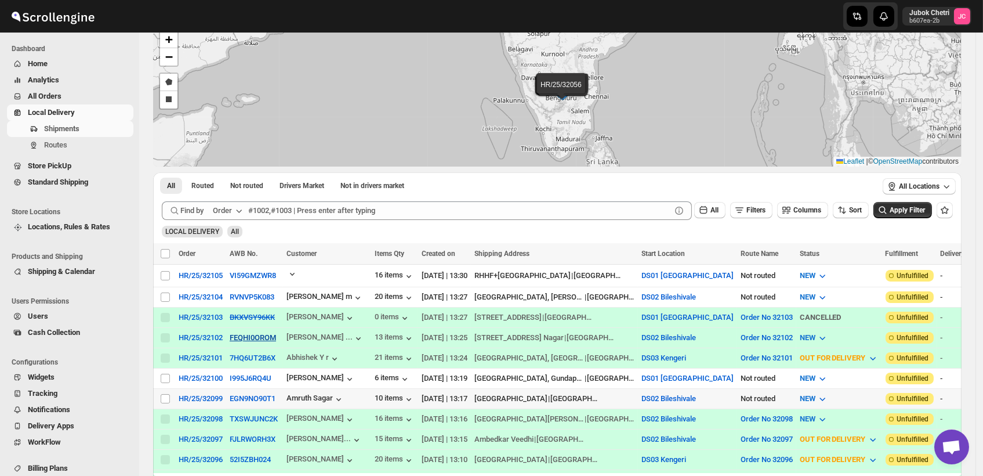
scroll to position [64, 0]
click at [166, 372] on input "Select shipment" at bounding box center [165, 376] width 9 height 9
checkbox input "true"
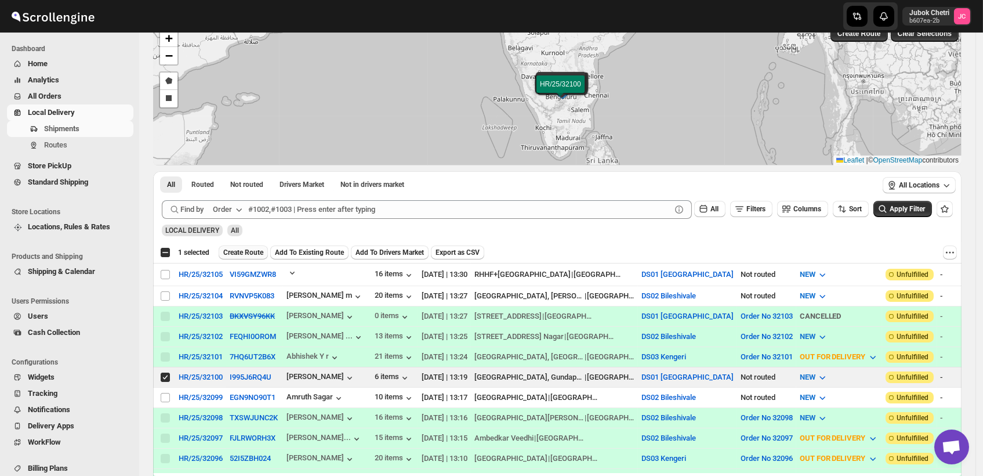
click at [238, 252] on span "Create Route" at bounding box center [243, 252] width 40 height 9
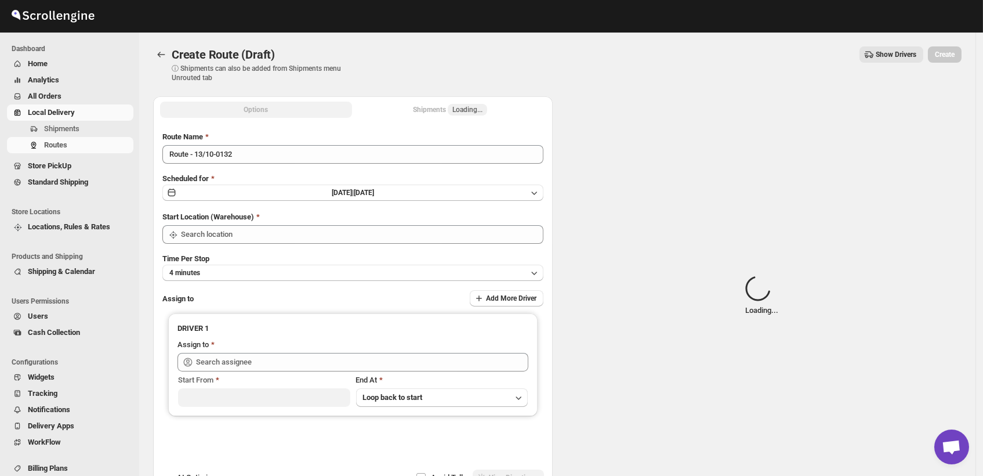
type input "DS01 [GEOGRAPHIC_DATA]"
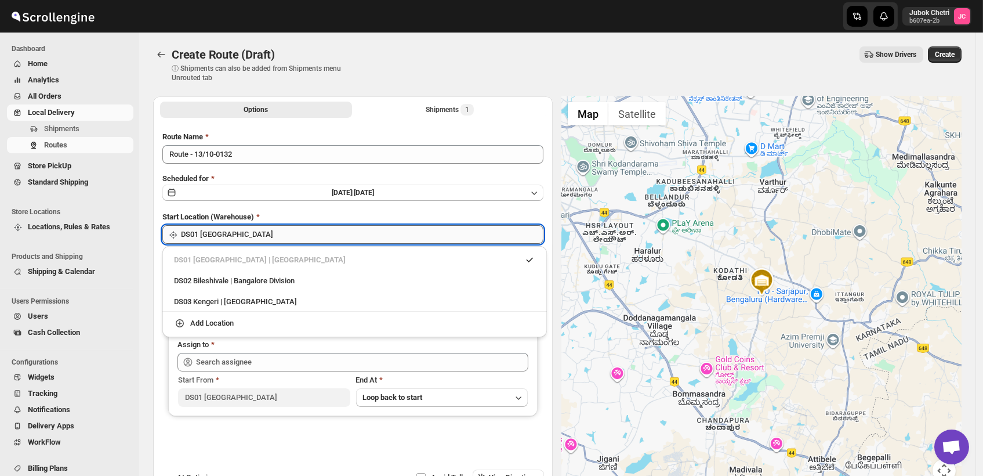
click at [261, 237] on input "DS01 [GEOGRAPHIC_DATA]" at bounding box center [362, 234] width 363 height 19
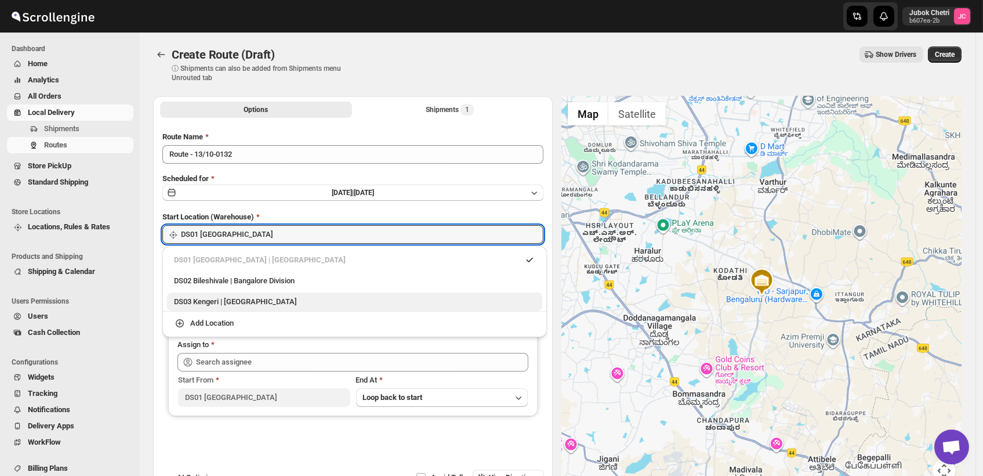
click at [265, 303] on div "DS03 Kengeri | [GEOGRAPHIC_DATA]" at bounding box center [354, 302] width 361 height 12
type input "DS03 Kengeri"
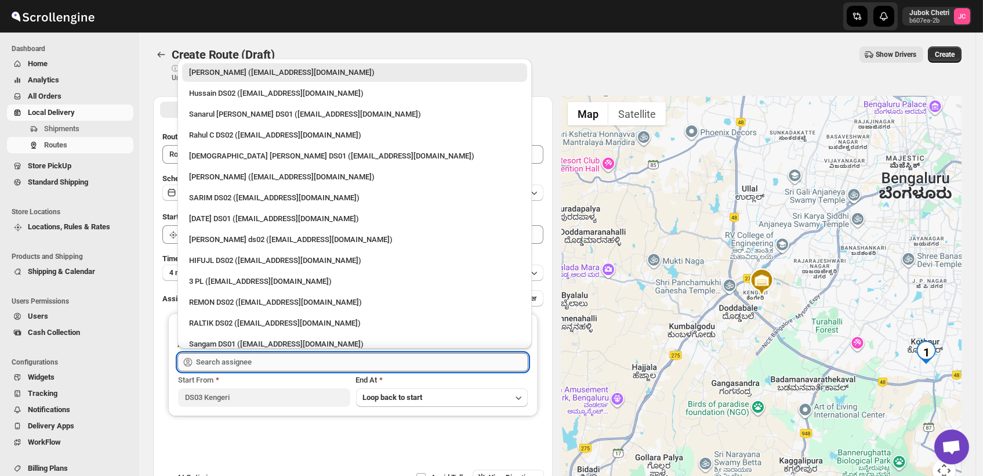
click at [250, 365] on input "text" at bounding box center [362, 362] width 332 height 19
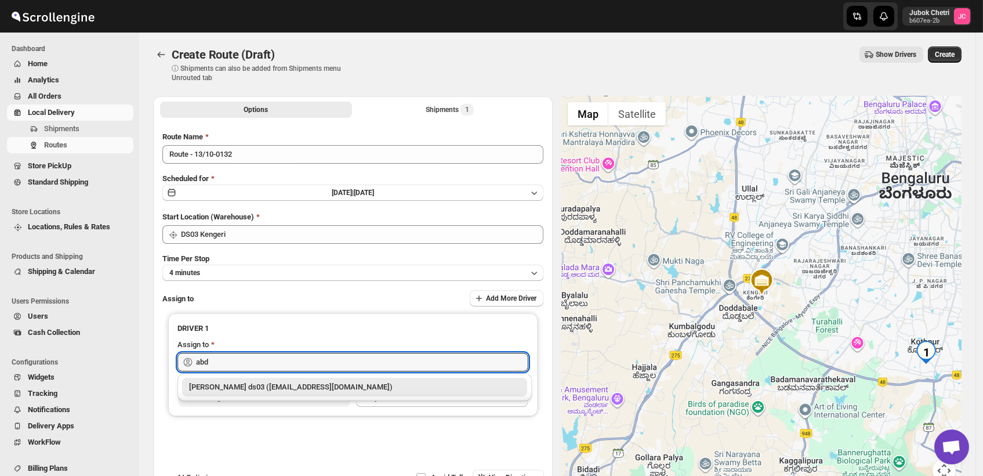
click at [271, 388] on div "[PERSON_NAME] ds03 ([EMAIL_ADDRESS][DOMAIN_NAME])" at bounding box center [354, 387] width 331 height 12
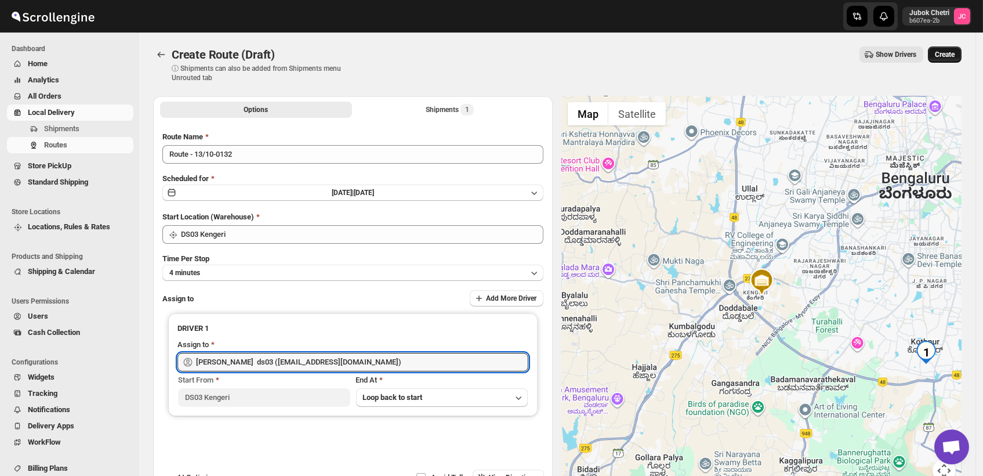
type input "[PERSON_NAME] ds03 ([EMAIL_ADDRESS][DOMAIN_NAME])"
click at [955, 55] on span "Create" at bounding box center [945, 54] width 20 height 9
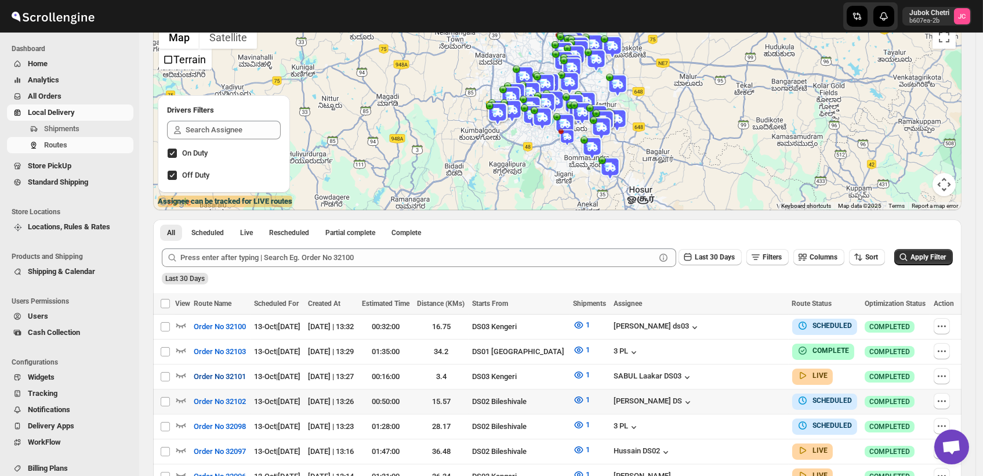
scroll to position [258, 0]
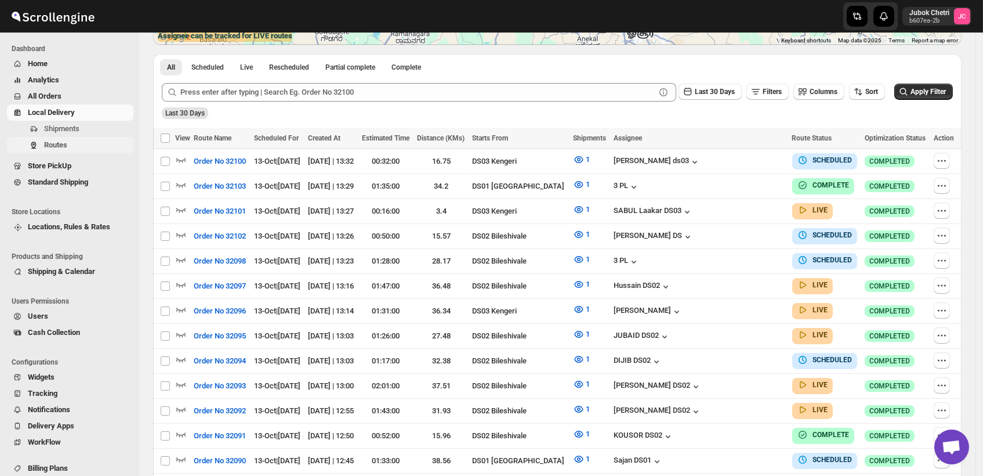
click at [67, 148] on span "Routes" at bounding box center [55, 144] width 23 height 9
click at [75, 143] on span "Routes" at bounding box center [87, 145] width 87 height 12
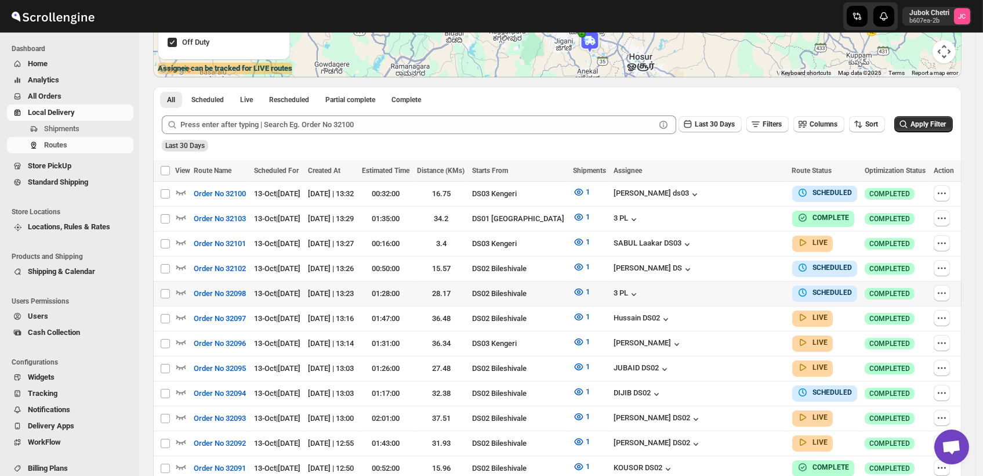
scroll to position [0, 0]
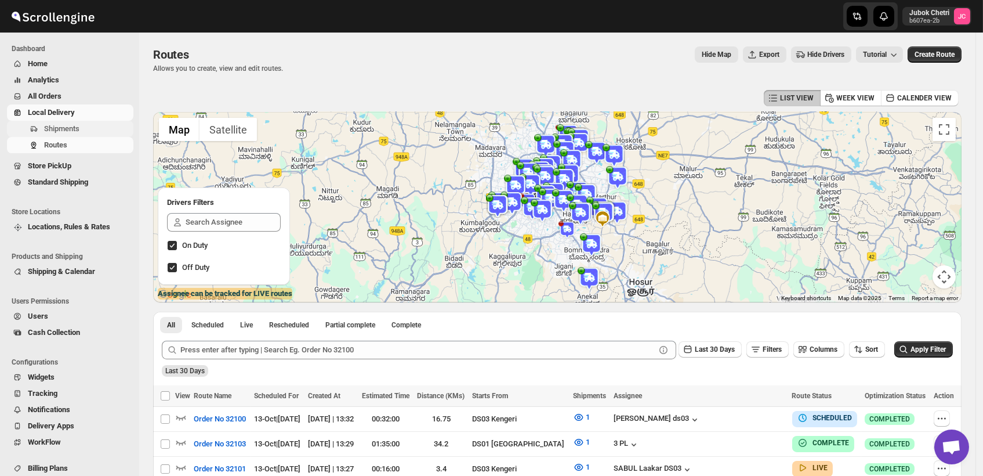
click at [92, 125] on span "Shipments" at bounding box center [87, 129] width 87 height 12
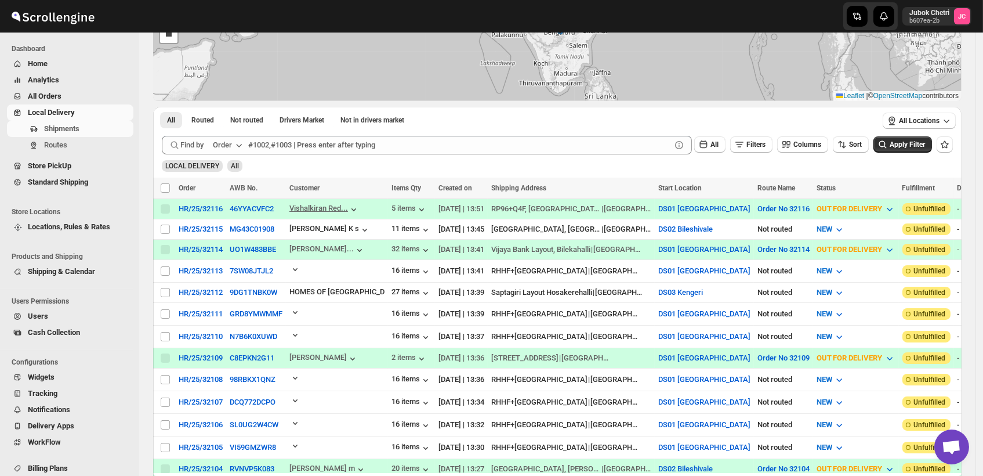
scroll to position [193, 0]
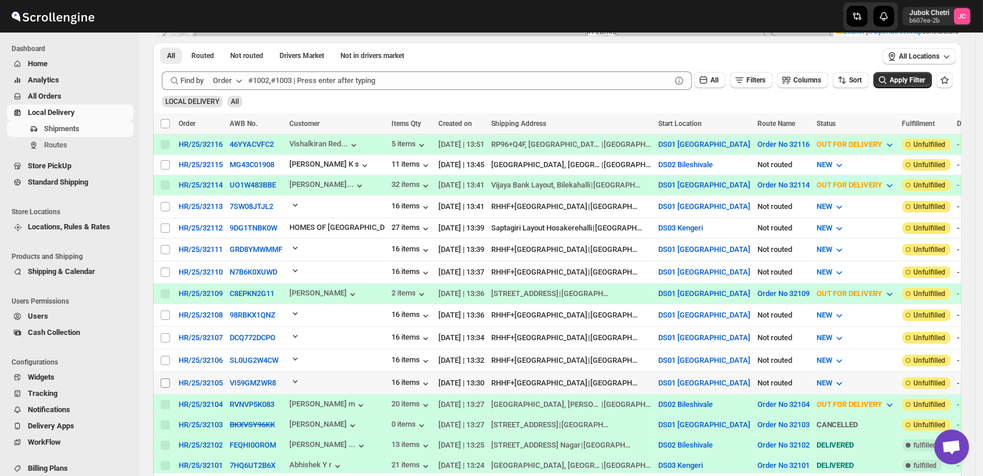
click at [165, 378] on input "Select shipment" at bounding box center [165, 382] width 9 height 9
checkbox input "true"
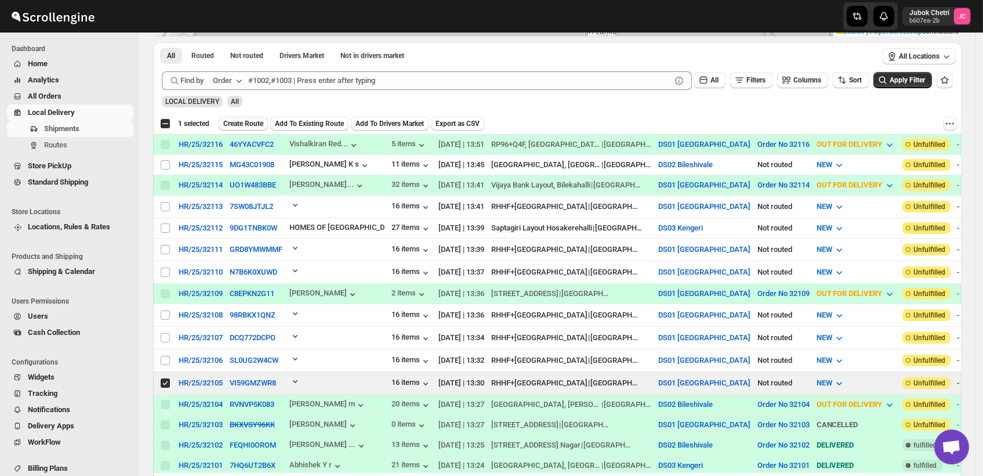
click at [256, 121] on span "Create Route" at bounding box center [243, 123] width 40 height 9
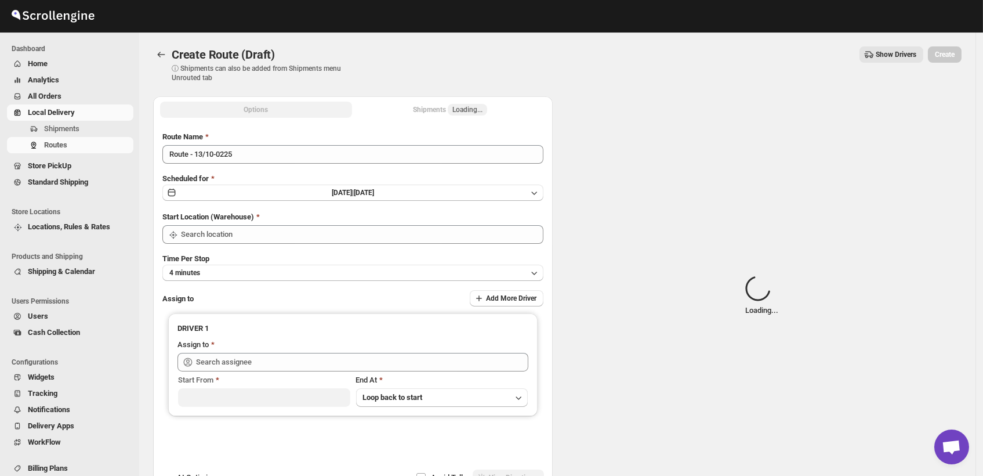
type input "DS01 [GEOGRAPHIC_DATA]"
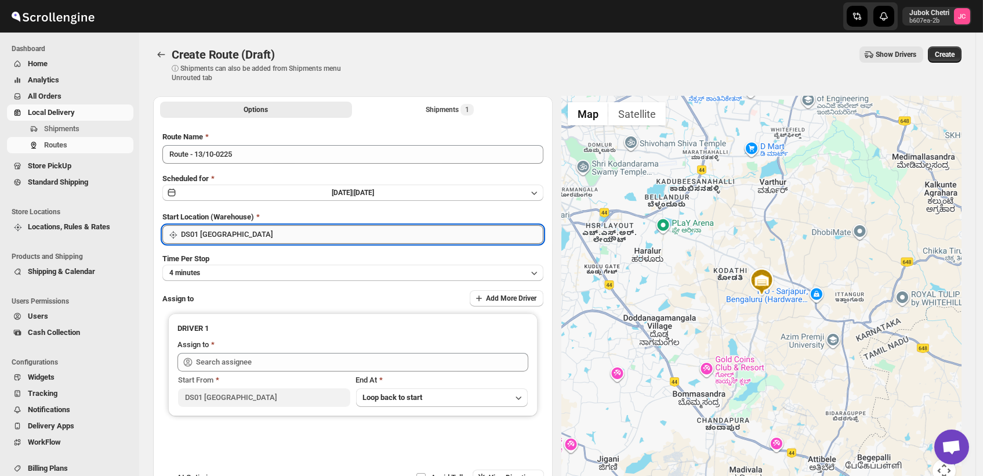
click at [283, 236] on input "DS01 [GEOGRAPHIC_DATA]" at bounding box center [362, 234] width 363 height 19
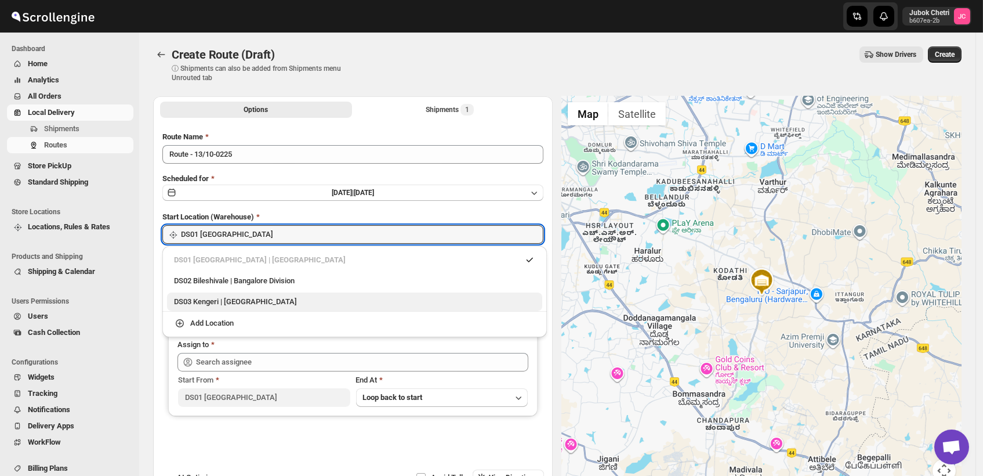
click at [283, 300] on div "DS03 Kengeri | Bengaluru" at bounding box center [354, 302] width 361 height 12
type input "DS03 Kengeri"
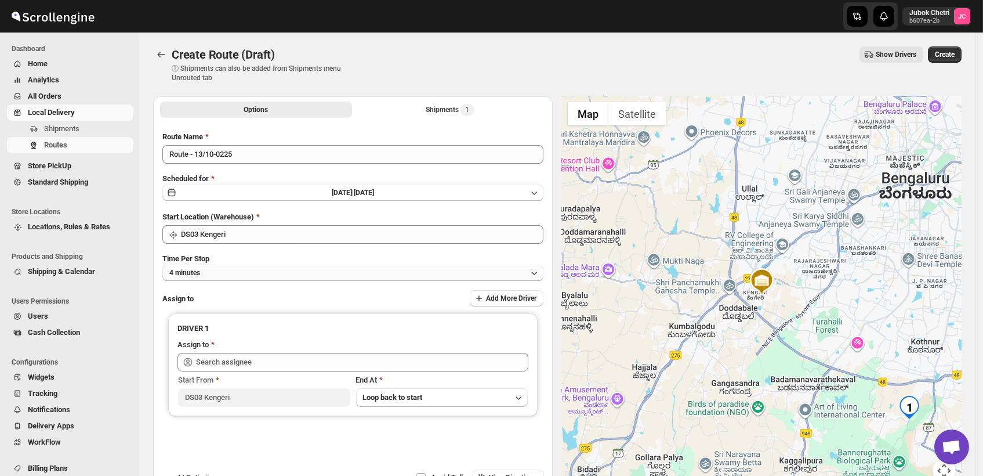
click at [256, 277] on button "4 minutes" at bounding box center [352, 273] width 381 height 16
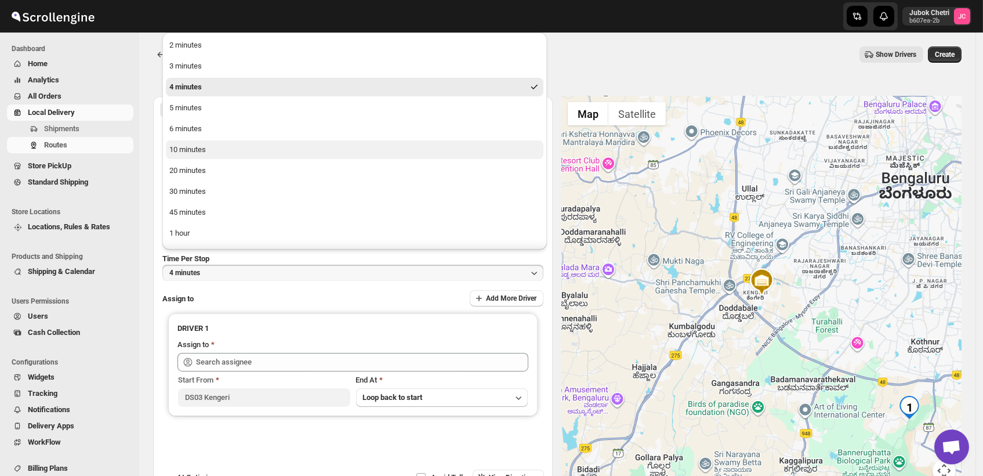
click at [213, 154] on button "10 minutes" at bounding box center [355, 149] width 378 height 19
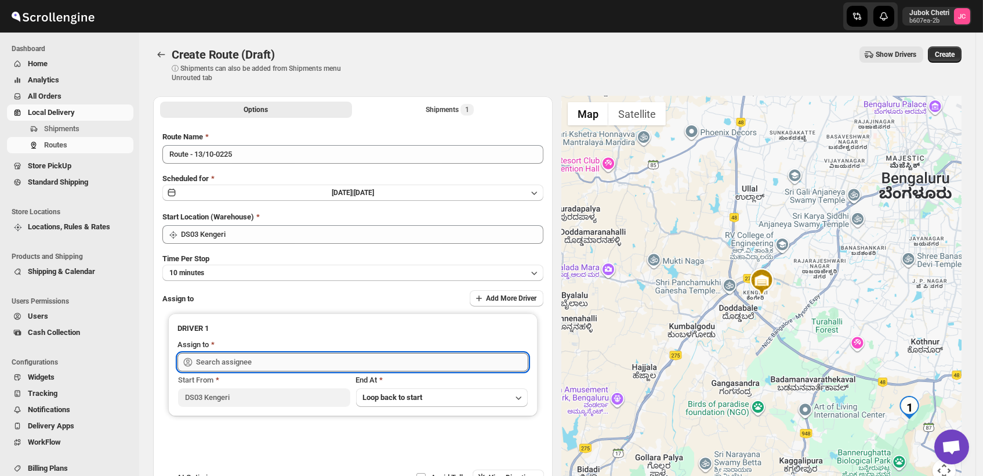
click at [238, 361] on input "text" at bounding box center [362, 362] width 332 height 19
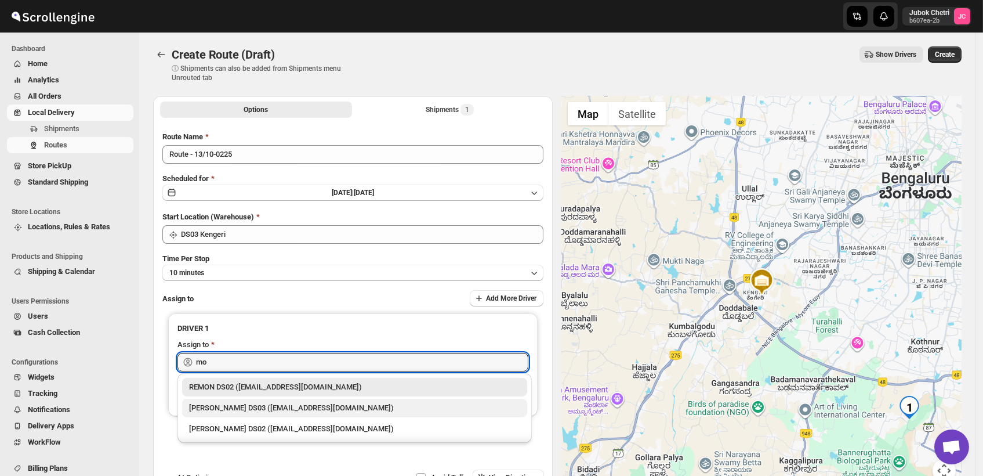
click at [281, 414] on div "[PERSON_NAME] DS03 ([EMAIL_ADDRESS][DOMAIN_NAME])" at bounding box center [354, 408] width 345 height 19
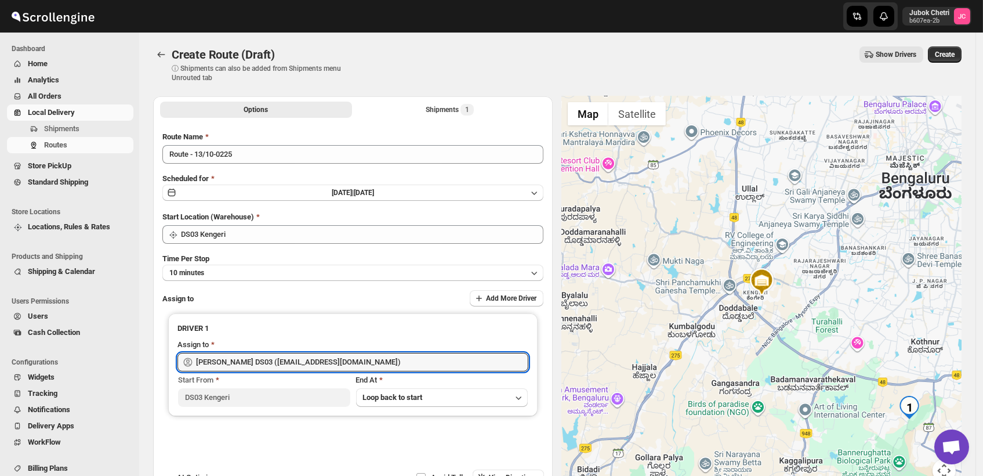
type input "[PERSON_NAME] DS03 ([EMAIL_ADDRESS][DOMAIN_NAME])"
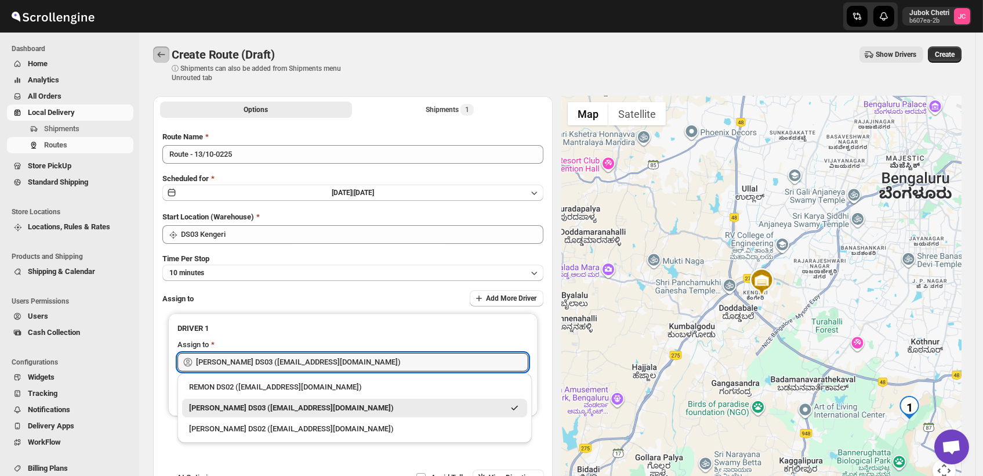
click at [160, 52] on icon "Routes" at bounding box center [162, 55] width 8 height 6
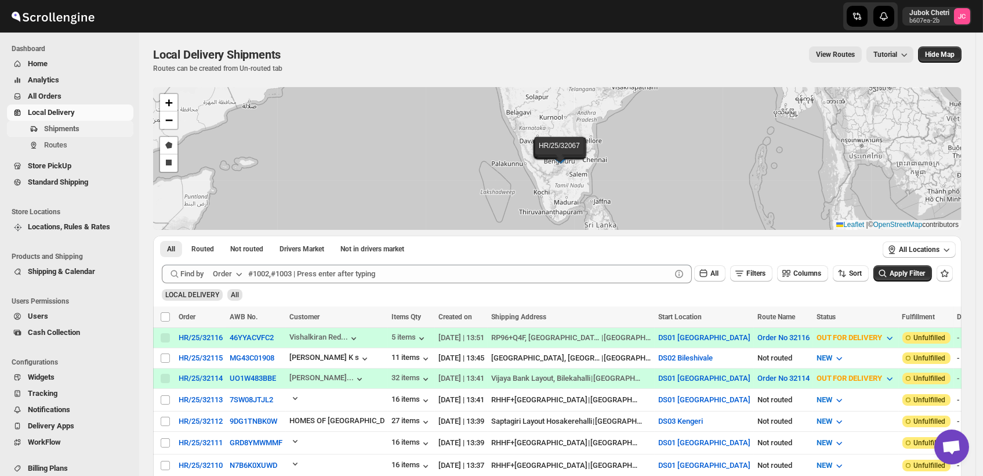
click at [84, 133] on span "Shipments" at bounding box center [87, 129] width 87 height 12
click at [166, 419] on input "Select shipment" at bounding box center [165, 421] width 9 height 9
checkbox input "true"
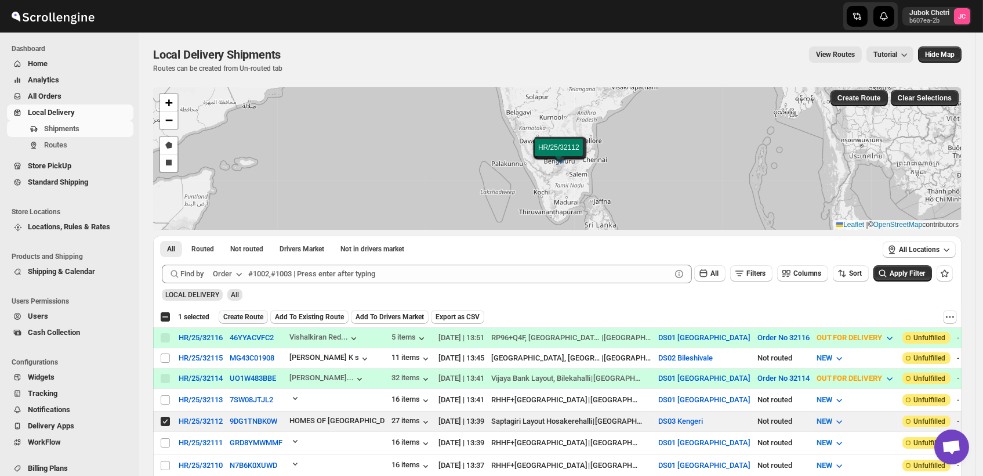
click at [233, 316] on span "Create Route" at bounding box center [243, 316] width 40 height 9
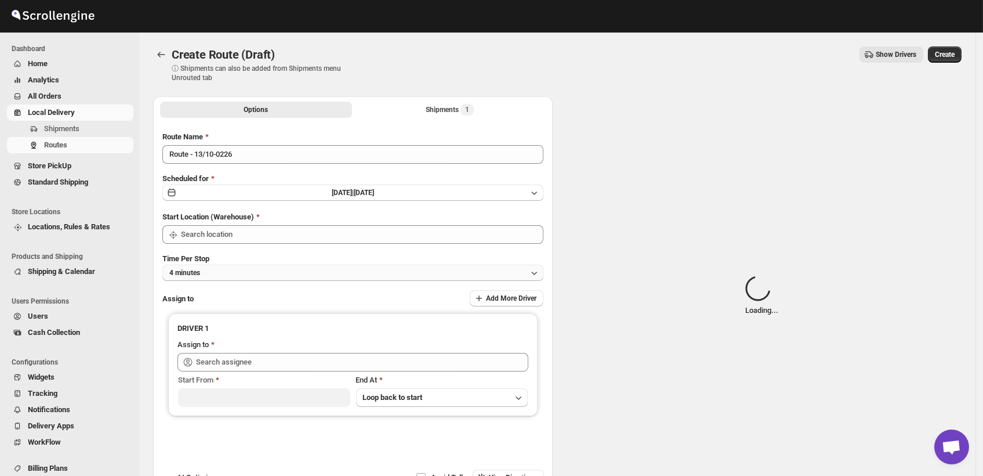
type input "DS03 Kengeri"
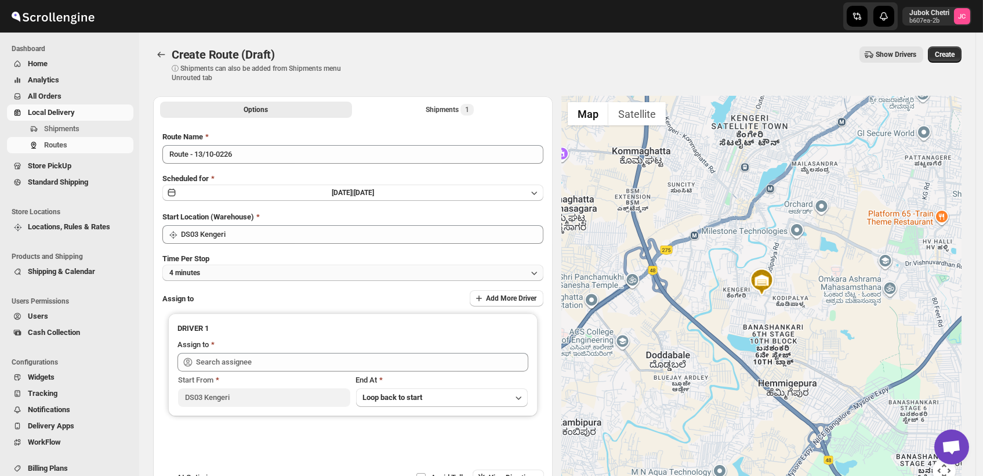
click at [288, 280] on button "4 minutes" at bounding box center [352, 273] width 381 height 16
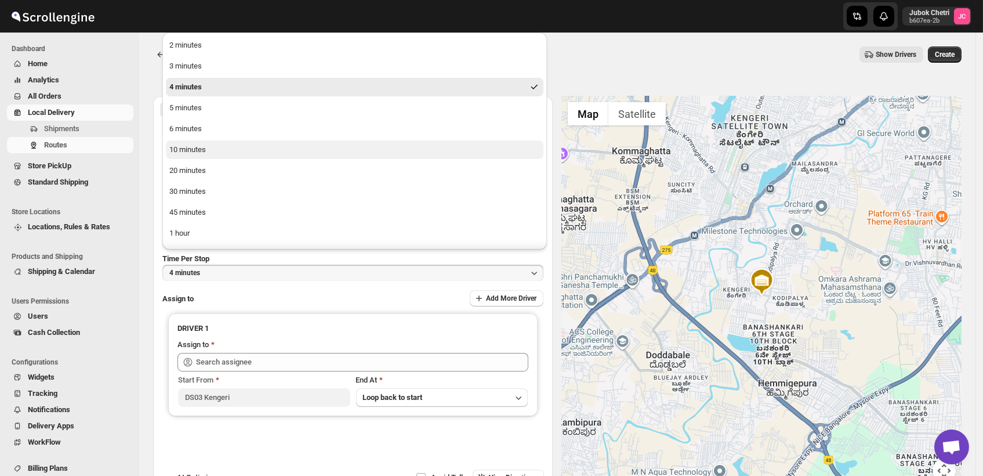
click at [194, 154] on div "10 minutes" at bounding box center [187, 150] width 37 height 12
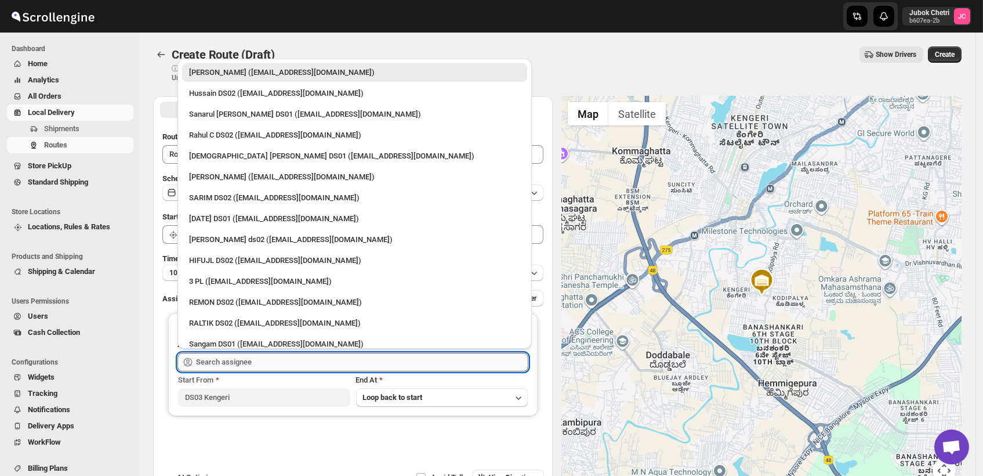
click at [288, 364] on input "text" at bounding box center [362, 362] width 332 height 19
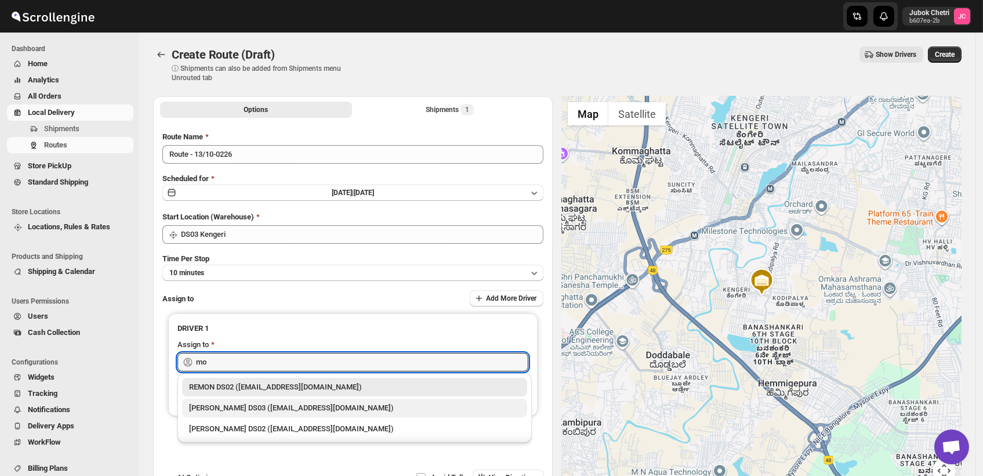
click at [307, 402] on div "[PERSON_NAME] DS03 ([EMAIL_ADDRESS][DOMAIN_NAME])" at bounding box center [354, 408] width 331 height 12
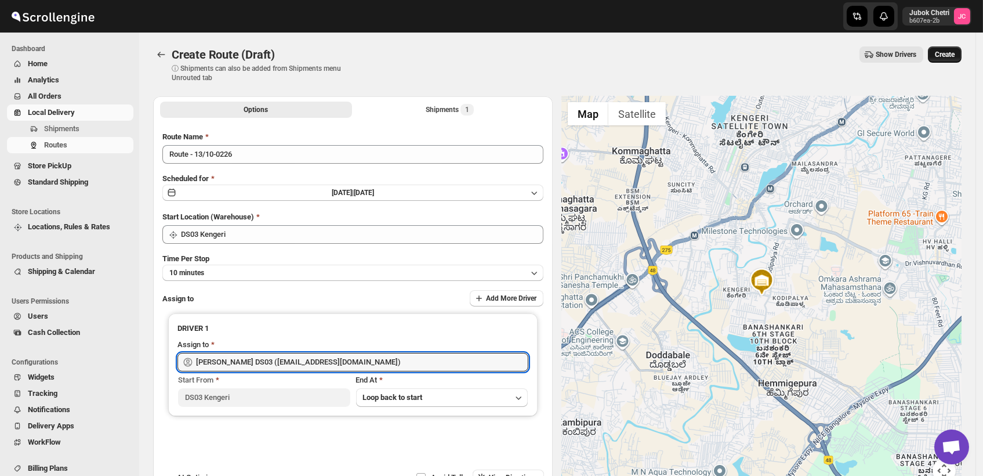
type input "[PERSON_NAME] DS03 ([EMAIL_ADDRESS][DOMAIN_NAME])"
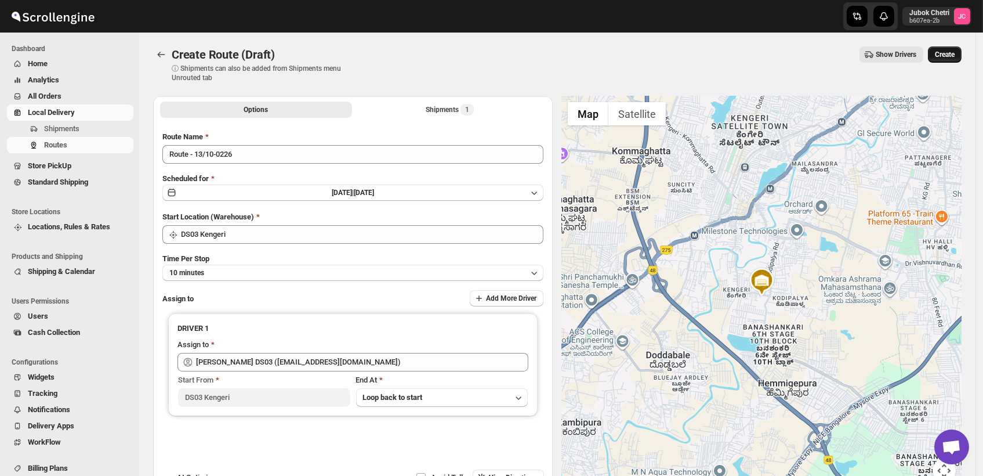
click at [955, 59] on span "Create" at bounding box center [945, 54] width 20 height 9
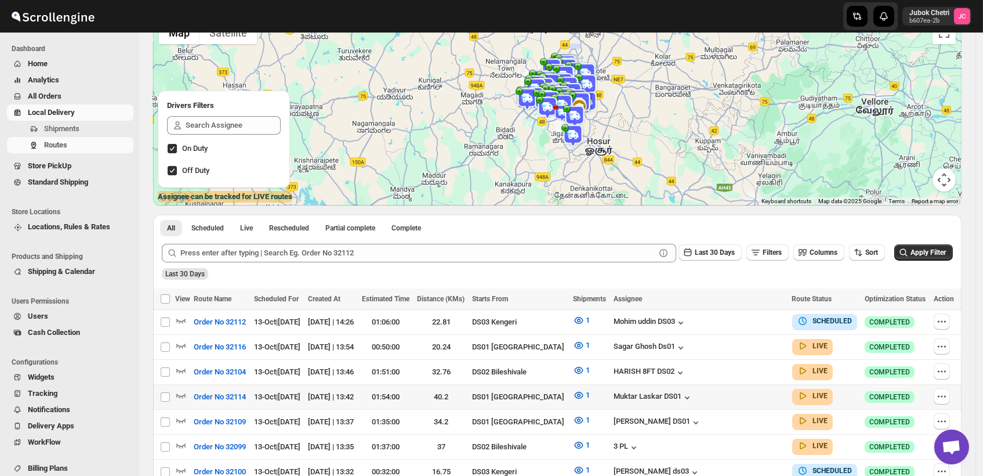
scroll to position [129, 0]
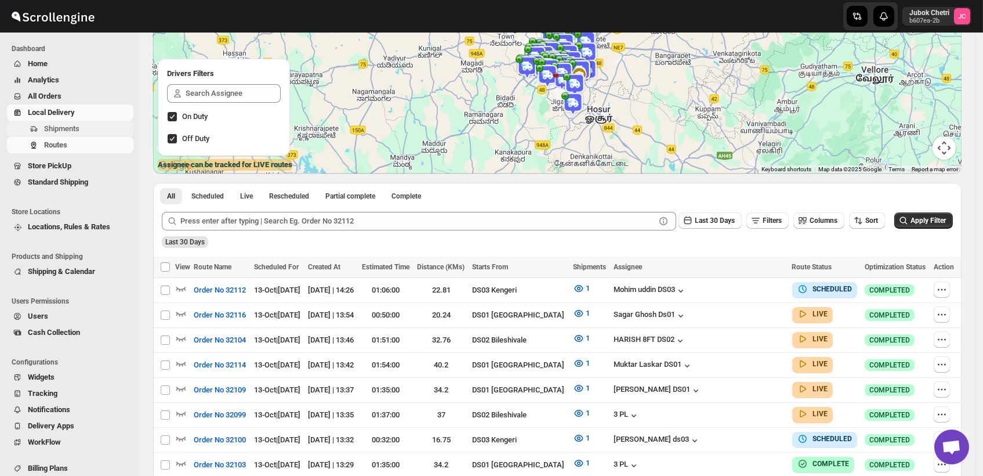
click at [85, 130] on span "Shipments" at bounding box center [87, 129] width 87 height 12
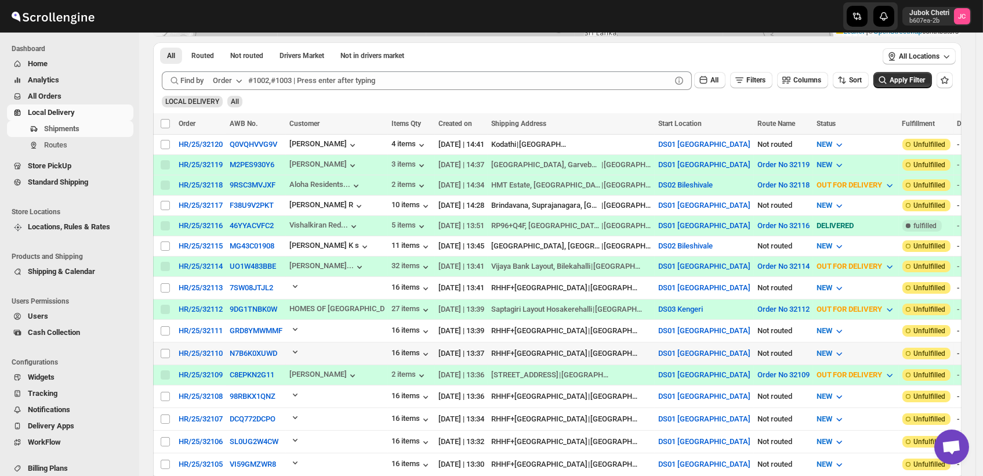
scroll to position [258, 0]
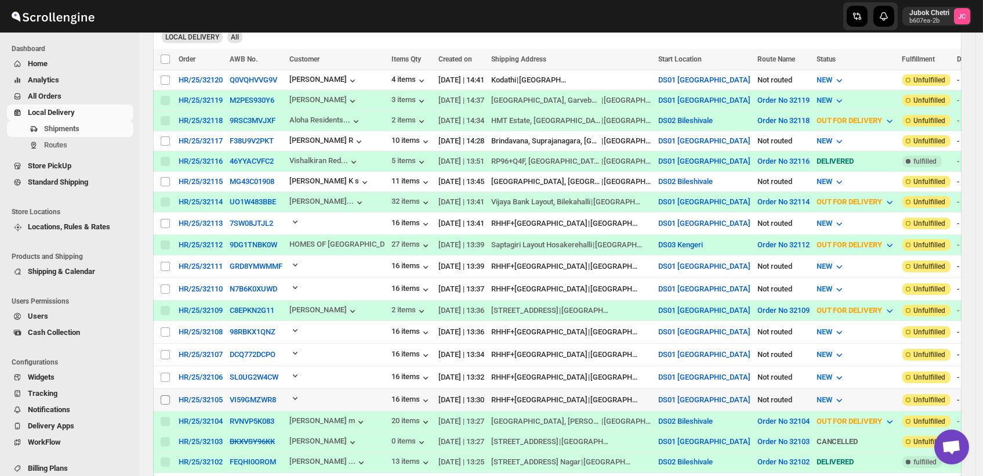
click at [167, 395] on input "Select shipment" at bounding box center [165, 399] width 9 height 9
checkbox input "true"
click at [257, 52] on button "Create Route" at bounding box center [243, 59] width 49 height 14
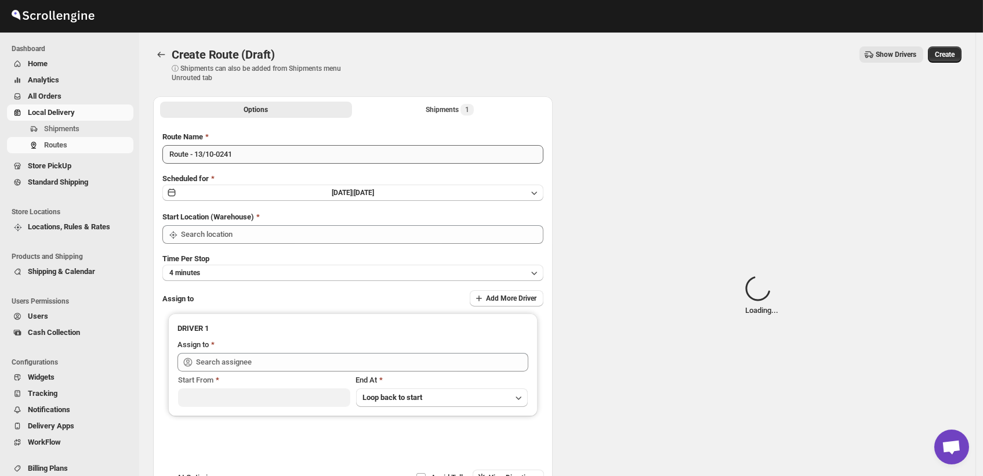
type input "DS01 [GEOGRAPHIC_DATA]"
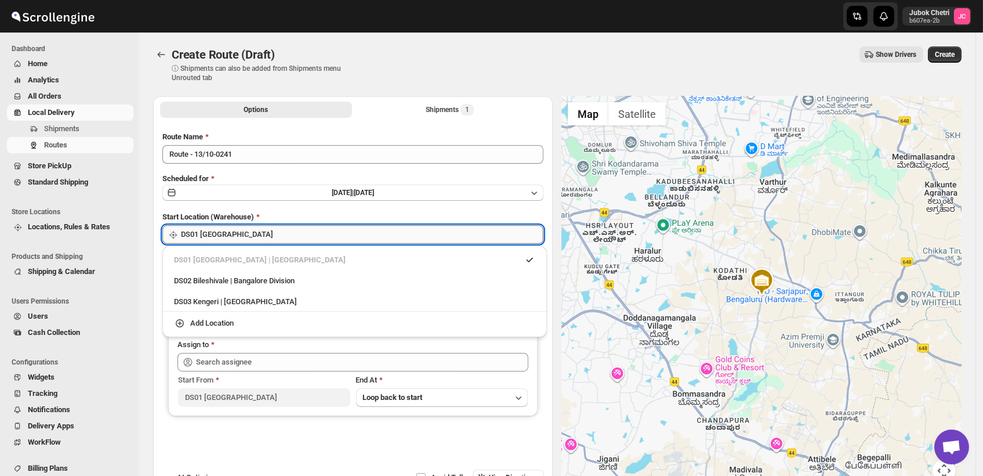
click at [271, 238] on input "DS01 [GEOGRAPHIC_DATA]" at bounding box center [362, 234] width 363 height 19
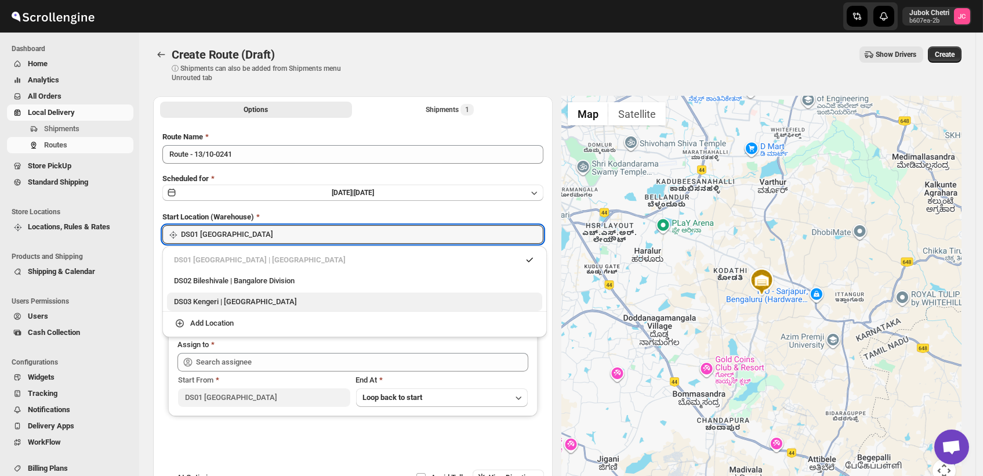
click at [254, 304] on div "DS03 Kengeri | Bengaluru" at bounding box center [354, 302] width 361 height 12
type input "DS03 Kengeri"
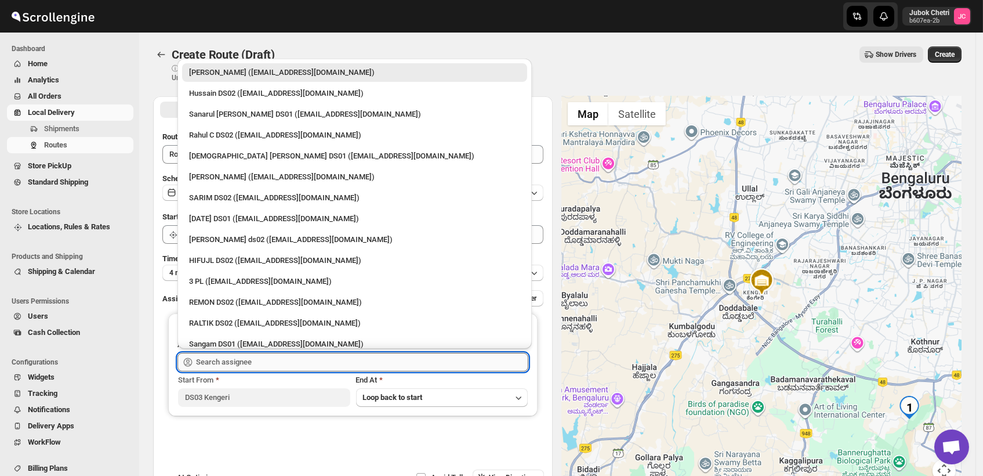
click at [240, 368] on input "text" at bounding box center [362, 362] width 332 height 19
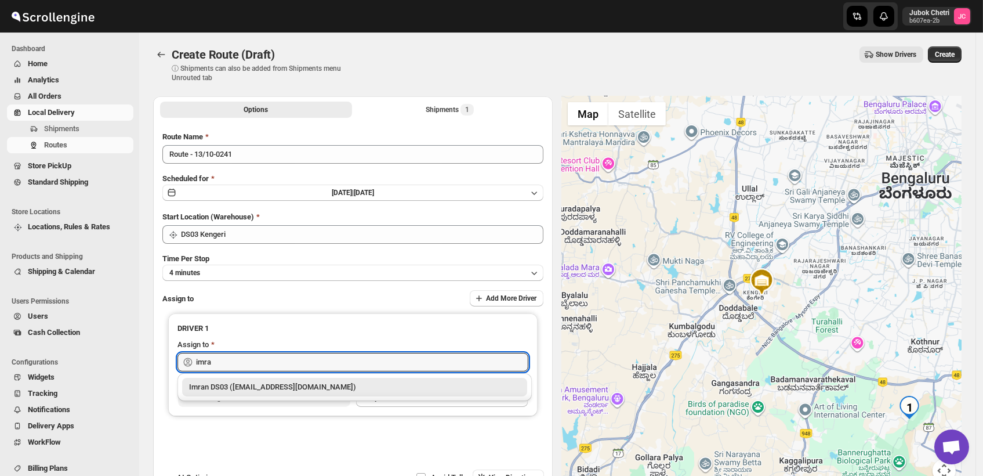
click at [252, 382] on div "Imran DS03 (tiwowe6147@mv6a.com)" at bounding box center [354, 387] width 331 height 12
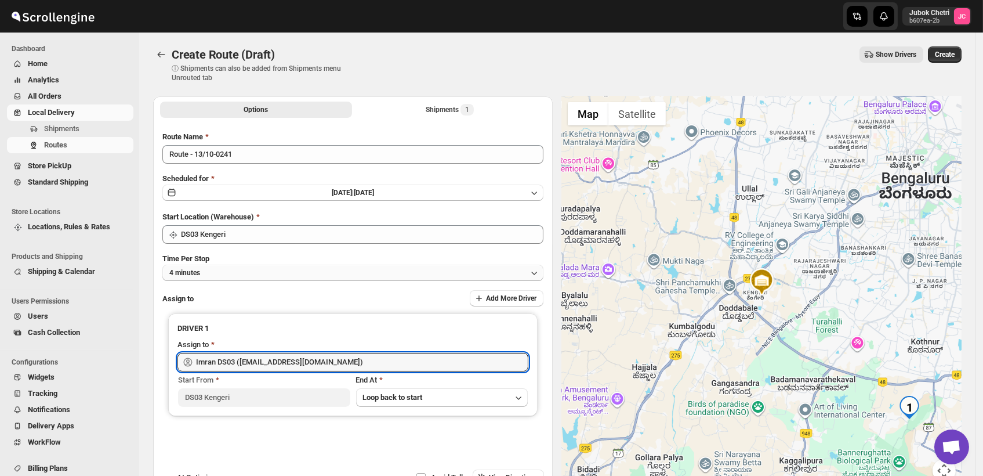
type input "Imran DS03 (tiwowe6147@mv6a.com)"
click at [215, 275] on button "4 minutes" at bounding box center [352, 273] width 381 height 16
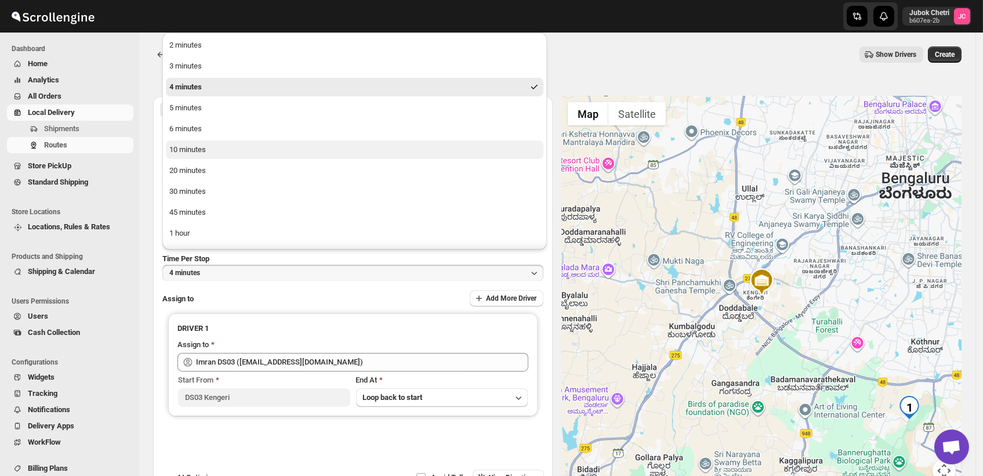
click at [204, 147] on div "10 minutes" at bounding box center [187, 150] width 37 height 12
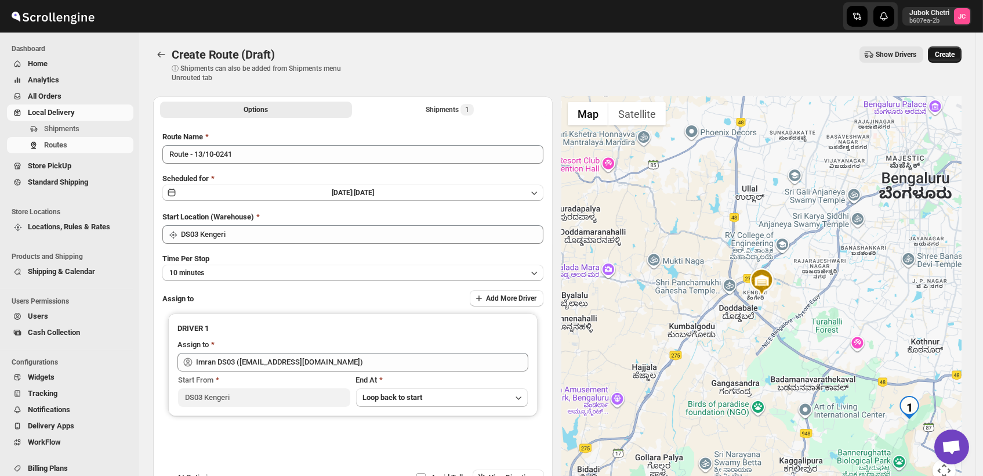
click at [950, 52] on span "Create" at bounding box center [945, 54] width 20 height 9
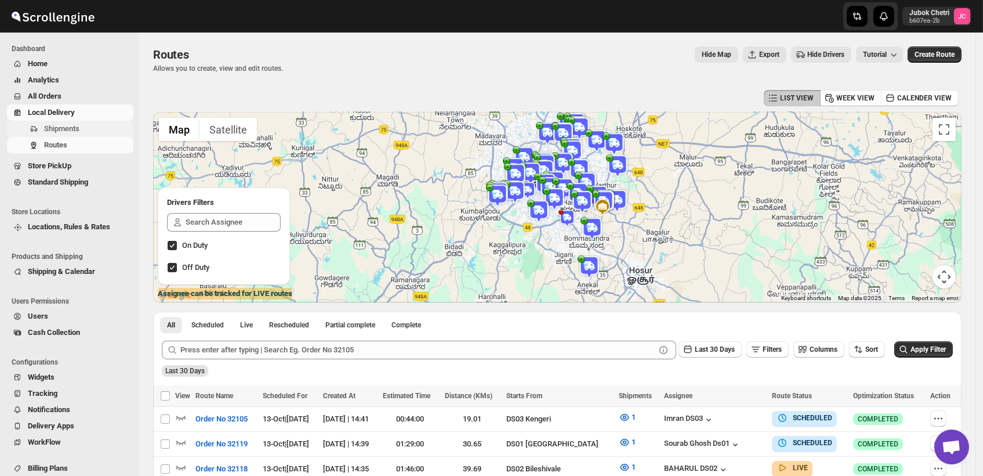
click at [97, 129] on span "Shipments" at bounding box center [87, 129] width 87 height 12
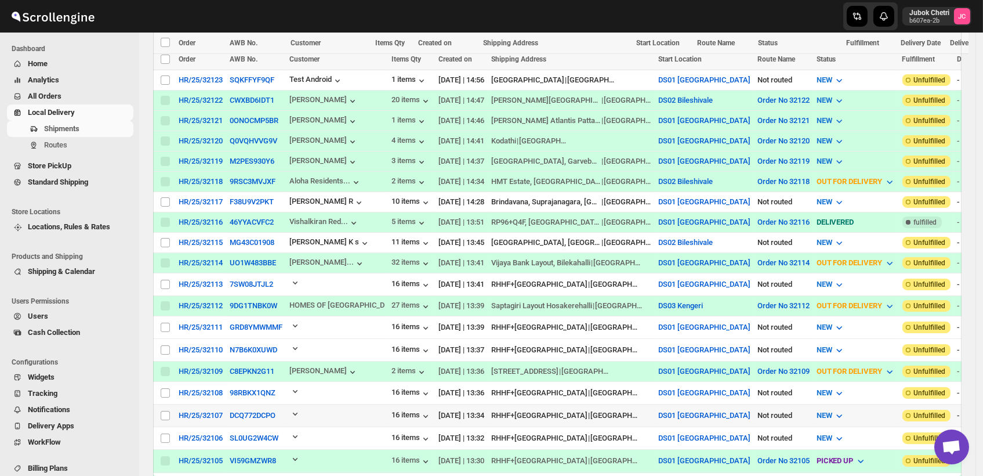
scroll to position [322, 0]
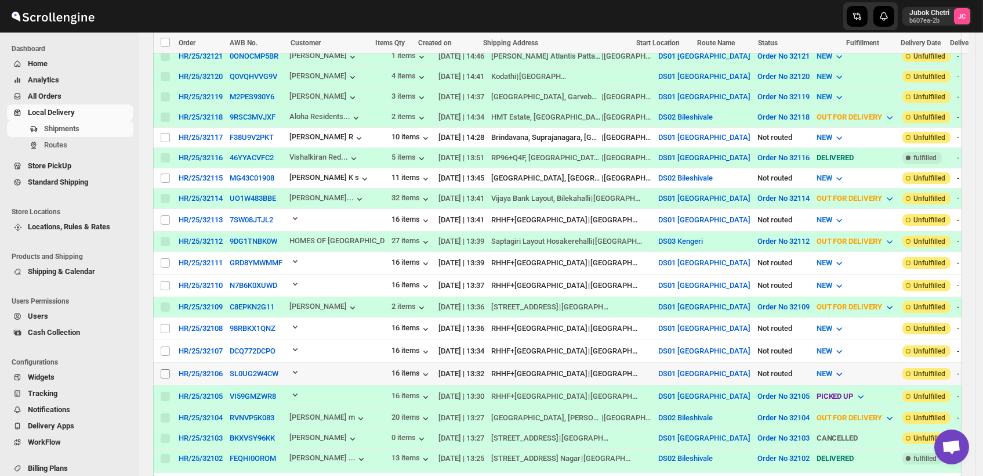
click at [168, 369] on input "Select shipment" at bounding box center [165, 373] width 9 height 9
checkbox input "true"
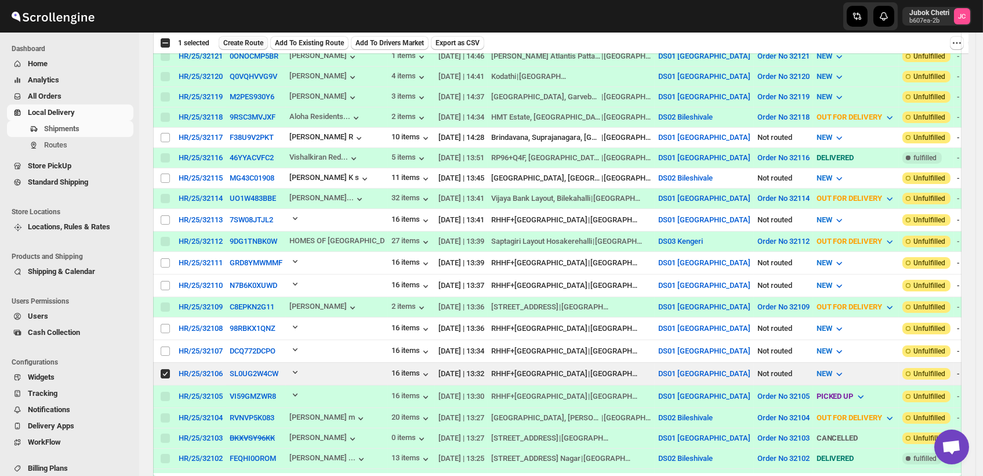
click at [247, 38] on span "Create Route" at bounding box center [243, 42] width 40 height 9
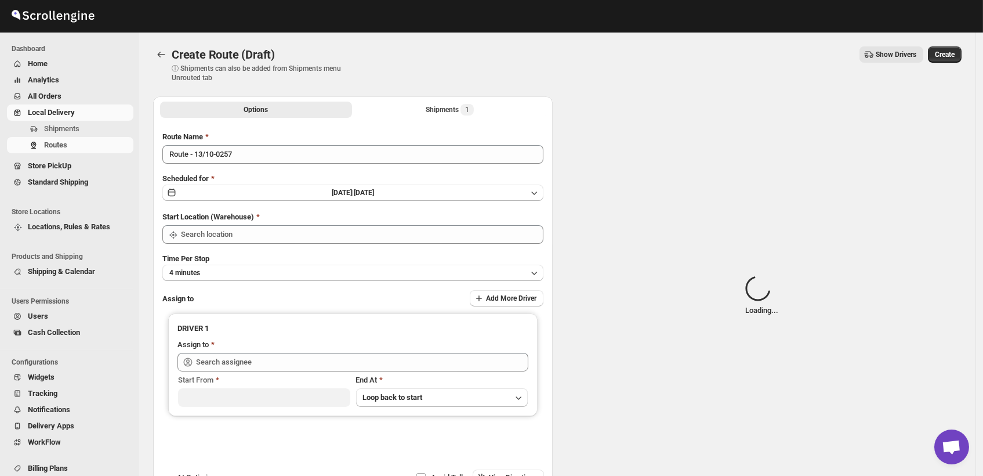
type input "DS01 [GEOGRAPHIC_DATA]"
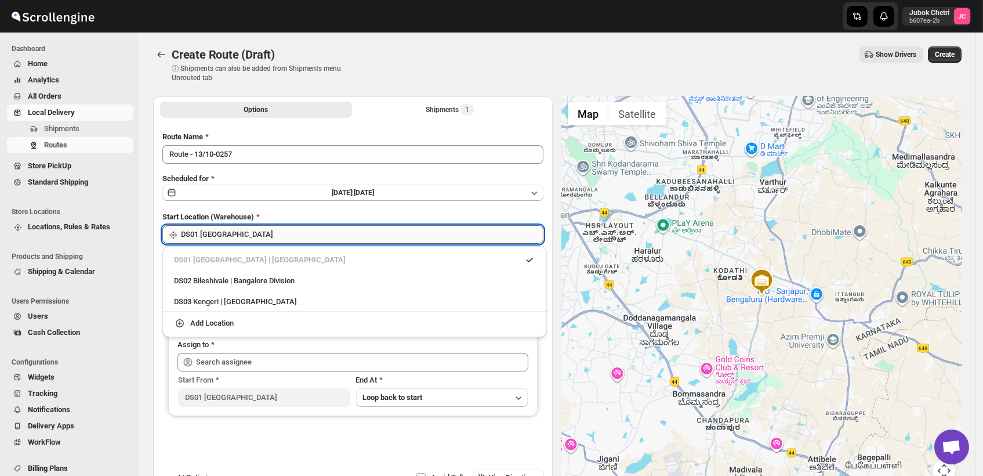
click at [247, 236] on input "DS01 [GEOGRAPHIC_DATA]" at bounding box center [362, 234] width 363 height 19
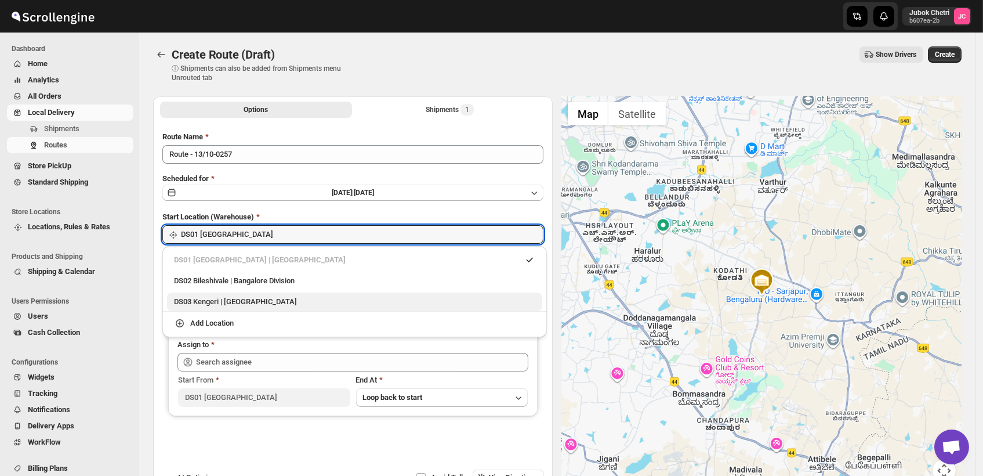
click at [251, 307] on div "DS03 Kengeri | Bengaluru" at bounding box center [354, 301] width 375 height 19
type input "DS03 Kengeri"
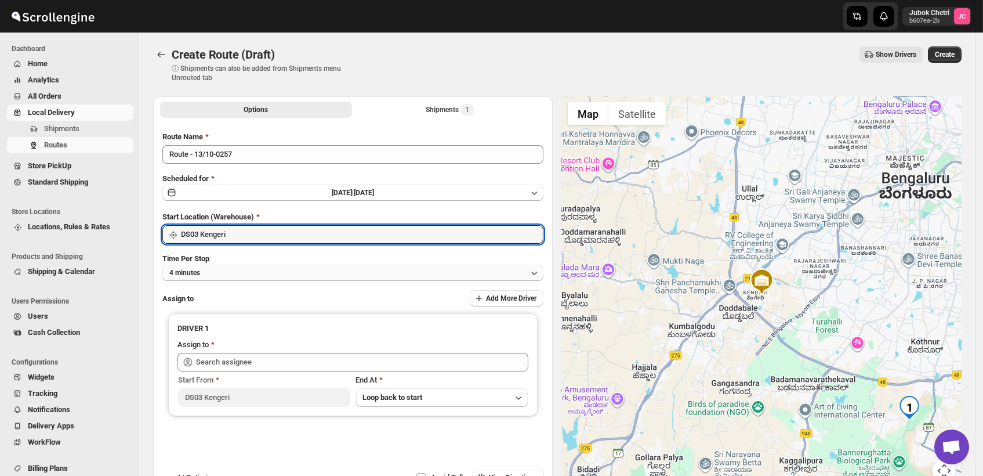
click at [235, 278] on button "4 minutes" at bounding box center [352, 273] width 381 height 16
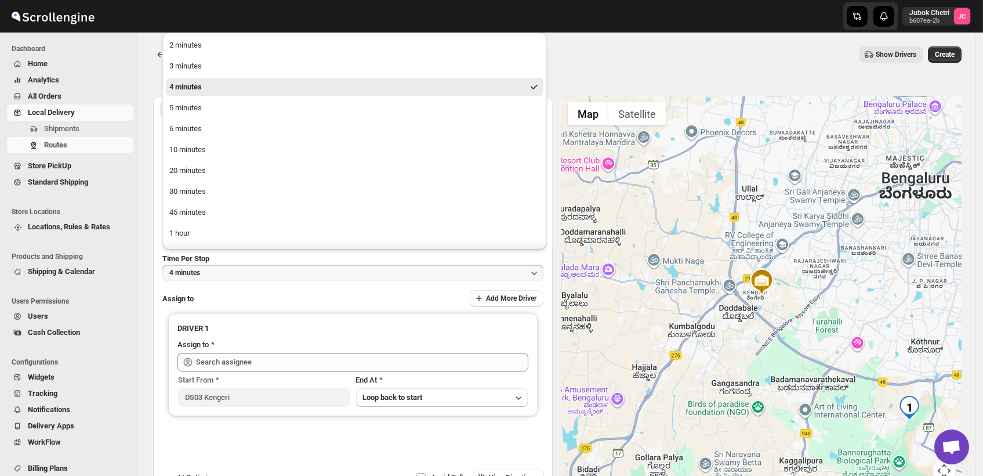
click at [213, 159] on ul "2 minutes 3 minutes 4 minutes 5 minutes 6 minutes 10 minutes 20 minutes 30 minu…" at bounding box center [355, 160] width 378 height 248
click at [209, 150] on button "10 minutes" at bounding box center [355, 149] width 378 height 19
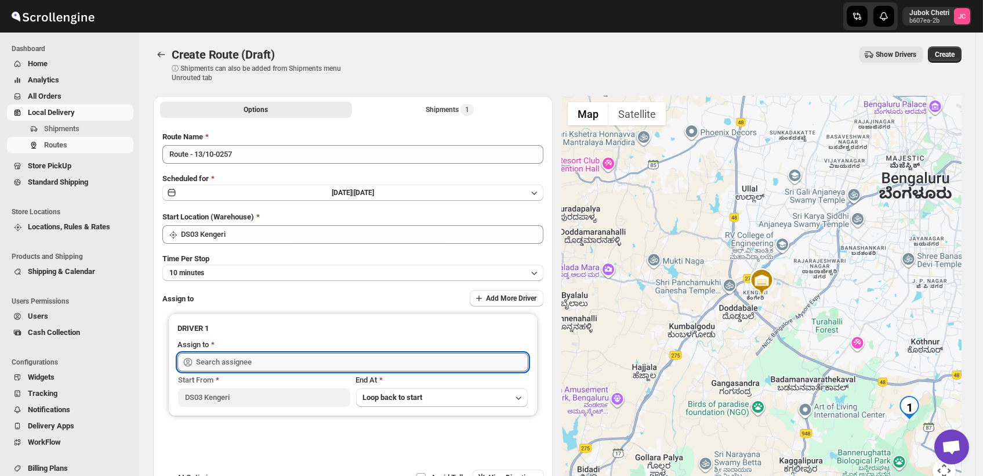
click at [260, 365] on input "text" at bounding box center [362, 362] width 332 height 19
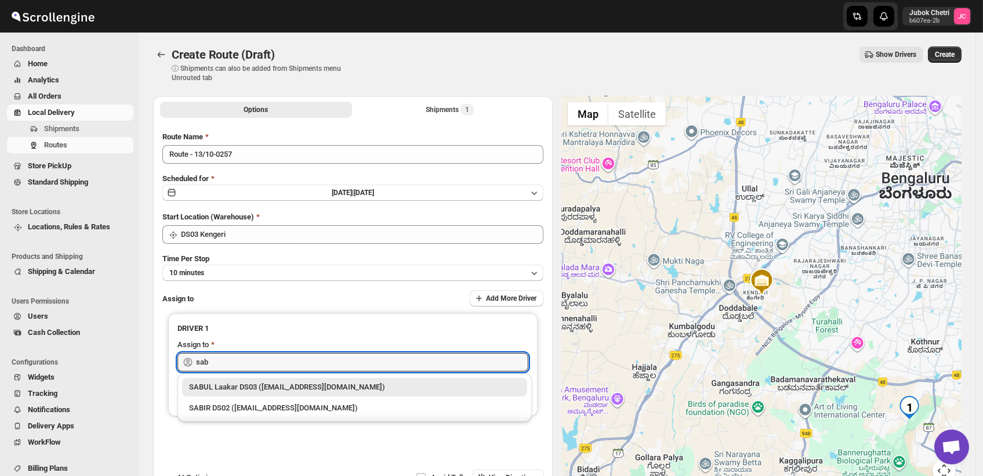
click at [260, 389] on div "SABUL Laakar DS03 (pokogin390@dextrago.com)" at bounding box center [354, 387] width 331 height 12
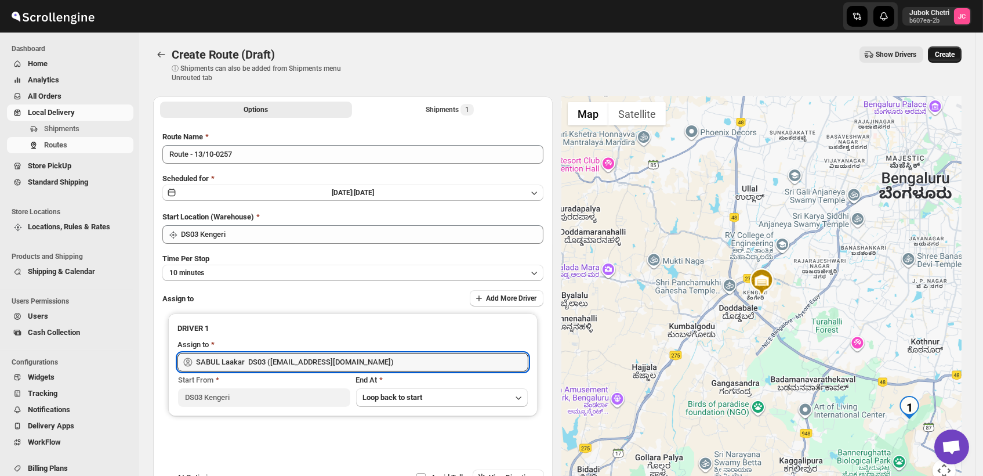
type input "SABUL Laakar DS03 (pokogin390@dextrago.com)"
click at [948, 57] on span "Create" at bounding box center [945, 54] width 20 height 9
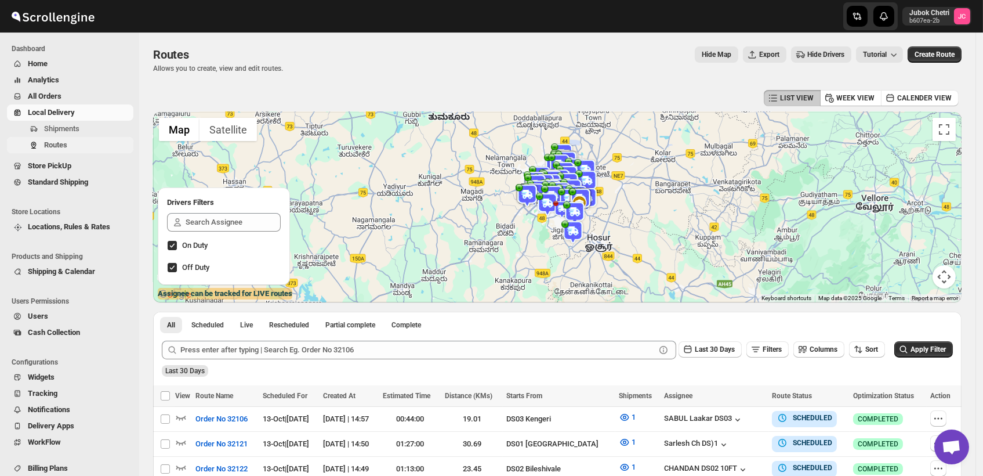
click at [78, 142] on span "Routes" at bounding box center [87, 145] width 87 height 12
click at [74, 126] on span "Shipments" at bounding box center [61, 128] width 35 height 9
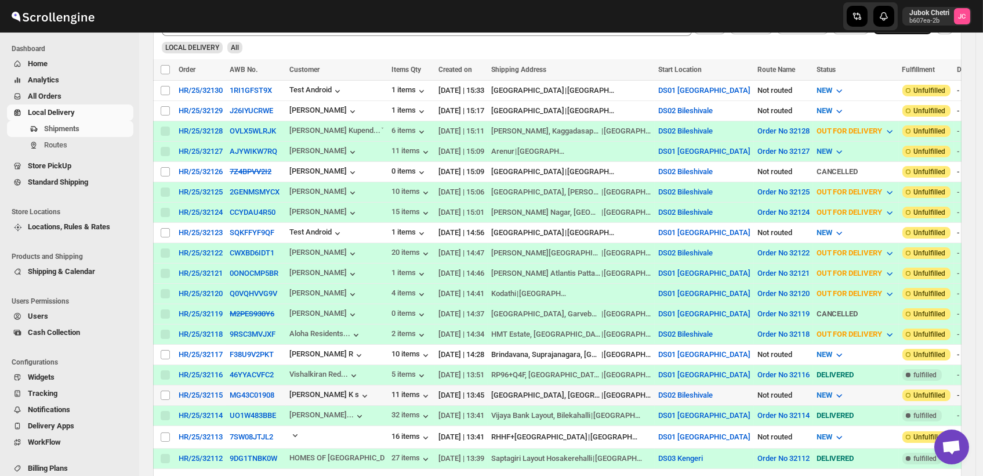
scroll to position [258, 0]
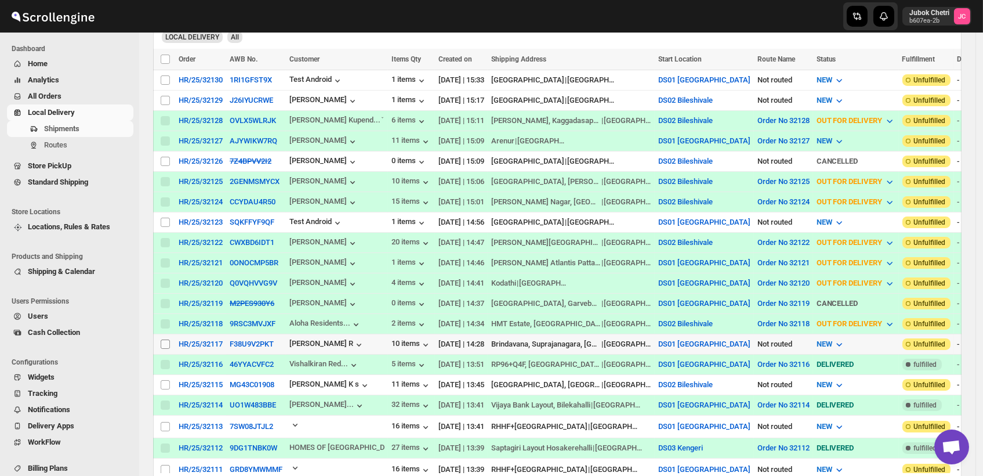
click at [167, 339] on input "Select shipment" at bounding box center [165, 343] width 9 height 9
checkbox input "true"
click at [255, 56] on span "Create Route" at bounding box center [243, 59] width 40 height 9
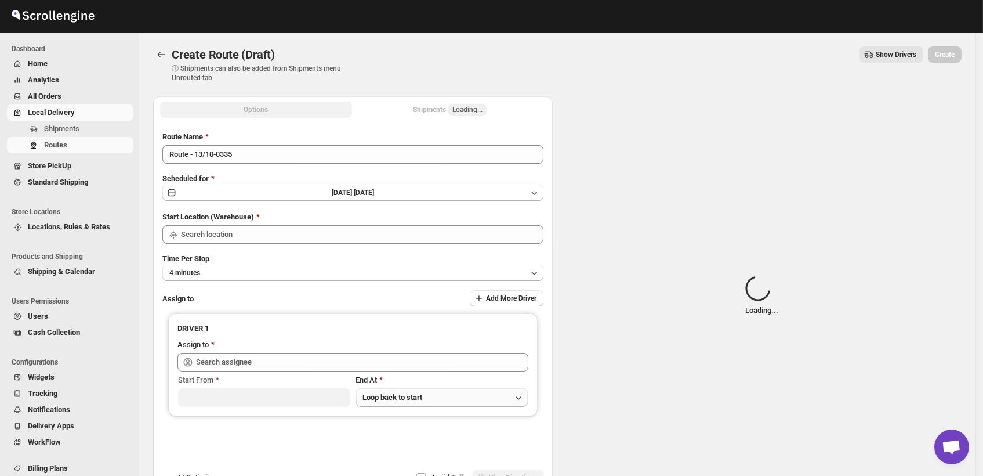
type input "DS01 [GEOGRAPHIC_DATA]"
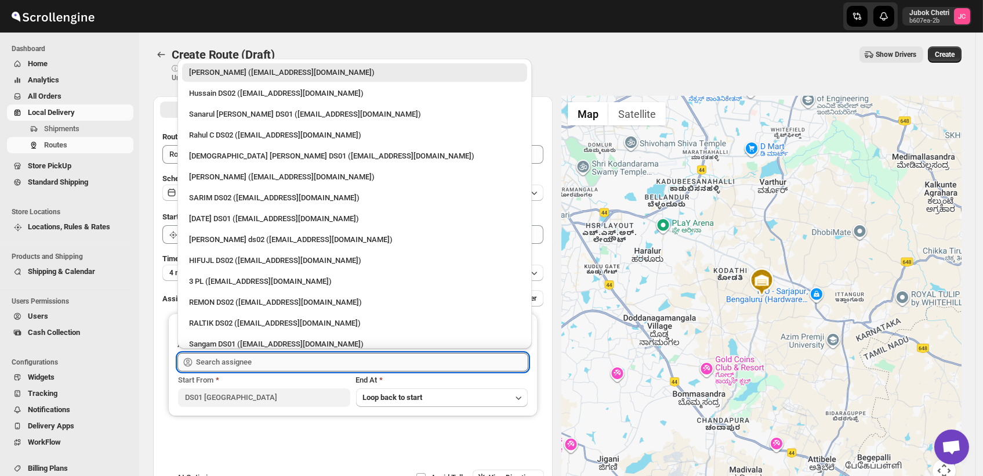
click at [258, 365] on input "text" at bounding box center [362, 362] width 332 height 19
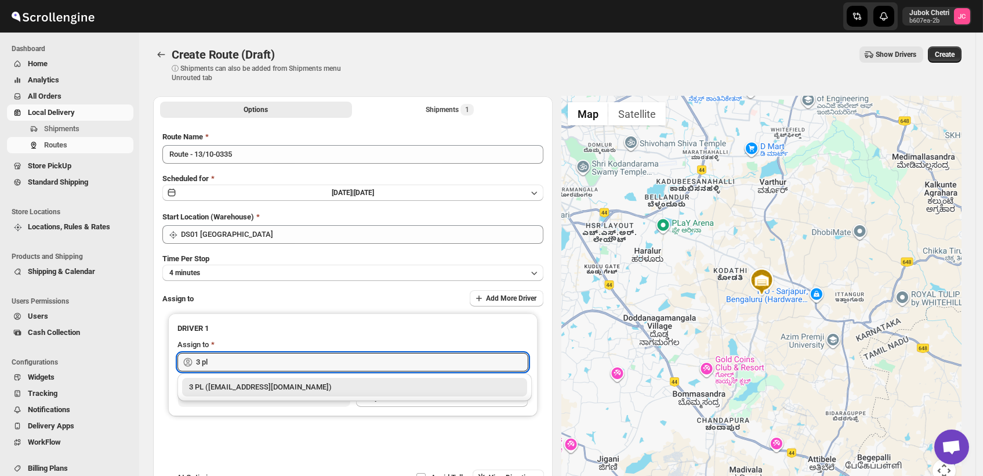
click at [260, 388] on div "3 PL (hello@home-run.co)" at bounding box center [354, 387] width 331 height 12
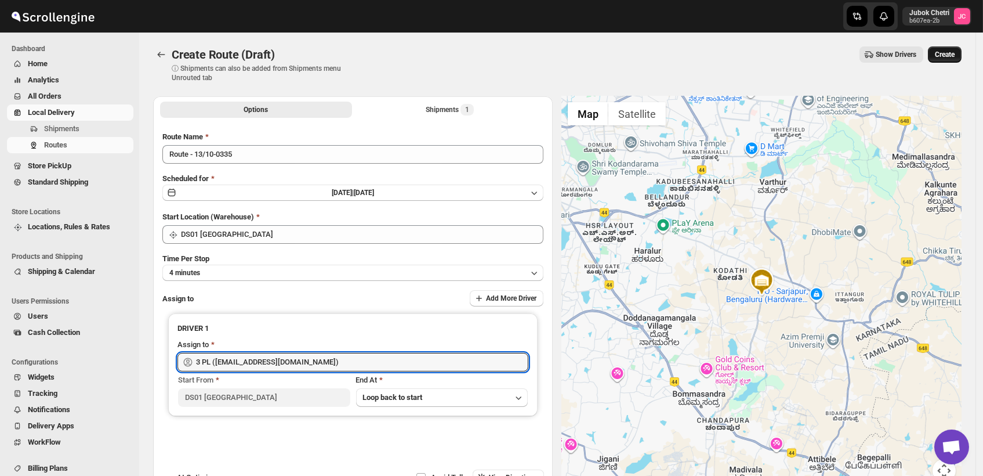
type input "3 PL (hello@home-run.co)"
click at [960, 48] on button "Create" at bounding box center [945, 54] width 34 height 16
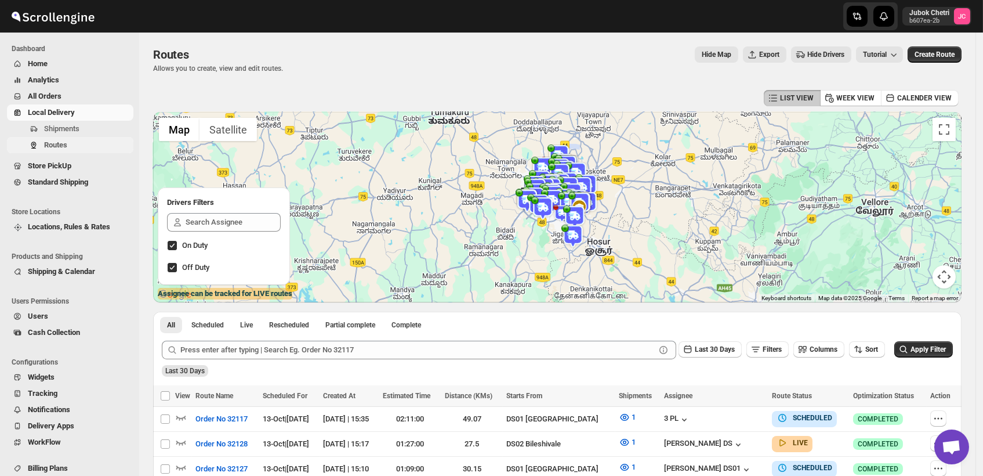
click at [92, 149] on span "Routes" at bounding box center [87, 145] width 87 height 12
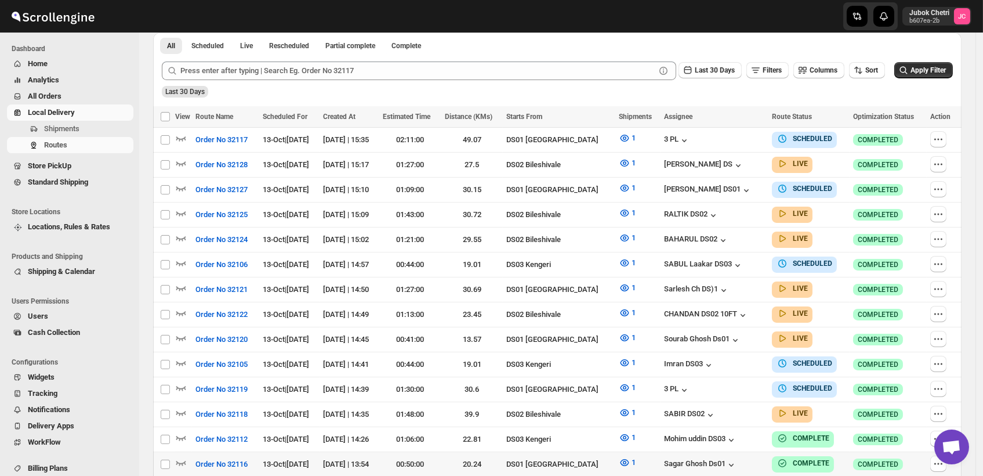
scroll to position [322, 0]
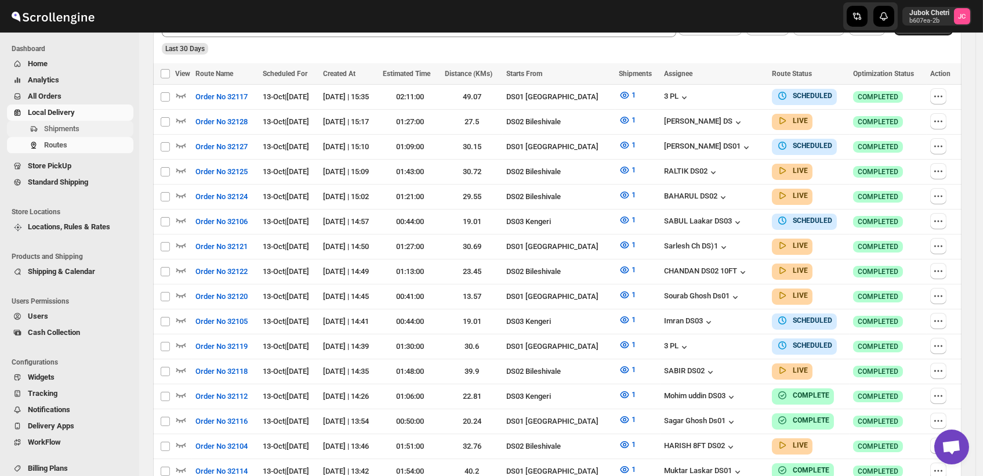
click at [79, 121] on button "Shipments" at bounding box center [70, 129] width 126 height 16
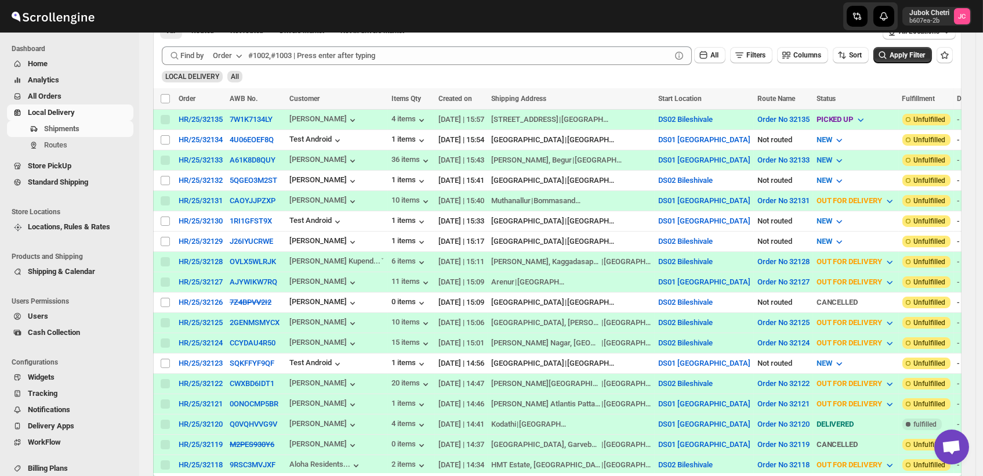
scroll to position [258, 0]
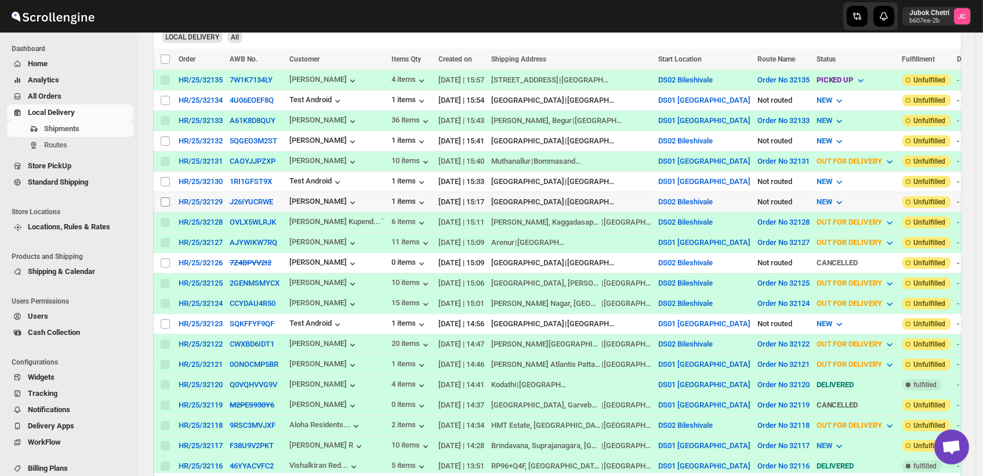
click at [169, 197] on input "Select shipment" at bounding box center [165, 201] width 9 height 9
checkbox input "true"
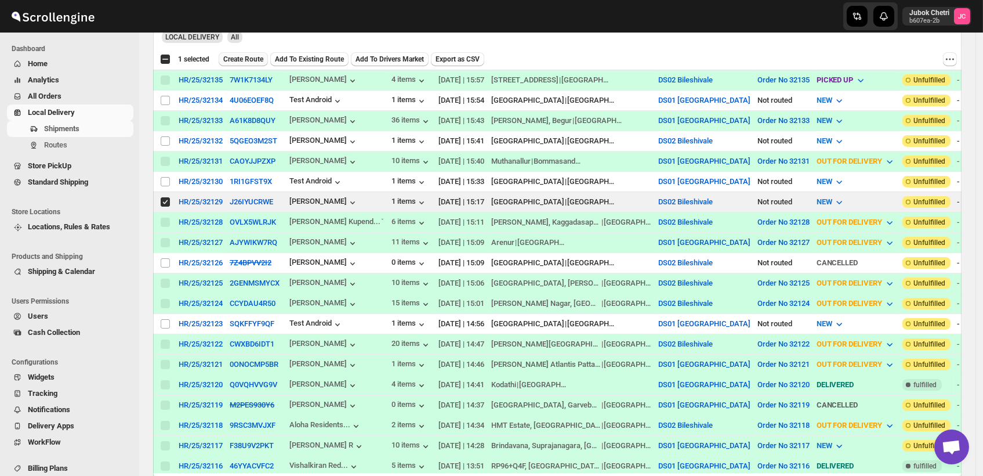
click at [254, 60] on span "Create Route" at bounding box center [243, 59] width 40 height 9
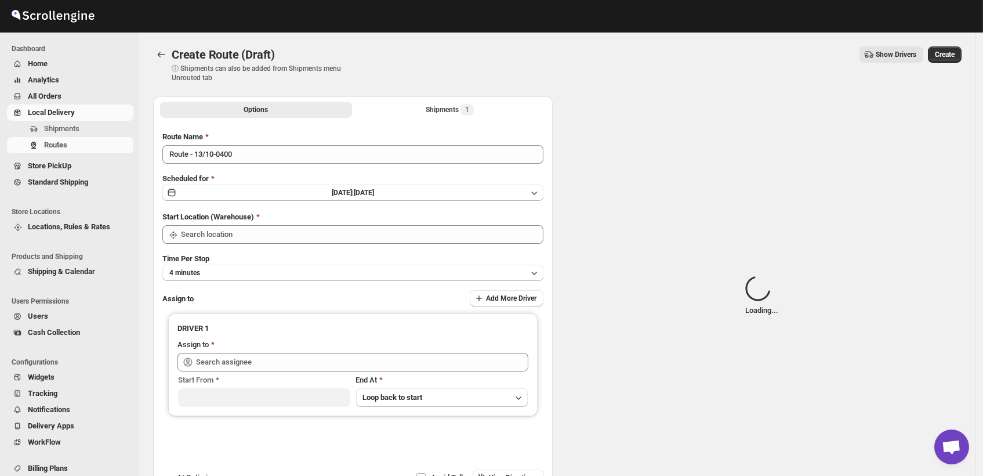
type input "DS02 Bileshivale"
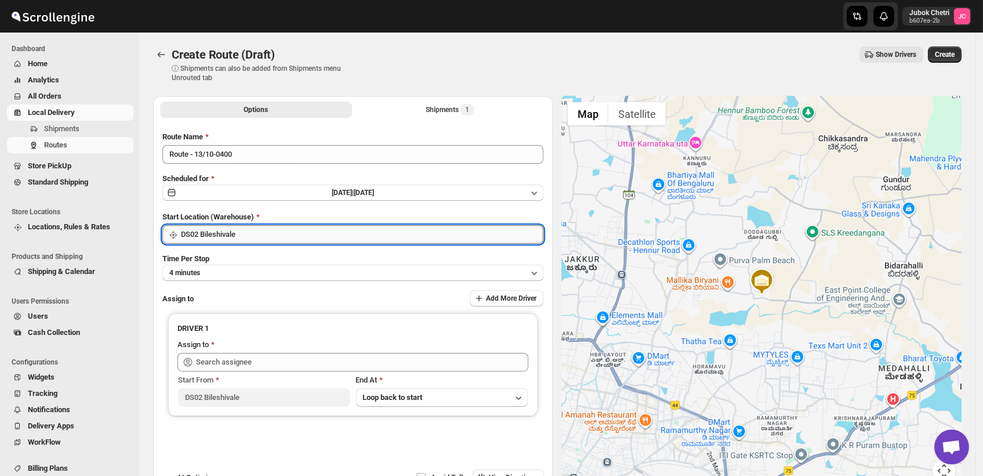
click at [280, 229] on input "DS02 Bileshivale" at bounding box center [362, 234] width 363 height 19
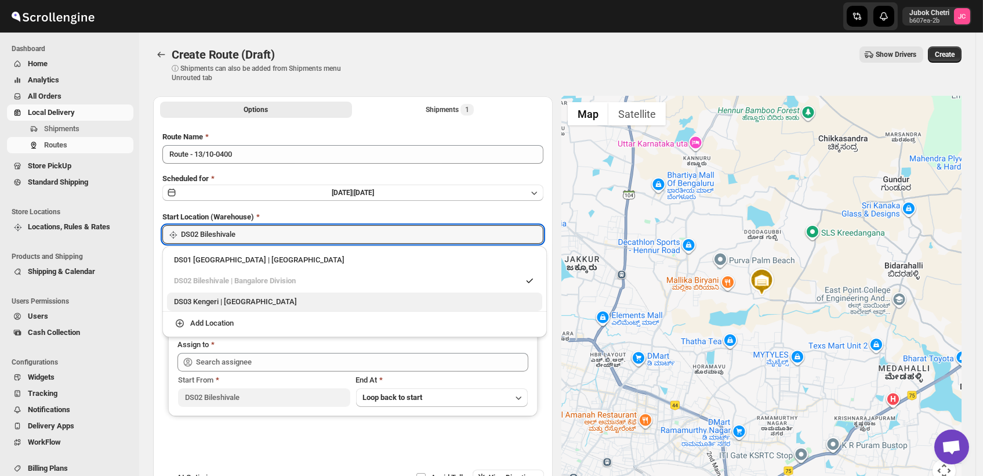
click at [260, 299] on div "DS03 Kengeri | Bengaluru" at bounding box center [354, 302] width 361 height 12
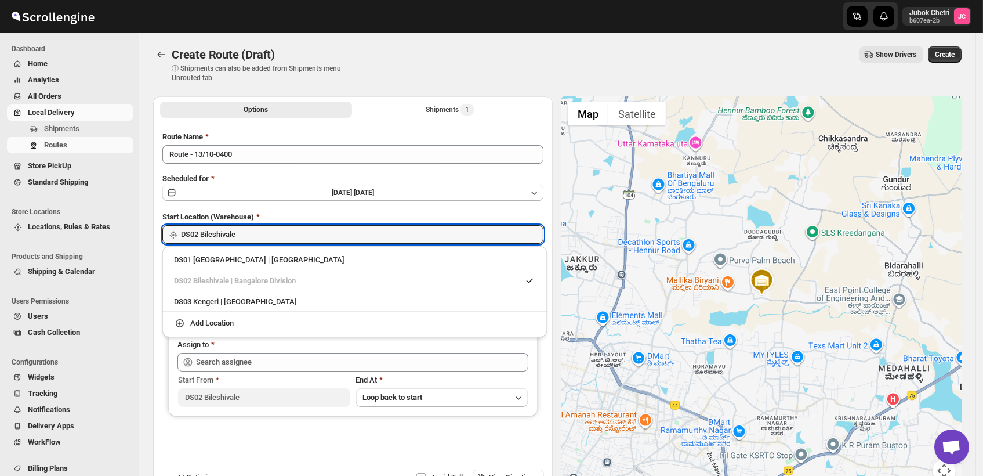
type input "DS03 Kengeri"
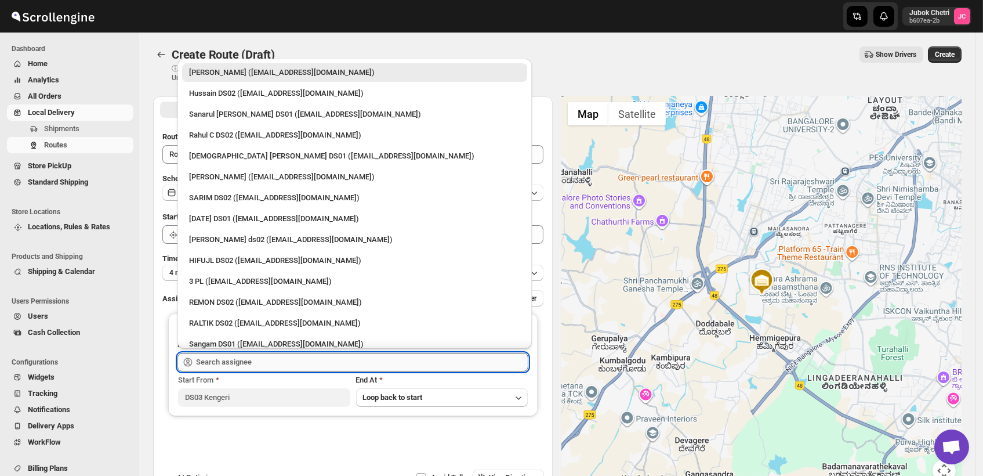
click at [263, 361] on input "text" at bounding box center [362, 362] width 332 height 19
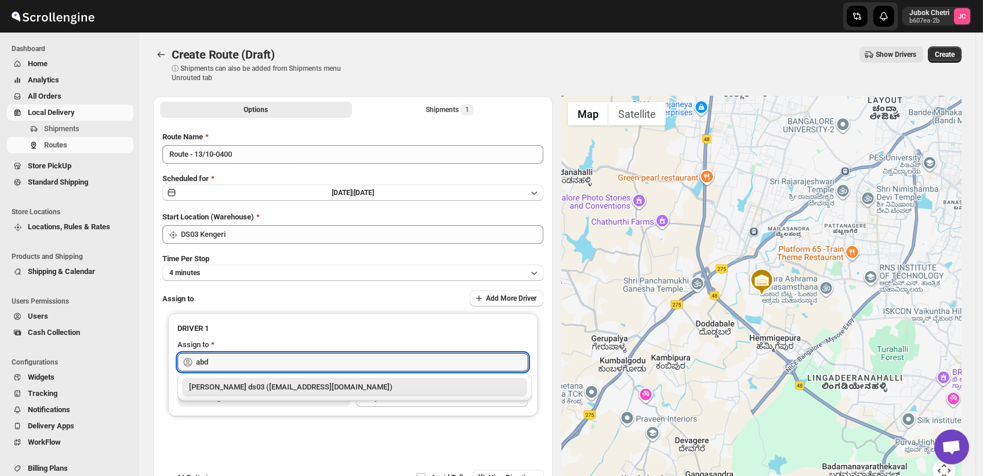
click at [300, 386] on div "Abdul Ahmed Laskar ds03 (dofesex377@dextrago.com)" at bounding box center [354, 387] width 331 height 12
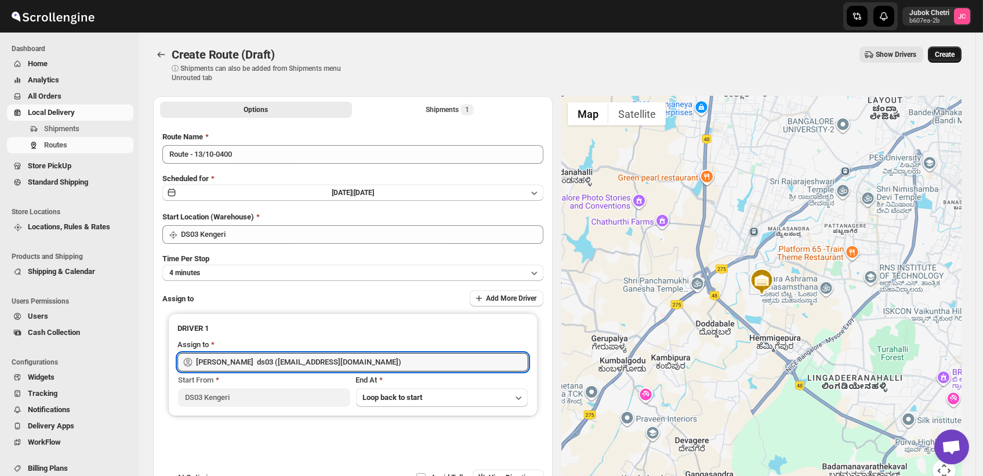
type input "Abdul Ahmed Laskar ds03 (dofesex377@dextrago.com)"
click at [953, 56] on span "Create" at bounding box center [945, 54] width 20 height 9
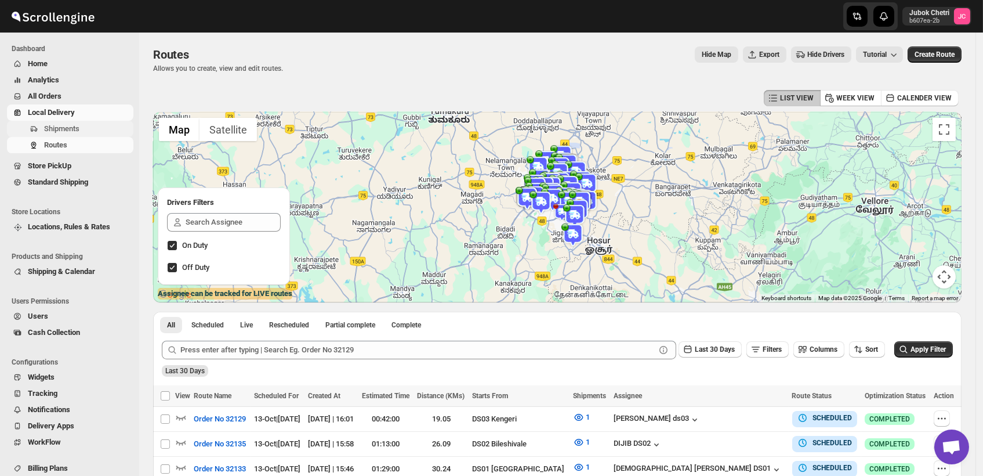
click at [99, 123] on span "Shipments" at bounding box center [87, 129] width 87 height 12
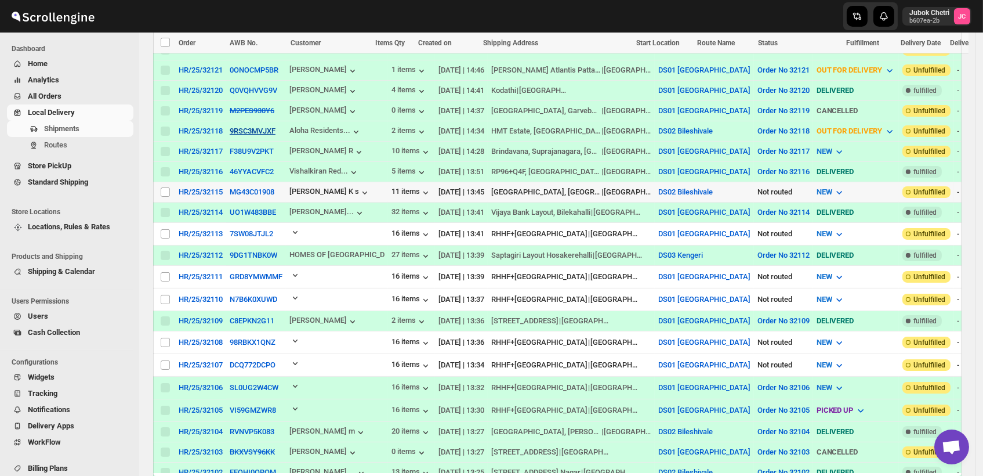
scroll to position [580, 0]
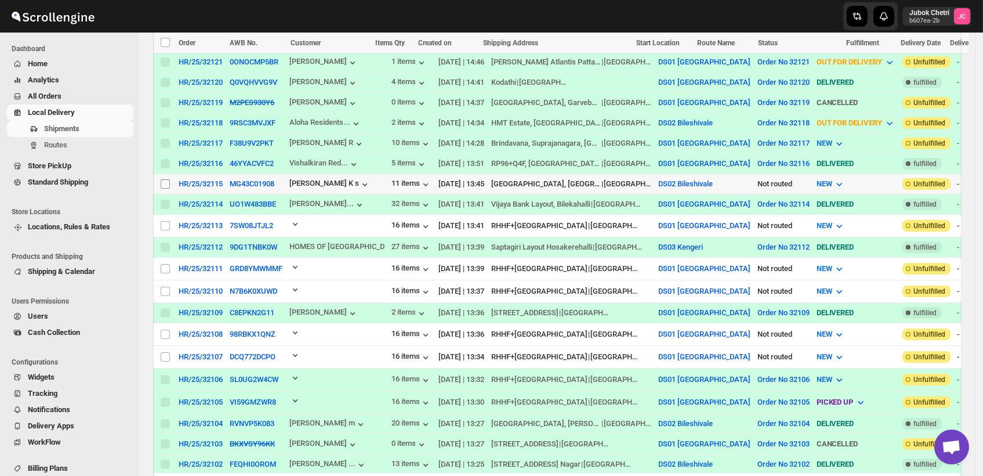
click at [164, 179] on input "Select shipment" at bounding box center [165, 183] width 9 height 9
checkbox input "true"
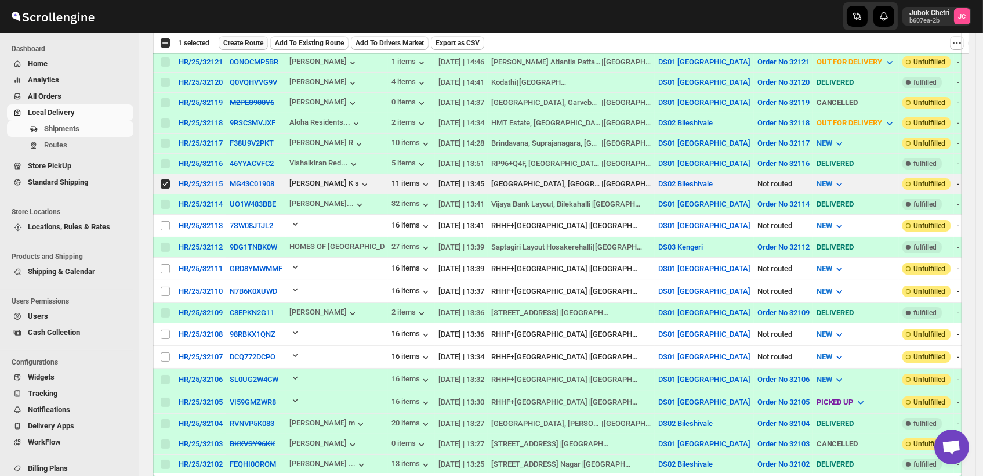
click at [247, 43] on span "Create Route" at bounding box center [243, 42] width 40 height 9
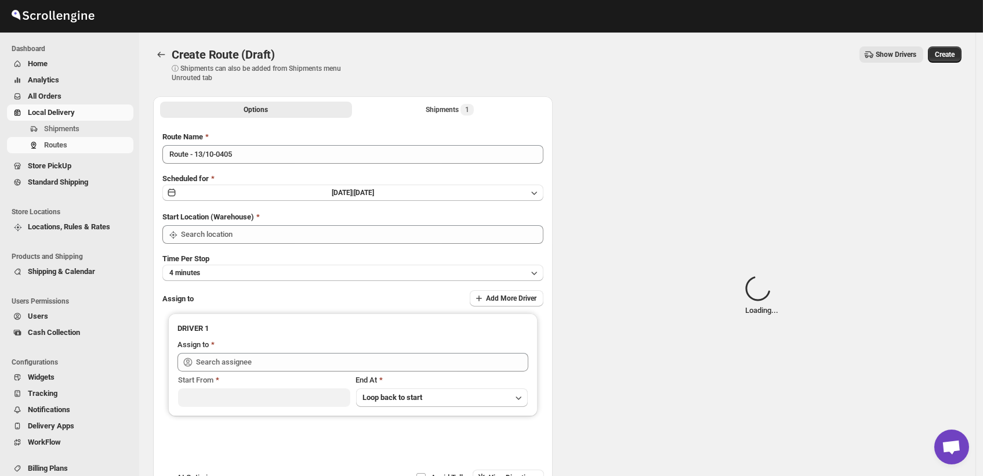
type input "DS02 Bileshivale"
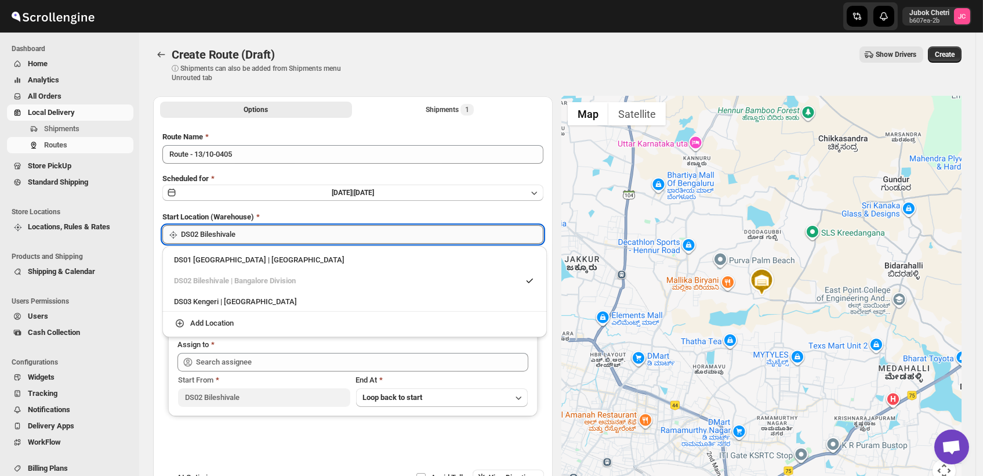
click at [279, 227] on input "DS02 Bileshivale" at bounding box center [362, 234] width 363 height 19
click at [250, 288] on div "DS02 Bileshivale | Bangalore Division" at bounding box center [354, 281] width 375 height 19
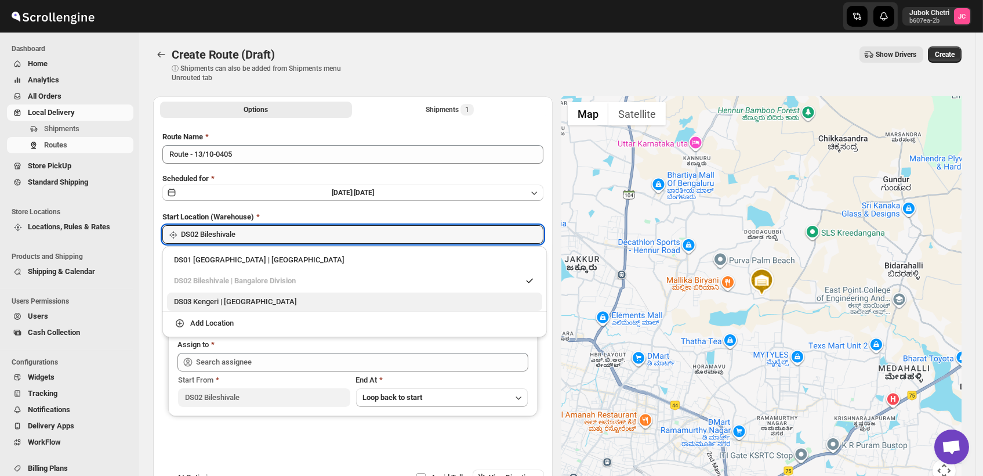
click at [252, 298] on div "DS03 Kengeri | Bengaluru" at bounding box center [354, 302] width 361 height 12
type input "DS03 Kengeri"
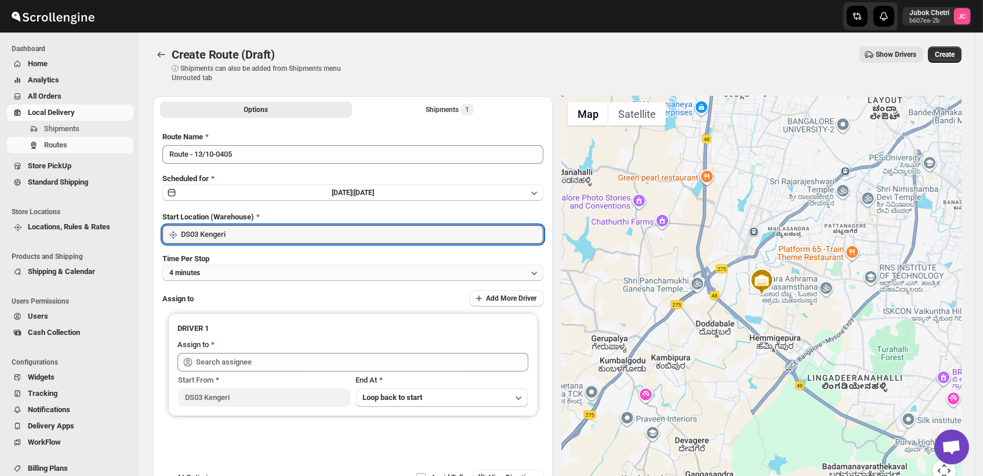
click at [256, 275] on button "4 minutes" at bounding box center [352, 273] width 381 height 16
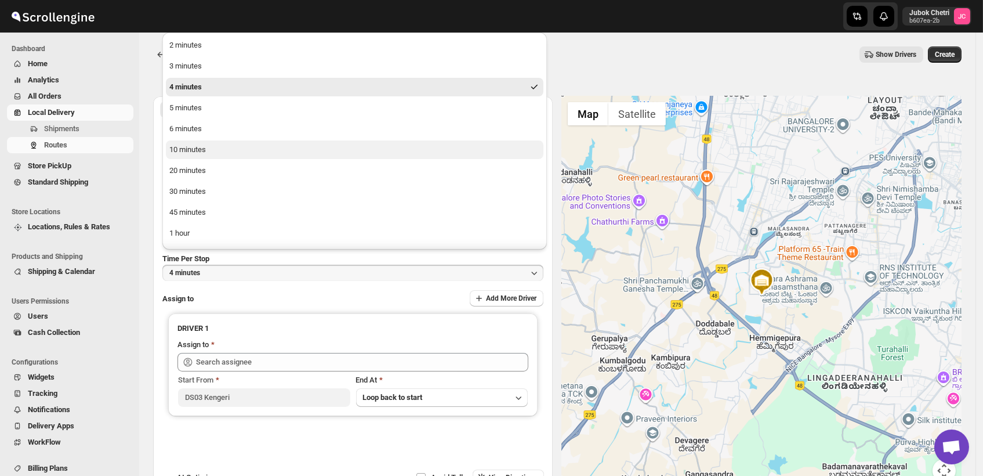
click at [197, 154] on div "10 minutes" at bounding box center [187, 150] width 37 height 12
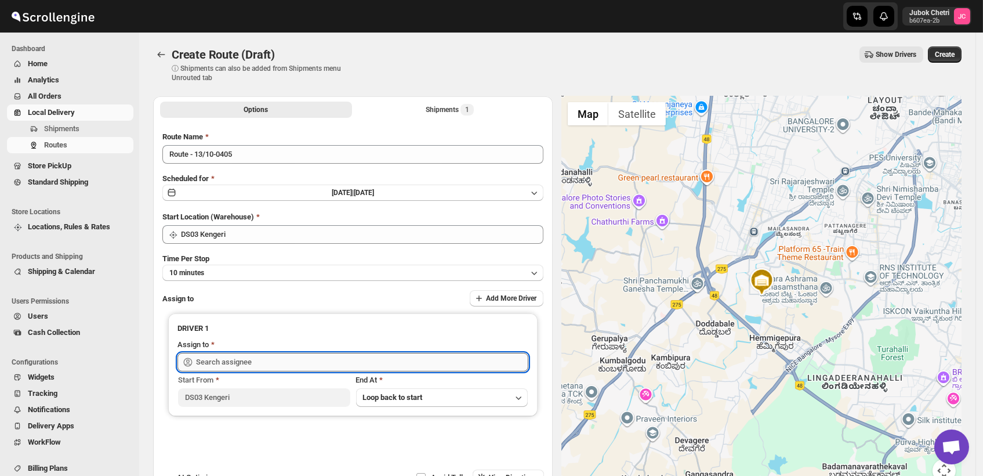
click at [260, 363] on input "text" at bounding box center [362, 362] width 332 height 19
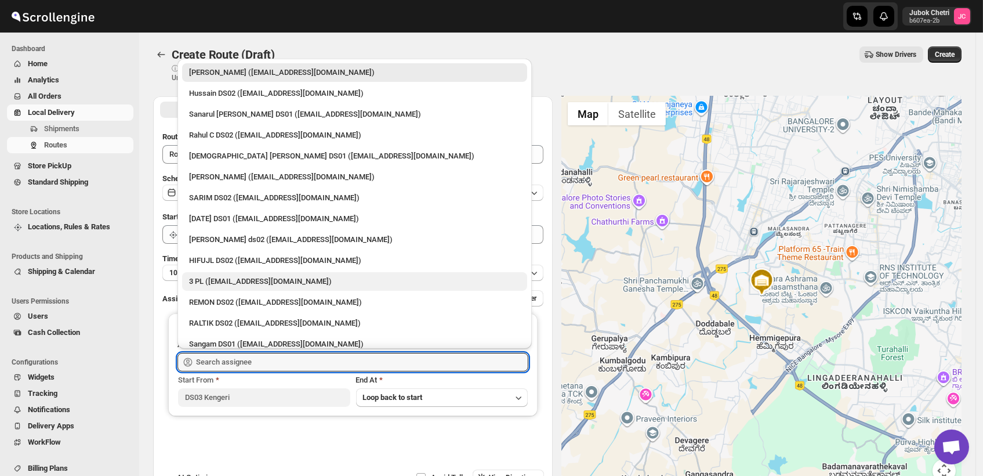
click at [235, 279] on div "3 PL (hello@home-run.co)" at bounding box center [354, 282] width 331 height 12
type input "3 PL (hello@home-run.co)"
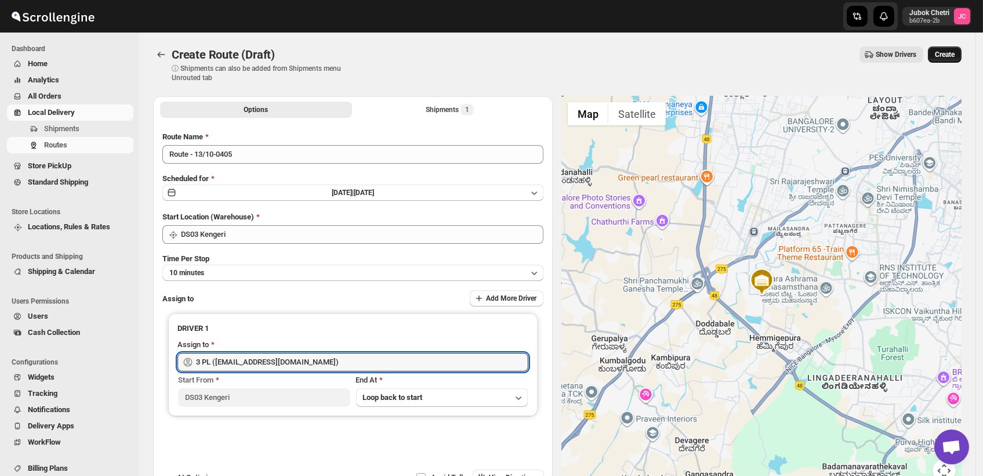
click at [946, 53] on span "Create" at bounding box center [945, 54] width 20 height 9
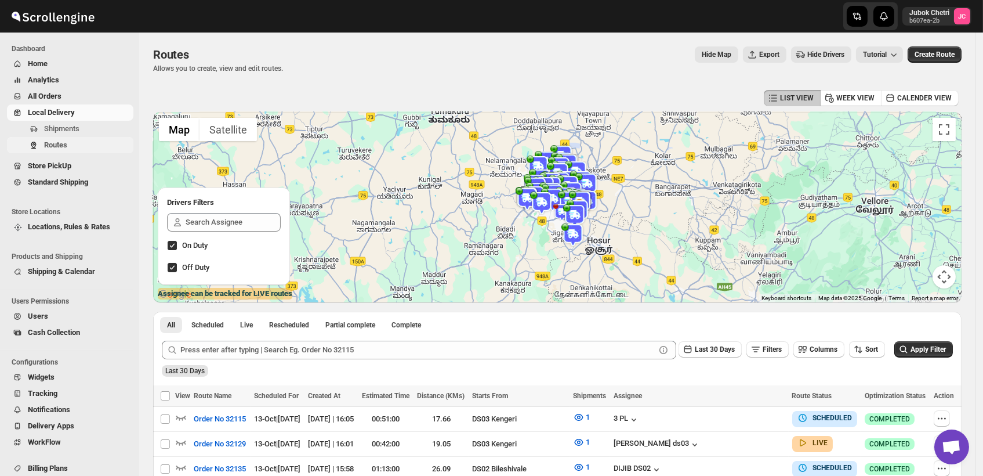
click at [66, 145] on span "Routes" at bounding box center [55, 144] width 23 height 9
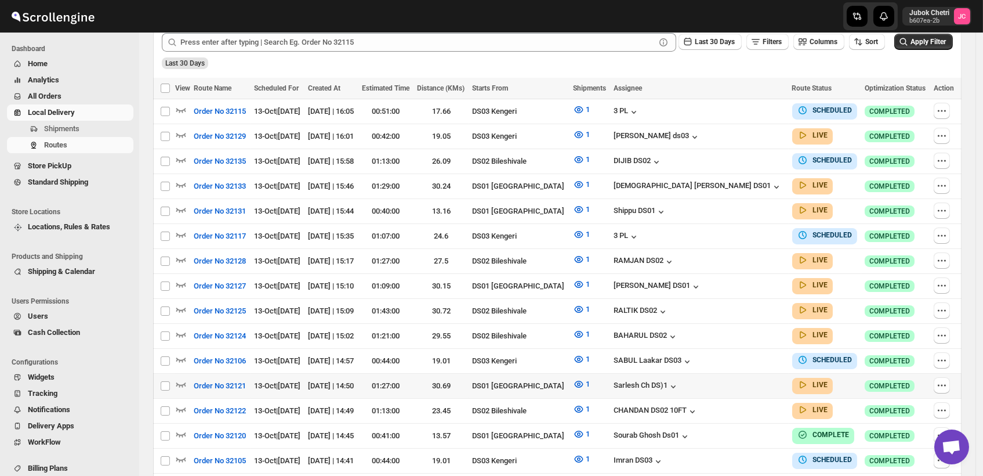
scroll to position [322, 0]
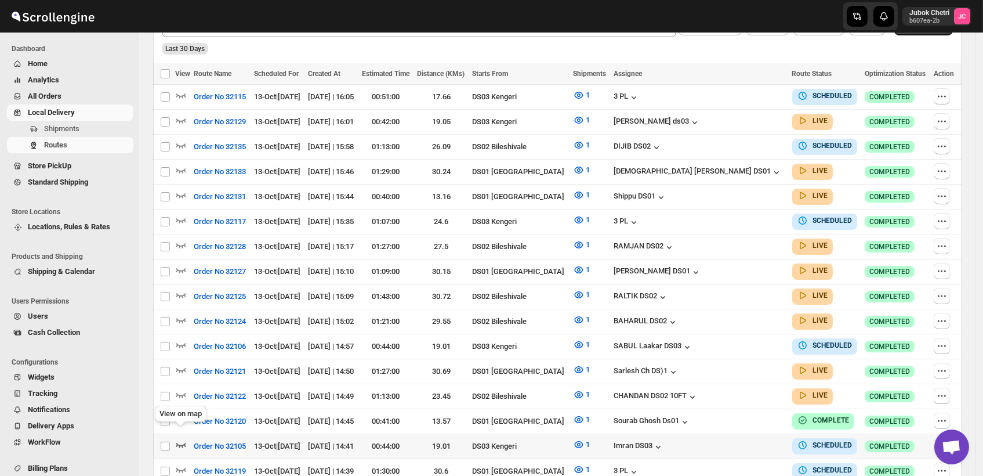
click at [181, 439] on icon "button" at bounding box center [181, 445] width 12 height 12
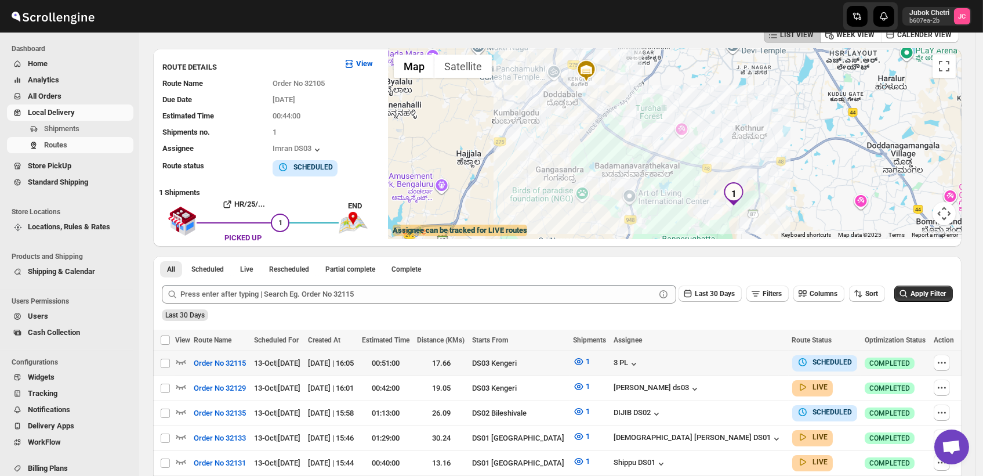
scroll to position [0, 0]
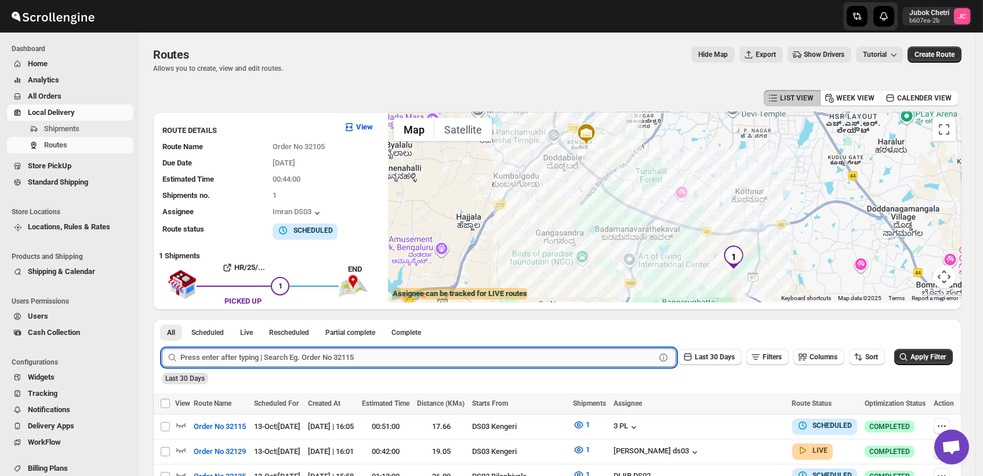
click at [407, 359] on input "text" at bounding box center [417, 357] width 475 height 19
type input "32129"
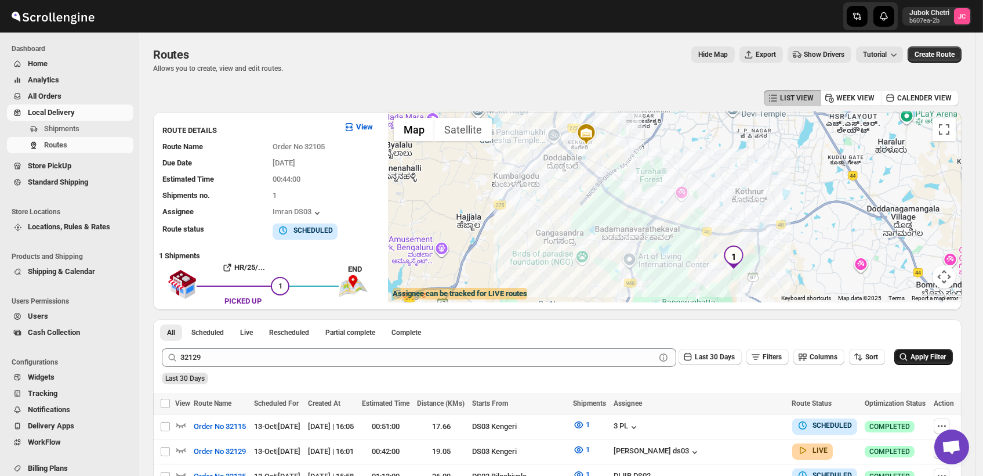
click at [939, 358] on span "Apply Filter" at bounding box center [928, 357] width 35 height 8
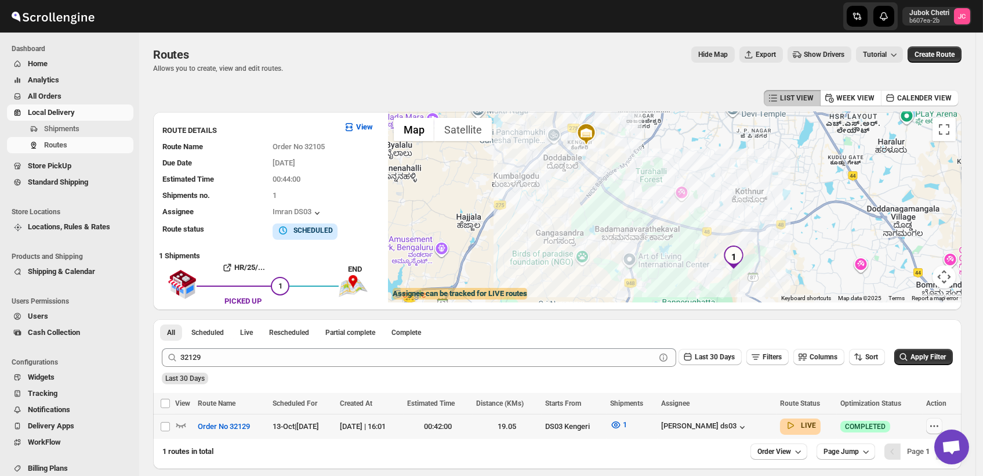
click at [932, 425] on icon "button" at bounding box center [932, 426] width 2 height 2
checkbox input "true"
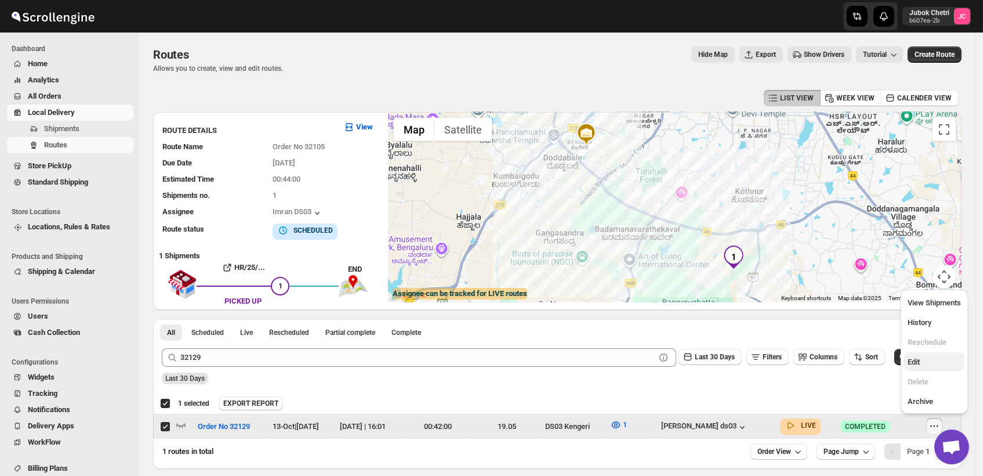
click at [933, 363] on span "Edit" at bounding box center [934, 362] width 53 height 12
checkbox input "false"
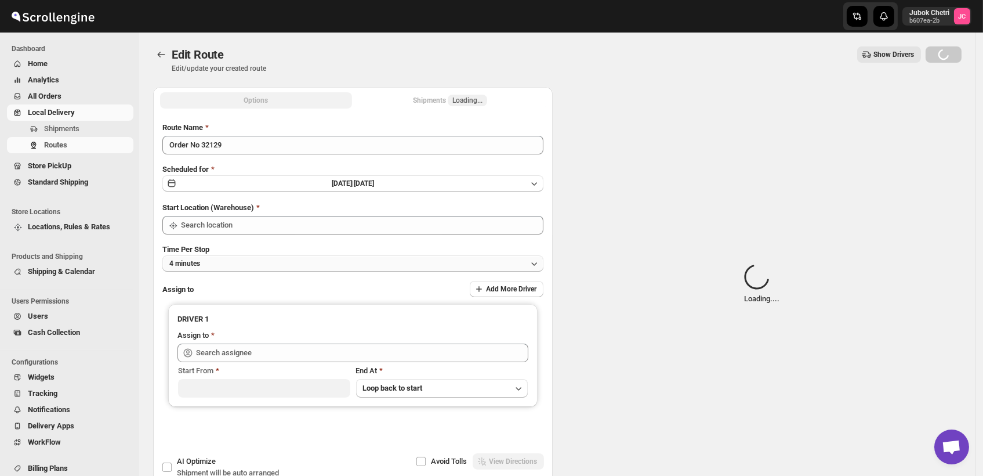
type input "Order No 32129"
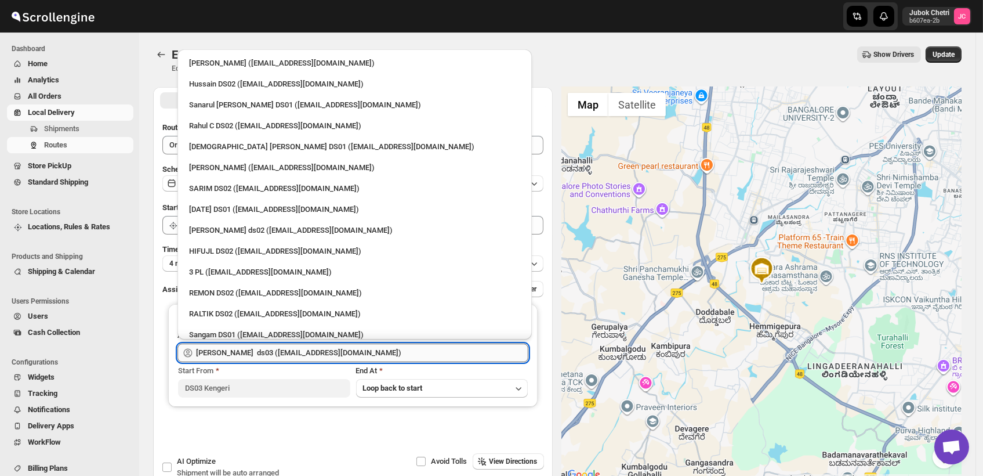
click at [417, 353] on input "[PERSON_NAME] ds03 ([EMAIL_ADDRESS][DOMAIN_NAME])" at bounding box center [362, 352] width 332 height 19
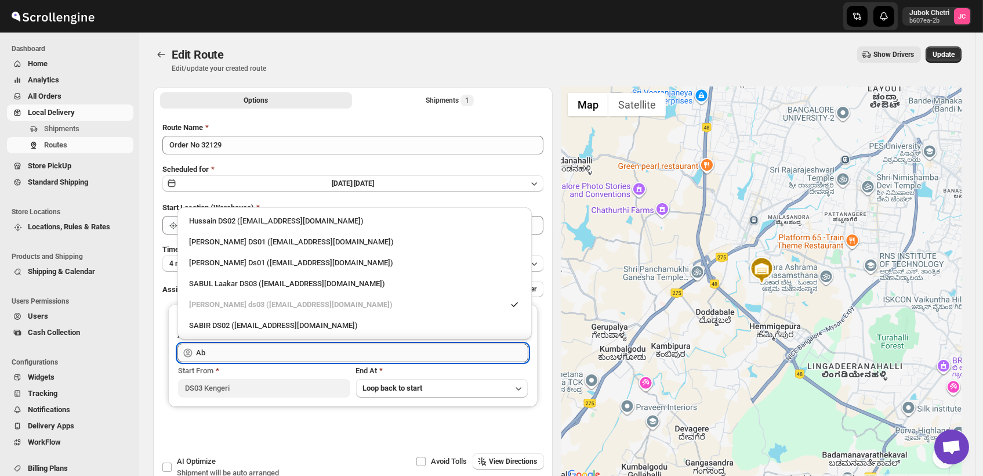
type input "A"
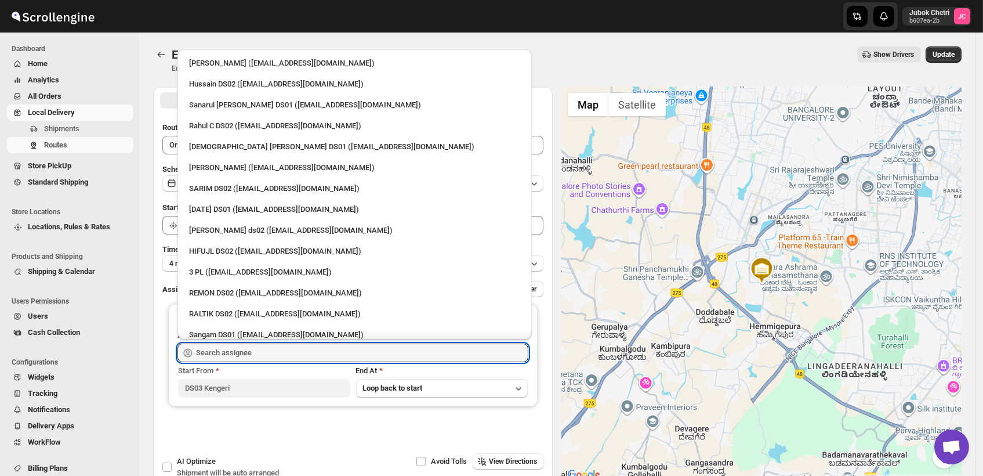
click at [233, 271] on div "3 PL ([EMAIL_ADDRESS][DOMAIN_NAME])" at bounding box center [354, 272] width 331 height 12
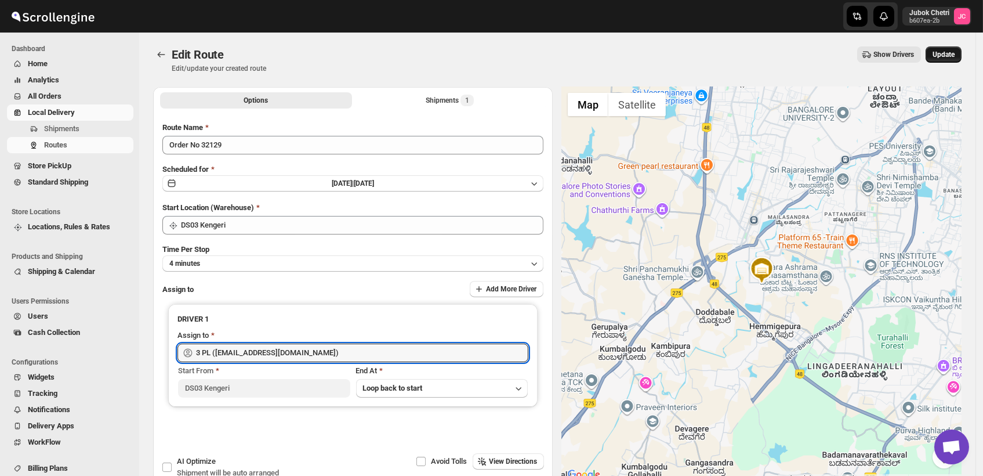
type input "3 PL ([EMAIL_ADDRESS][DOMAIN_NAME])"
click at [945, 54] on span "Update" at bounding box center [944, 54] width 22 height 9
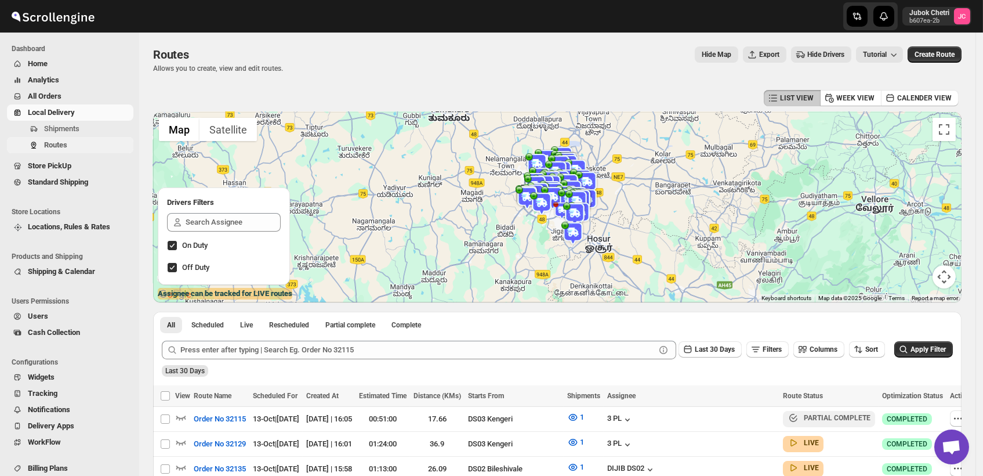
click at [57, 139] on span "Routes" at bounding box center [87, 145] width 87 height 12
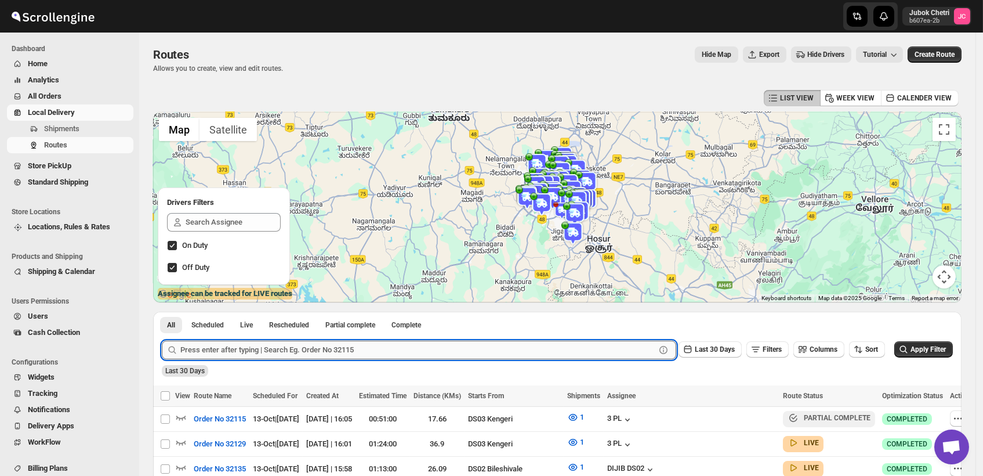
click at [424, 350] on input "text" at bounding box center [417, 350] width 475 height 19
type input "31502"
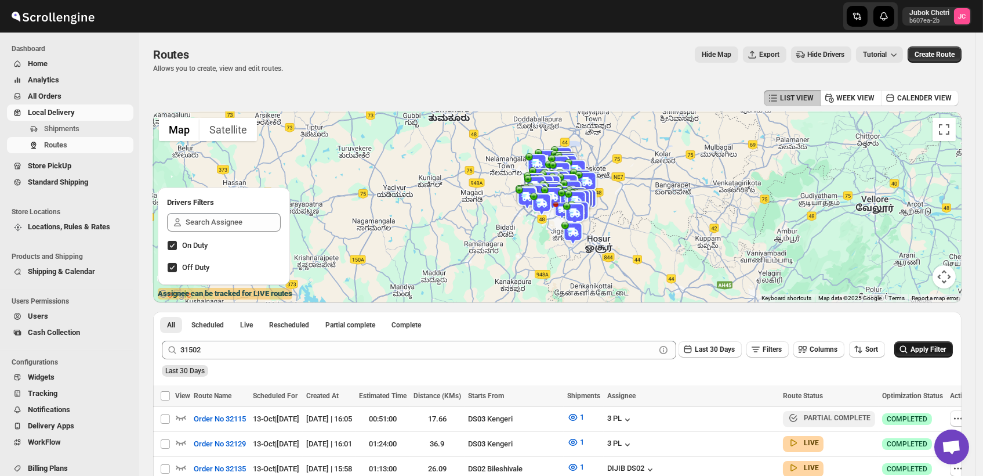
click at [936, 351] on span "Apply Filter" at bounding box center [928, 349] width 35 height 8
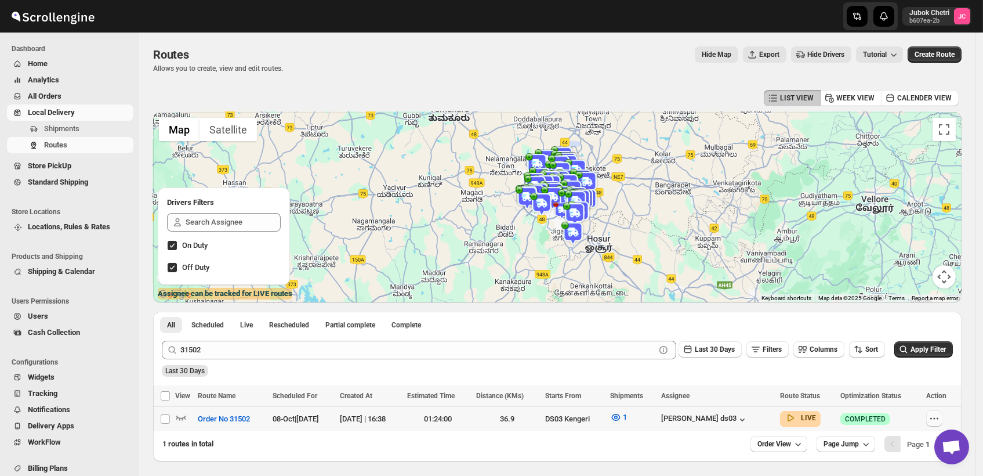
click at [940, 414] on icon "button" at bounding box center [935, 418] width 12 height 12
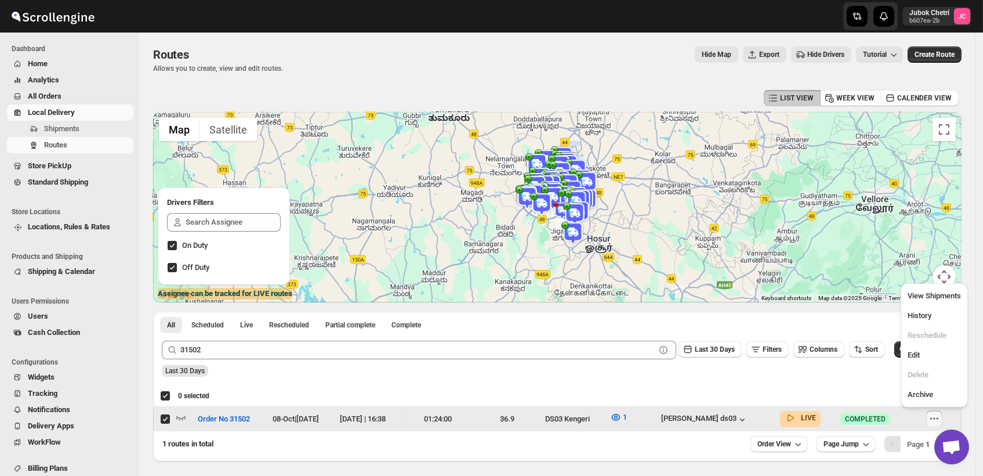
checkbox input "true"
click at [929, 356] on span "Edit" at bounding box center [934, 355] width 53 height 12
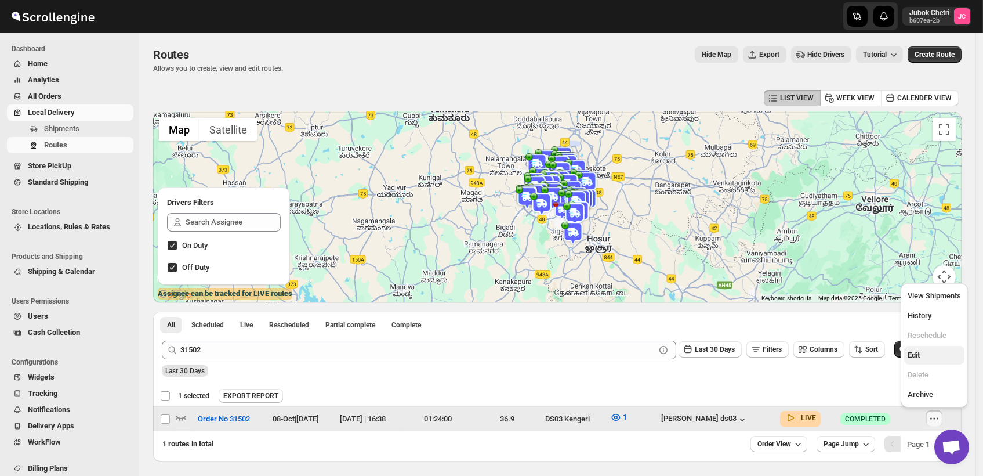
checkbox input "false"
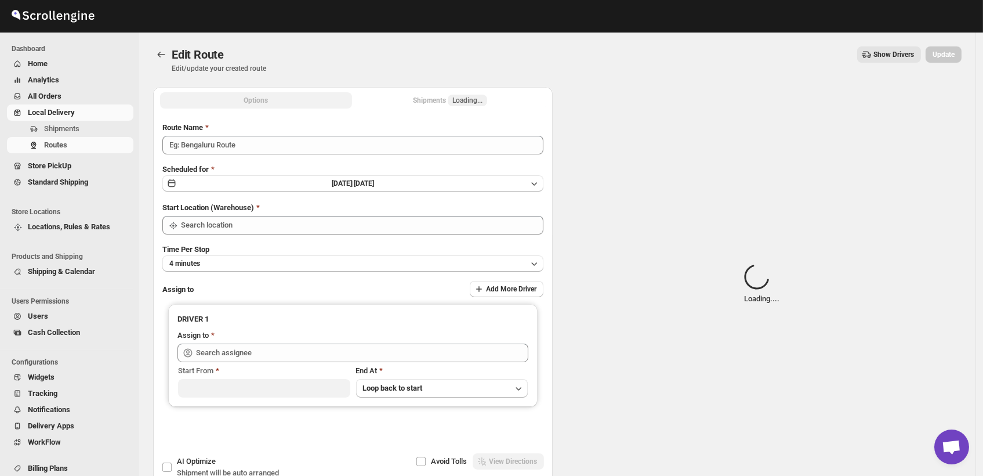
type input "Order No 31502"
type input "DS03 Kengeri"
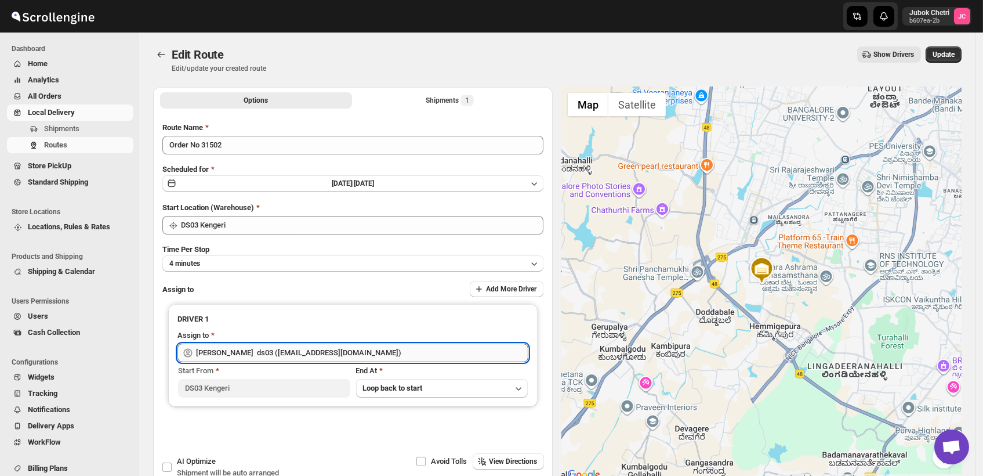
click at [392, 352] on input "[PERSON_NAME] ds03 ([EMAIL_ADDRESS][DOMAIN_NAME])" at bounding box center [362, 352] width 332 height 19
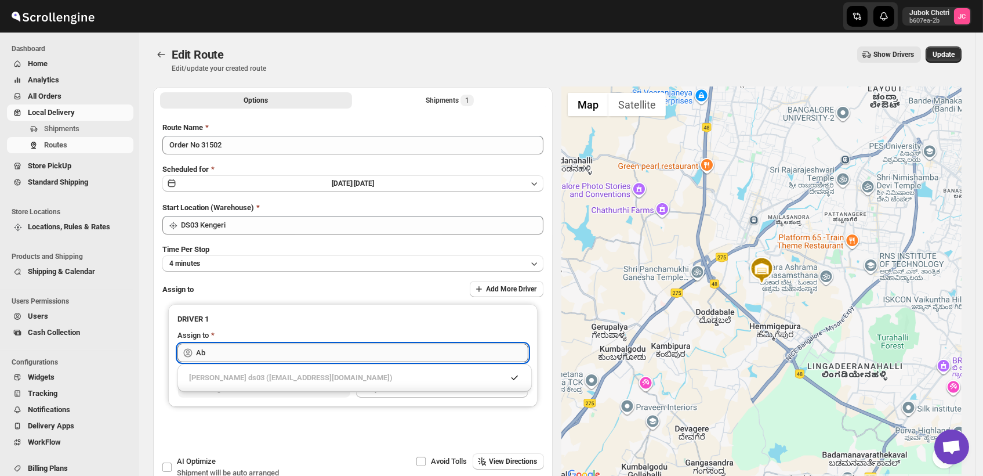
type input "A"
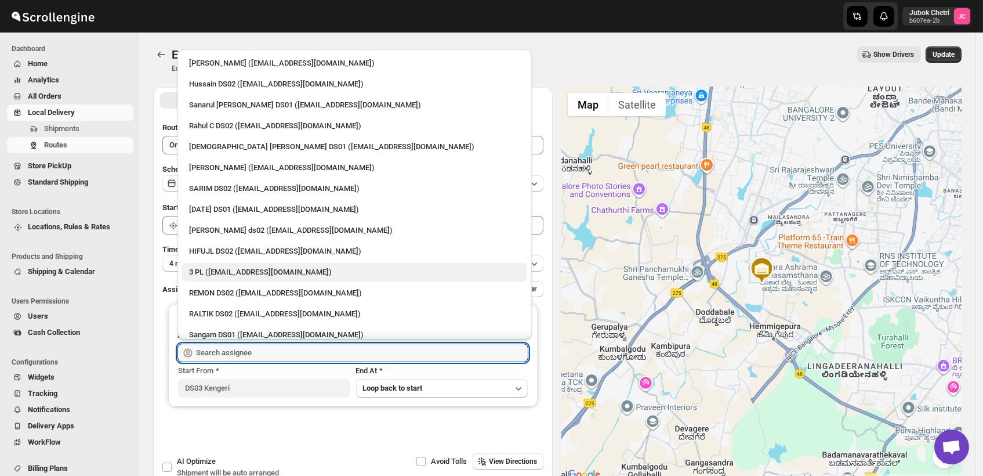
click at [254, 275] on div "3 PL ([EMAIL_ADDRESS][DOMAIN_NAME])" at bounding box center [354, 272] width 331 height 12
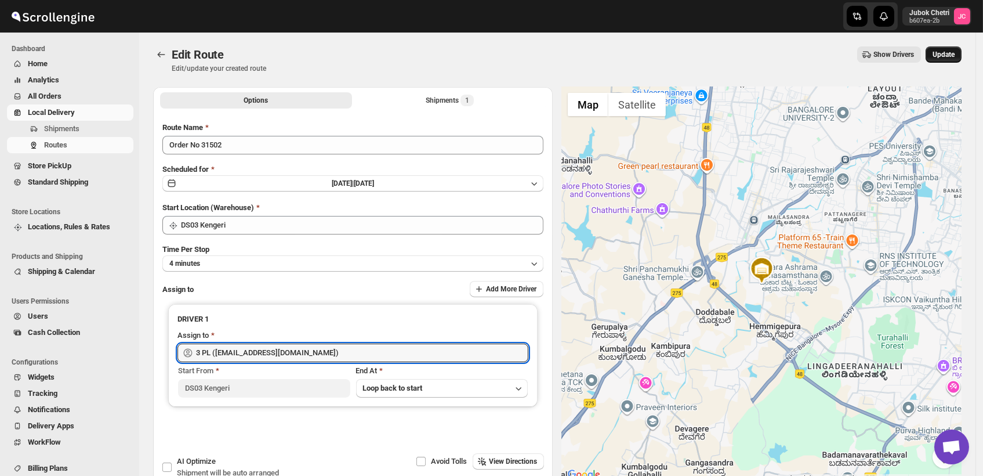
type input "3 PL ([EMAIL_ADDRESS][DOMAIN_NAME])"
click at [944, 52] on span "Update" at bounding box center [944, 54] width 22 height 9
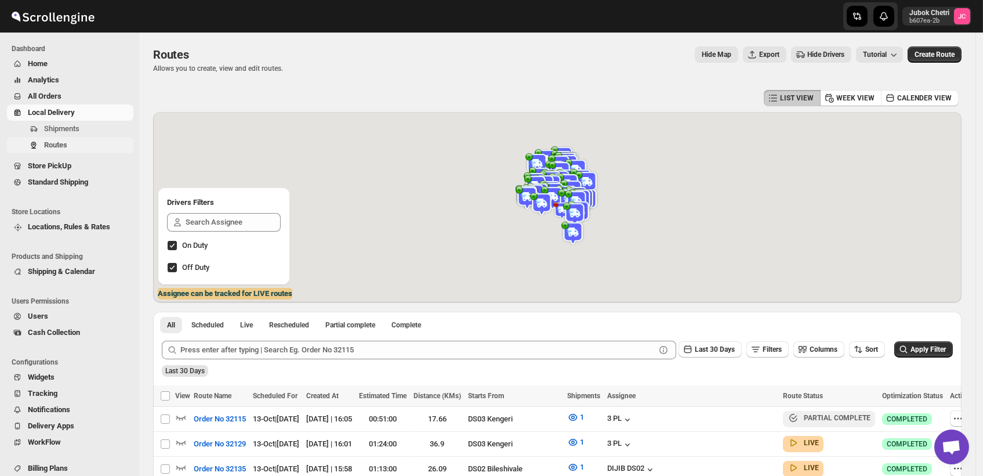
click at [100, 142] on span "Routes" at bounding box center [87, 145] width 87 height 12
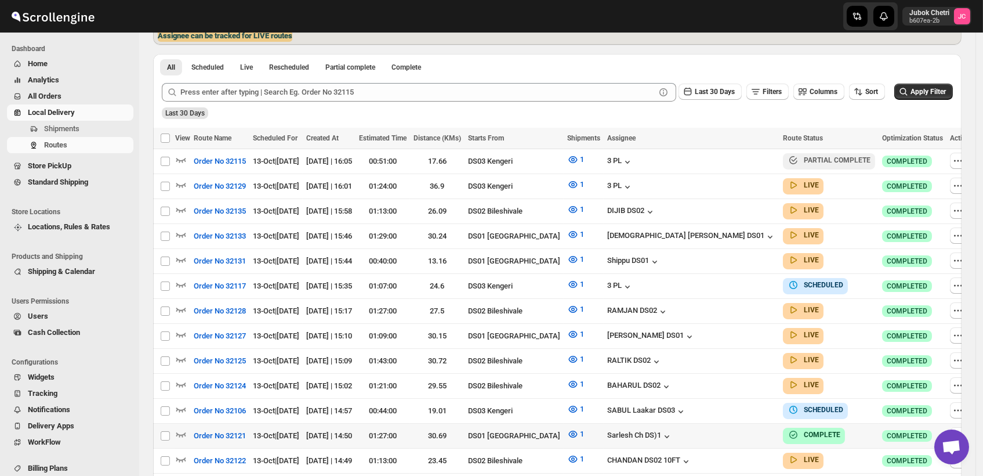
scroll to position [322, 0]
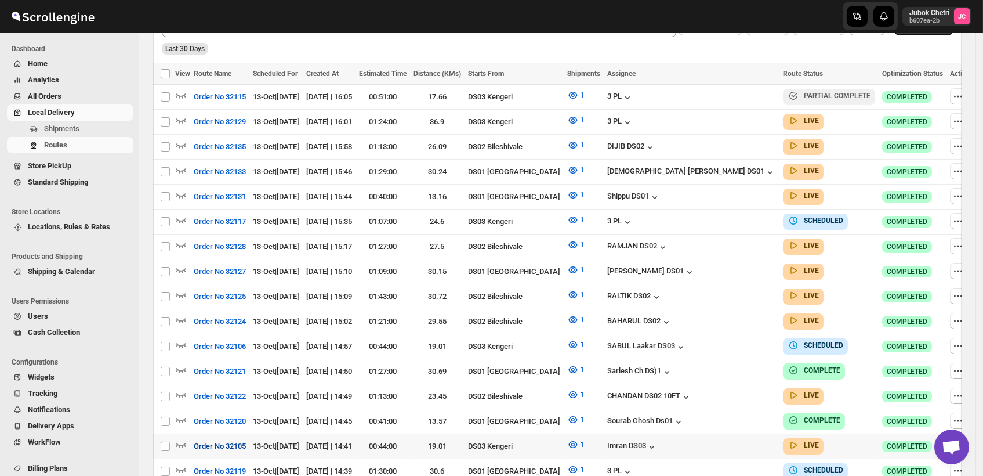
click at [189, 437] on button "Order No 32105" at bounding box center [220, 446] width 66 height 19
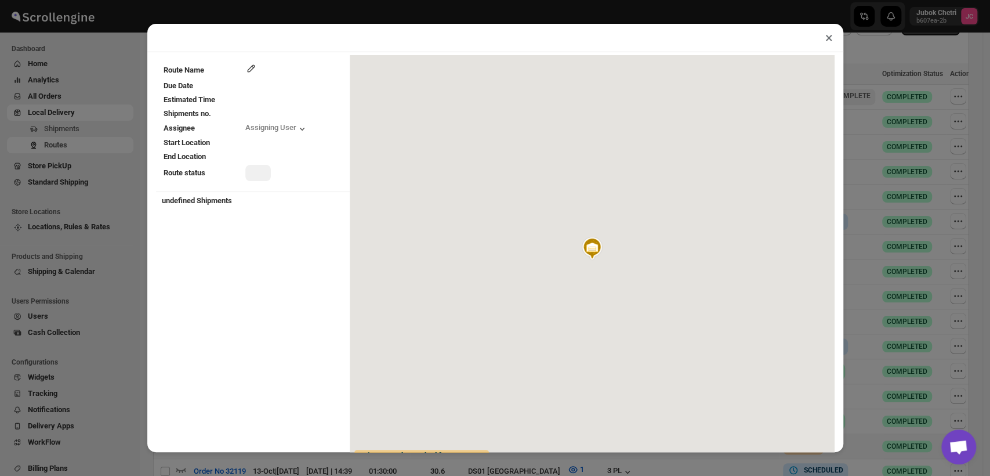
click at [828, 39] on button "×" at bounding box center [829, 38] width 17 height 16
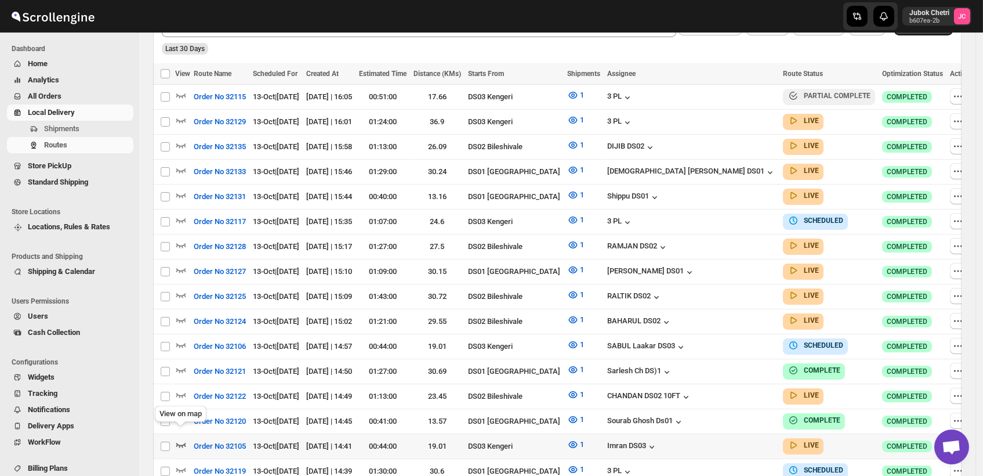
click at [180, 439] on icon "button" at bounding box center [181, 445] width 12 height 12
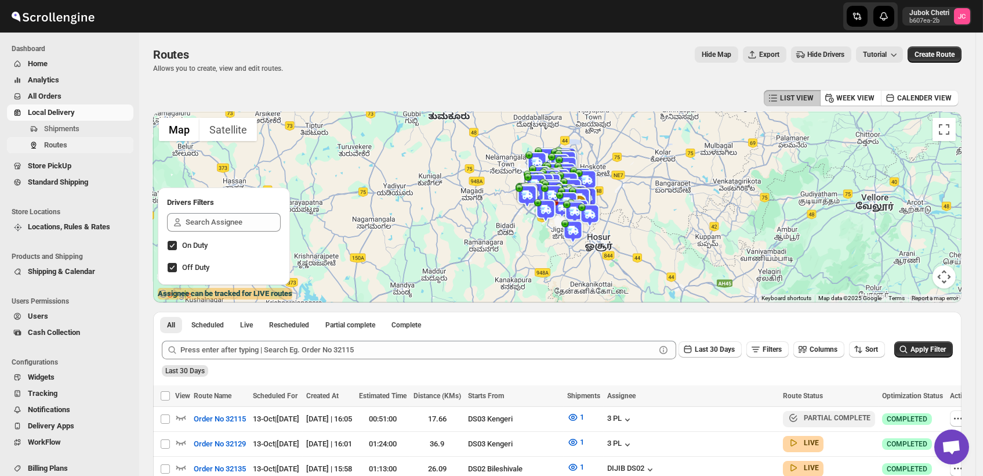
click at [70, 147] on span "Routes" at bounding box center [87, 145] width 87 height 12
click at [59, 143] on span "Routes" at bounding box center [55, 144] width 23 height 9
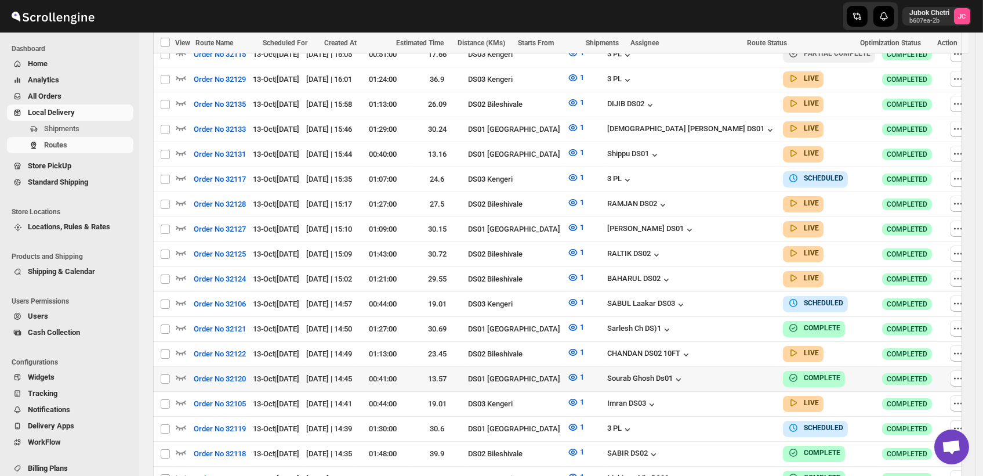
scroll to position [386, 0]
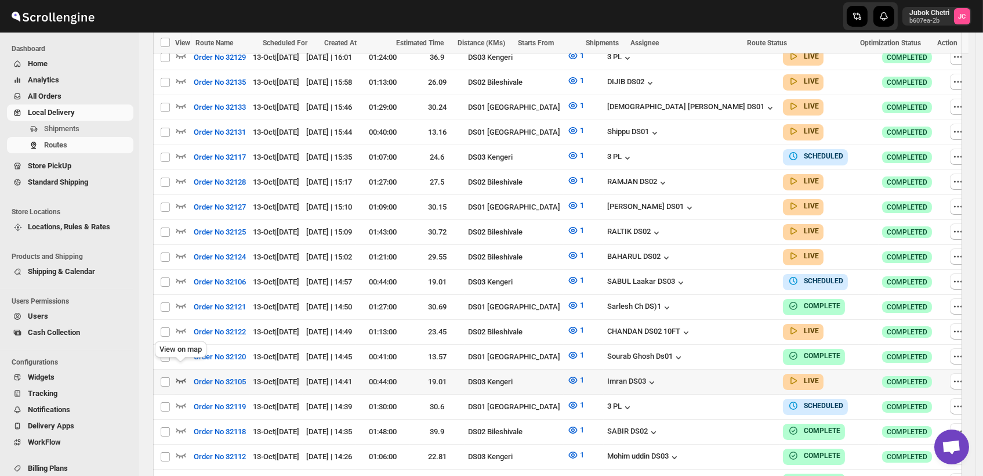
click at [176, 374] on icon "button" at bounding box center [181, 380] width 12 height 12
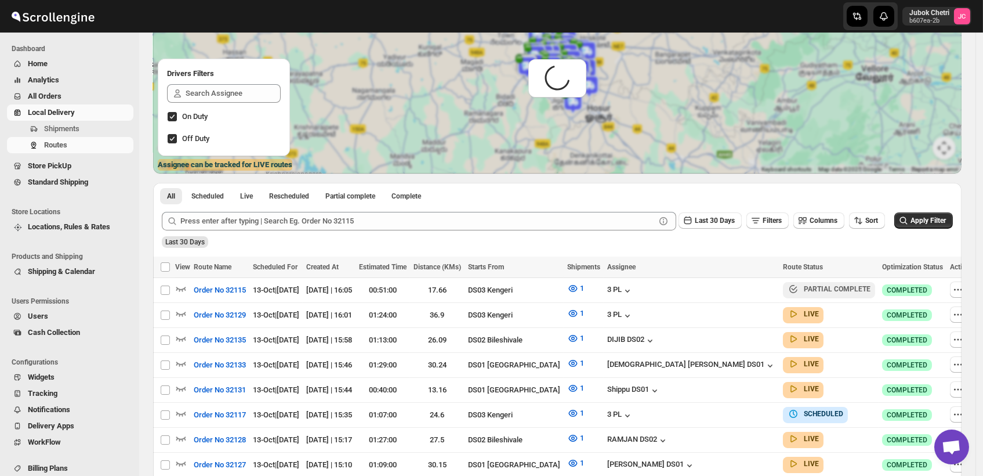
scroll to position [0, 0]
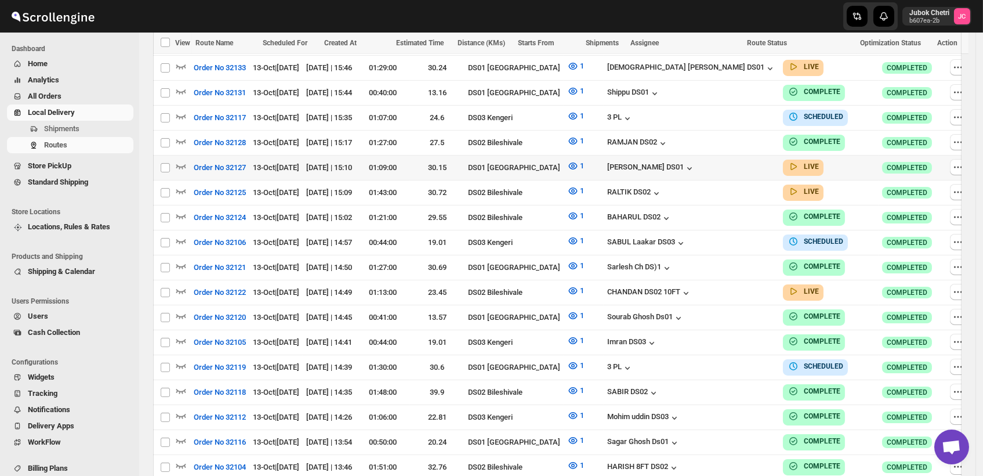
scroll to position [129, 0]
